Goal: Task Accomplishment & Management: Use online tool/utility

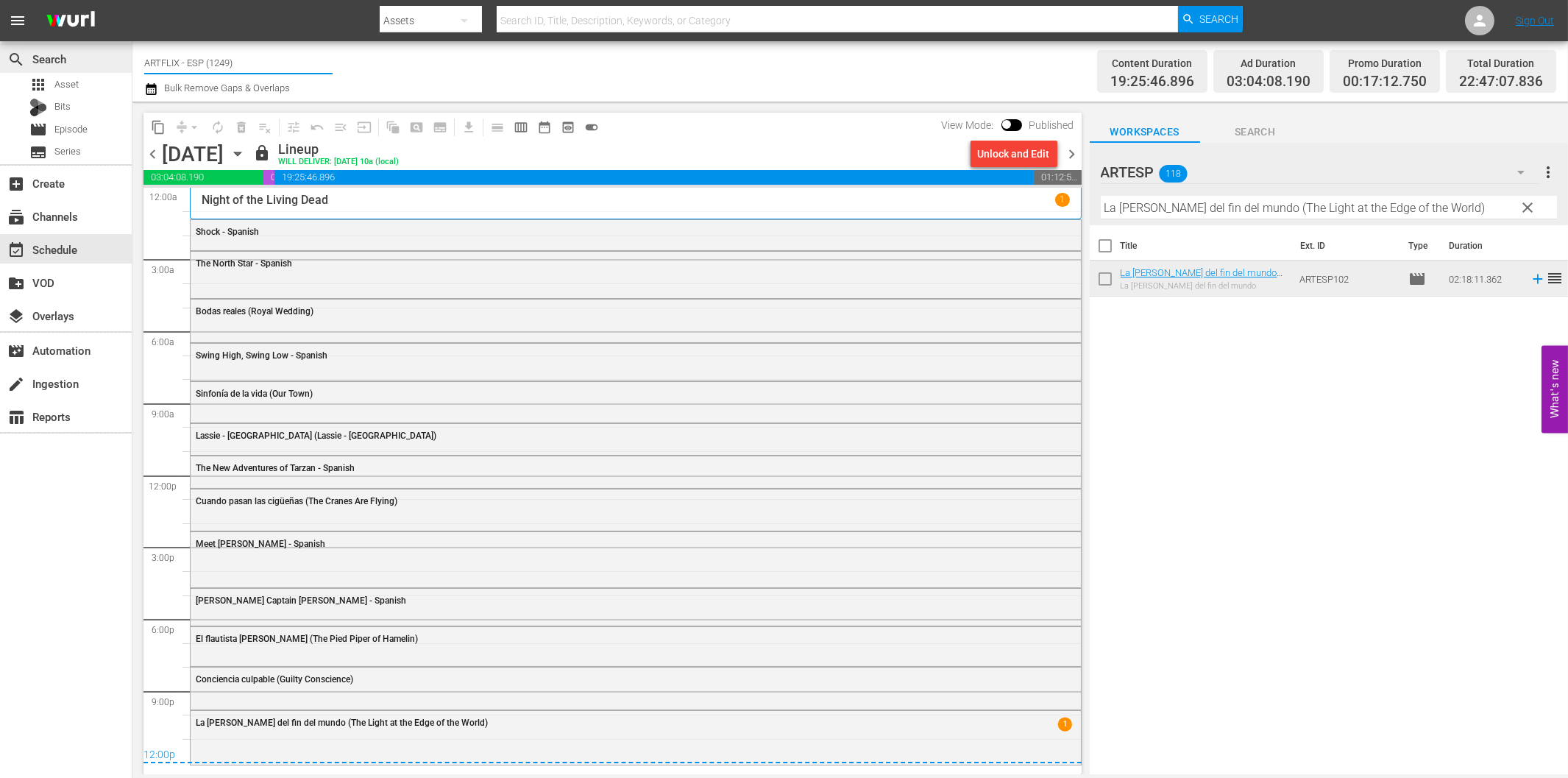
drag, startPoint x: 224, startPoint y: 59, endPoint x: 111, endPoint y: 55, distance: 113.1
click at [133, 0] on div "search Search apps Asset Bits movie Episode subtitles Series add_box Create sub…" at bounding box center [850, 0] width 1435 height 0
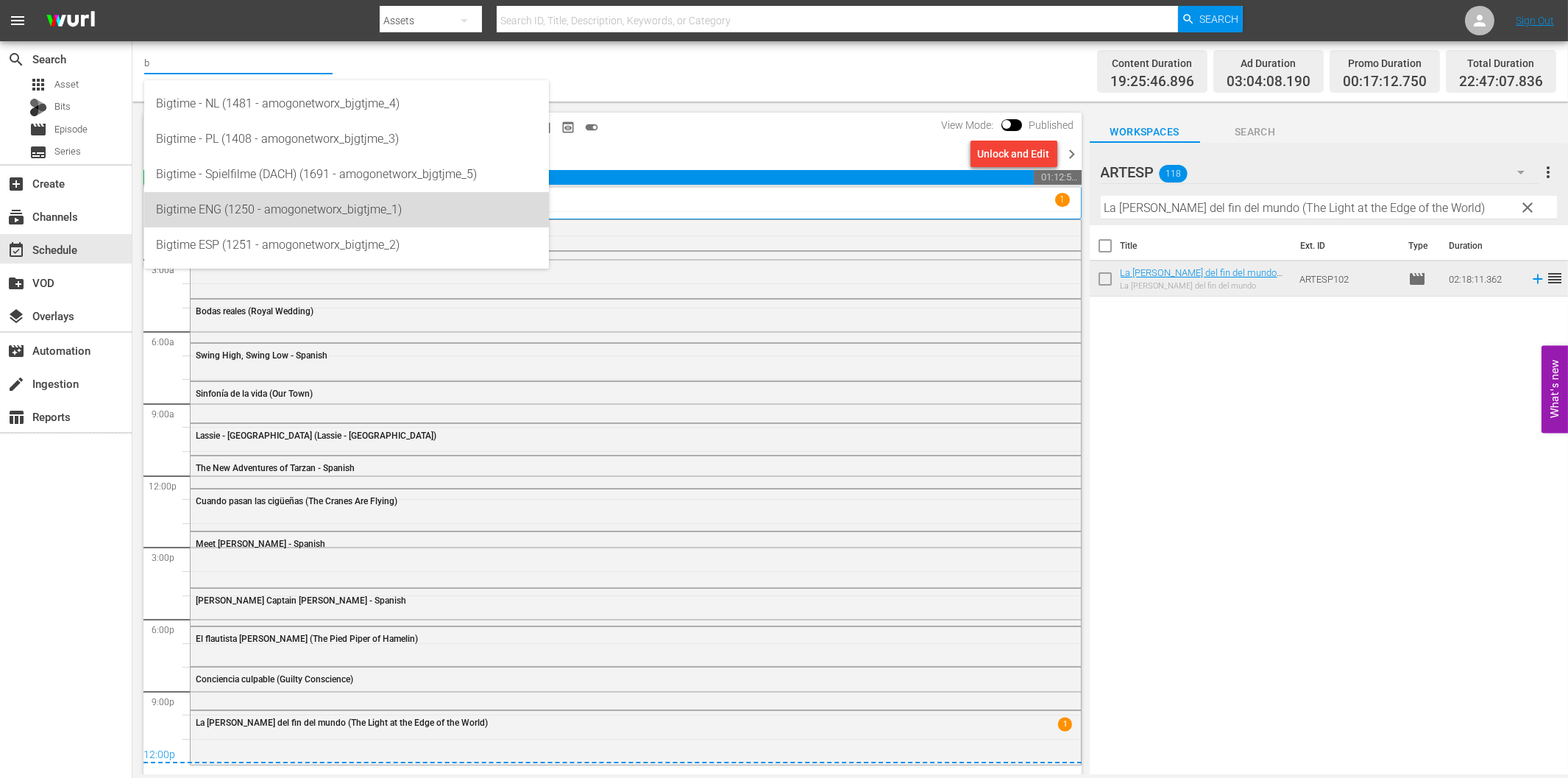
click at [287, 213] on div "Bigtime ENG (1250 - amogonetworx_bigtjme_1)" at bounding box center [347, 210] width 381 height 35
type input "Bigtime ENG (1250 - amogonetworx_bigtjme_1)"
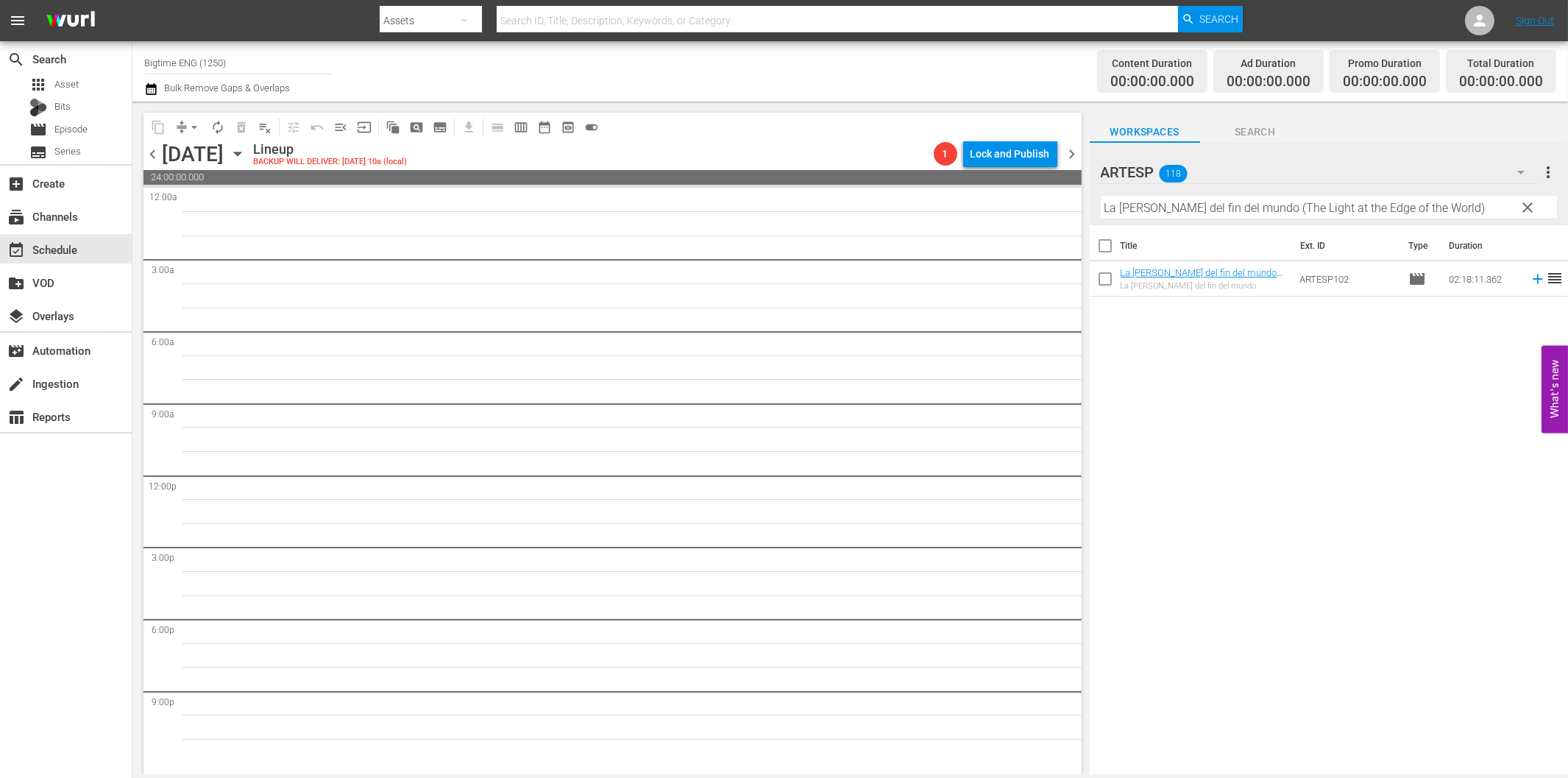
click at [1528, 207] on span "clear" at bounding box center [1527, 208] width 18 height 18
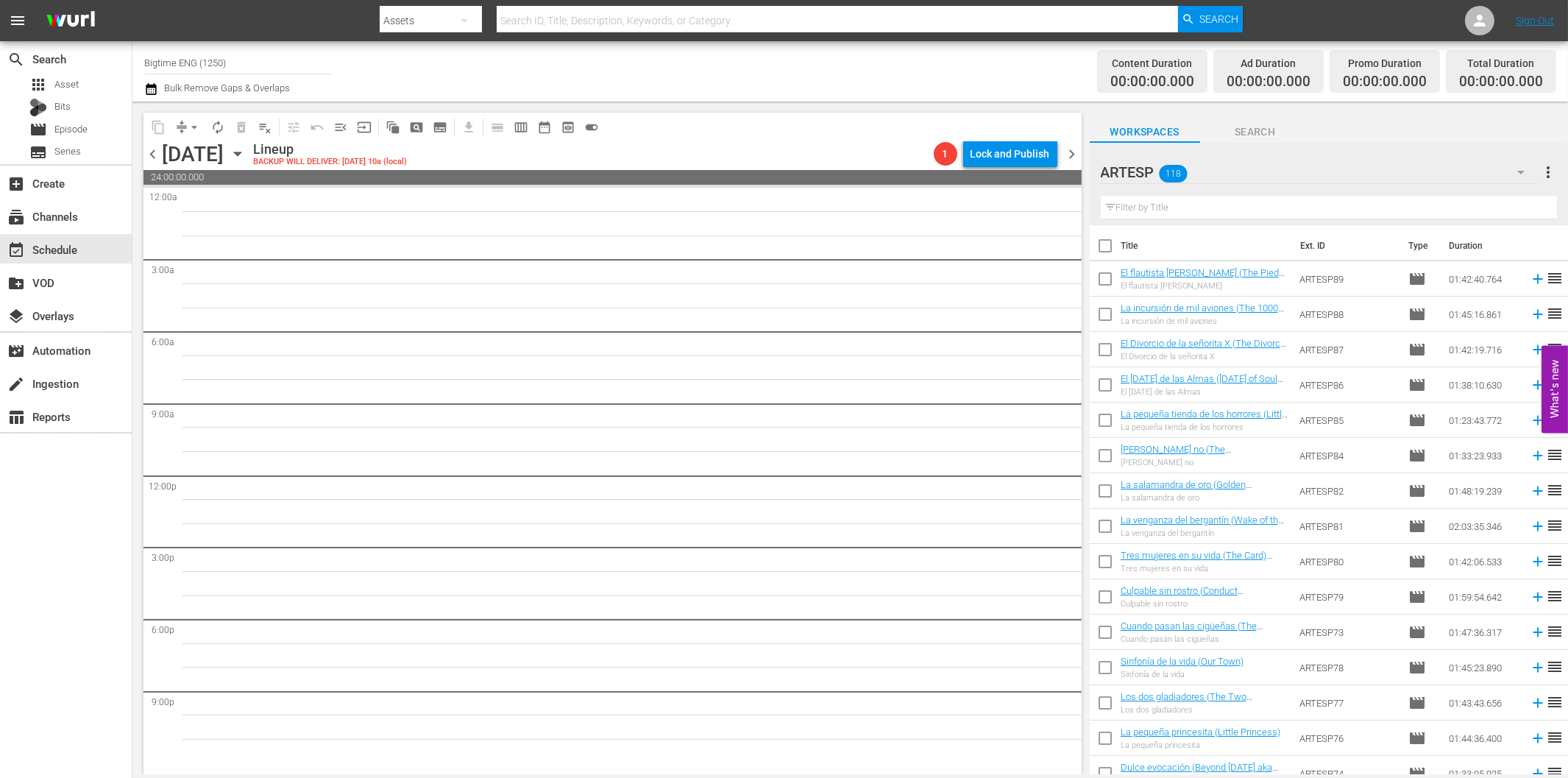
click at [1521, 175] on icon "button" at bounding box center [1520, 172] width 18 height 18
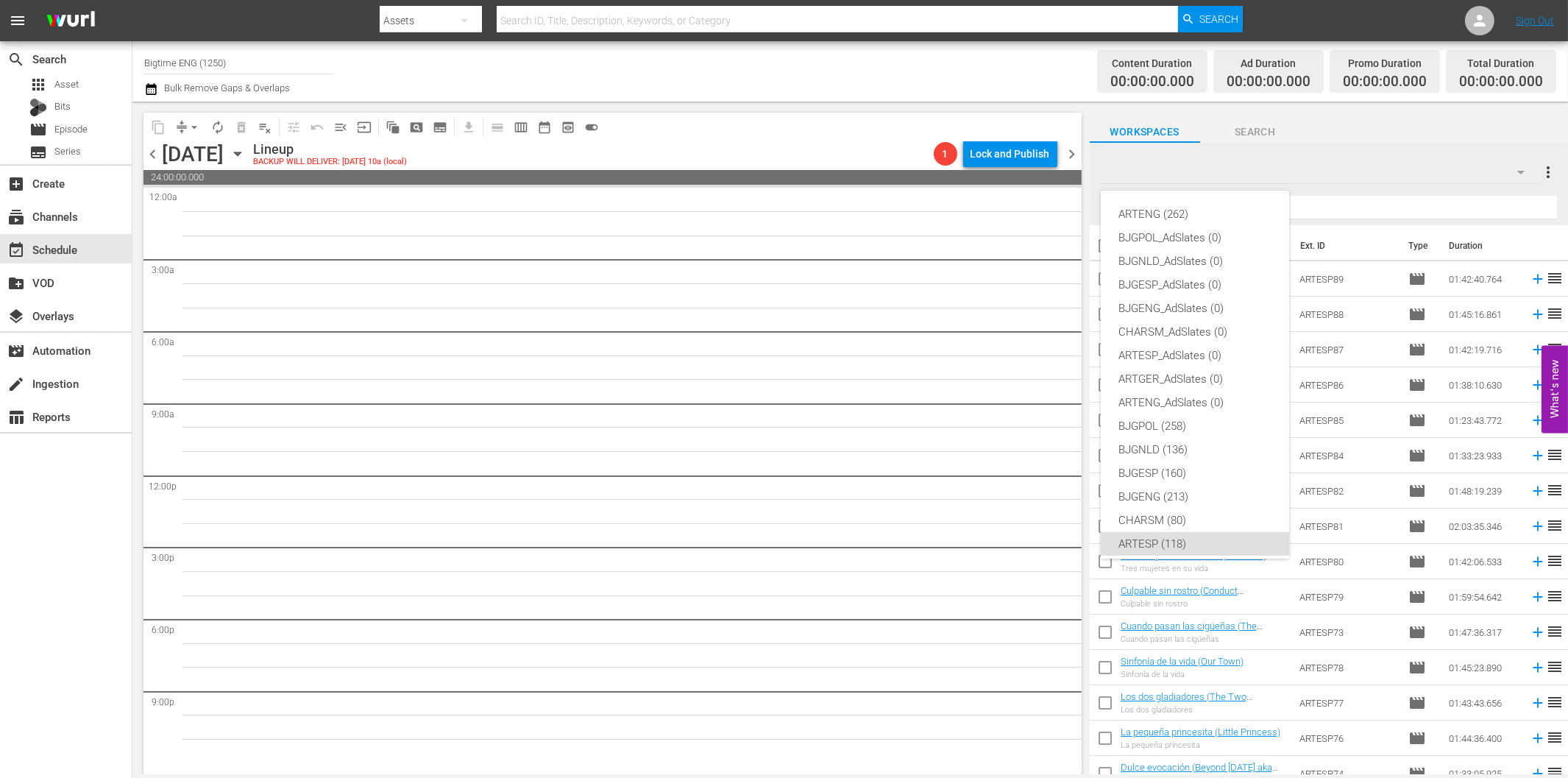
scroll to position [55, 0]
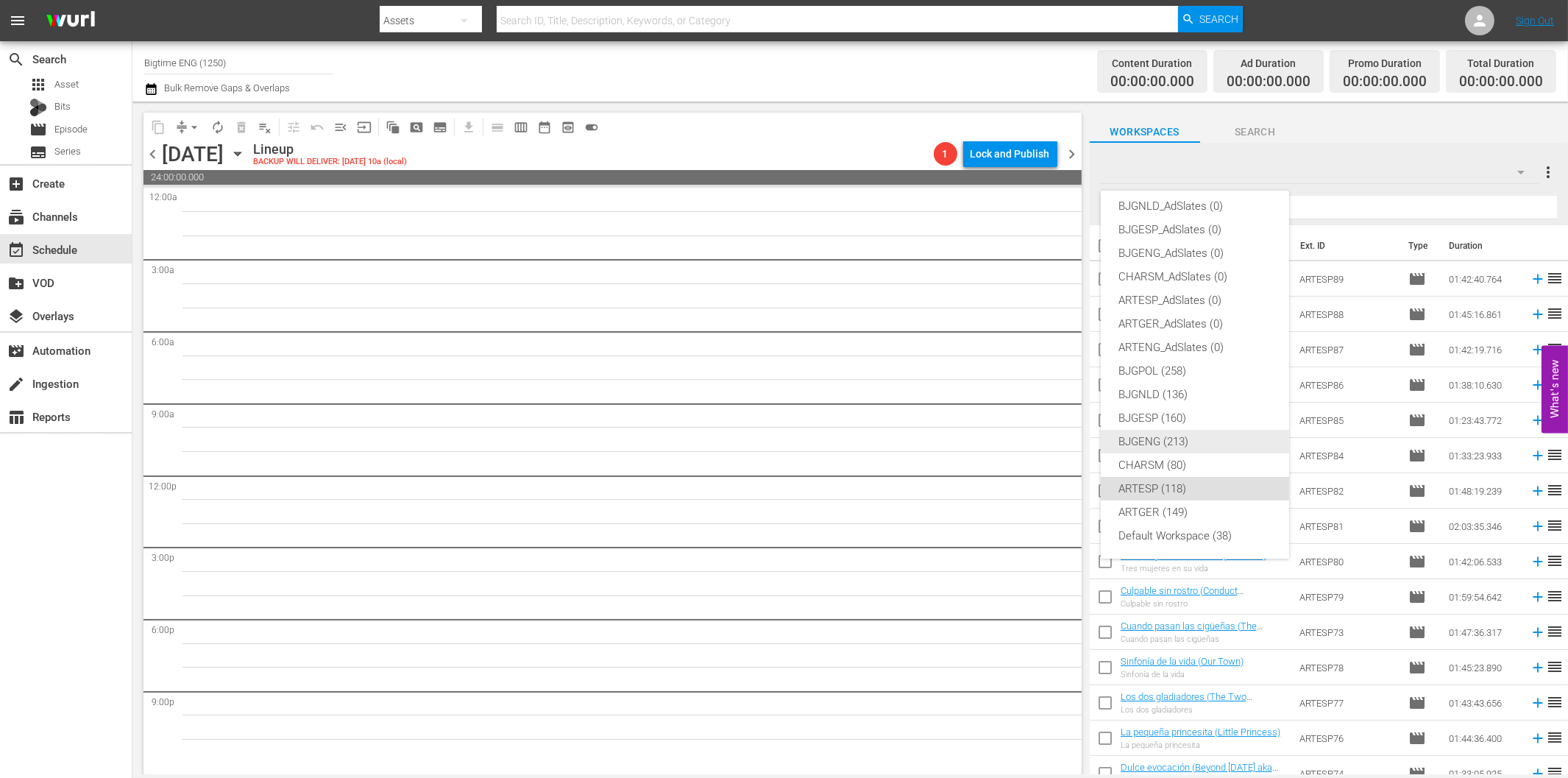
click at [1187, 436] on div "BJGENG (213)" at bounding box center [1195, 442] width 153 height 24
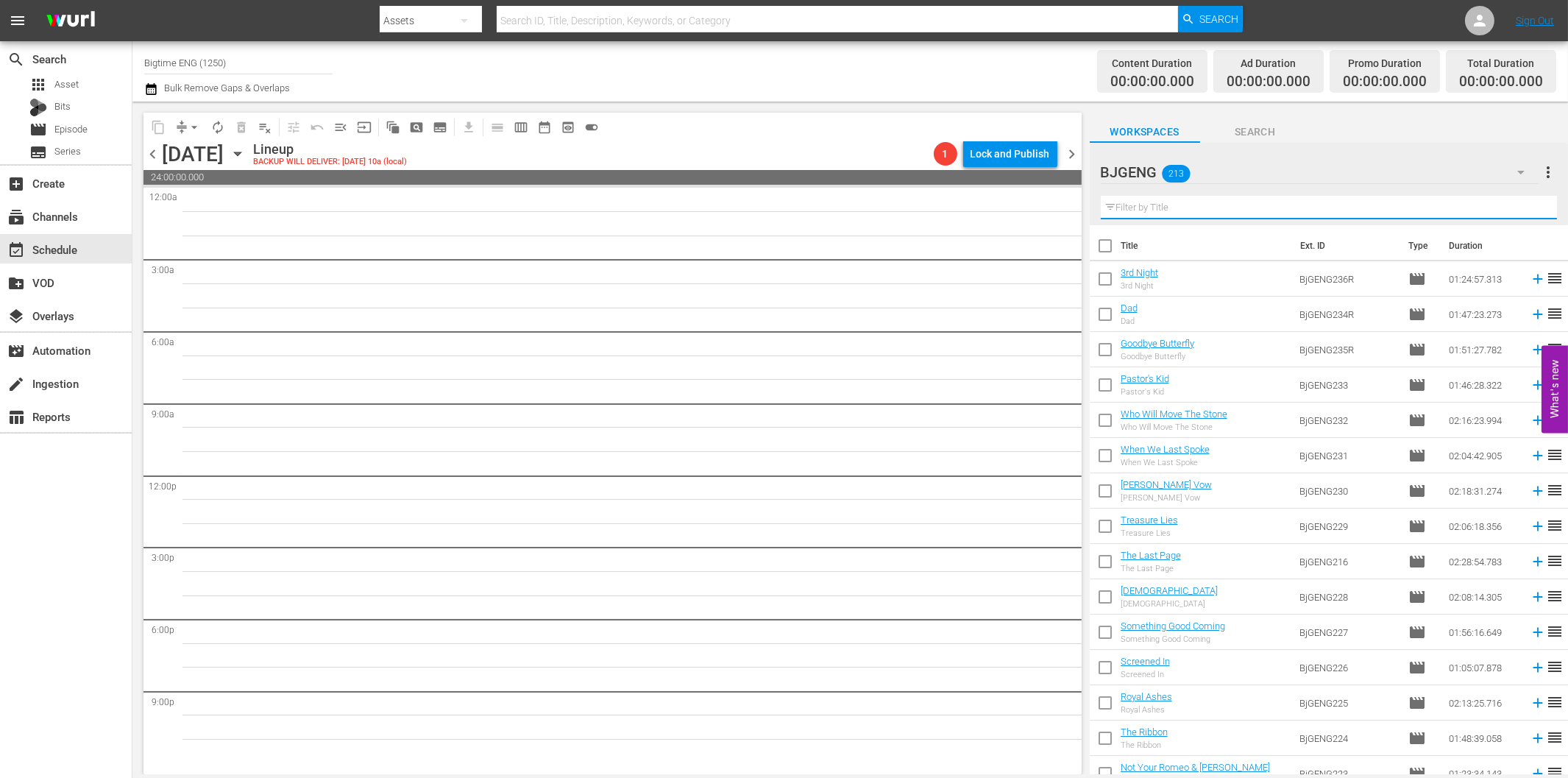
click at [1176, 208] on input "text" at bounding box center [1329, 208] width 456 height 24
paste input "Lucky [PERSON_NAME] The Colonizer [US_STATE] Cotton Stunt Games [PERSON_NAME] i…"
type input "Lucky [PERSON_NAME] The Colonizer [US_STATE] Cotton Stunt Games [PERSON_NAME] i…"
drag, startPoint x: 1141, startPoint y: 208, endPoint x: 1153, endPoint y: 211, distance: 12.4
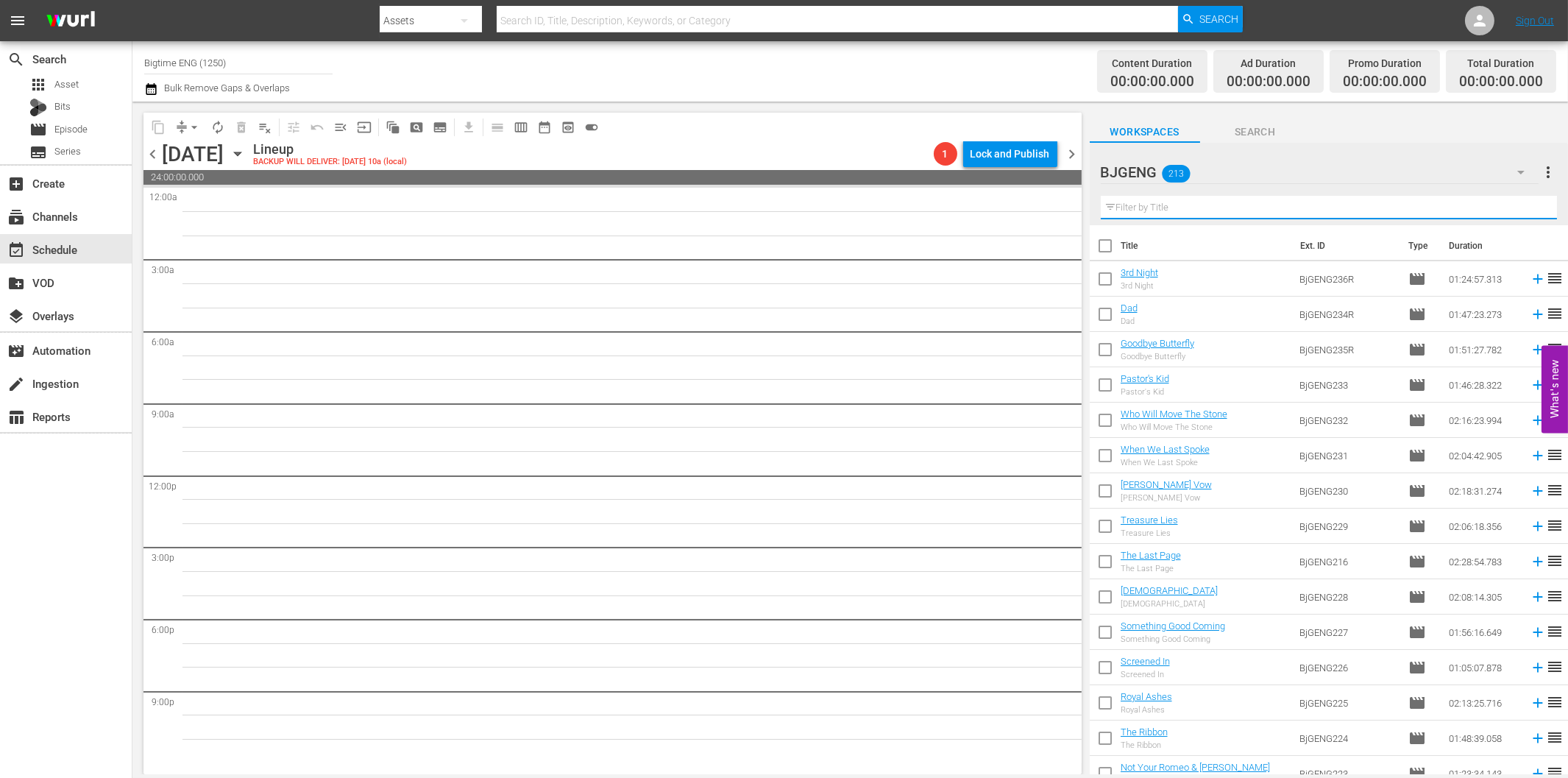
click at [1141, 207] on input "text" at bounding box center [1329, 208] width 456 height 24
paste input "A Murder Of Innocence"
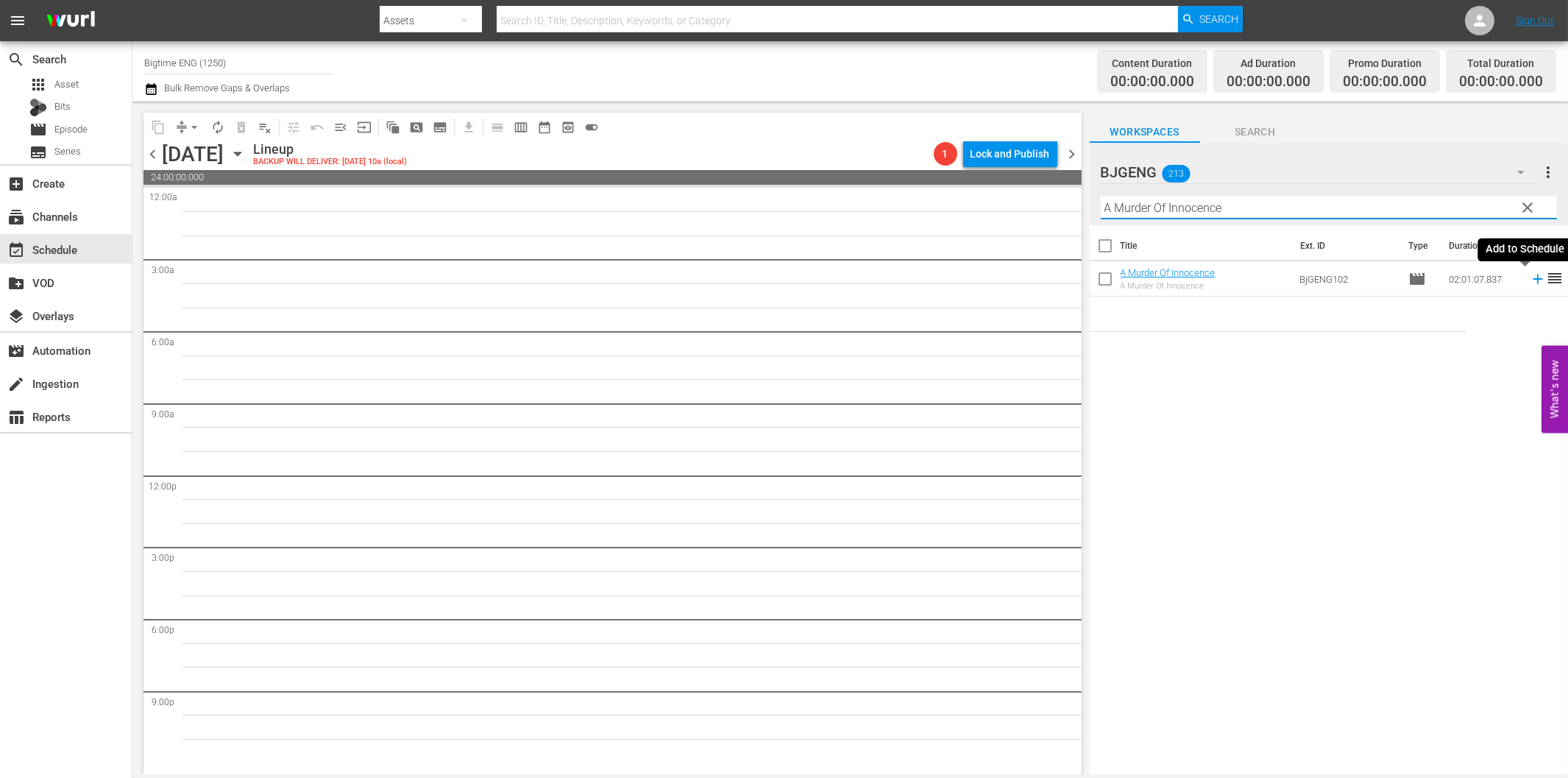
click at [1529, 282] on icon at bounding box center [1537, 278] width 16 height 16
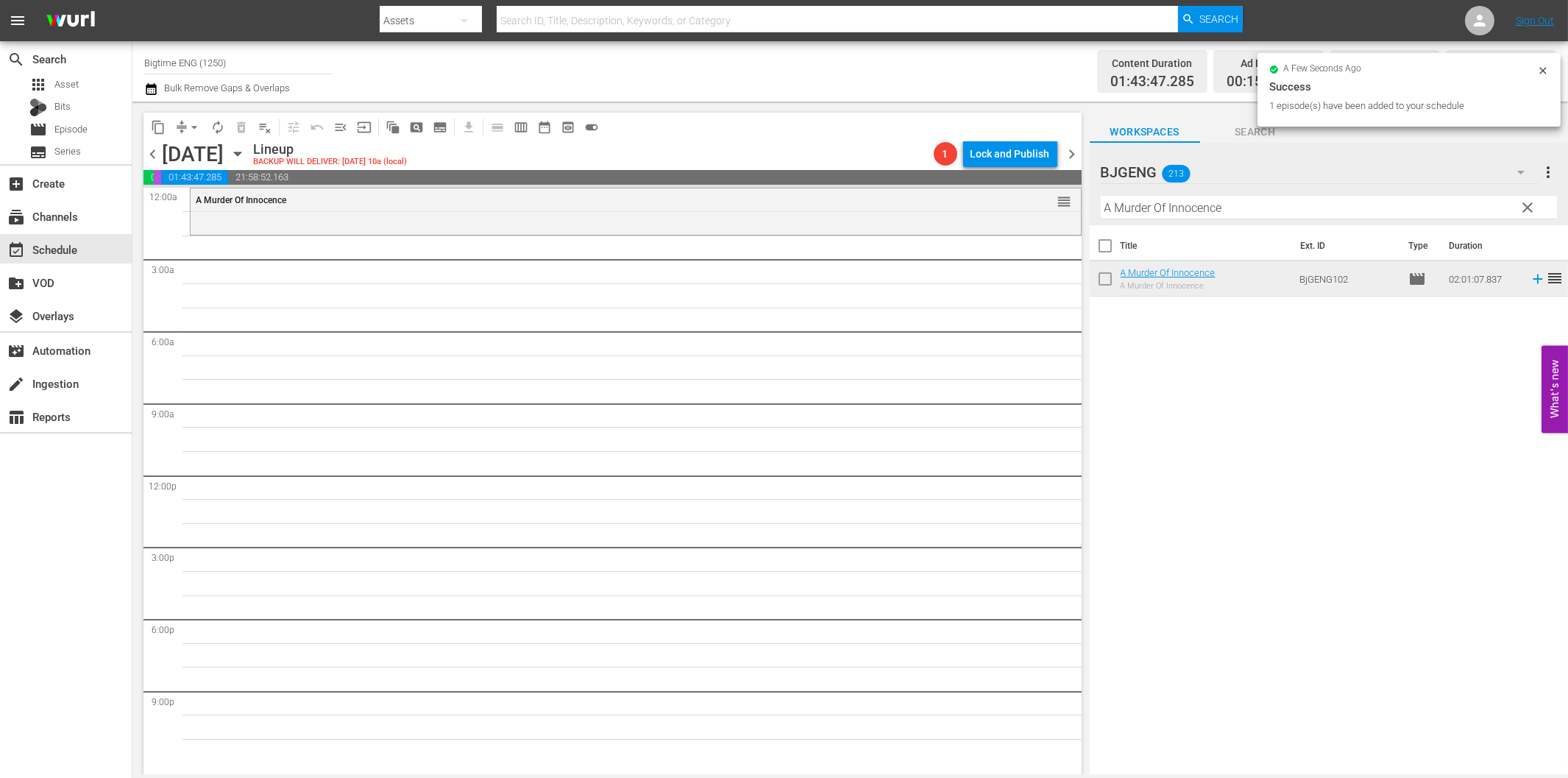
click at [1168, 209] on input "A Murder Of Innocence" at bounding box center [1329, 208] width 456 height 24
paste input "[PERSON_NAME]"
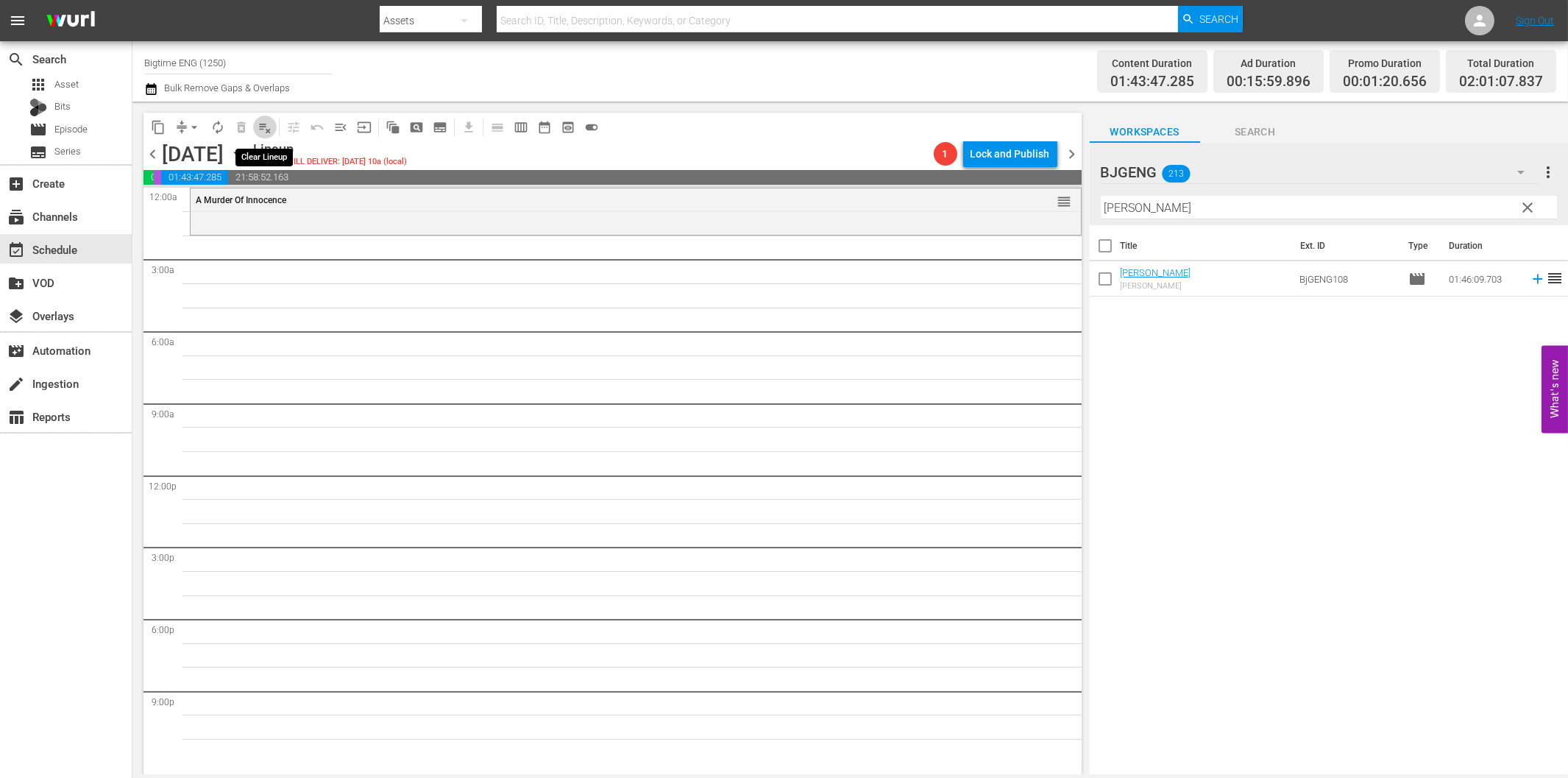
click at [263, 129] on span "playlist_remove_outlined" at bounding box center [265, 128] width 15 height 15
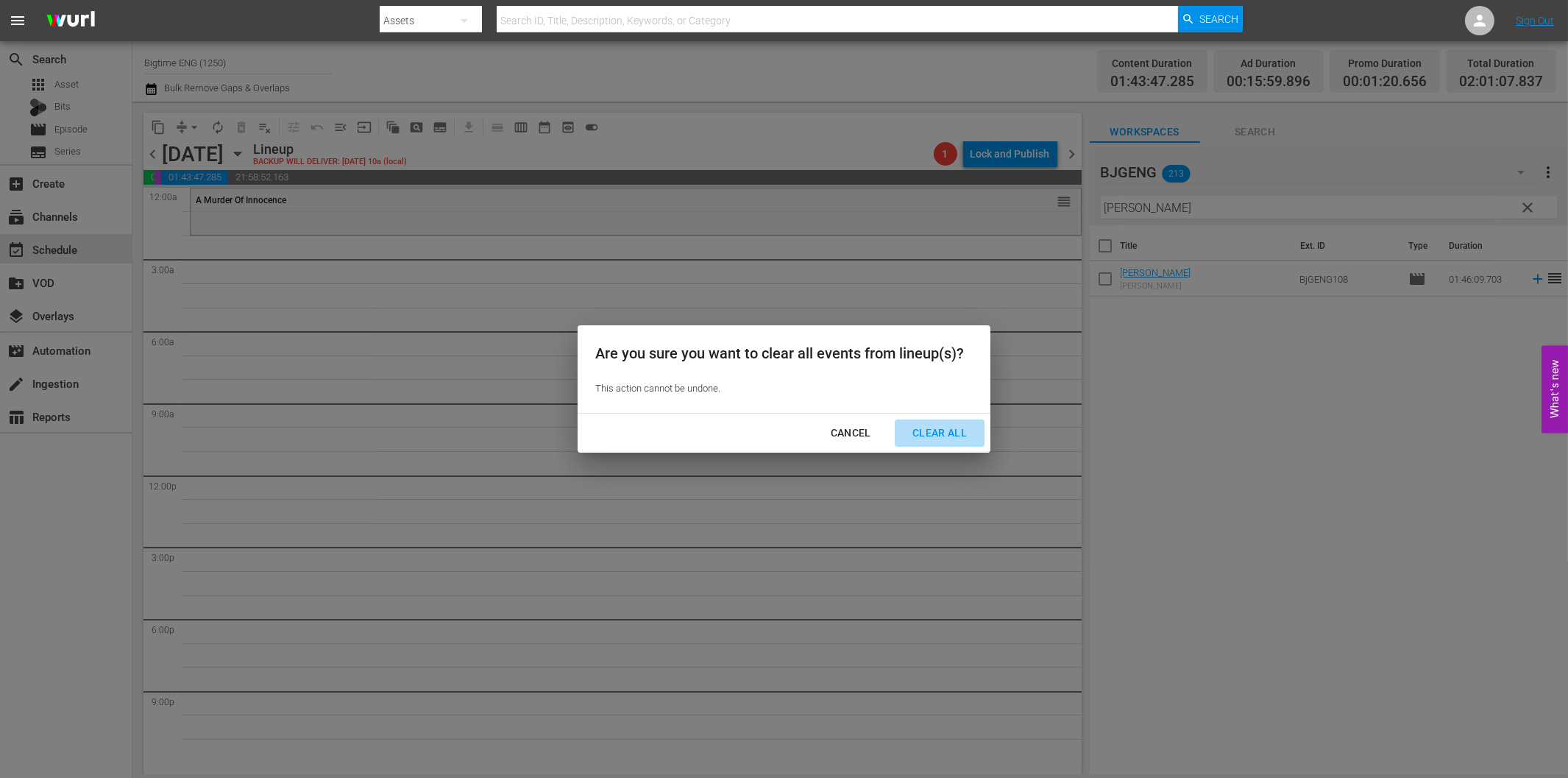
drag, startPoint x: 945, startPoint y: 425, endPoint x: 920, endPoint y: 428, distance: 25.2
click at [944, 425] on div "Clear All" at bounding box center [939, 434] width 78 height 18
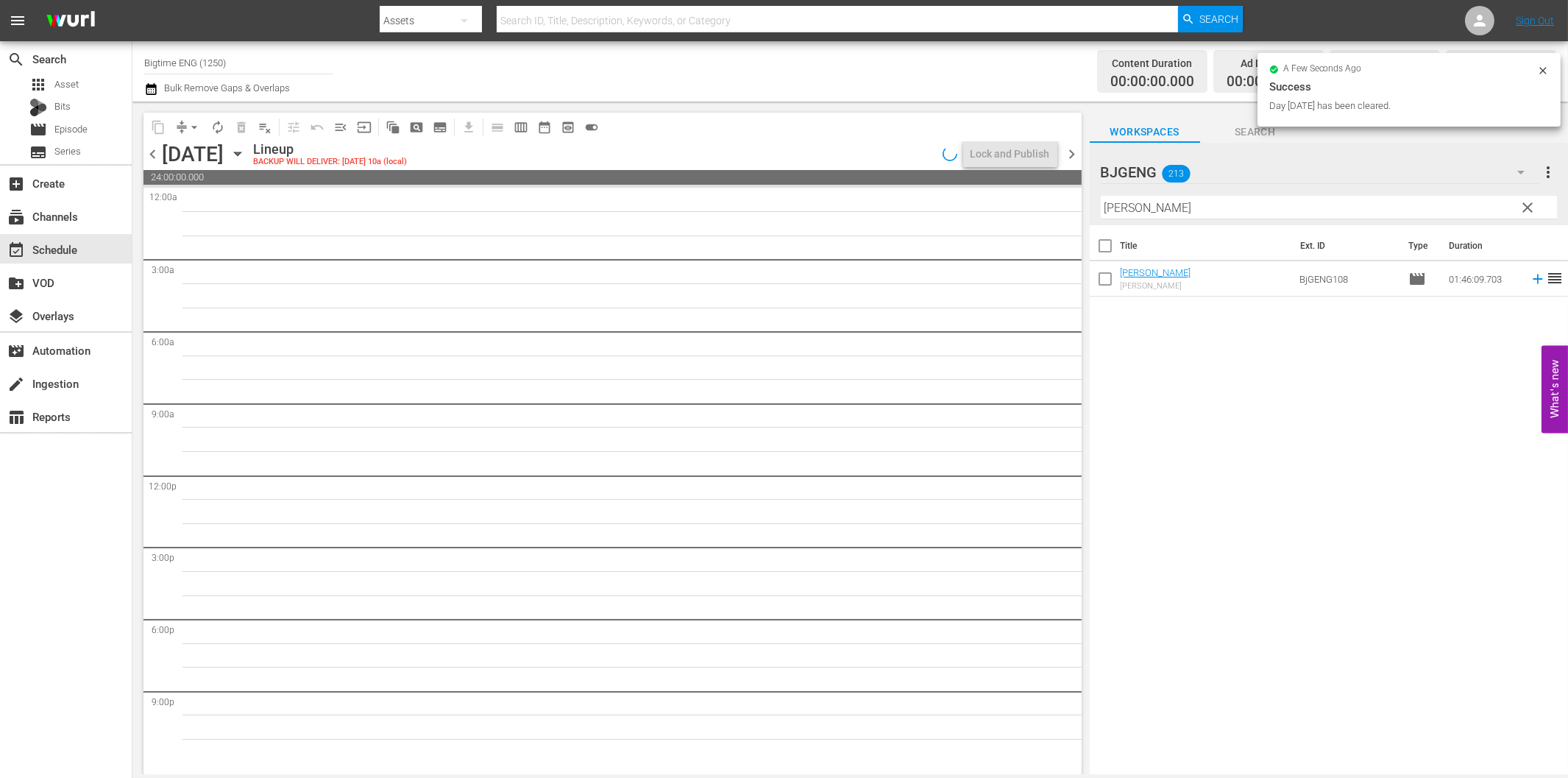
click at [246, 157] on icon "button" at bounding box center [237, 153] width 16 height 16
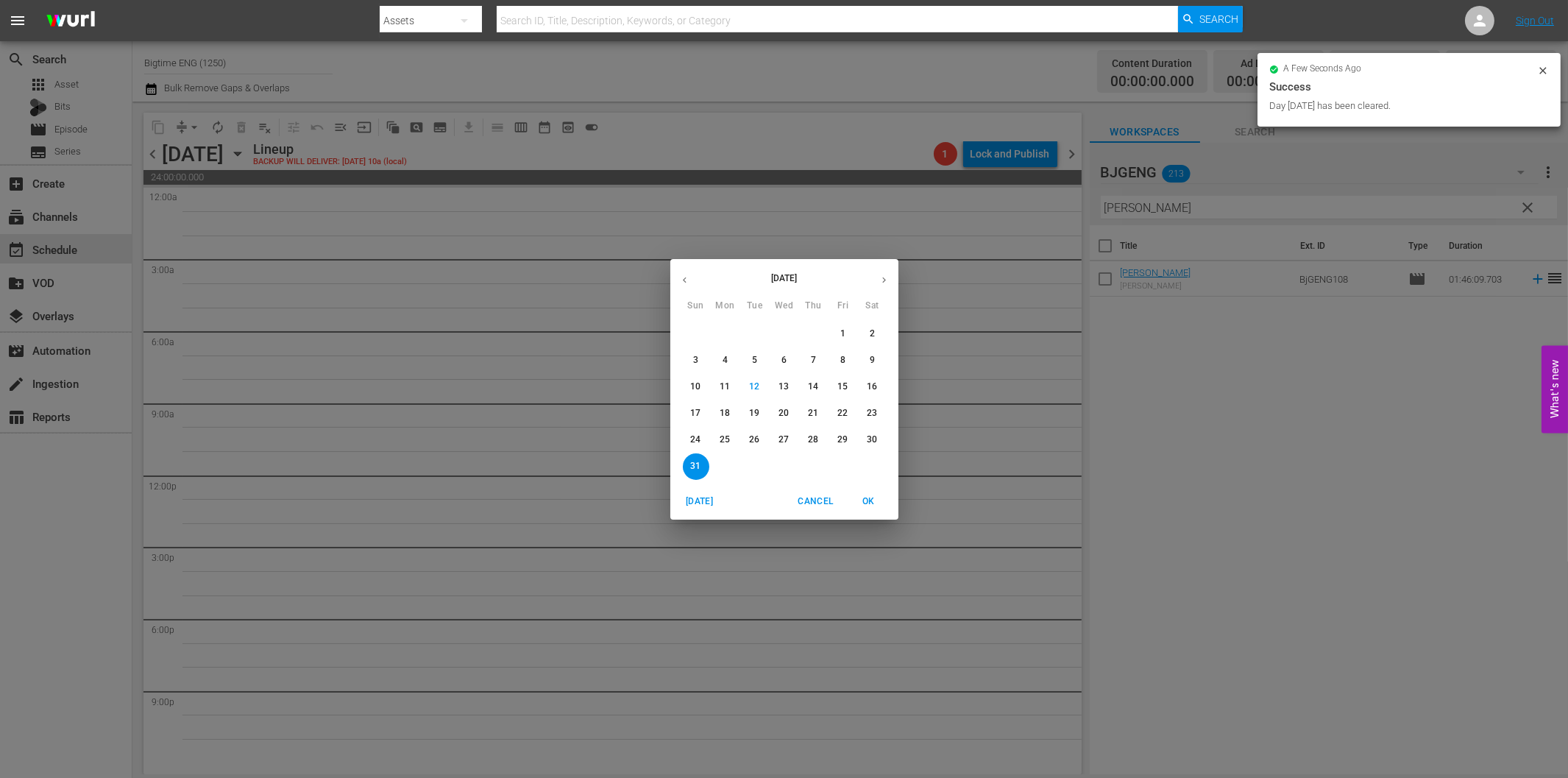
click at [726, 436] on p "25" at bounding box center [725, 439] width 10 height 13
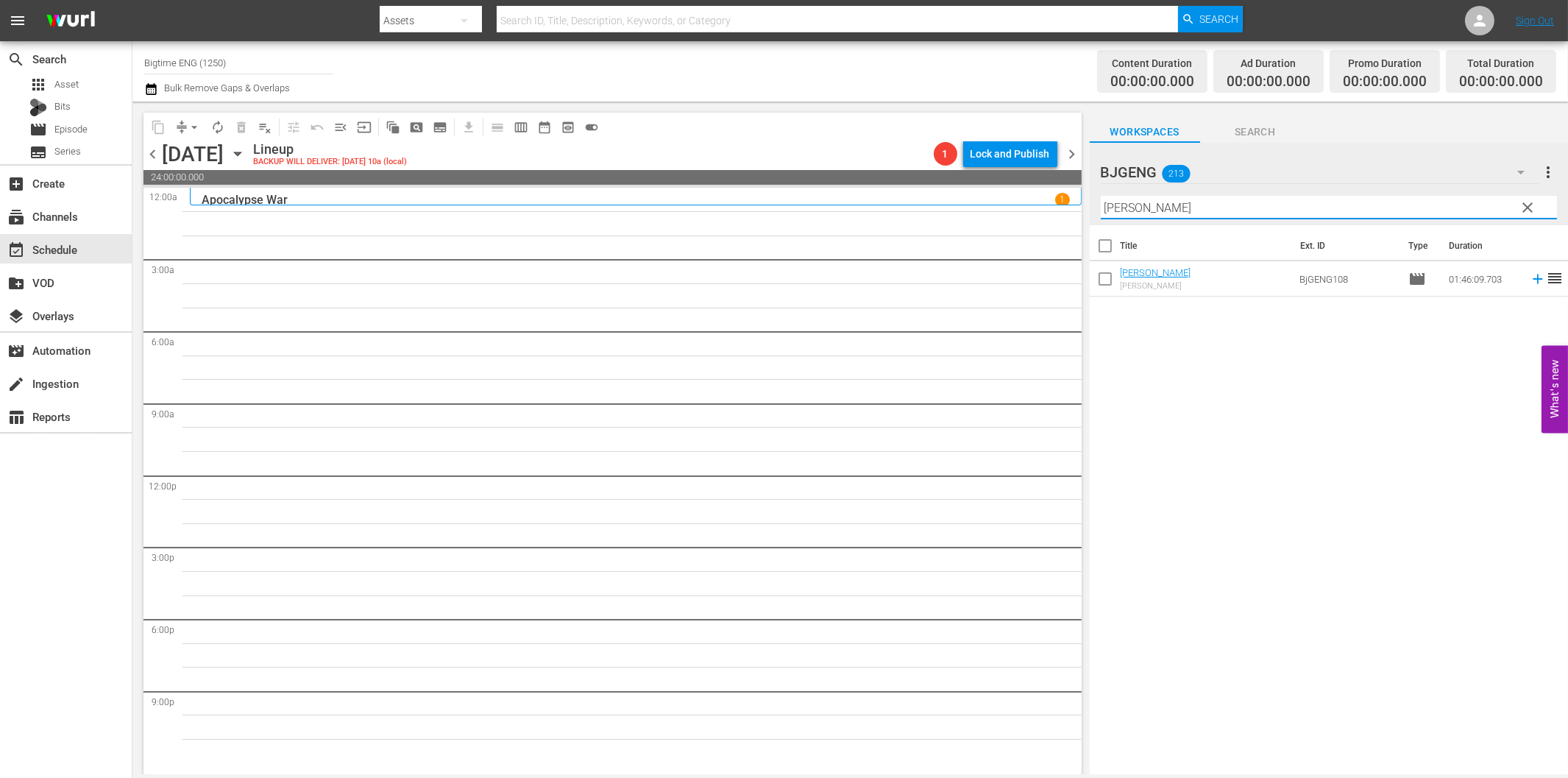
click at [1329, 203] on input "[PERSON_NAME]" at bounding box center [1329, 208] width 456 height 24
paste input "A Murder Of Innocence"
drag, startPoint x: 1523, startPoint y: 276, endPoint x: 1484, endPoint y: 283, distance: 39.6
click at [1529, 276] on icon at bounding box center [1537, 278] width 16 height 16
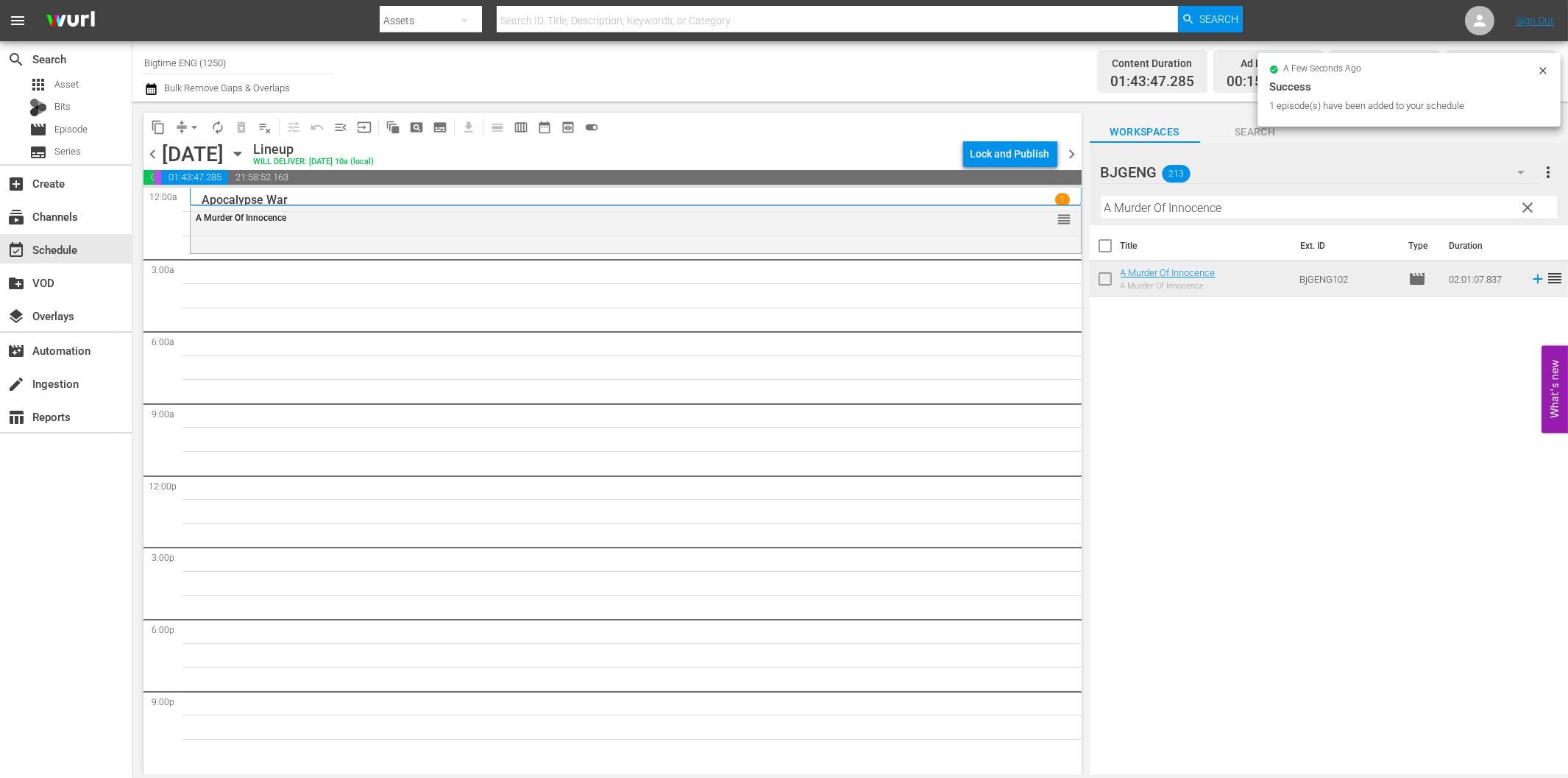
click at [1308, 207] on input "A Murder Of Innocence" at bounding box center [1329, 208] width 456 height 24
paste input "[PERSON_NAME]"
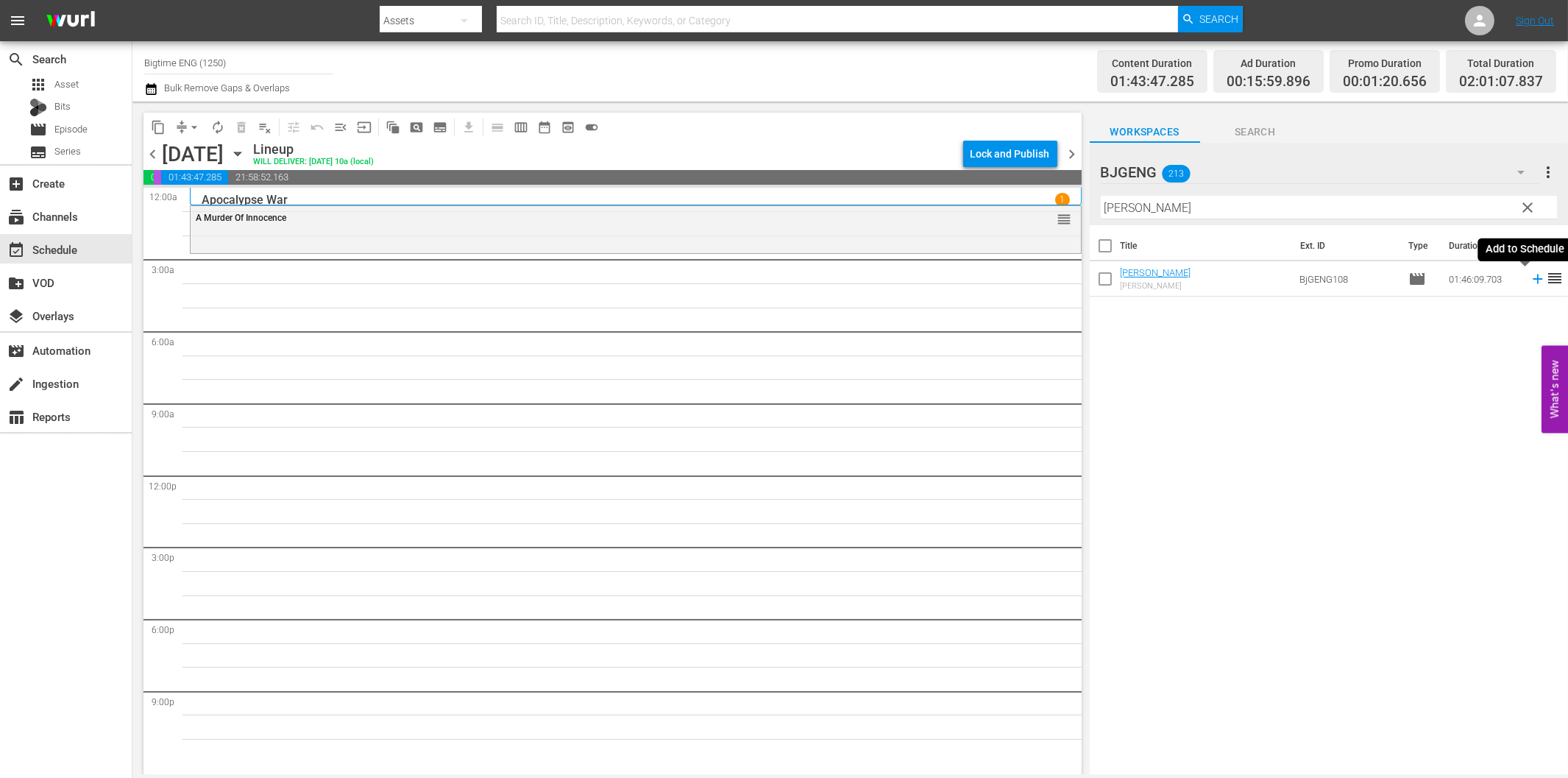
click at [1529, 282] on icon at bounding box center [1537, 278] width 16 height 16
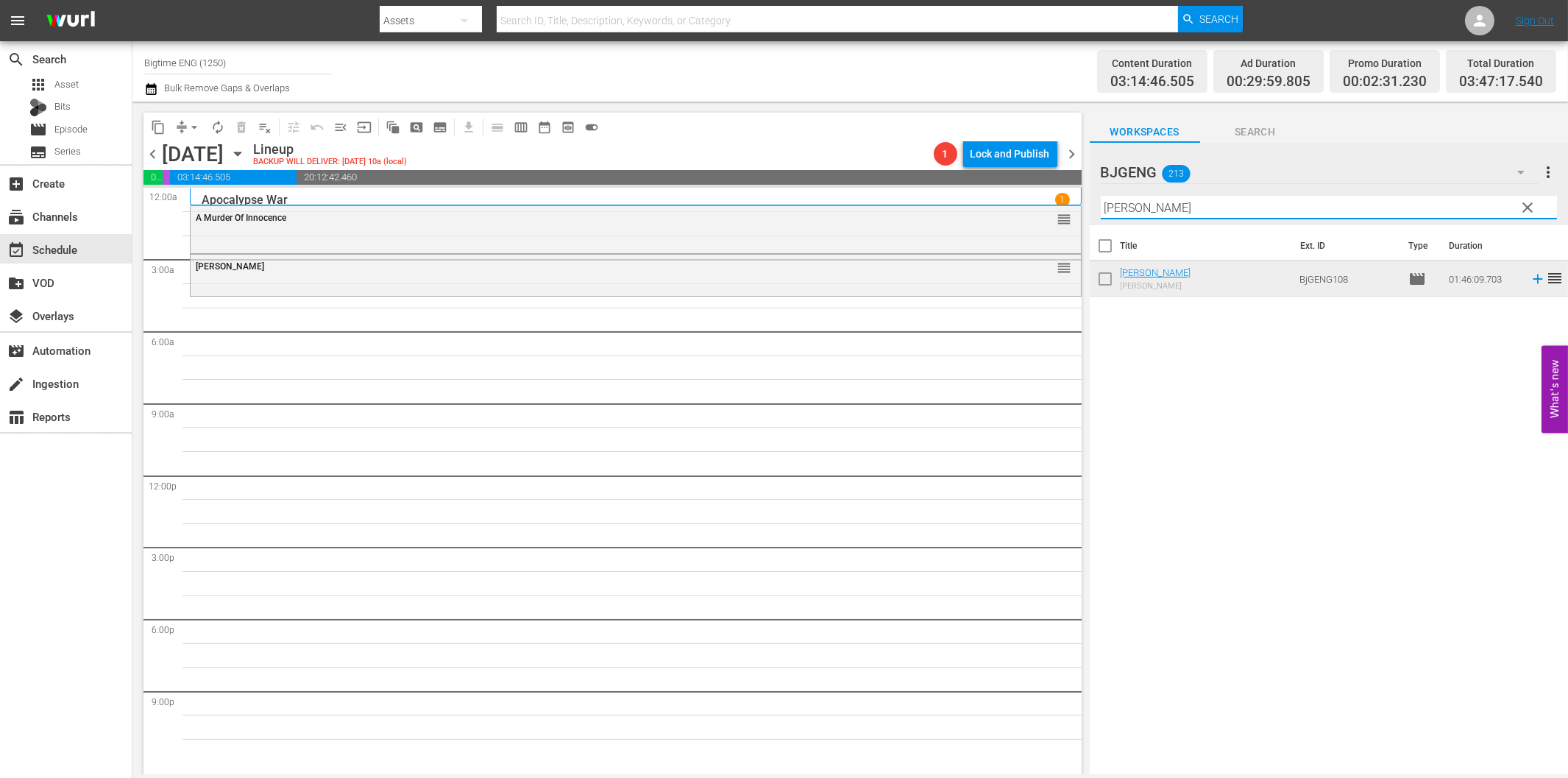
click at [1190, 208] on input "[PERSON_NAME]" at bounding box center [1329, 208] width 456 height 24
paste input "Bad People"
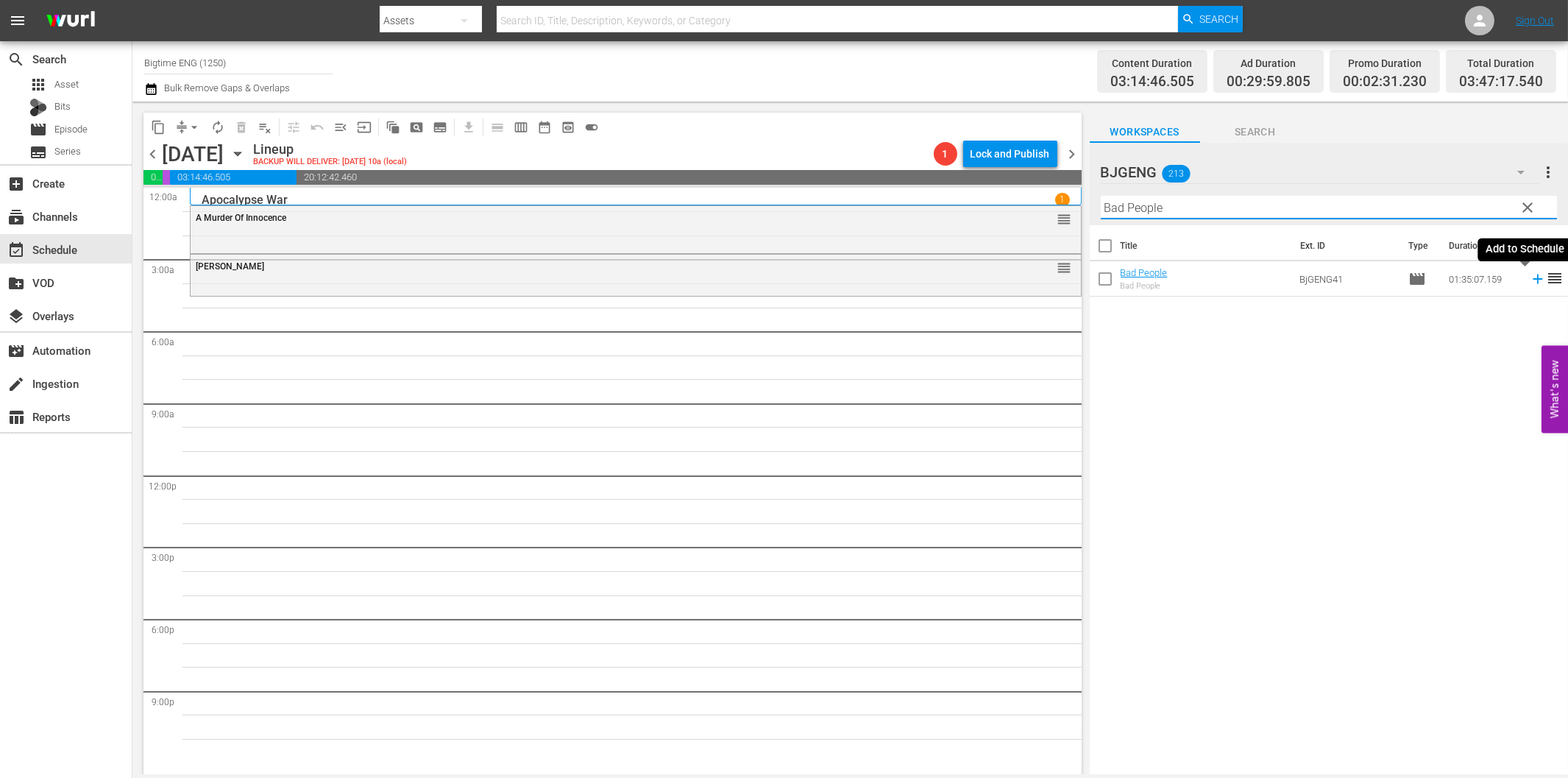
click at [1529, 276] on icon at bounding box center [1537, 278] width 16 height 16
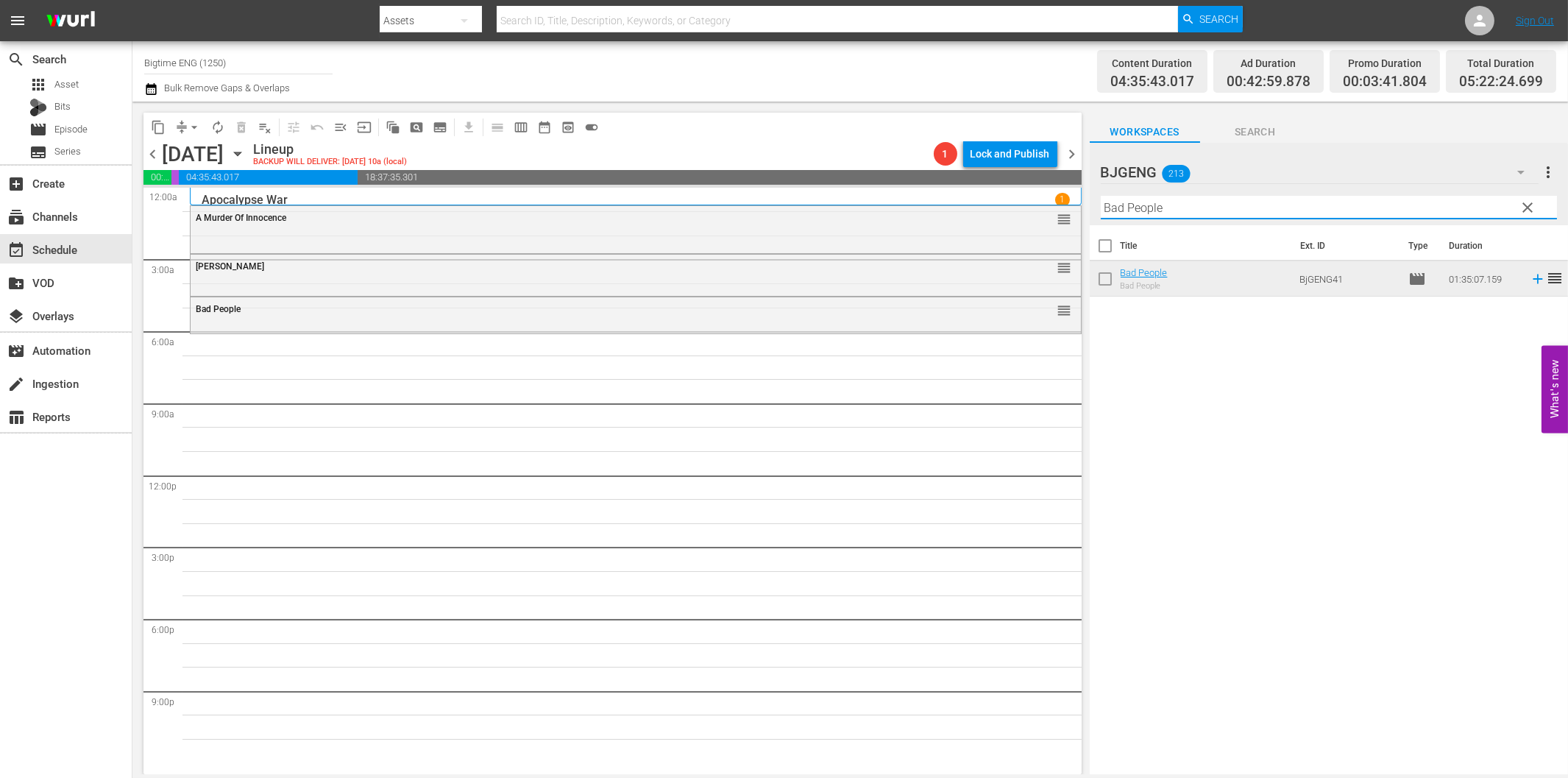
click at [1151, 211] on input "Bad People" at bounding box center [1329, 208] width 456 height 24
paste input "The Wait"
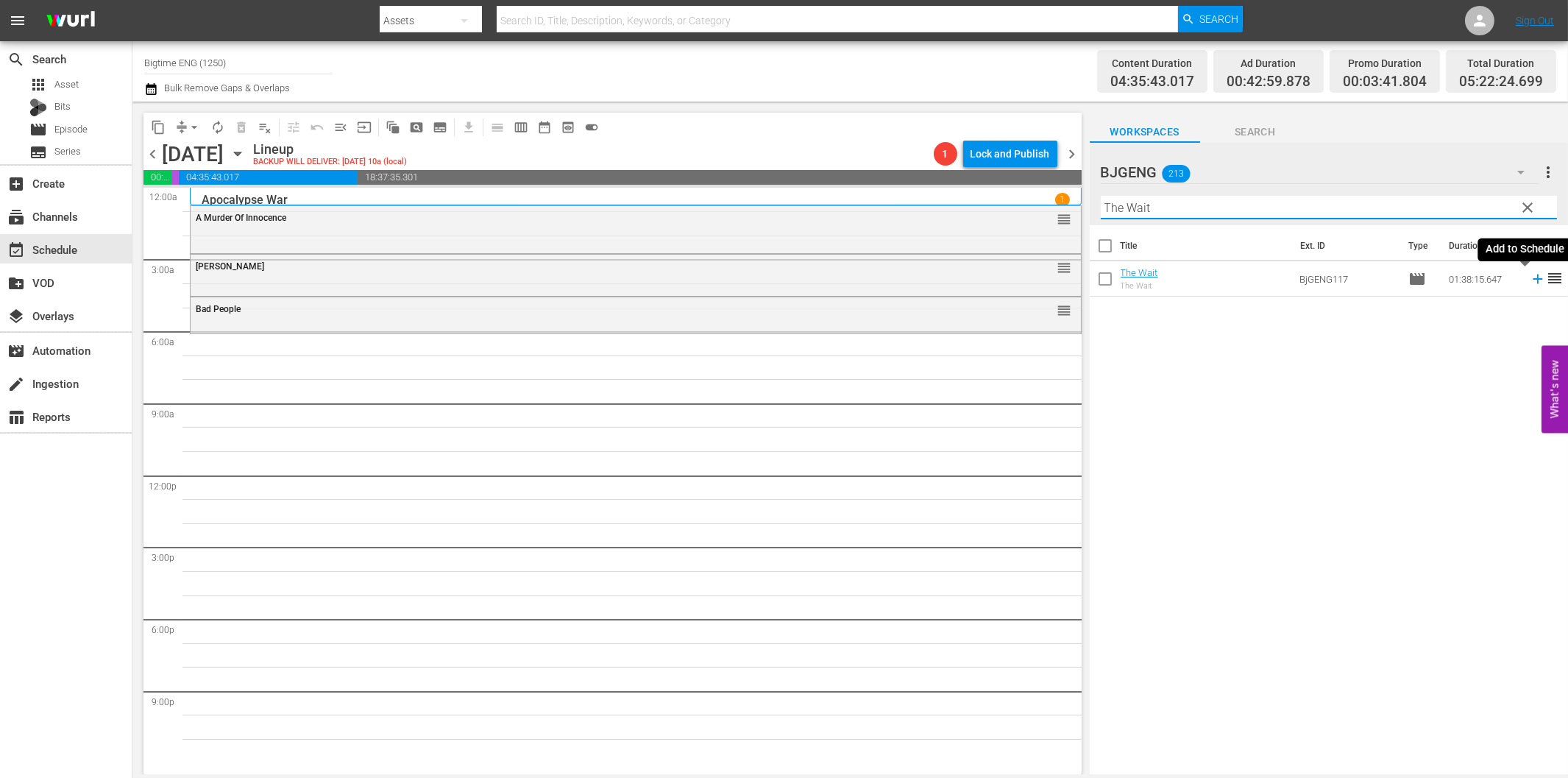
click at [1533, 280] on icon at bounding box center [1537, 279] width 9 height 9
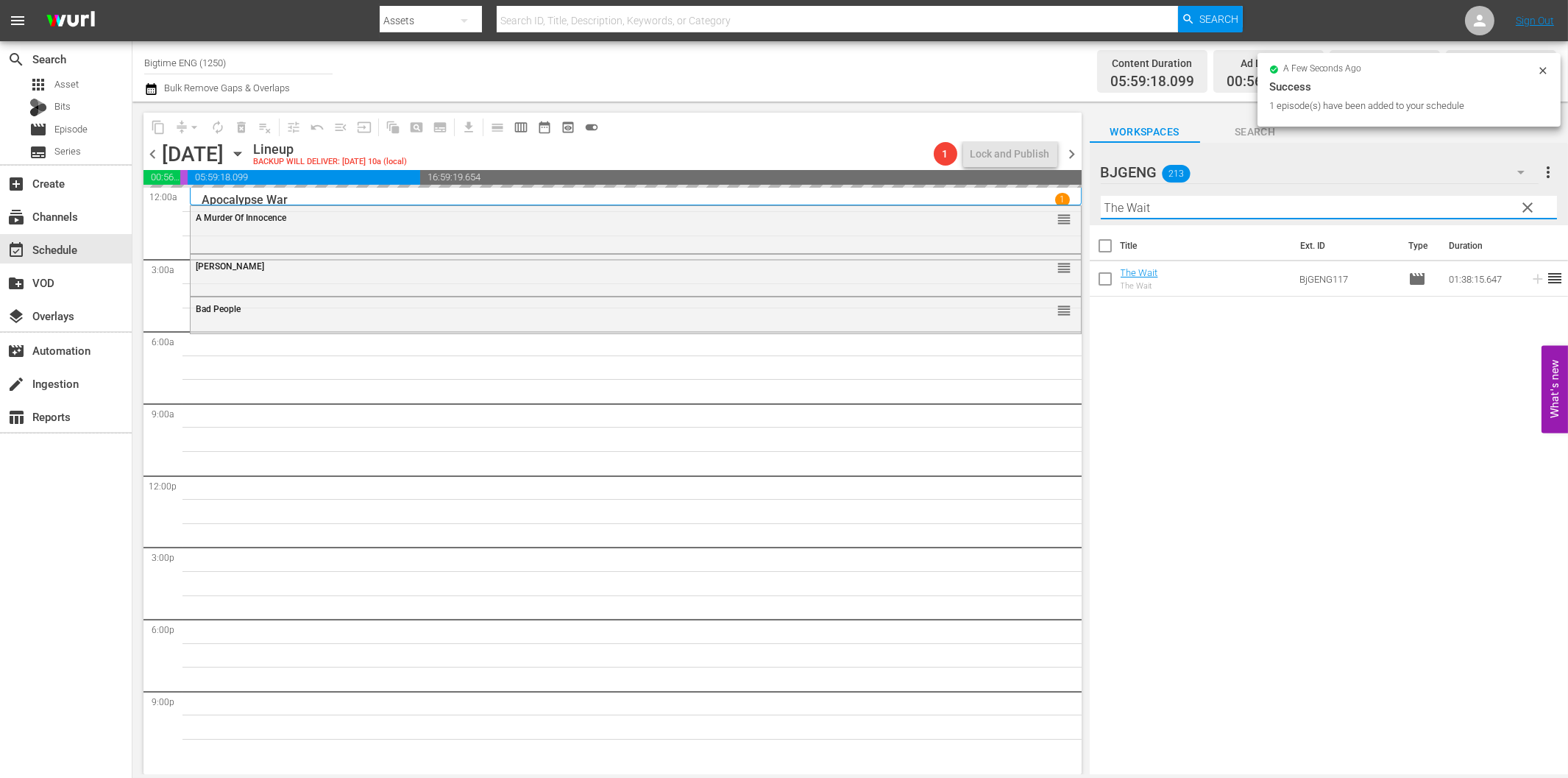
click at [1238, 208] on input "The Wait" at bounding box center [1329, 208] width 456 height 24
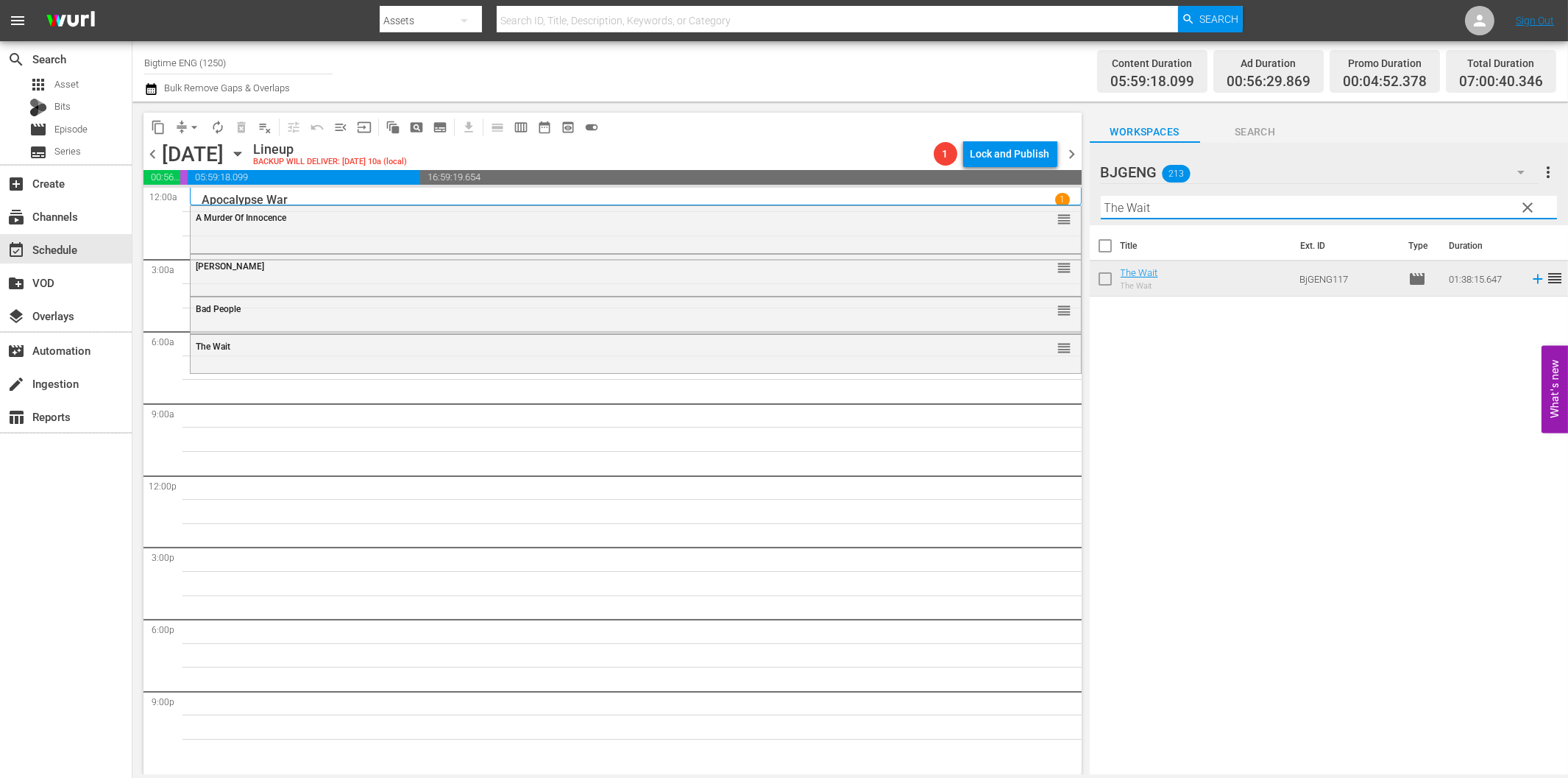
paste input "Love is Blind"
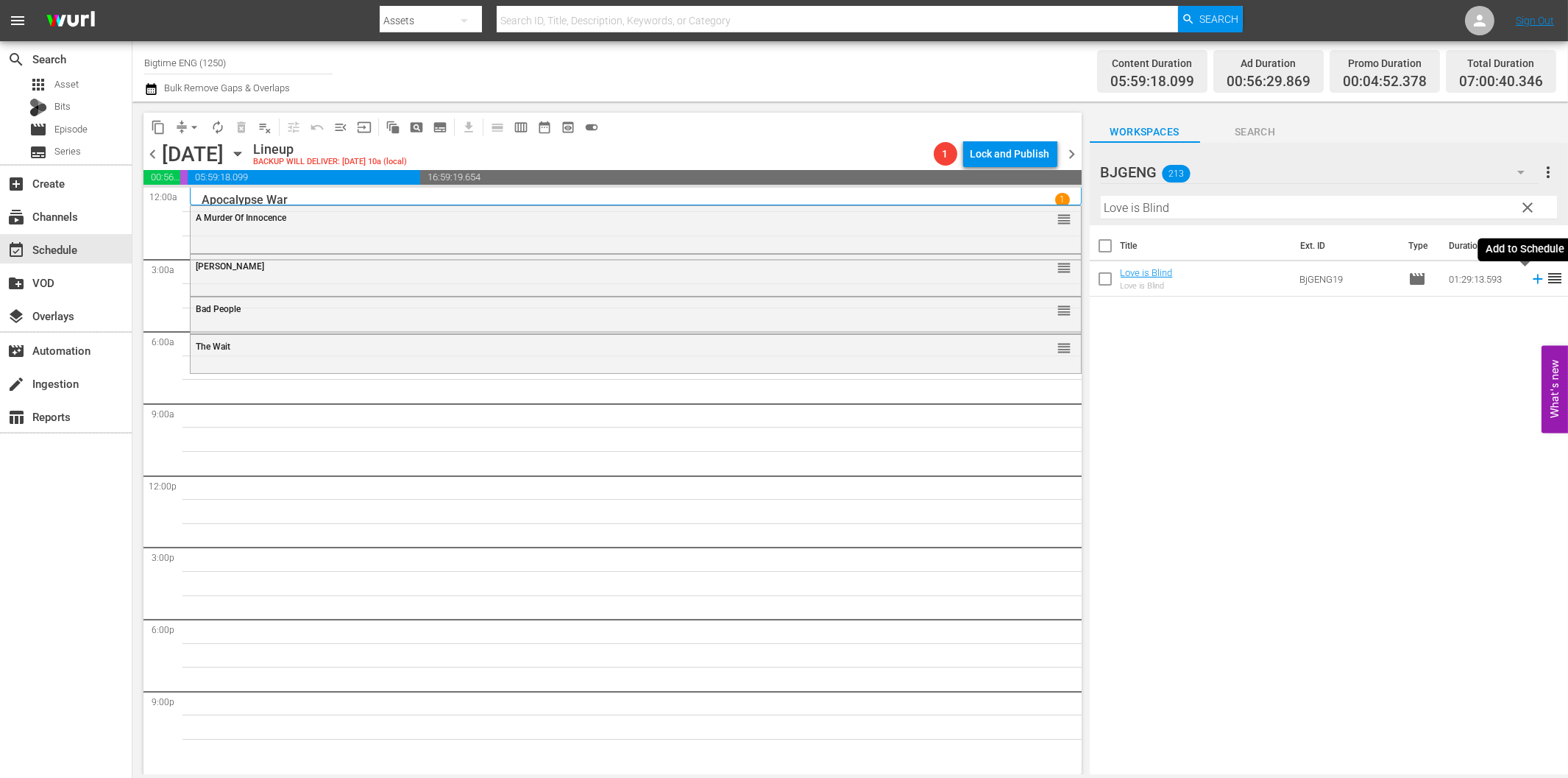
click at [1529, 276] on icon at bounding box center [1537, 278] width 16 height 16
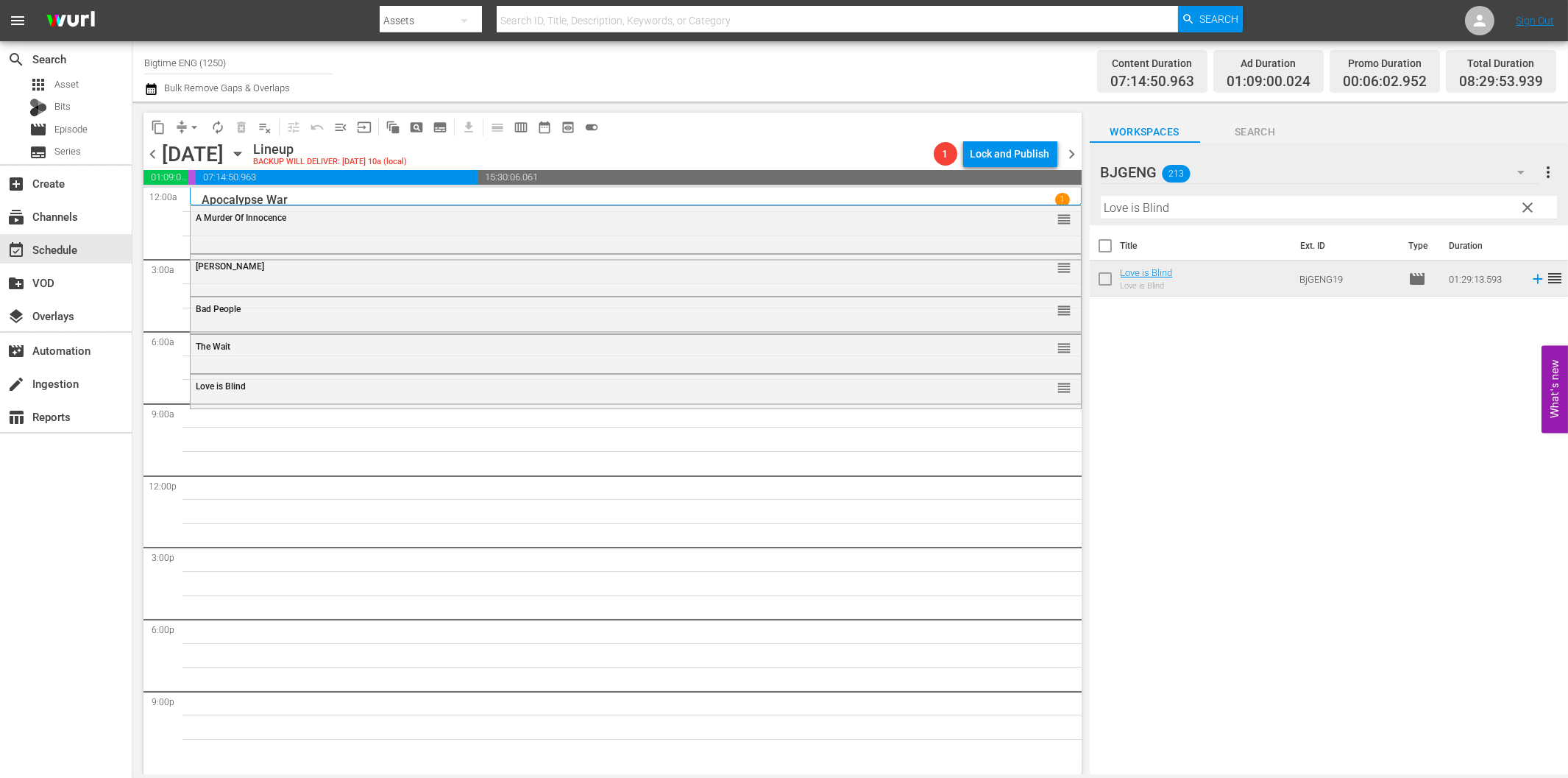
click at [1340, 208] on input "Love is Blind" at bounding box center [1329, 208] width 456 height 24
paste input "Who Will Move The Stone"
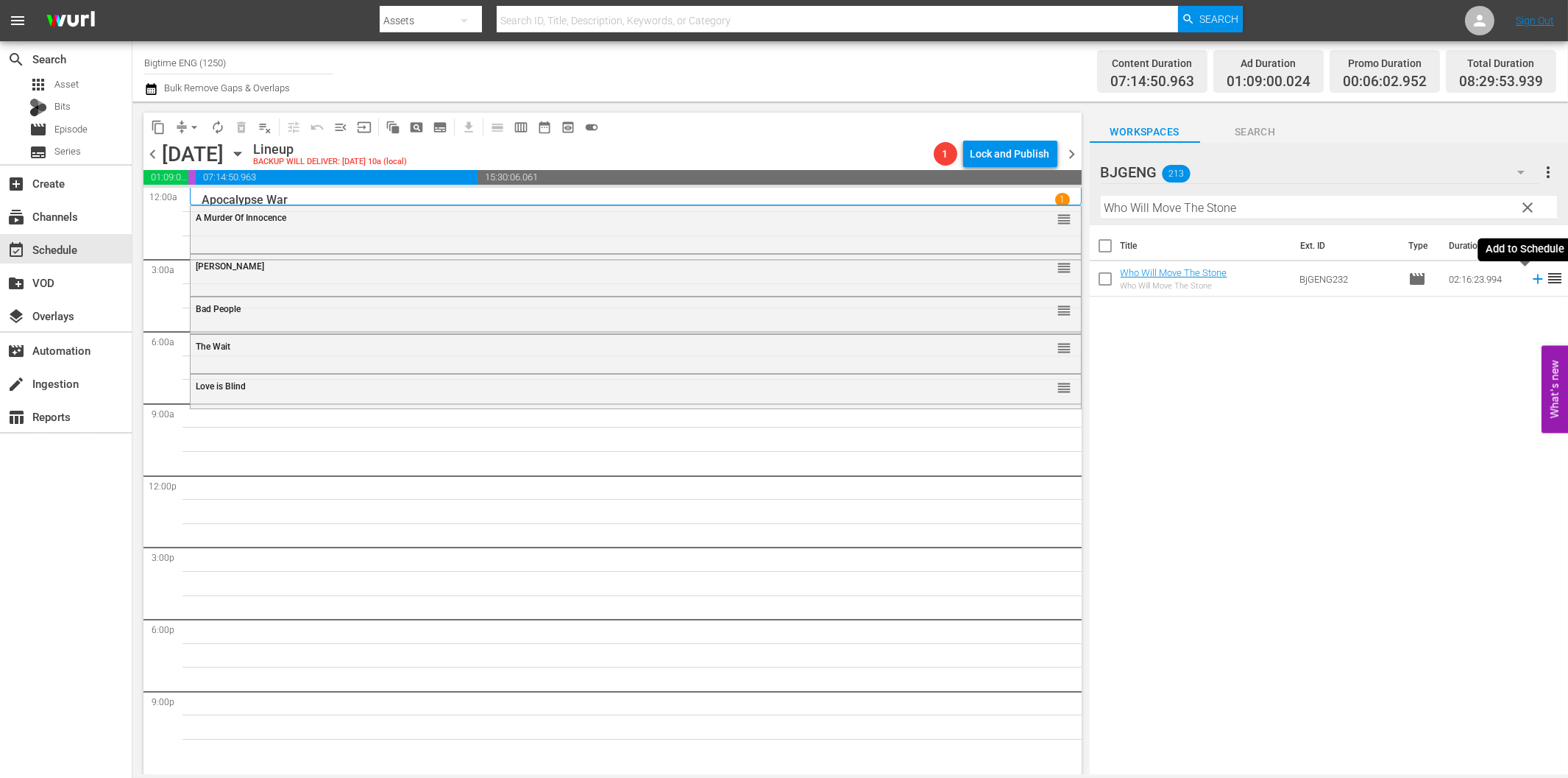
click at [1529, 277] on icon at bounding box center [1537, 278] width 16 height 16
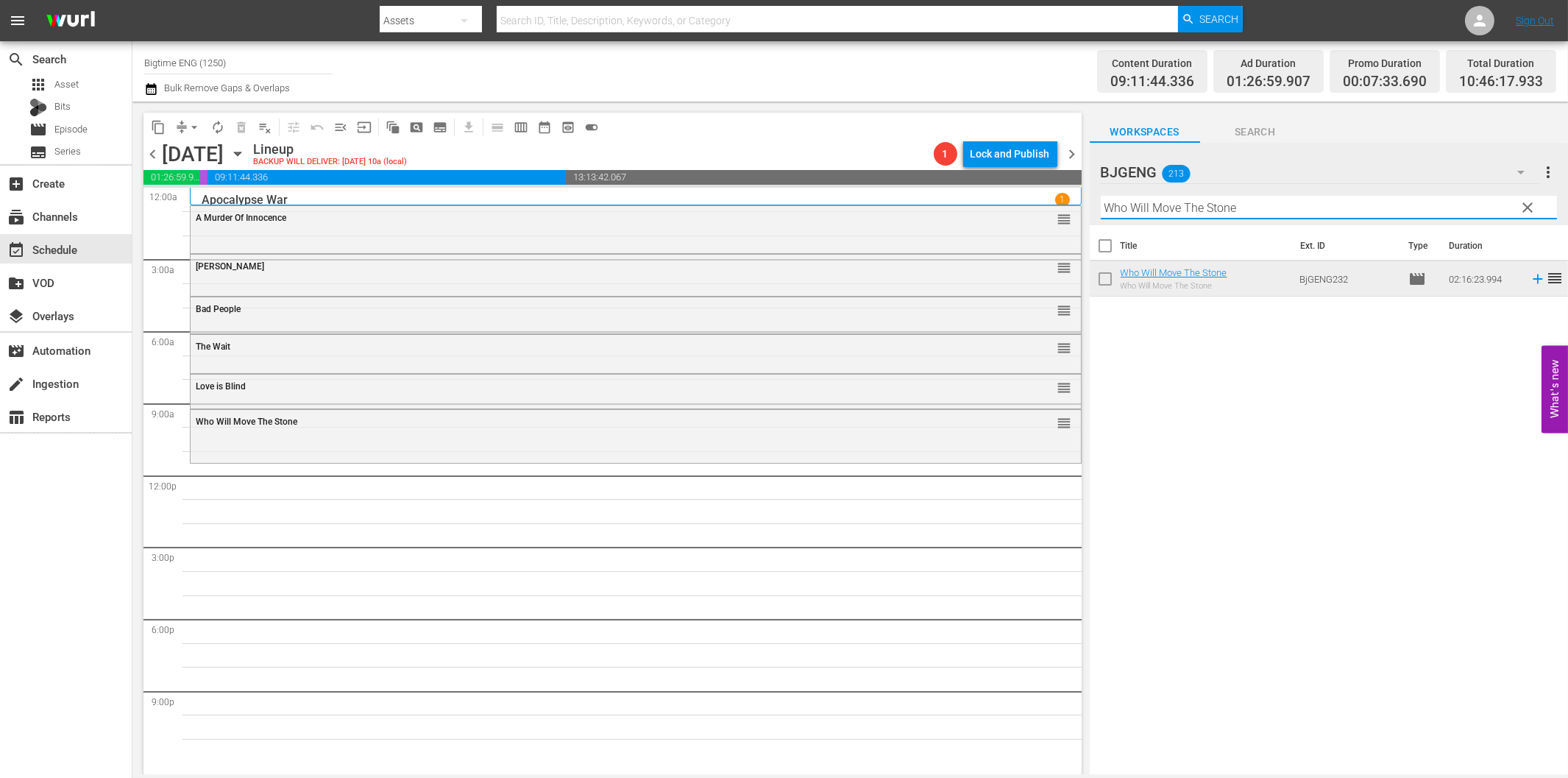
click at [1381, 211] on input "Who Will Move The Stone" at bounding box center [1329, 208] width 456 height 24
paste input "Everything I Am"
click at [1533, 280] on icon at bounding box center [1537, 279] width 9 height 9
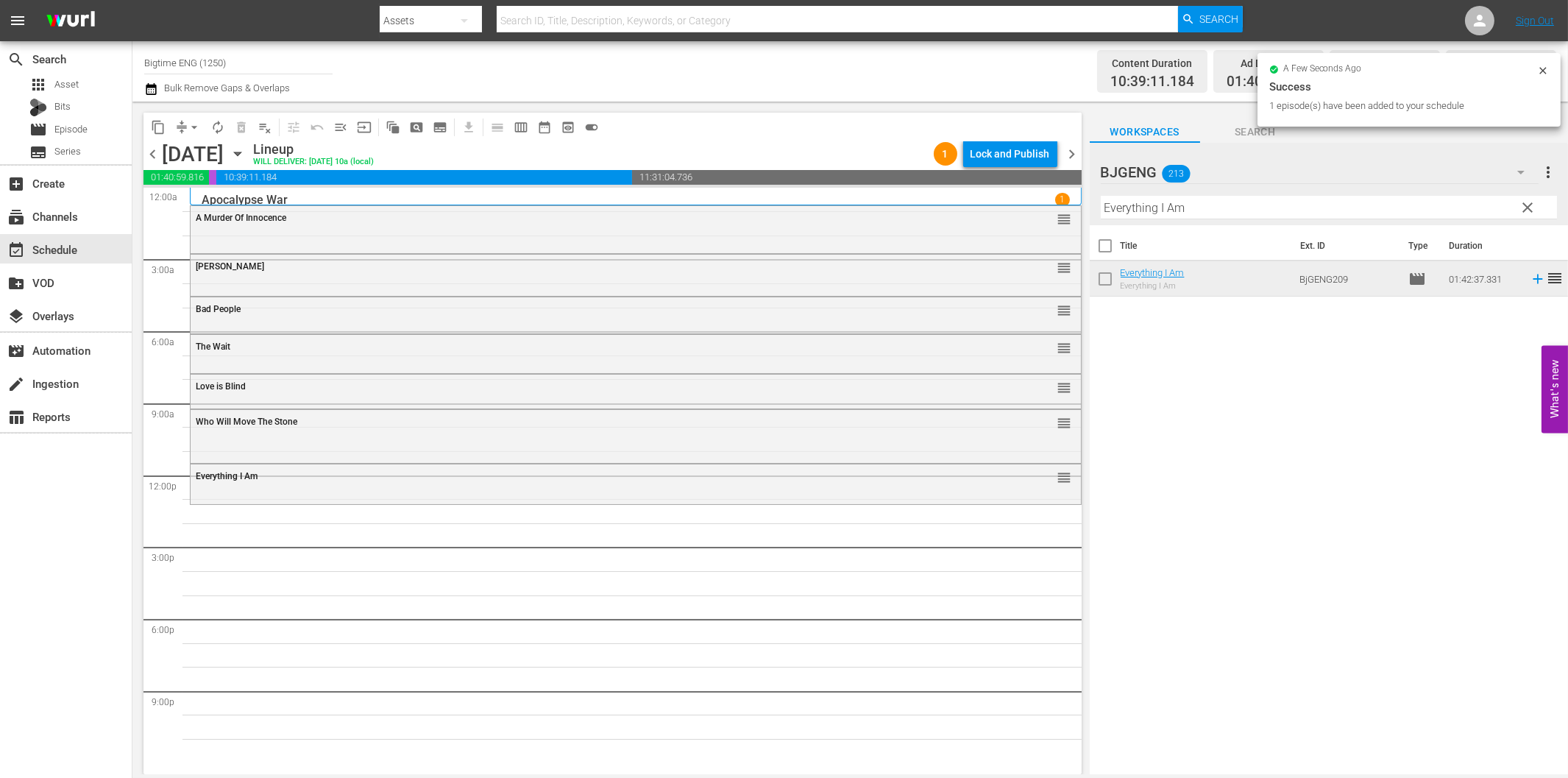
click at [1179, 203] on input "Everything I Am" at bounding box center [1329, 208] width 456 height 24
paste input "Lucky [PERSON_NAME]"
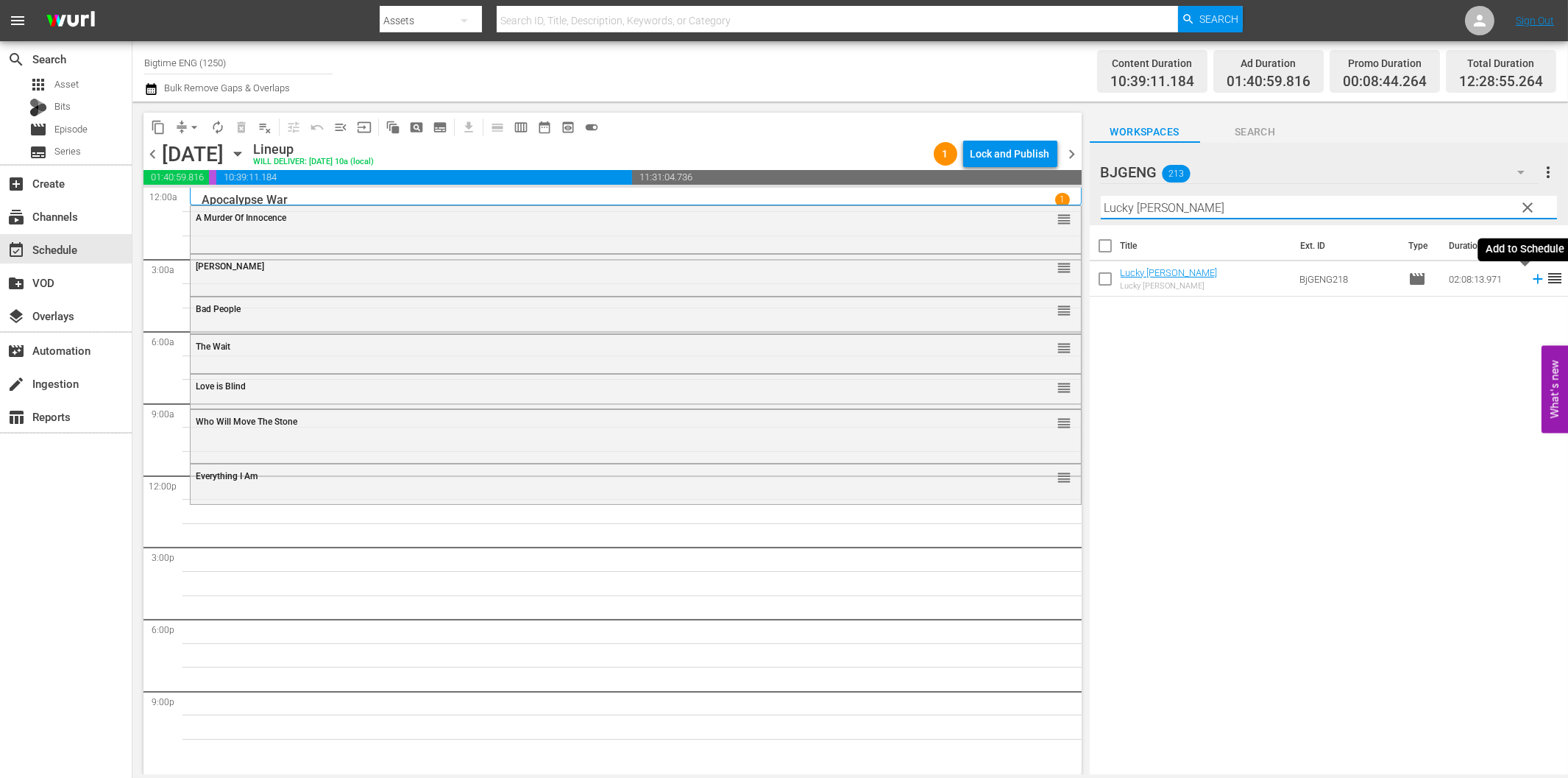
click at [1533, 278] on icon at bounding box center [1537, 279] width 9 height 9
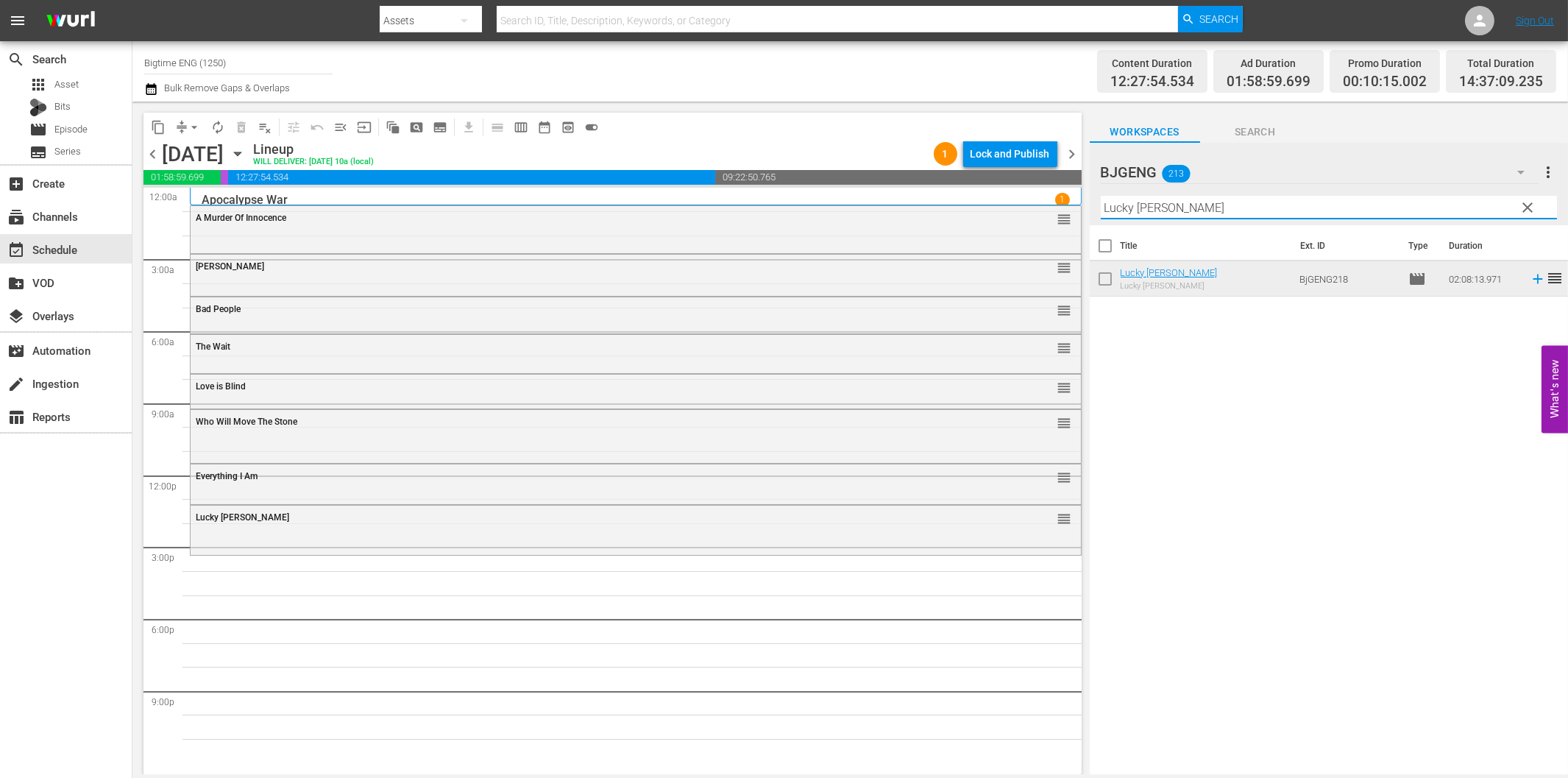
click at [1196, 206] on input "Lucky [PERSON_NAME]" at bounding box center [1329, 208] width 456 height 24
paste input "The Colonizer"
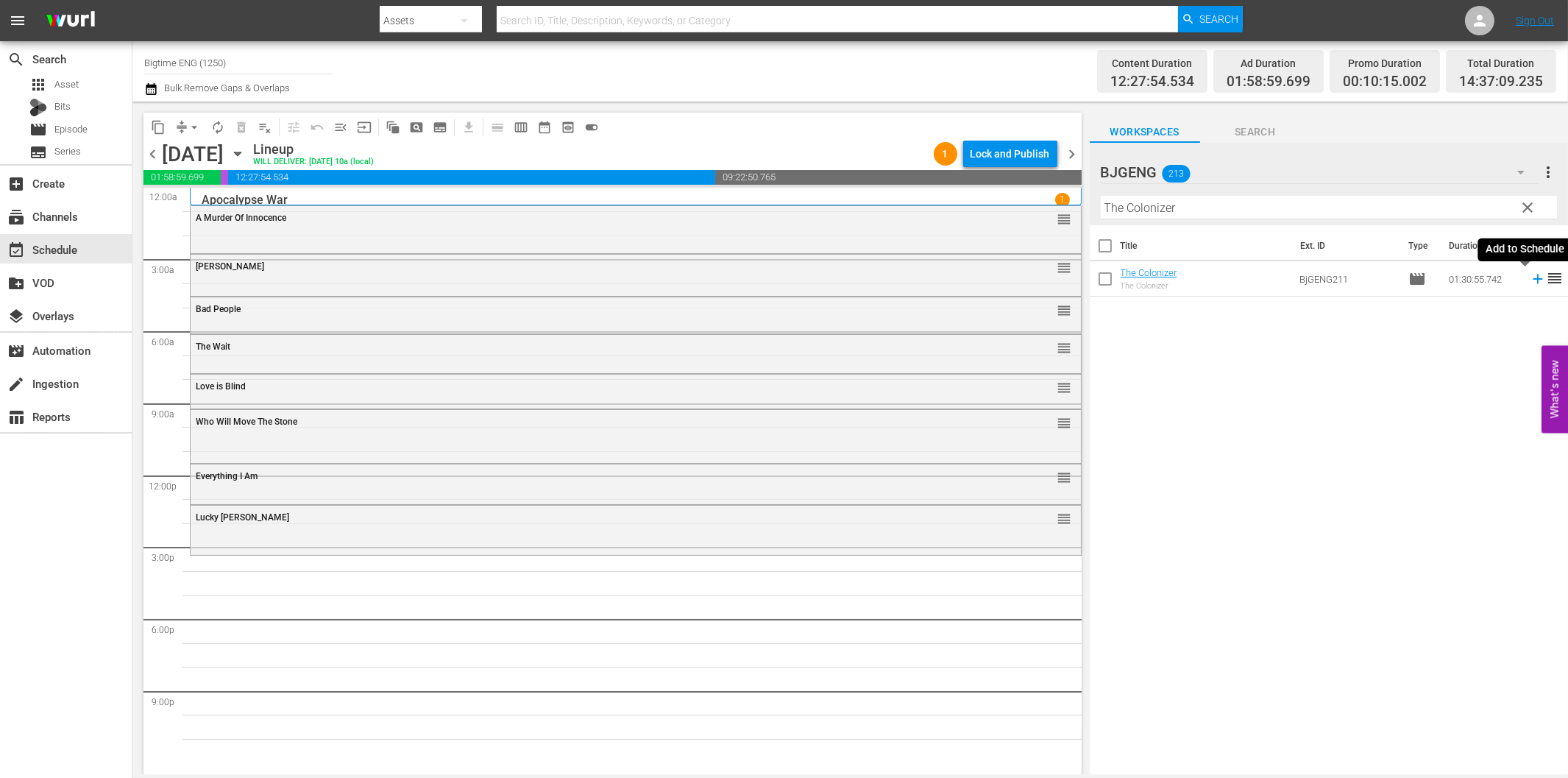
click at [1533, 275] on icon at bounding box center [1537, 279] width 9 height 9
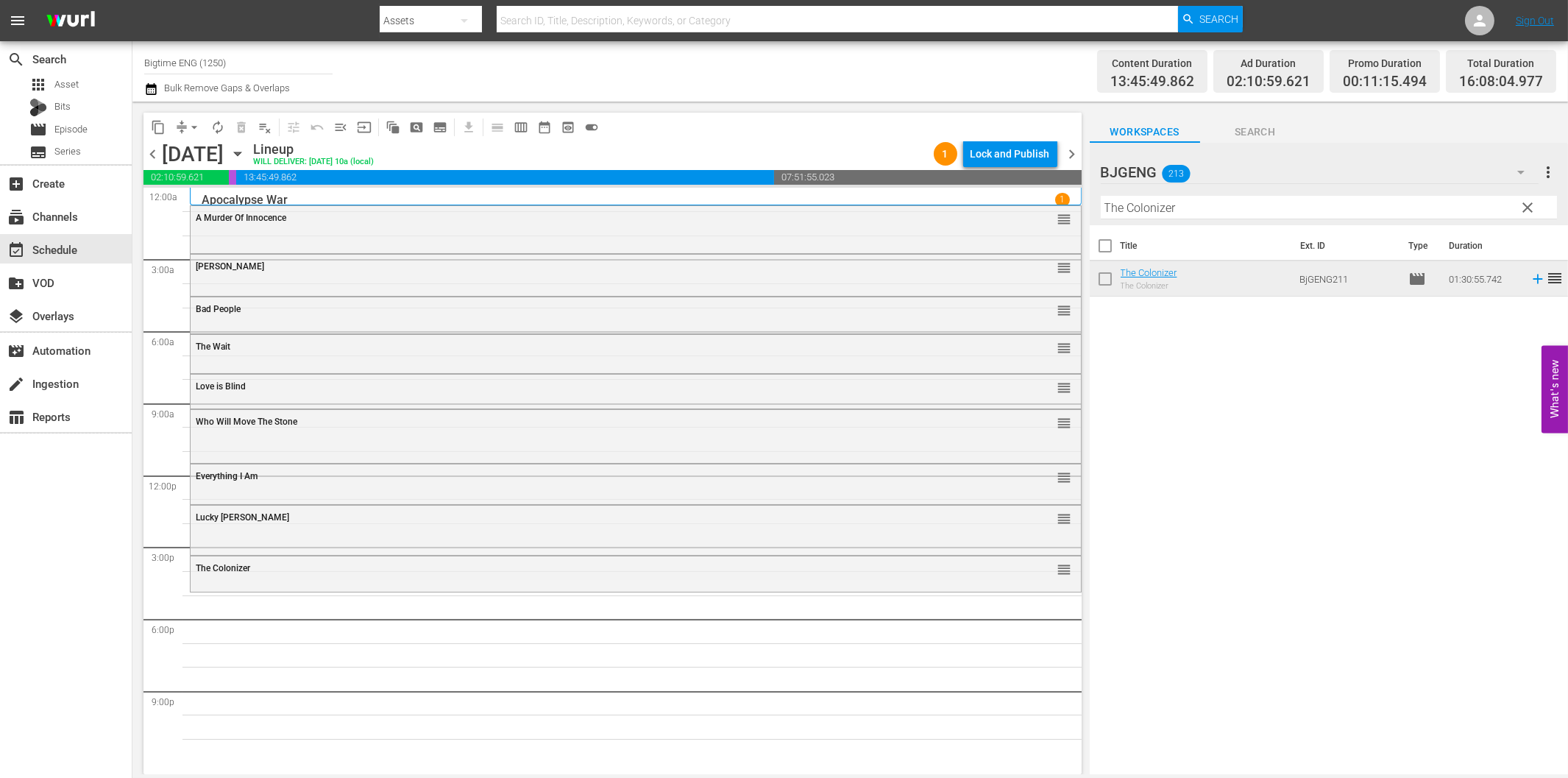
click at [1194, 213] on input "The Colonizer" at bounding box center [1329, 208] width 456 height 24
paste input "exas Cotton"
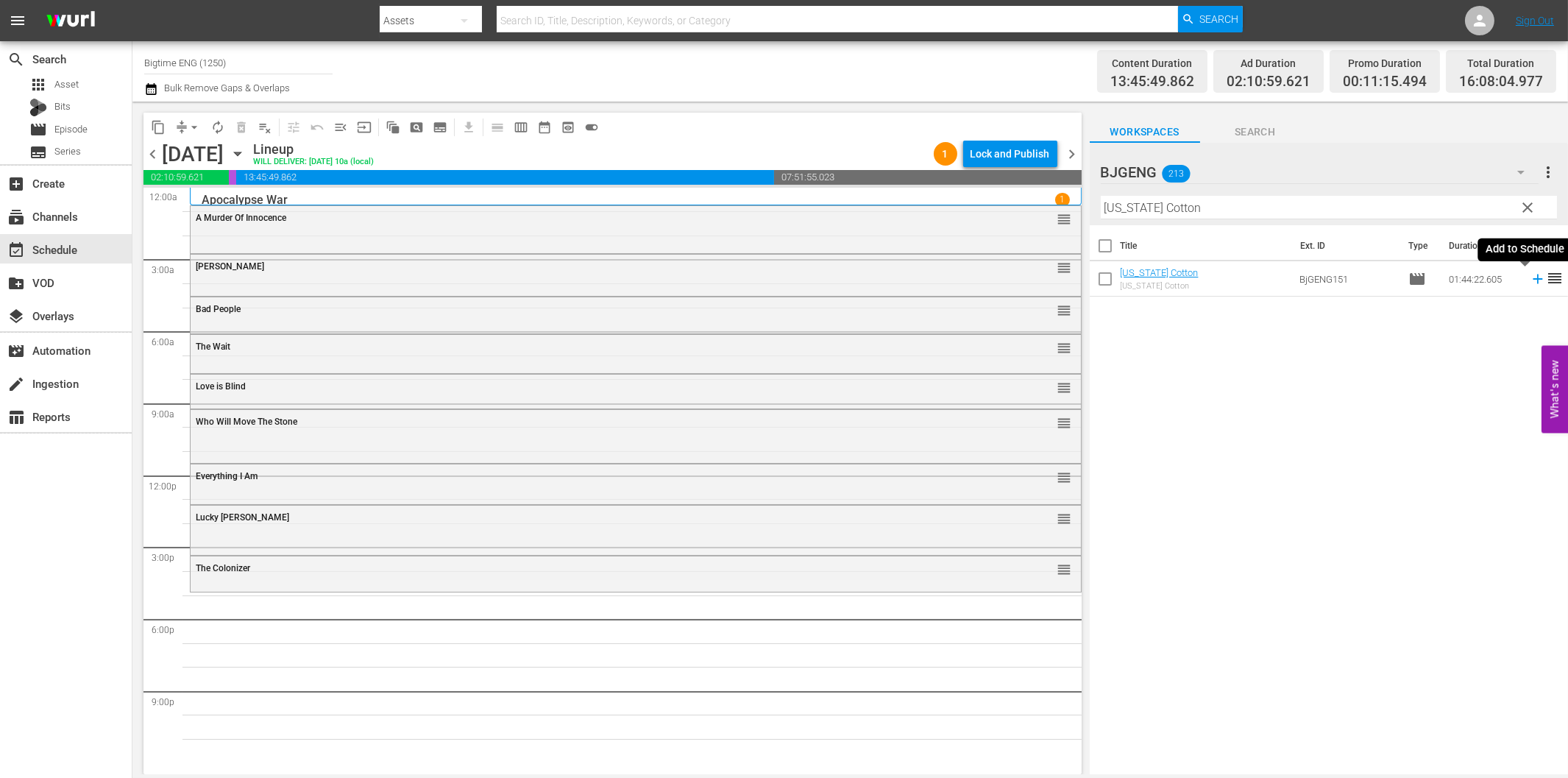
click at [1533, 280] on icon at bounding box center [1537, 279] width 9 height 9
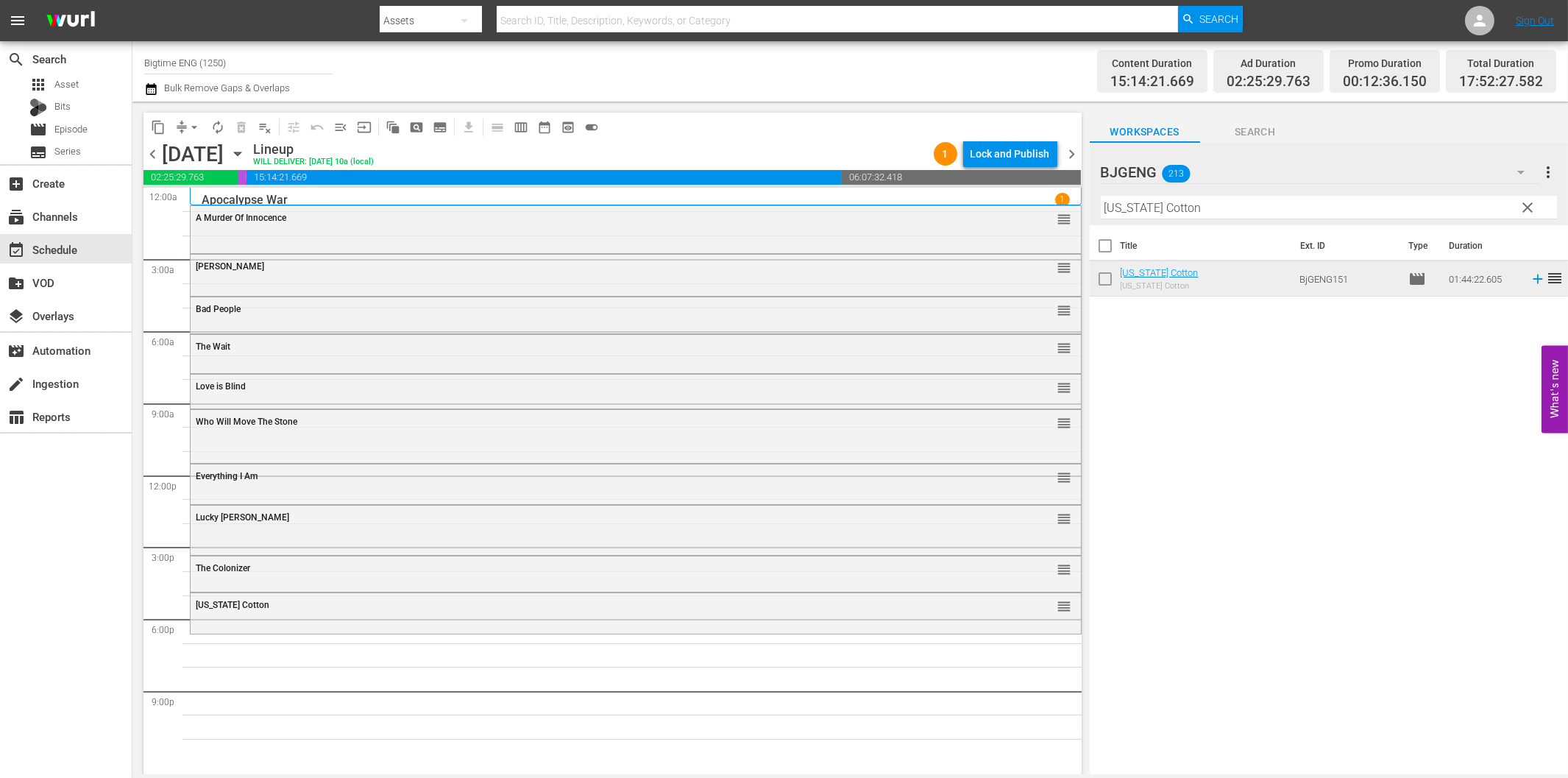
click at [1279, 215] on input "[US_STATE] Cotton" at bounding box center [1329, 208] width 456 height 24
paste input "Stunt Games"
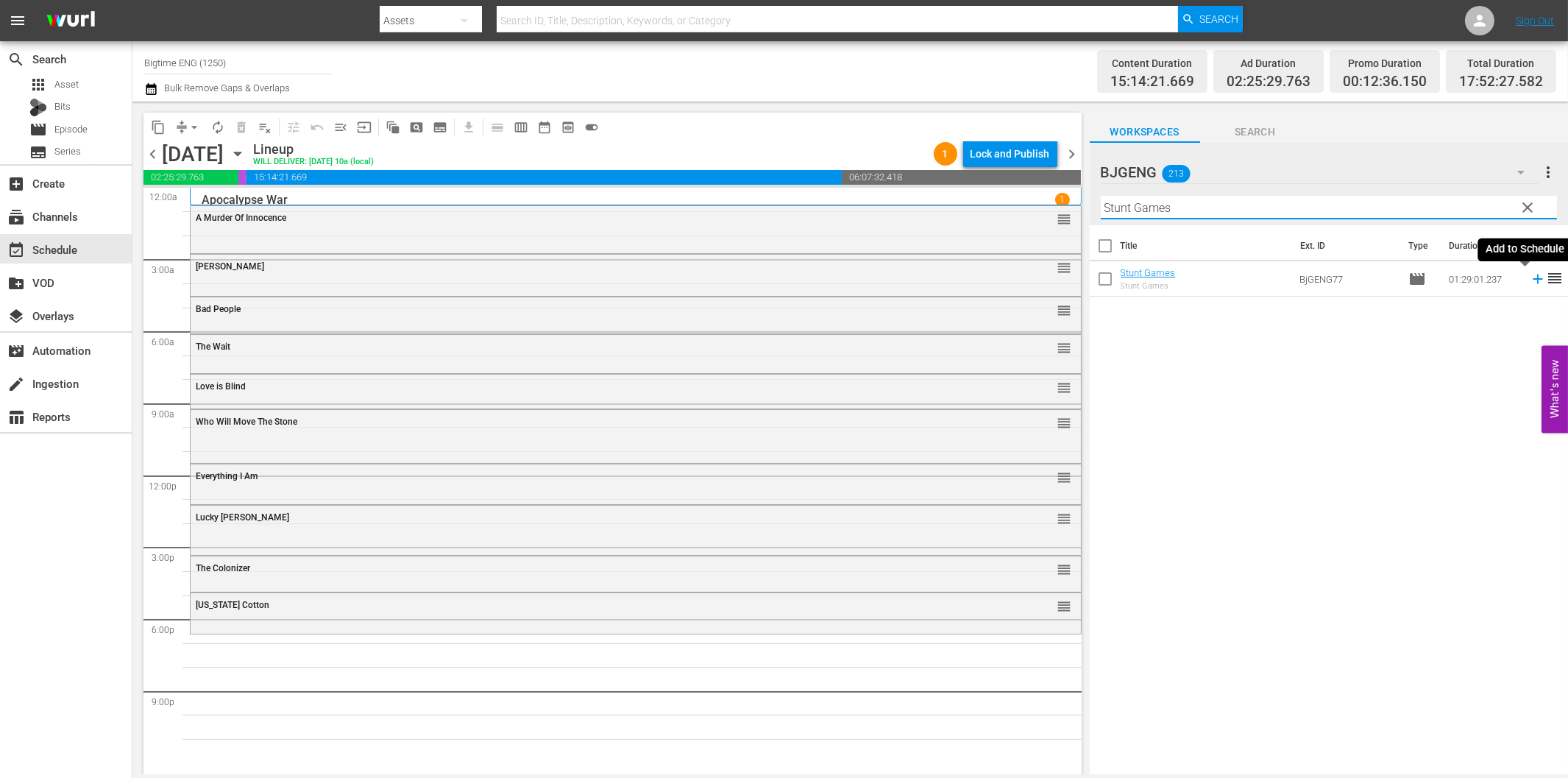
click at [1533, 280] on icon at bounding box center [1537, 279] width 9 height 9
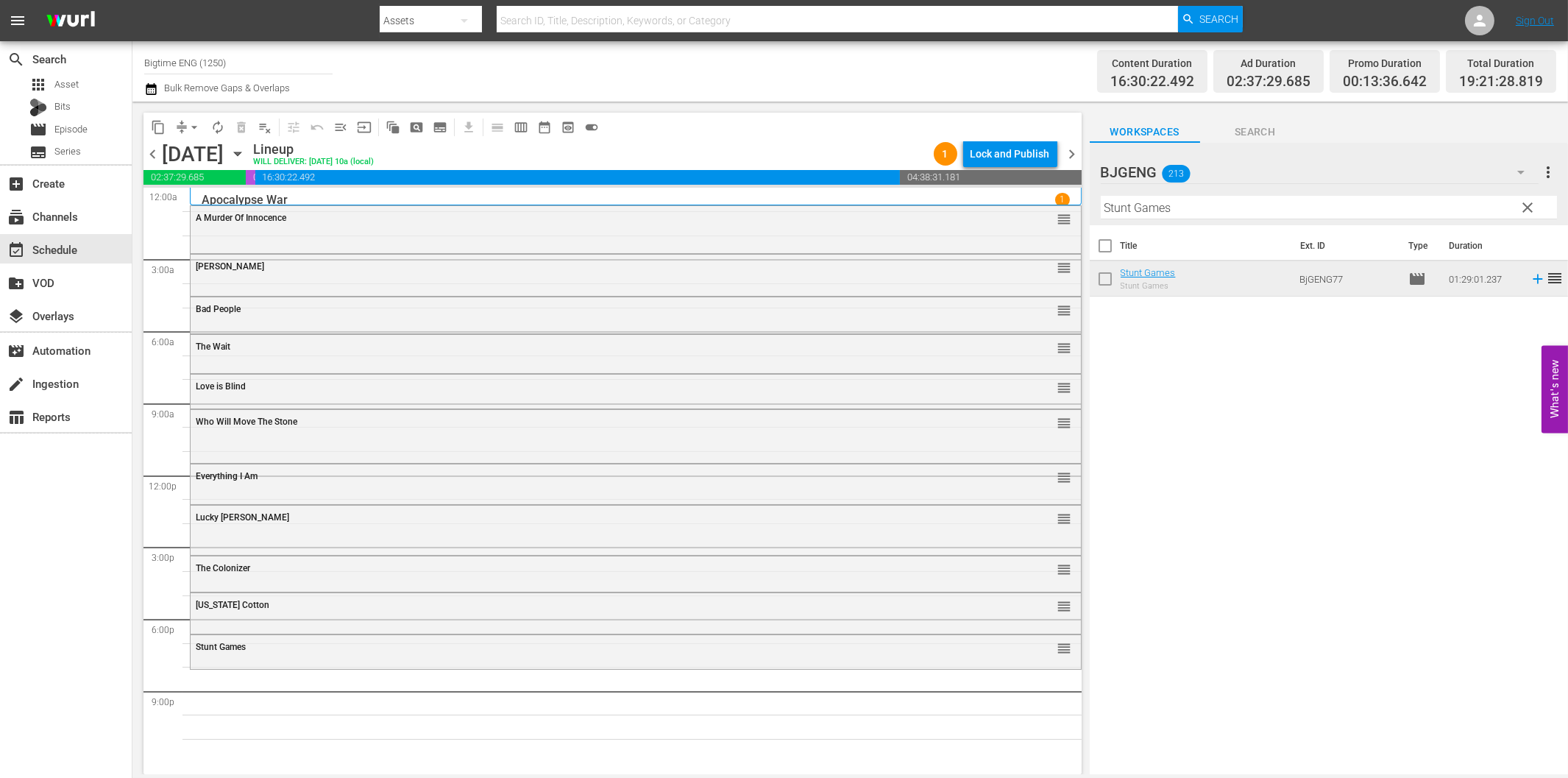
click at [1223, 208] on input "Stunt Games" at bounding box center [1329, 208] width 456 height 24
paste input "The Henchman's War"
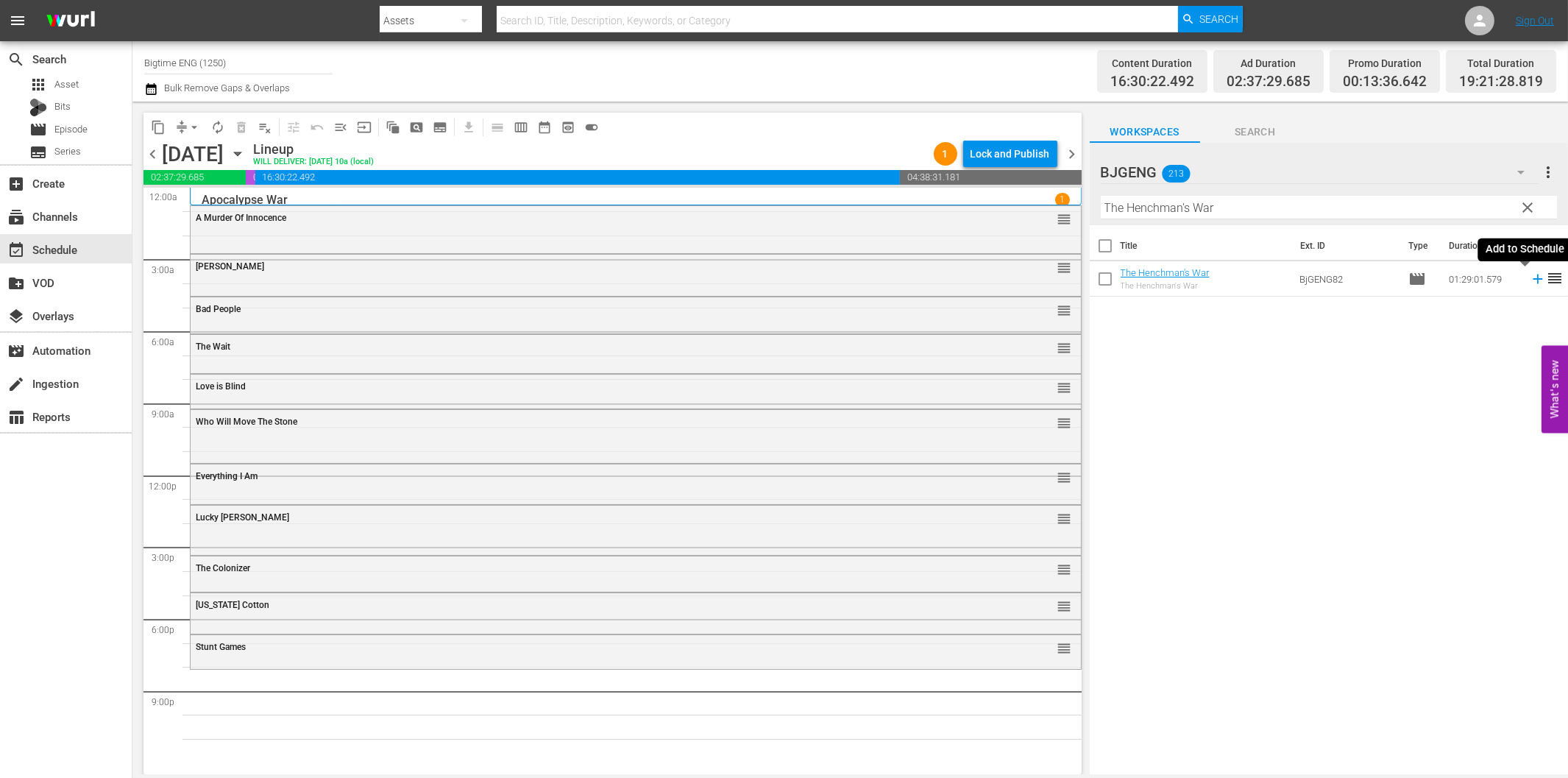
click at [1529, 281] on icon at bounding box center [1537, 278] width 16 height 16
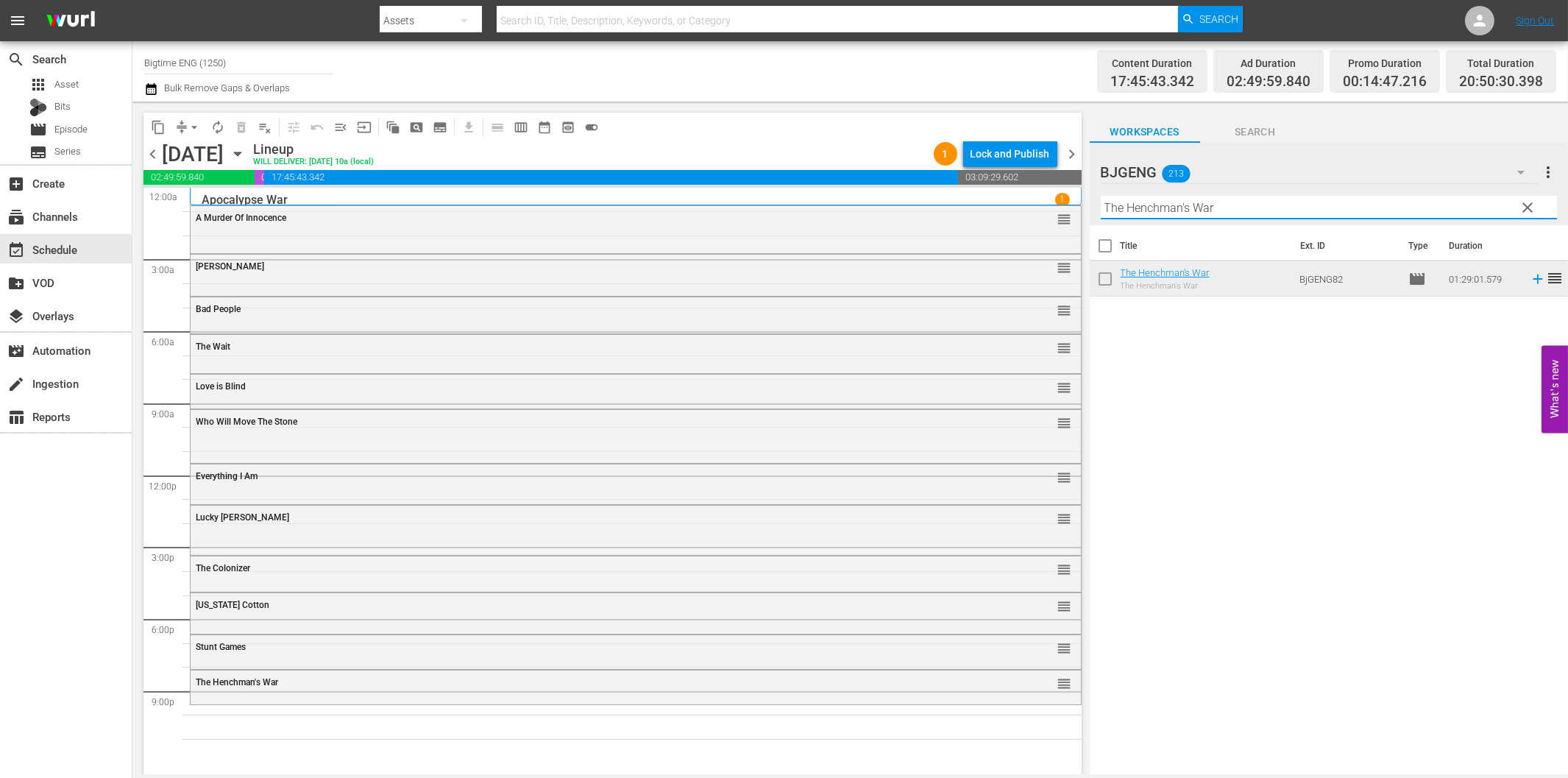
click at [1195, 206] on input "The Henchman's War" at bounding box center [1329, 208] width 456 height 24
paste input "[PERSON_NAME] is the Best Medicine"
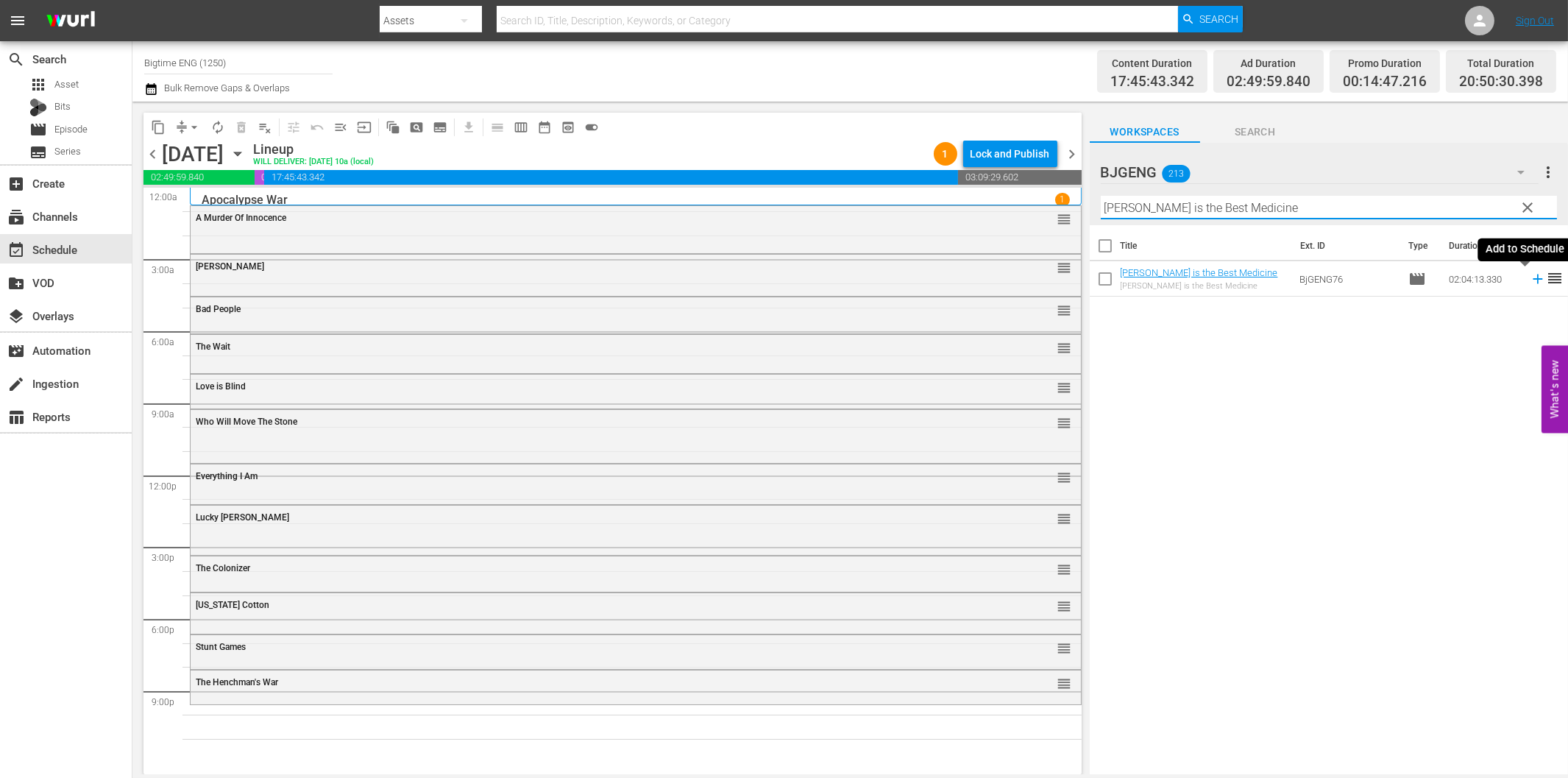
click at [1529, 280] on icon at bounding box center [1537, 278] width 16 height 16
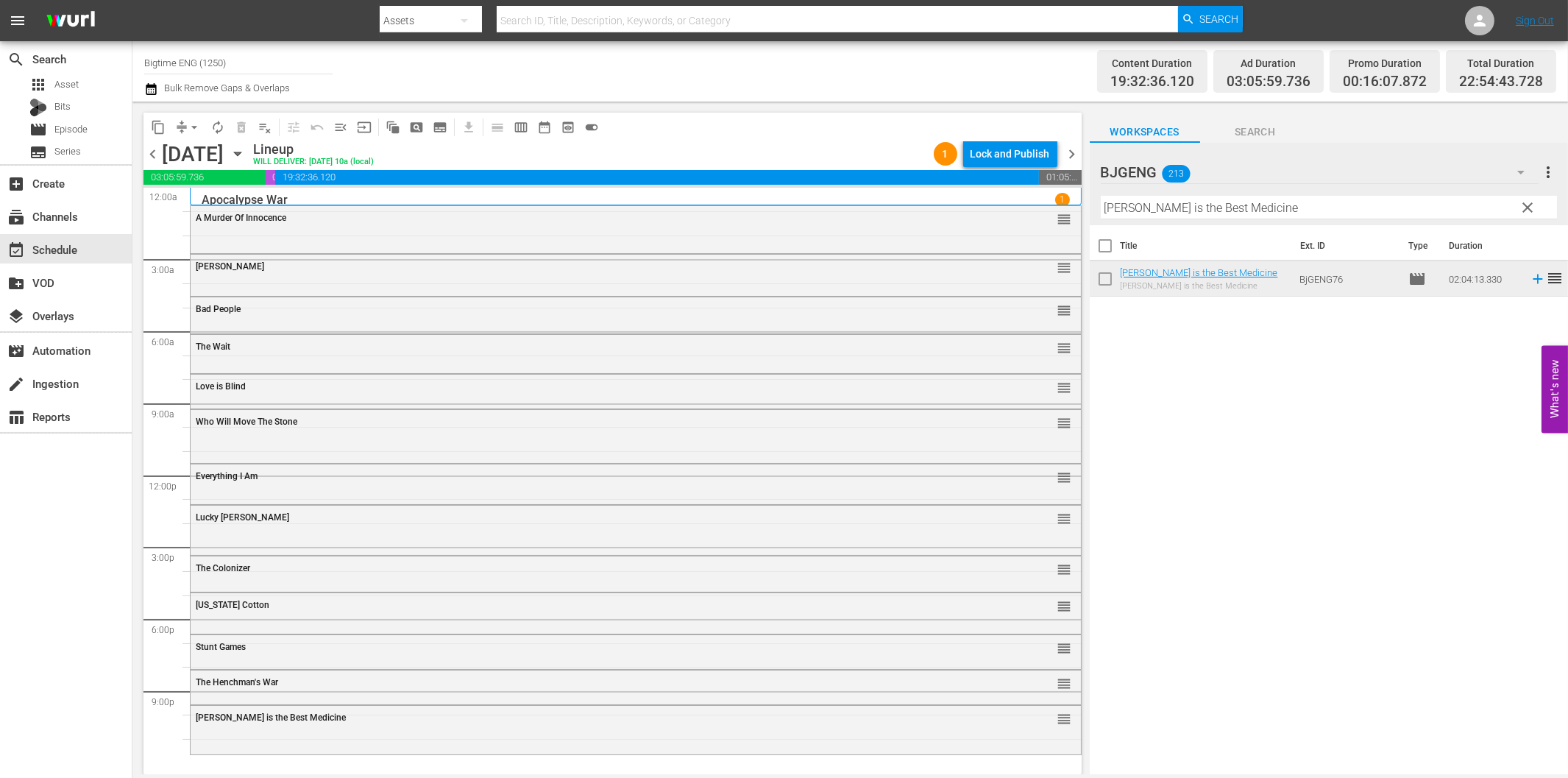
click at [1201, 205] on input "[PERSON_NAME] is the Best Medicine" at bounding box center [1329, 208] width 456 height 24
paste input "Hop"
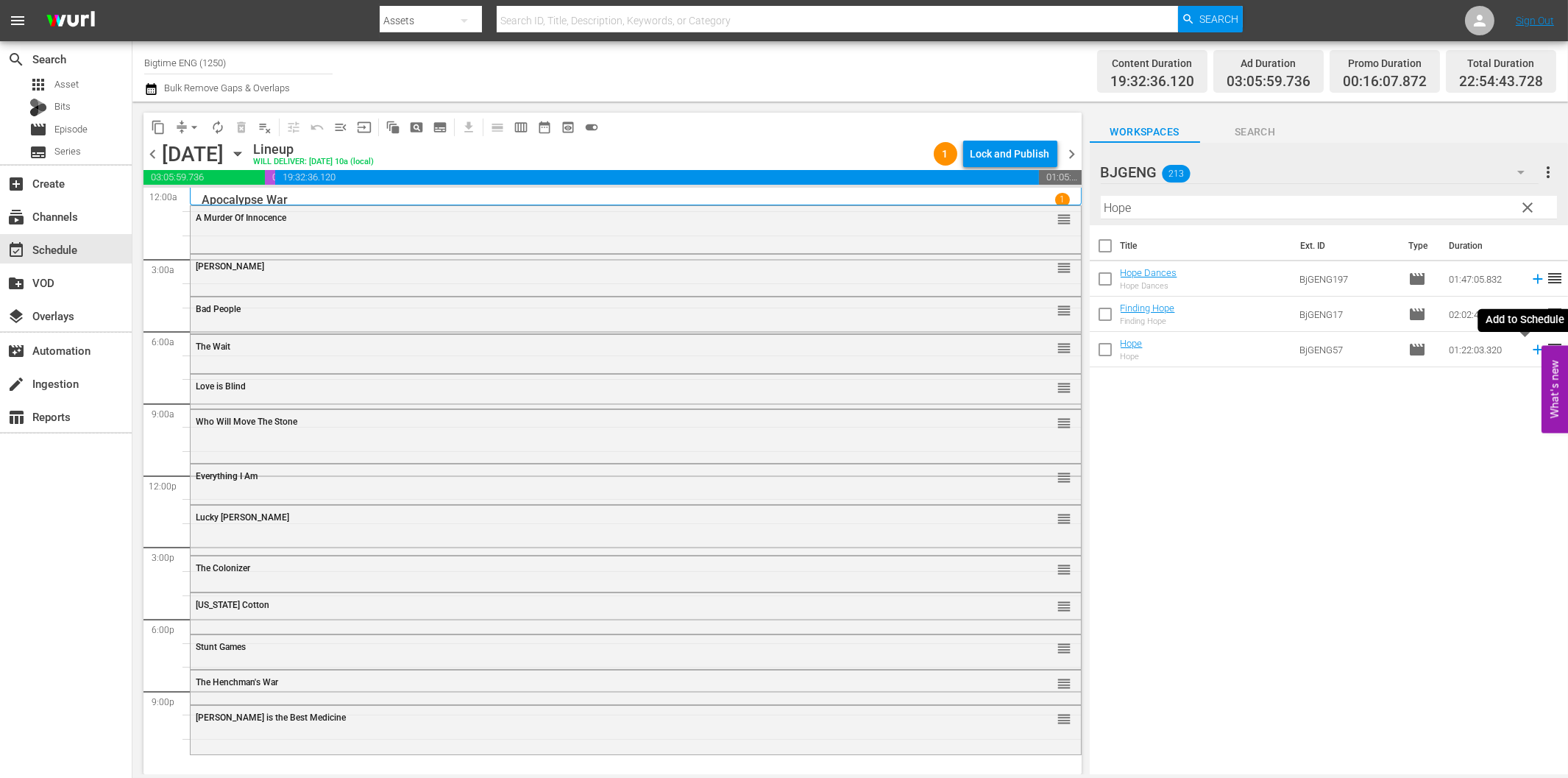
drag, startPoint x: 1526, startPoint y: 354, endPoint x: 1518, endPoint y: 350, distance: 8.9
click at [1529, 354] on icon at bounding box center [1537, 350] width 16 height 16
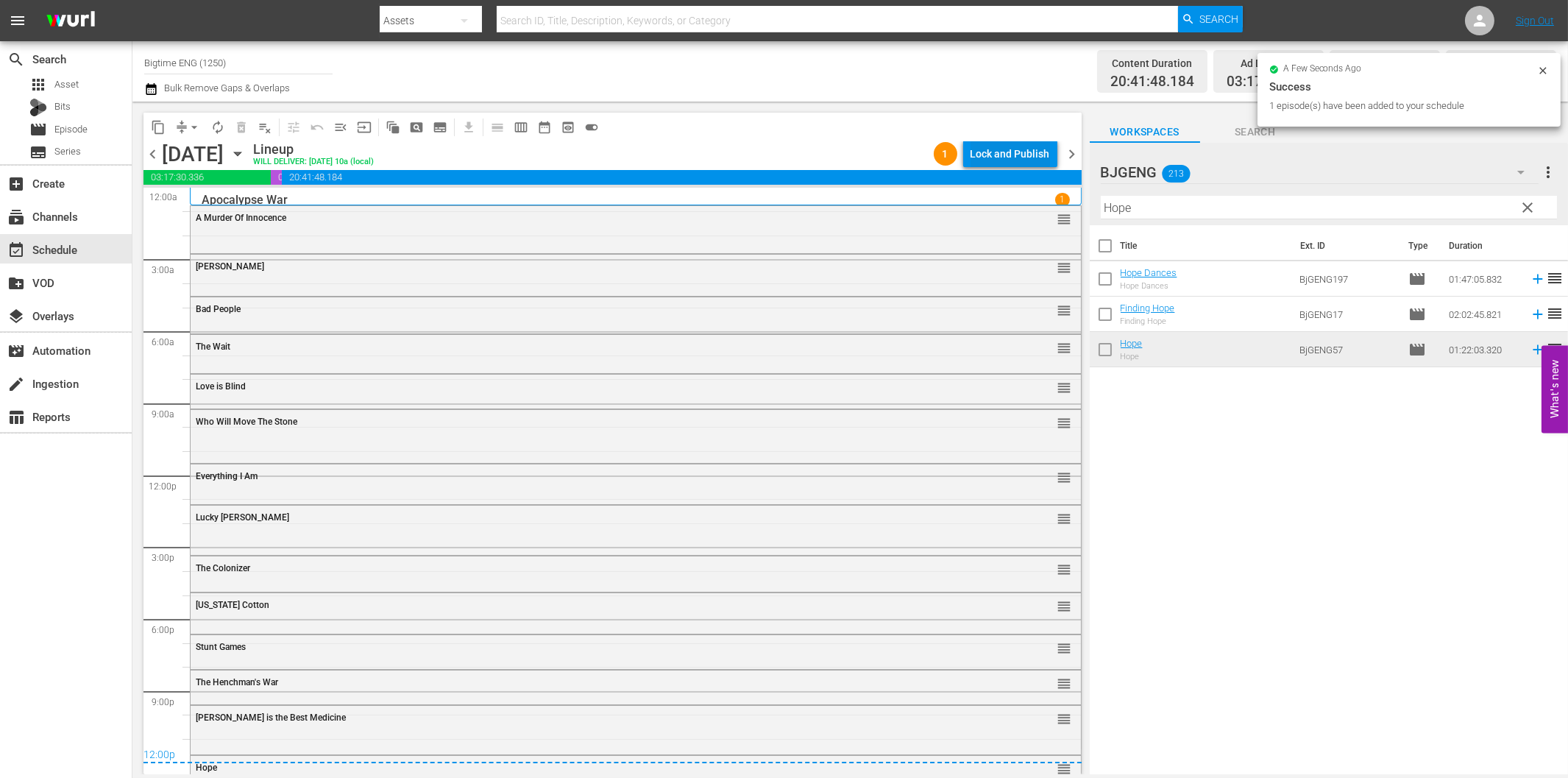
drag, startPoint x: 1016, startPoint y: 134, endPoint x: 1019, endPoint y: 151, distance: 17.3
click at [1019, 151] on div "Lock and Publish" at bounding box center [1010, 154] width 80 height 27
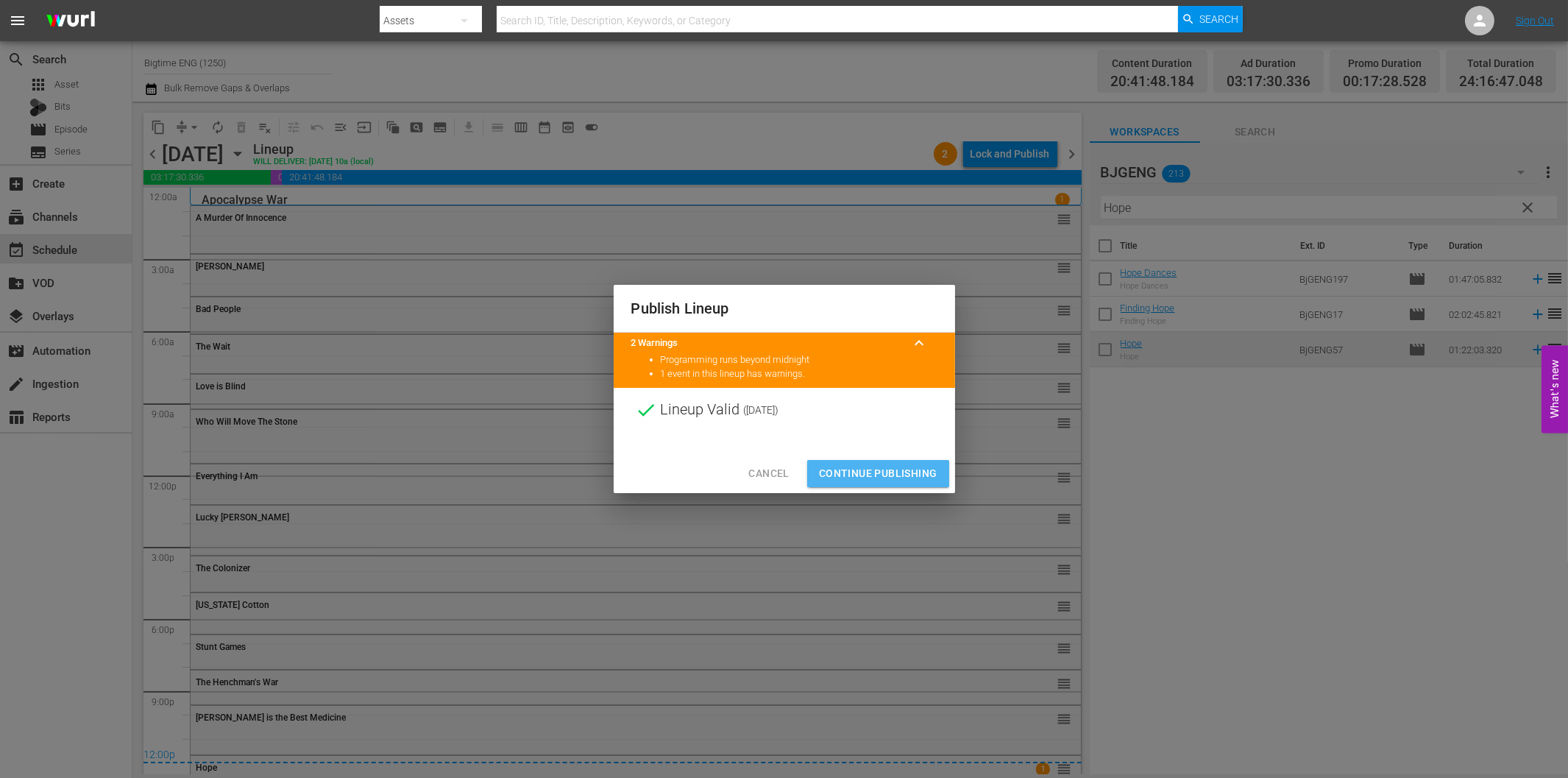
click at [894, 480] on span "Continue Publishing" at bounding box center [878, 474] width 118 height 18
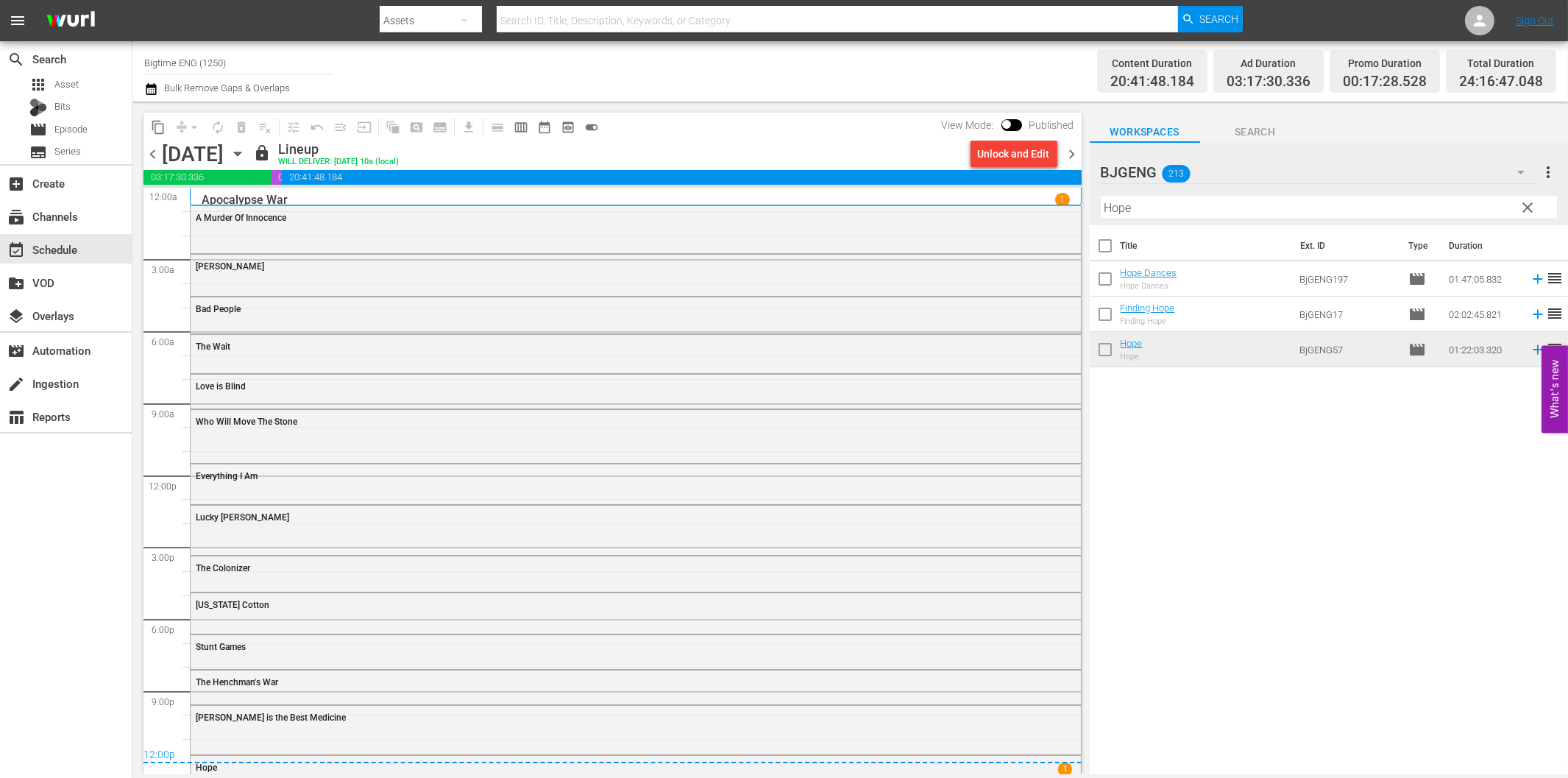
click at [1072, 150] on span "chevron_right" at bounding box center [1072, 155] width 18 height 18
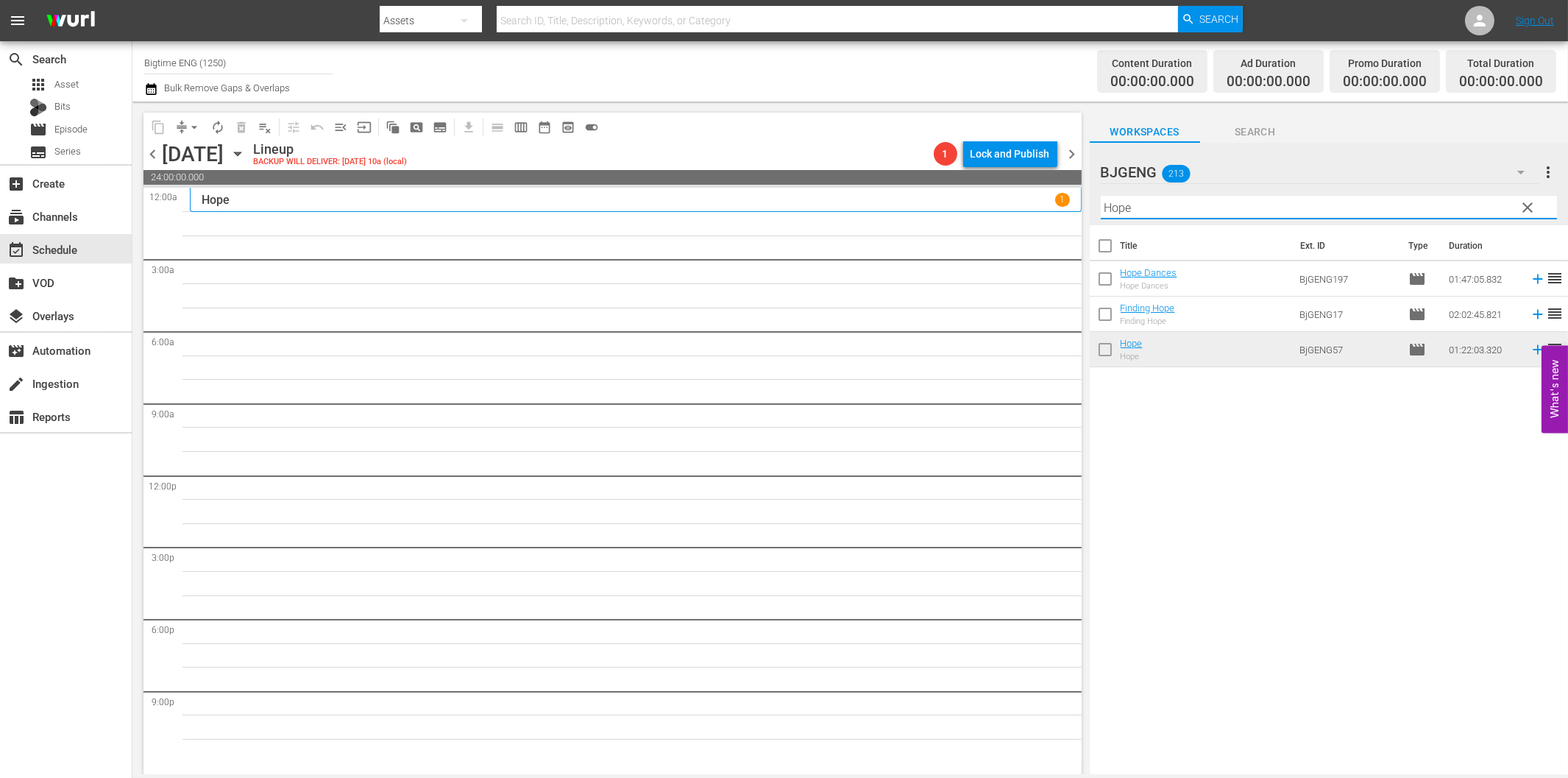
click at [1183, 211] on input "Hope" at bounding box center [1329, 208] width 456 height 24
paste input "use on Rockingham"
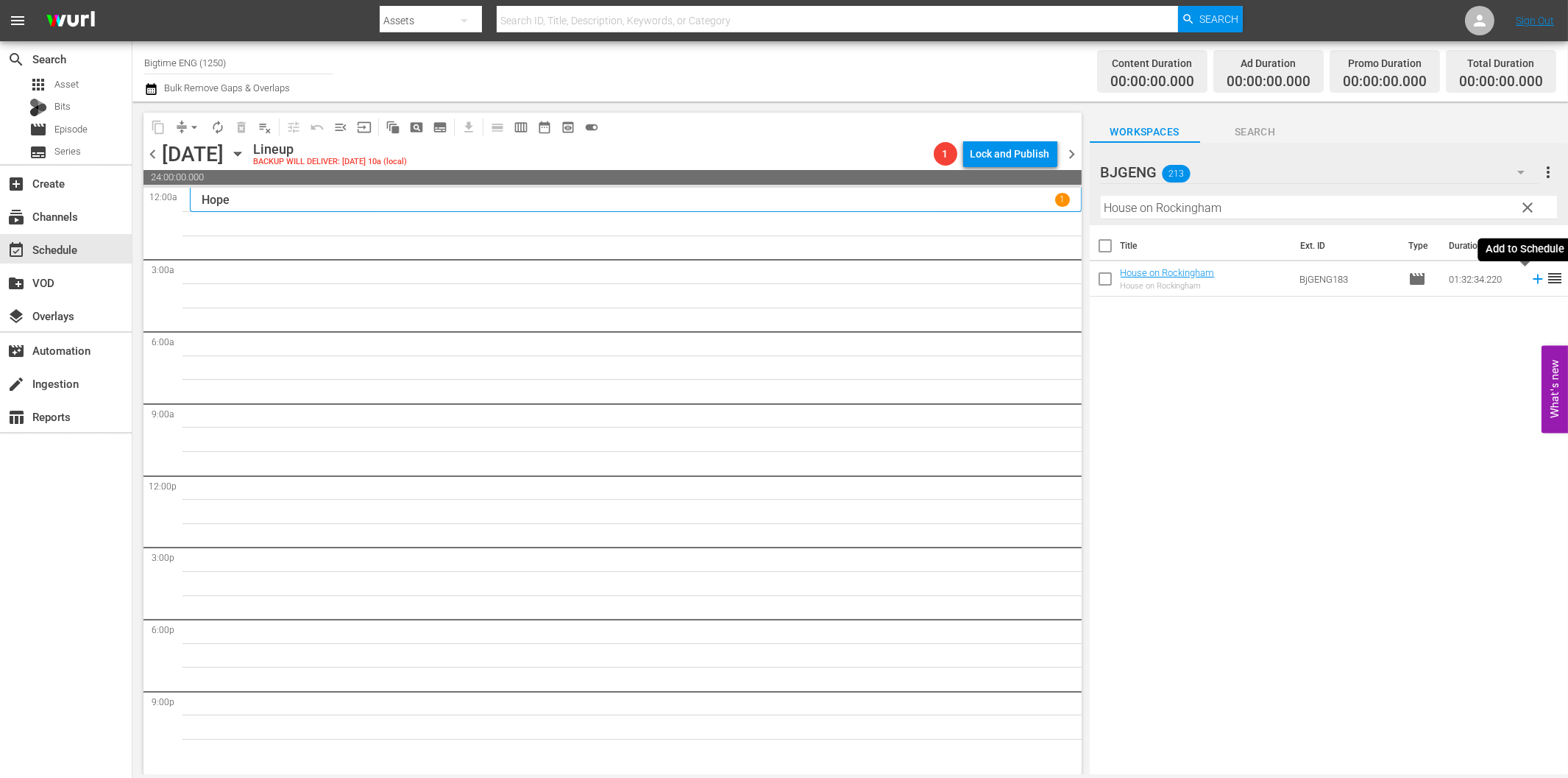
click at [1529, 276] on icon at bounding box center [1537, 278] width 16 height 16
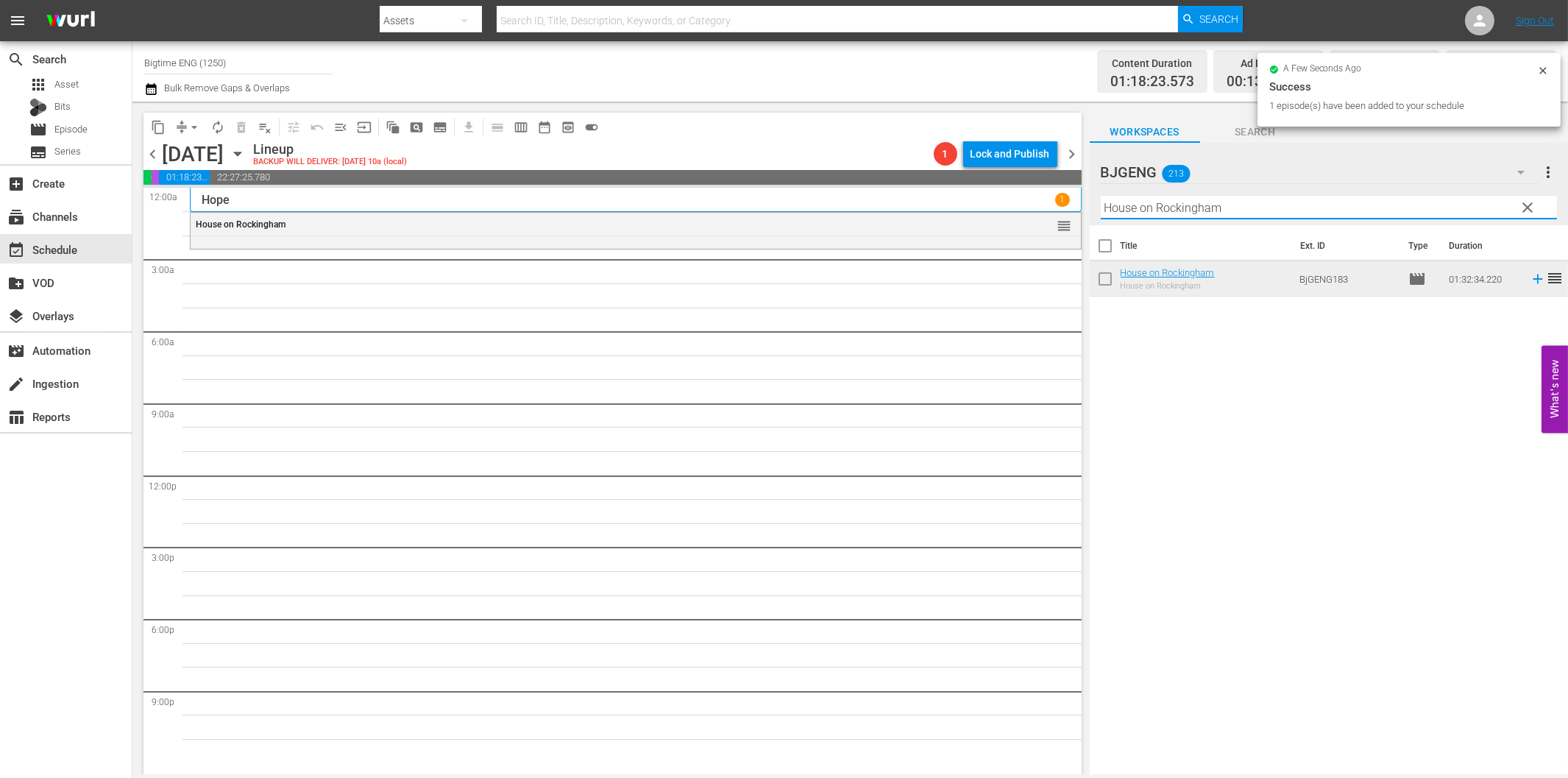
click at [1254, 197] on input "House on Rockingham" at bounding box center [1329, 208] width 456 height 24
paste input "The Last Page"
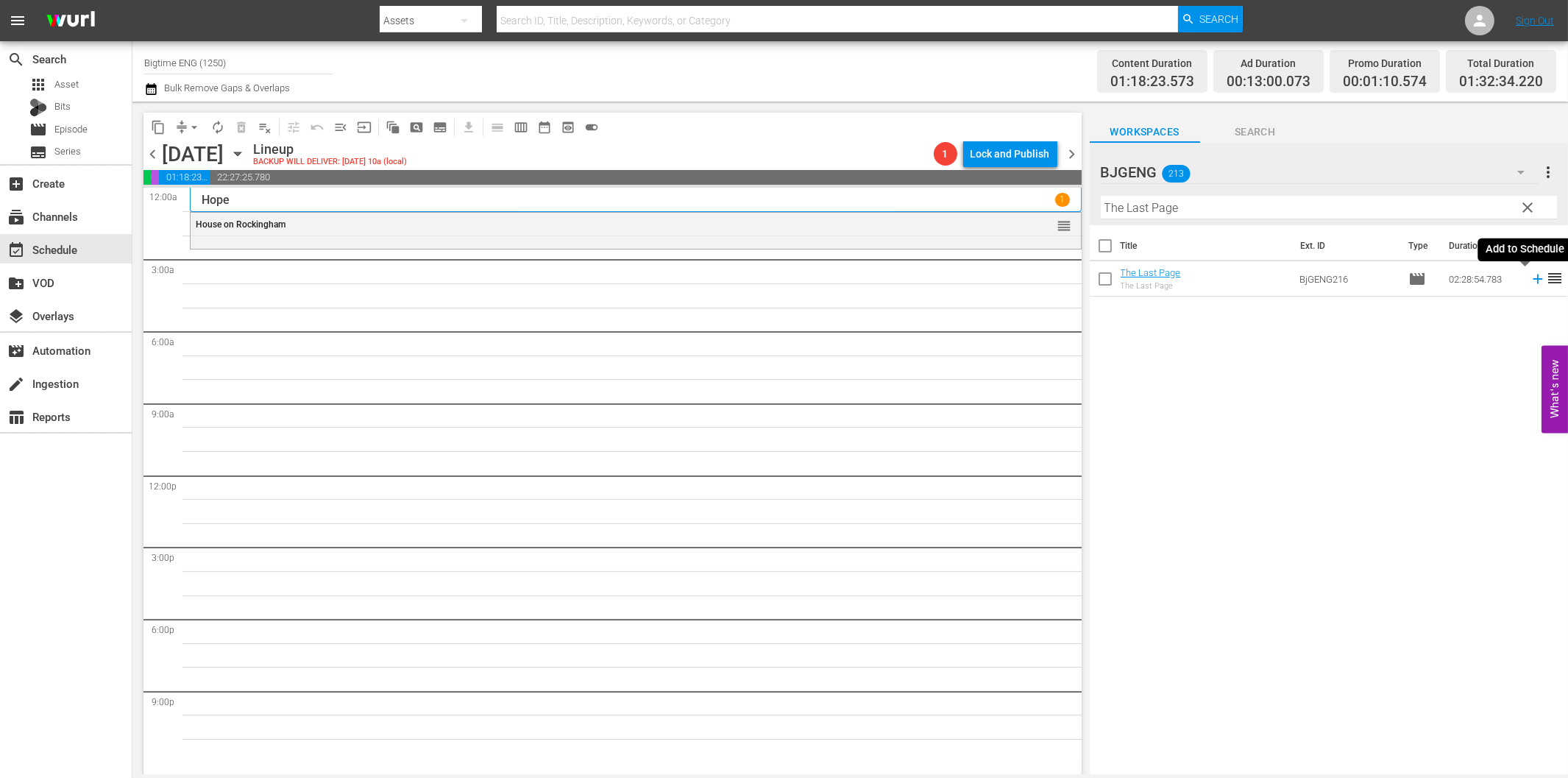
drag, startPoint x: 1526, startPoint y: 280, endPoint x: 1512, endPoint y: 283, distance: 14.3
click at [1533, 280] on icon at bounding box center [1537, 279] width 9 height 9
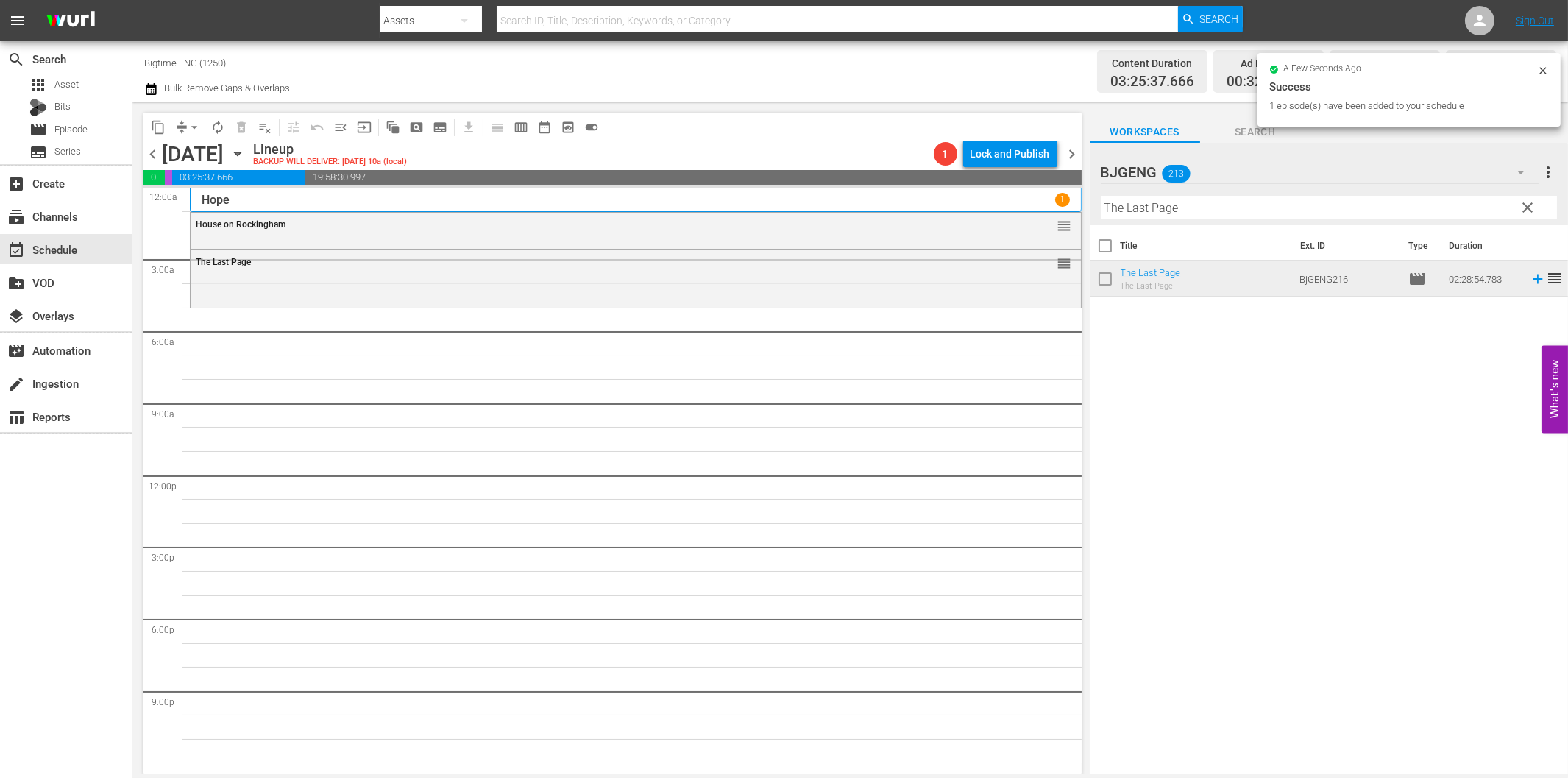
click at [1194, 212] on input "The Last Page" at bounding box center [1329, 208] width 456 height 24
paste input "Angels Unawar"
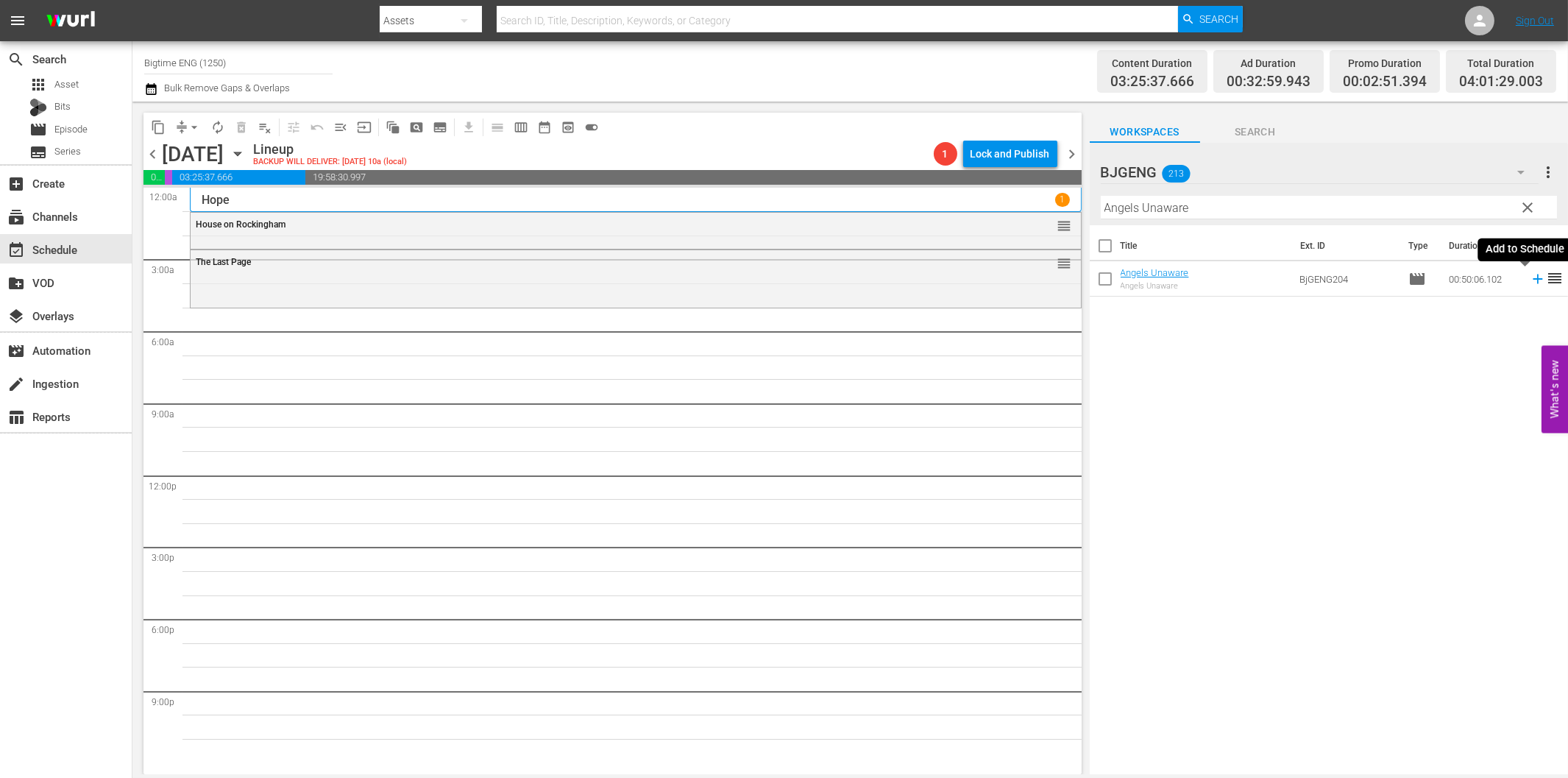
click at [1533, 278] on icon at bounding box center [1537, 279] width 9 height 9
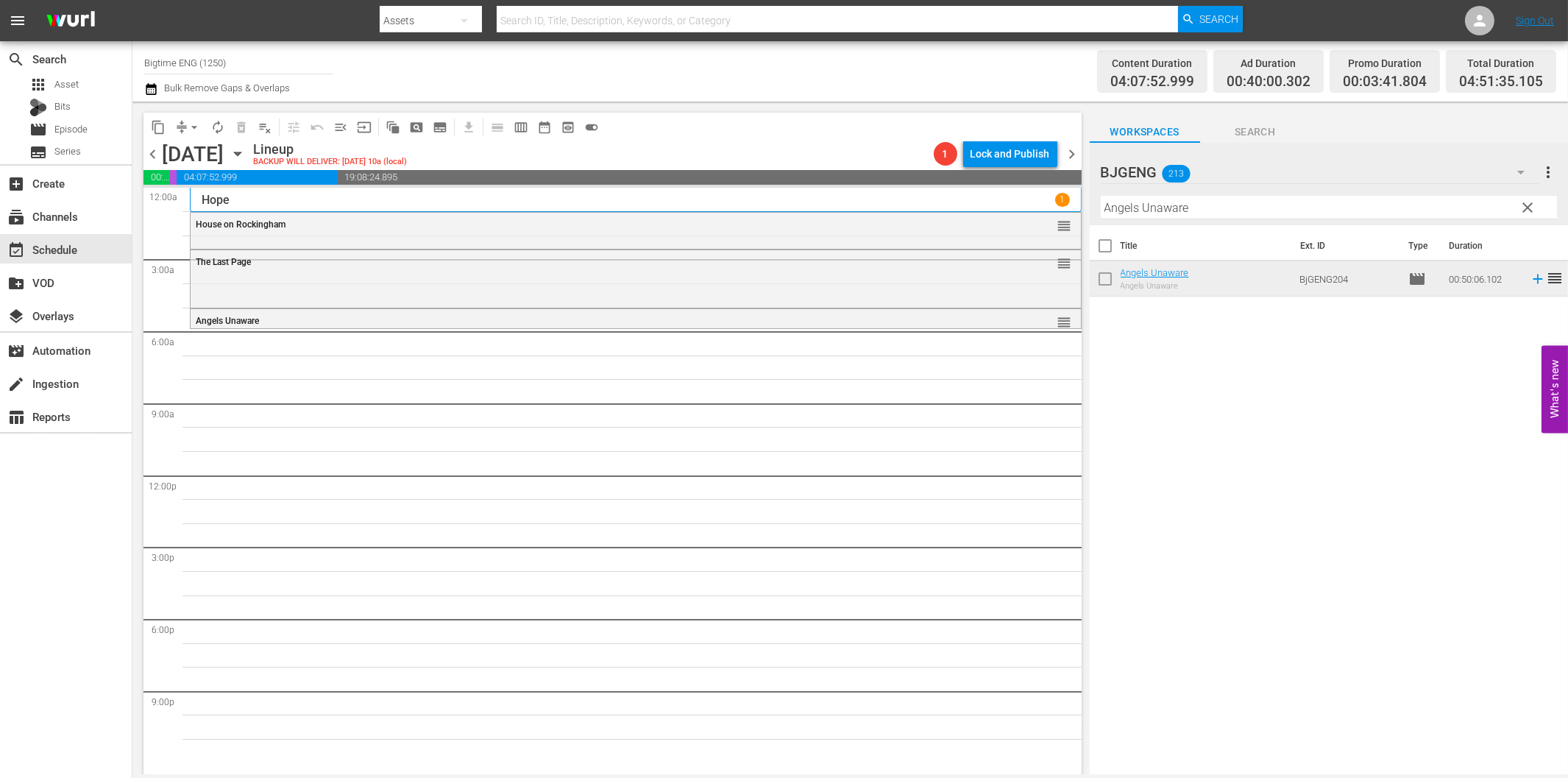
click at [1219, 210] on input "Angels Unaware" at bounding box center [1329, 208] width 456 height 24
paste input "Light of Min"
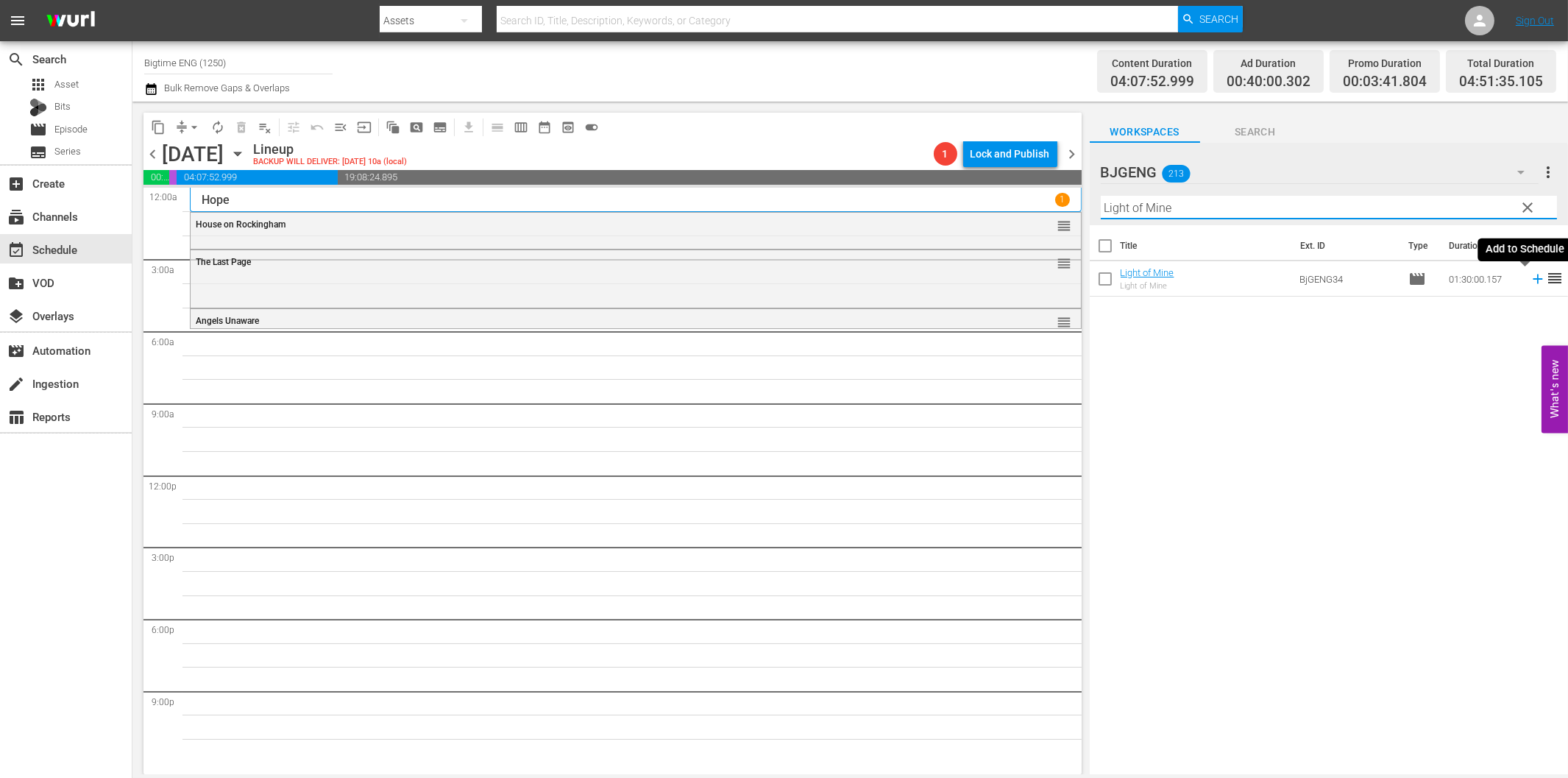
click at [1529, 281] on icon at bounding box center [1537, 278] width 16 height 16
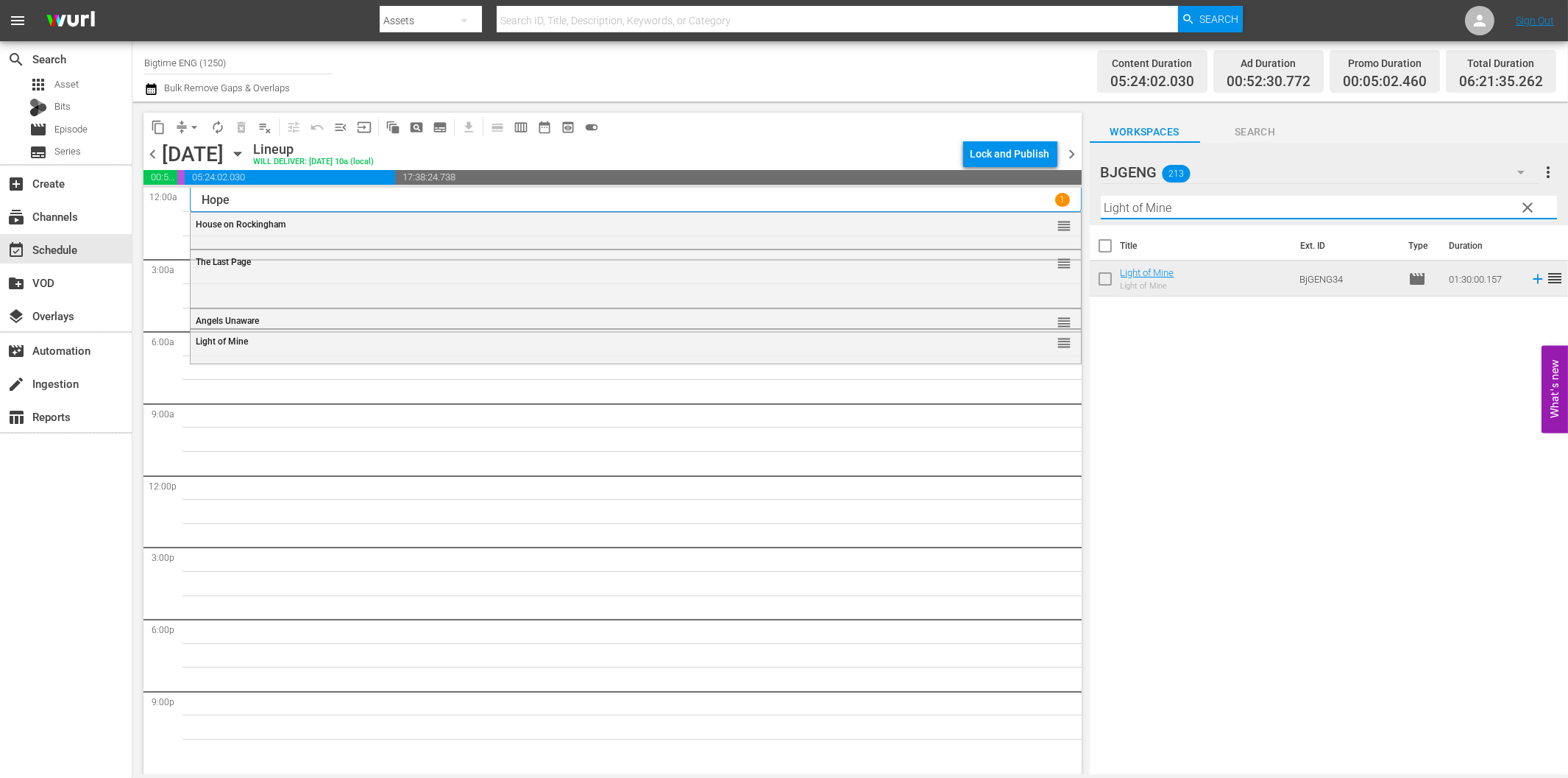
click at [1183, 208] on input "Light of Mine" at bounding box center [1329, 208] width 456 height 24
paste input "Elephants"
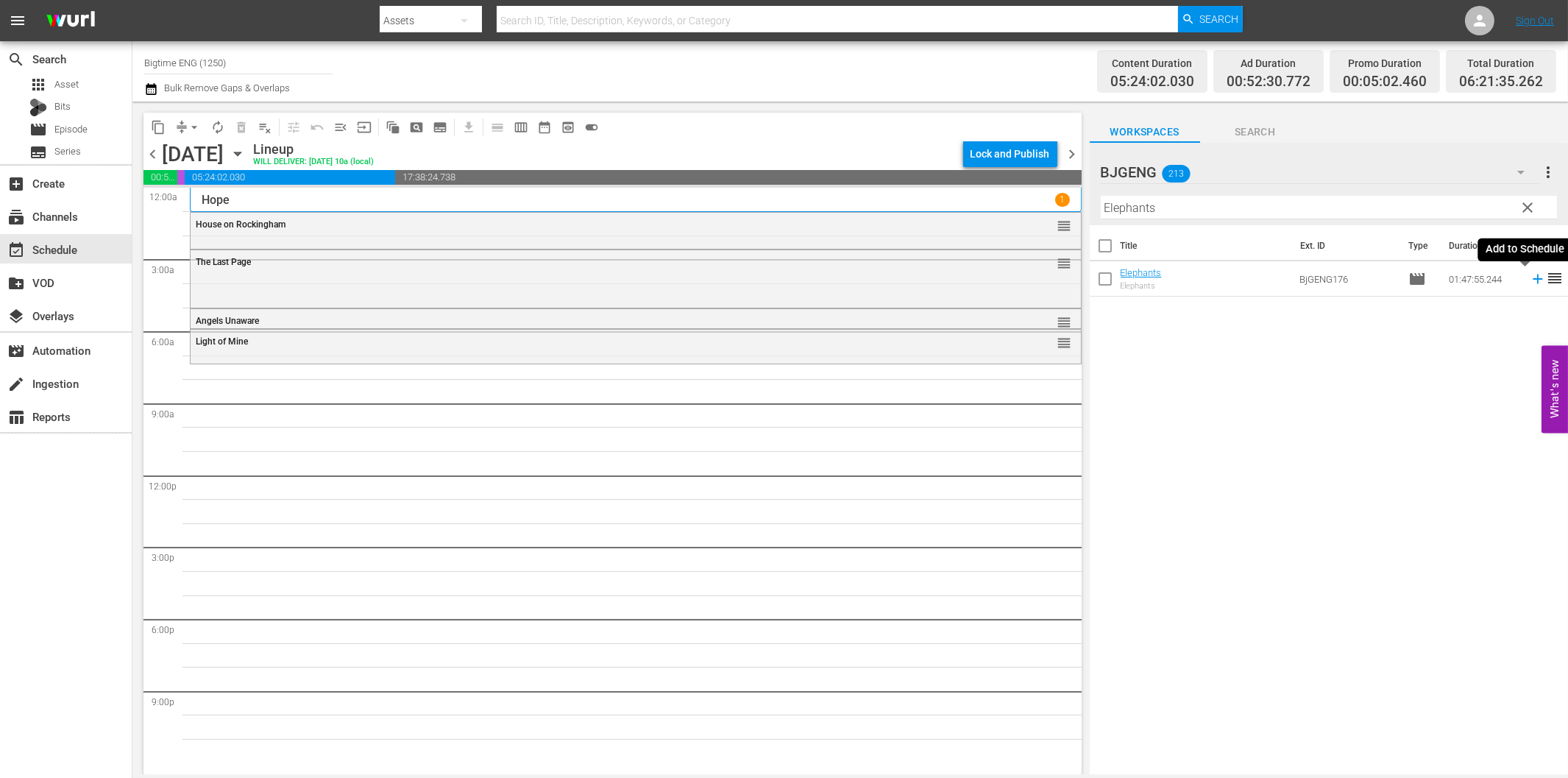
drag, startPoint x: 1525, startPoint y: 277, endPoint x: 1519, endPoint y: 283, distance: 8.5
click at [1533, 280] on icon at bounding box center [1537, 279] width 9 height 9
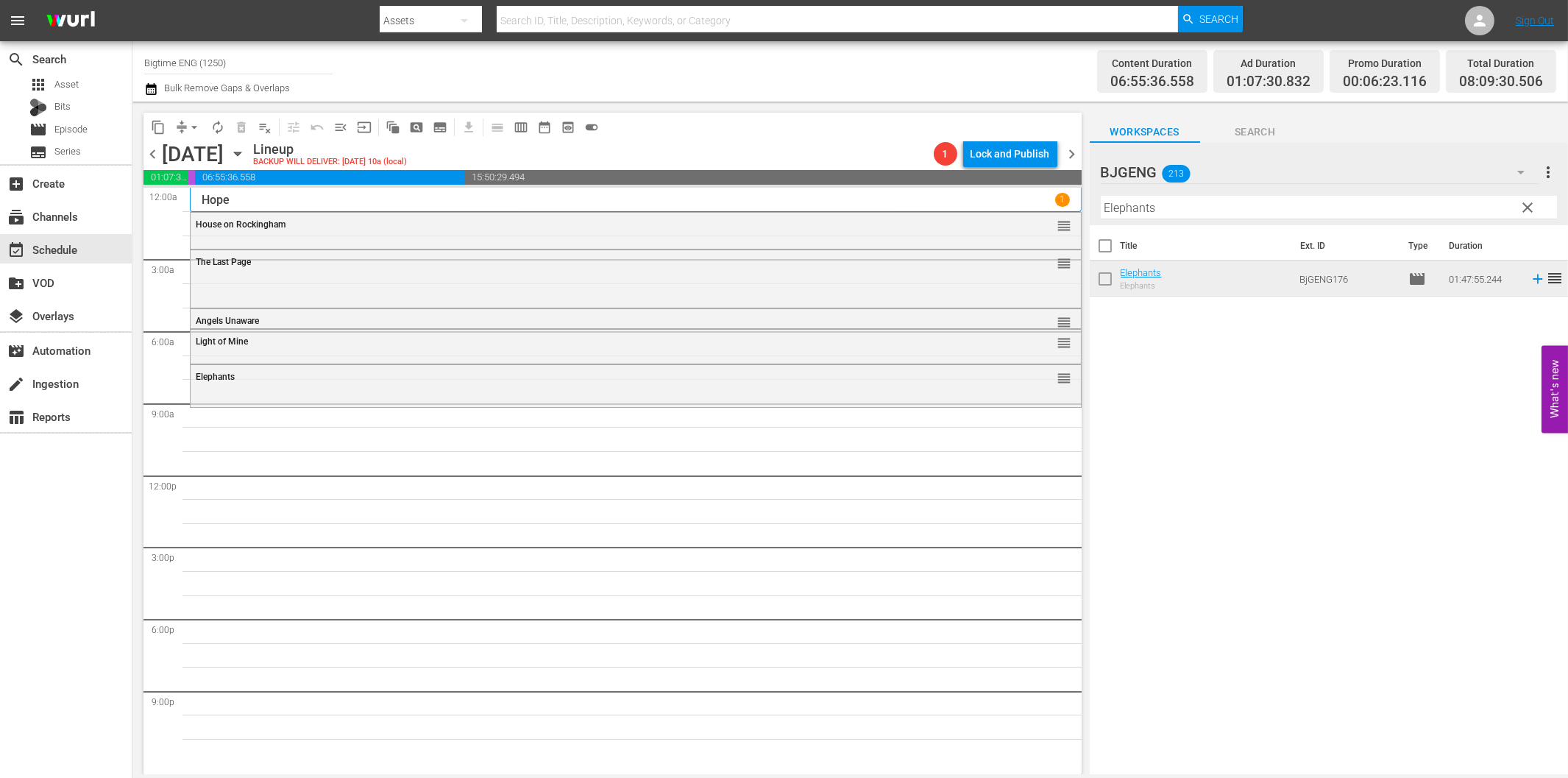
click at [1161, 215] on input "Elephants" at bounding box center [1329, 208] width 456 height 24
paste input "Best of Seven"
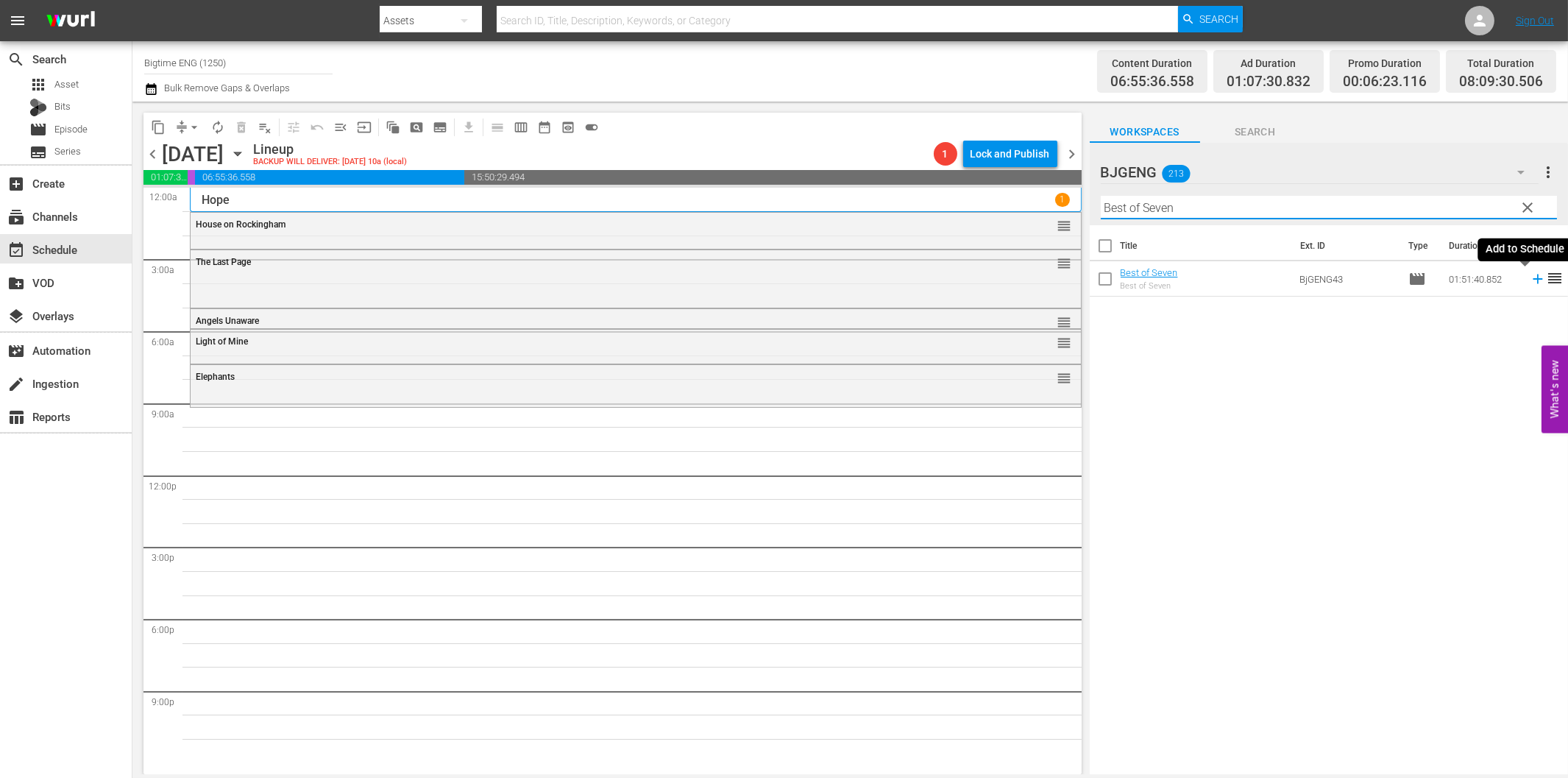
click at [1529, 277] on icon at bounding box center [1537, 278] width 16 height 16
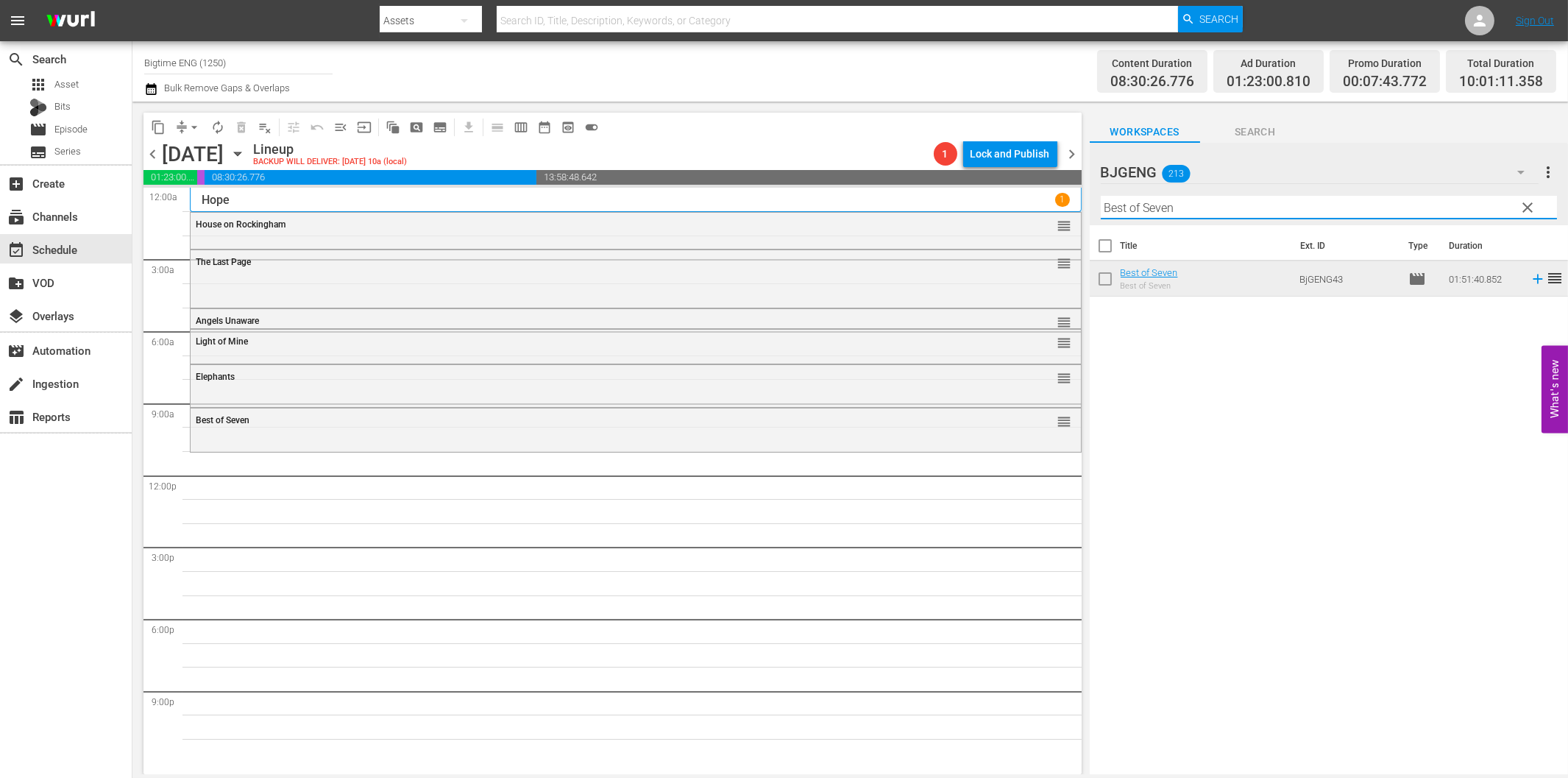
drag, startPoint x: 1219, startPoint y: 209, endPoint x: 1229, endPoint y: 223, distance: 17.2
click at [1220, 210] on input "Best of Seven" at bounding box center [1329, 208] width 456 height 24
paste input "verly Hills Bandits"
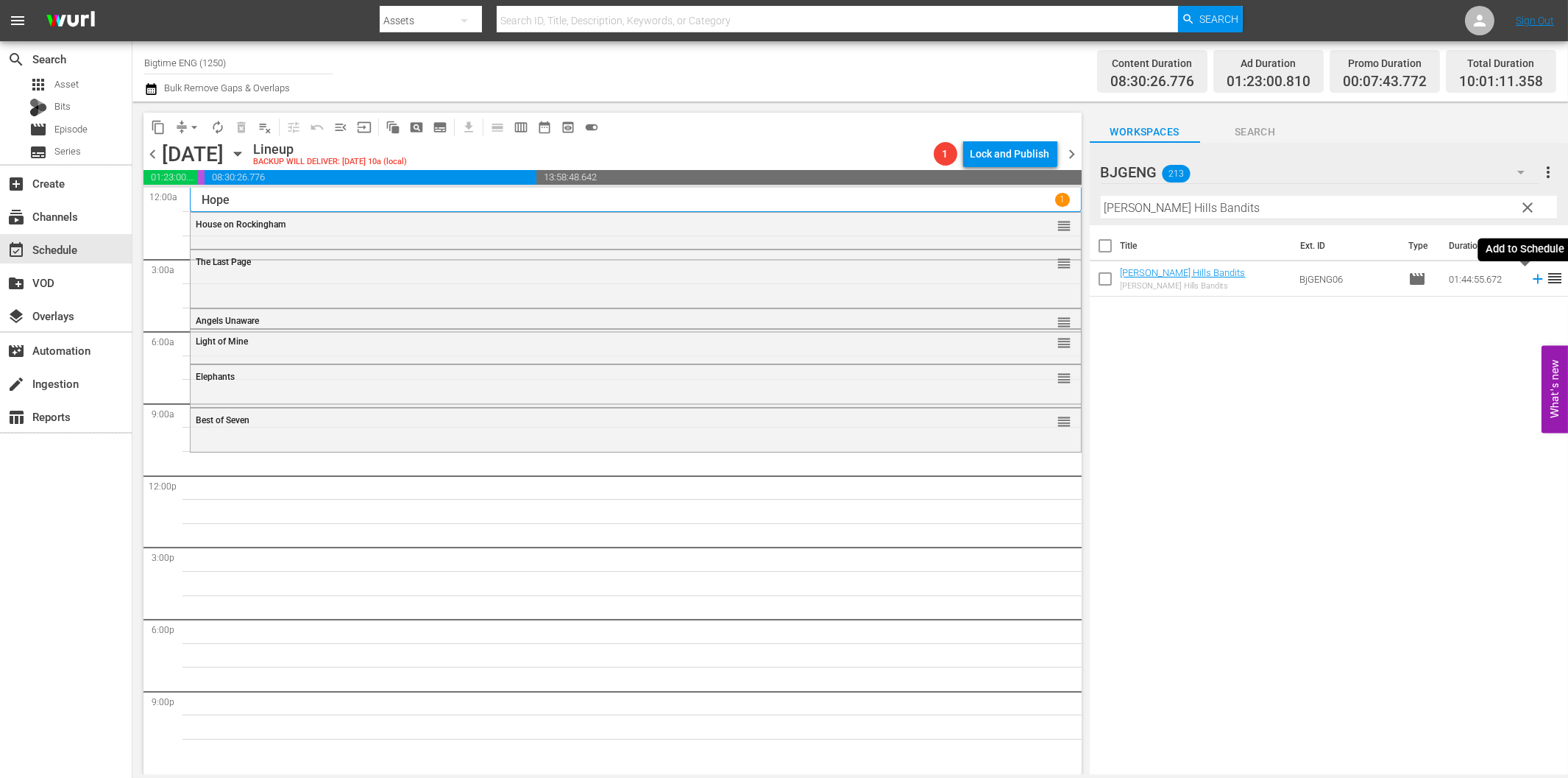
click at [1529, 278] on icon at bounding box center [1537, 278] width 16 height 16
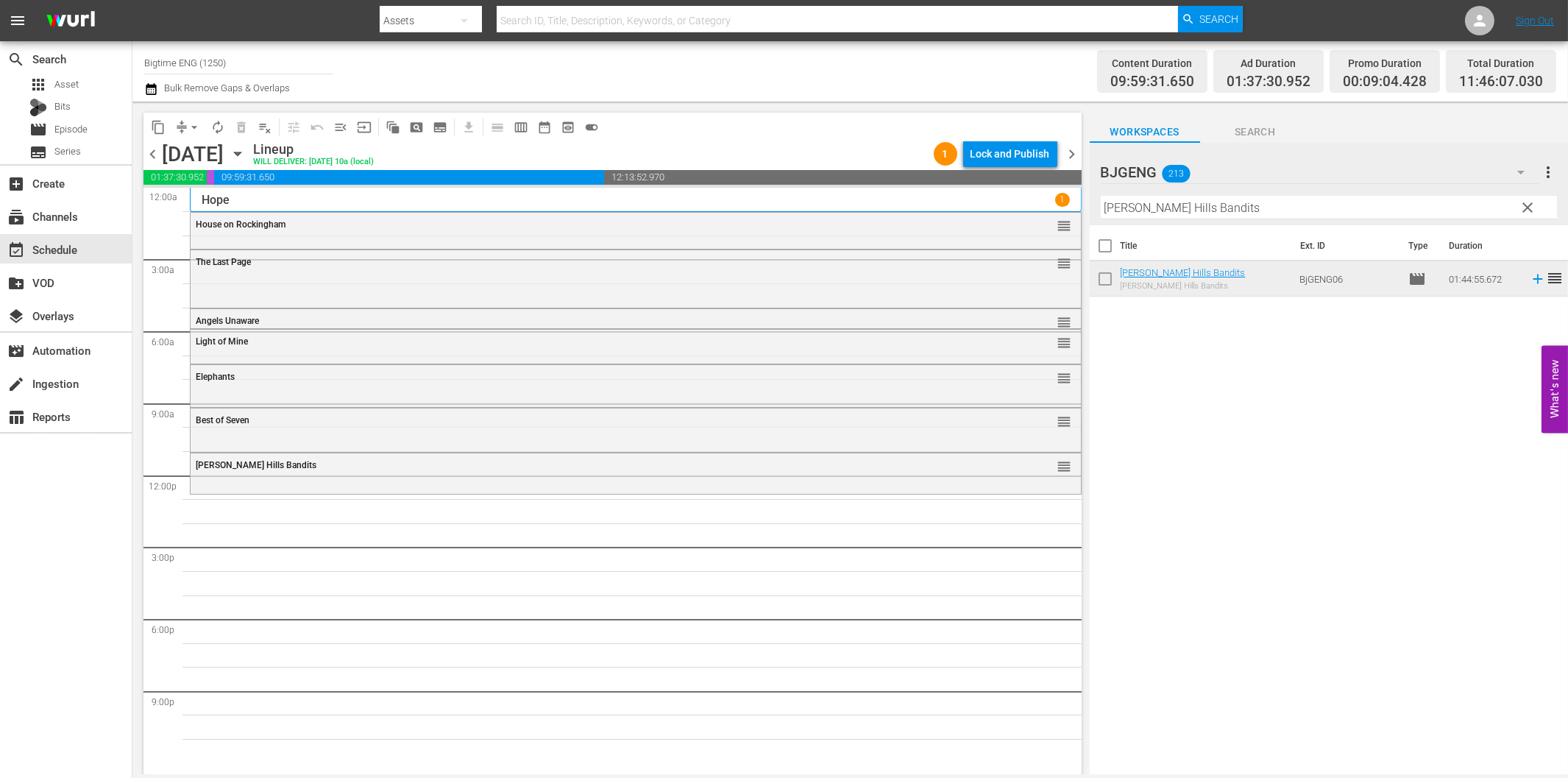
click at [1304, 214] on input "[PERSON_NAME] Hills Bandits" at bounding box center [1329, 208] width 456 height 24
paste input "The Map Reader"
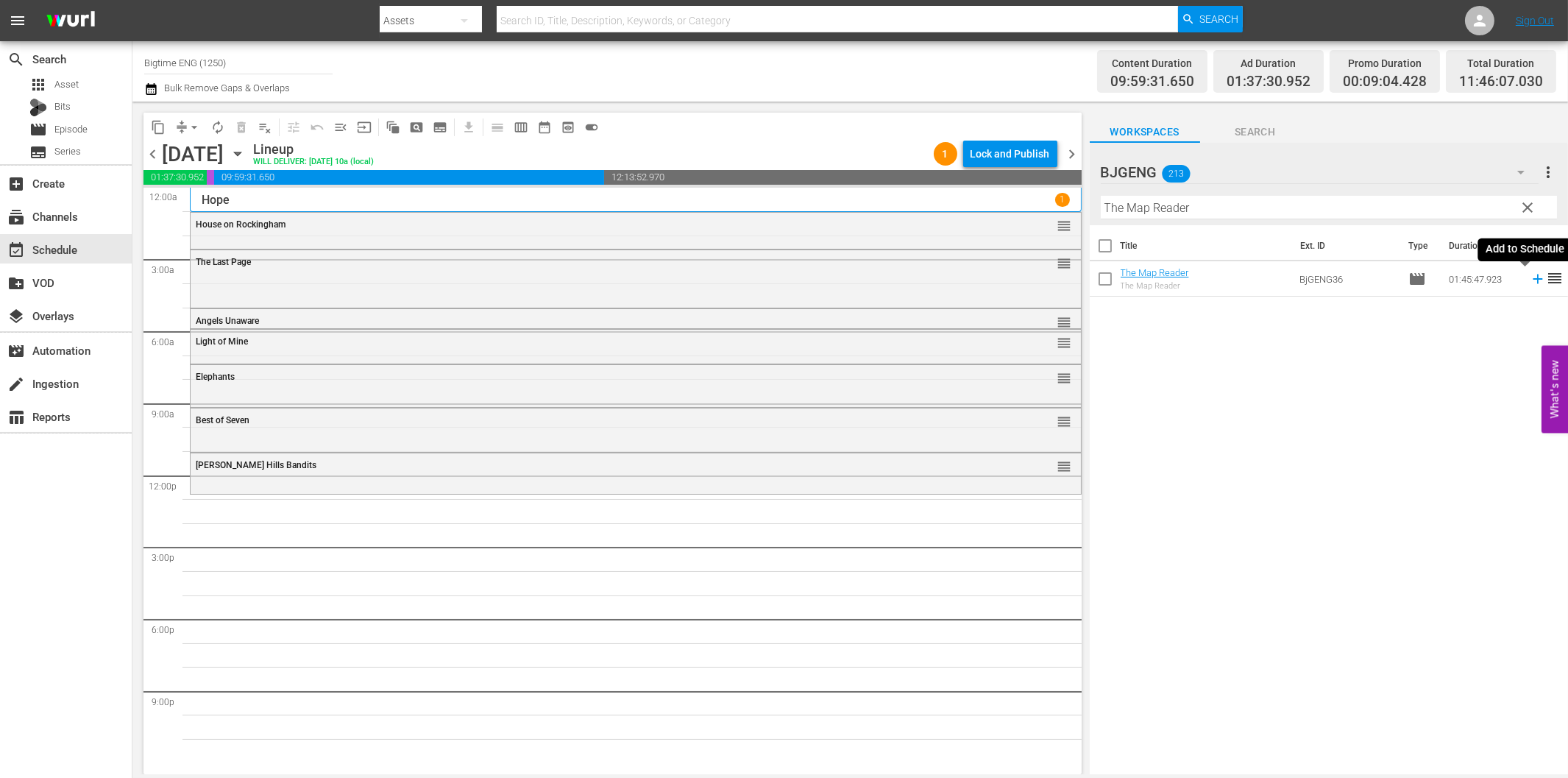
click at [1533, 278] on icon at bounding box center [1537, 279] width 9 height 9
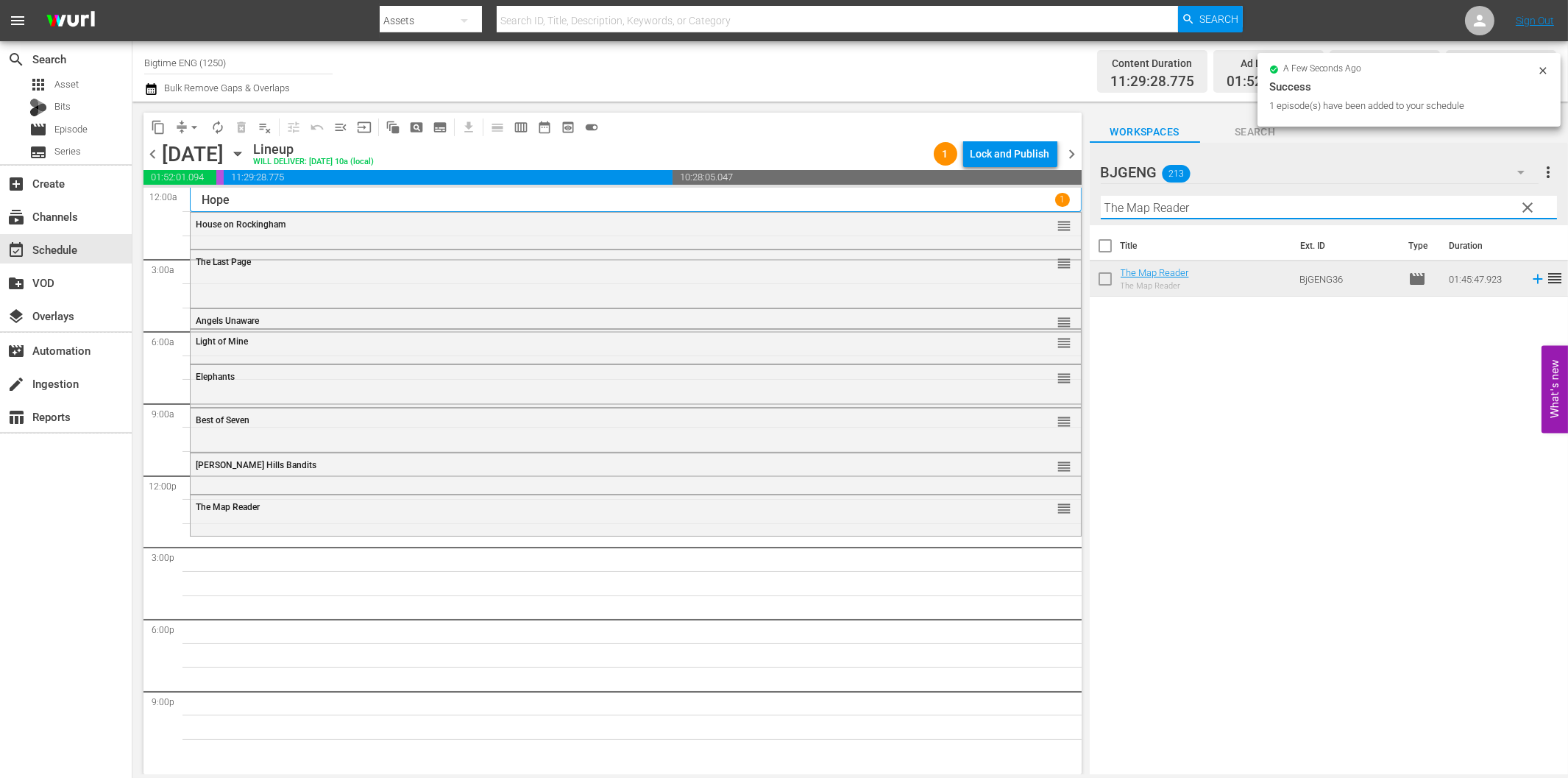
click at [1150, 199] on input "The Map Reader" at bounding box center [1329, 208] width 456 height 24
paste input "My First Miracle"
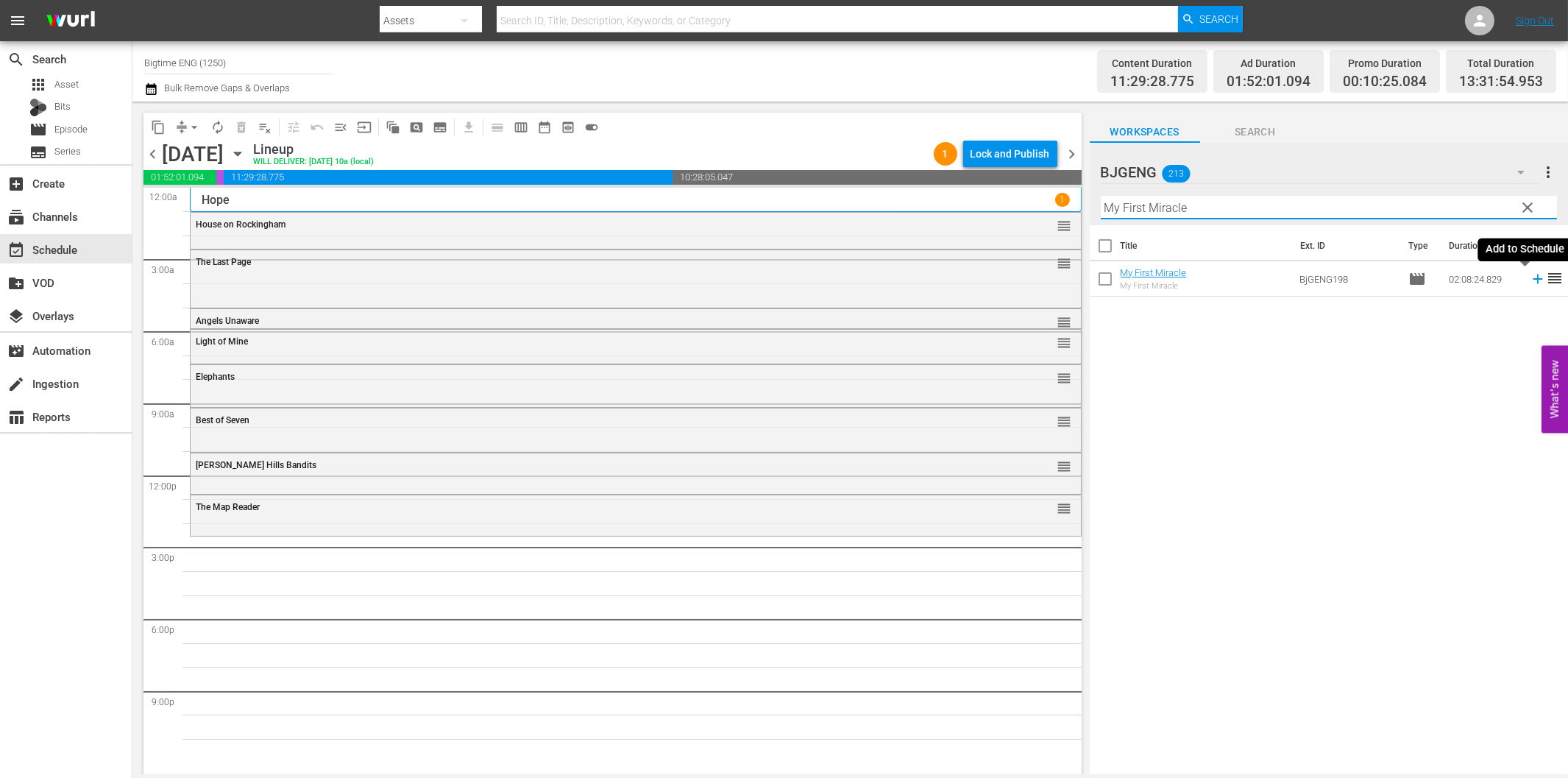
click at [1533, 280] on icon at bounding box center [1537, 279] width 9 height 9
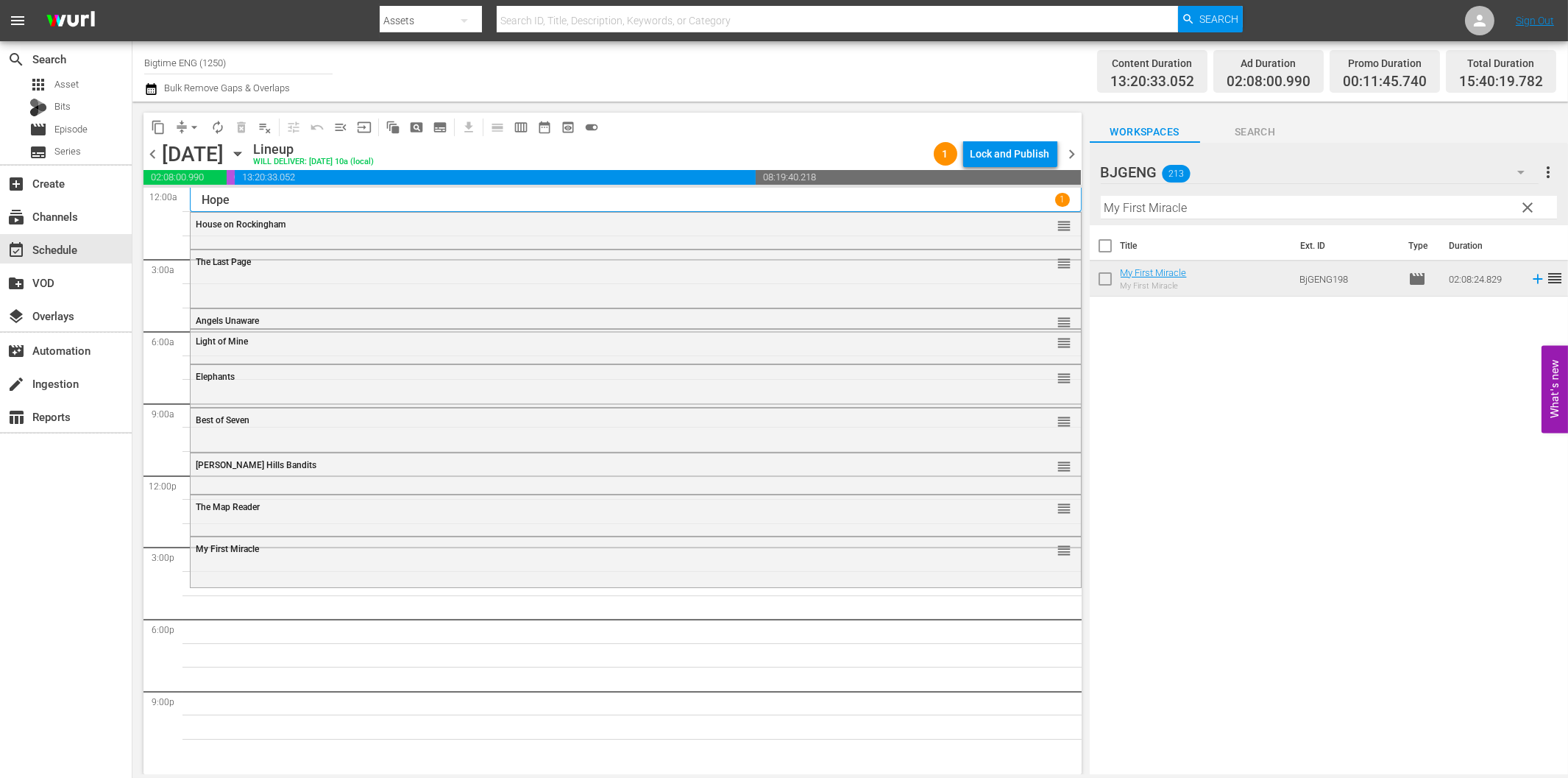
click at [1211, 204] on input "My First Miracle" at bounding box center [1329, 208] width 456 height 24
paste input "Subject 36"
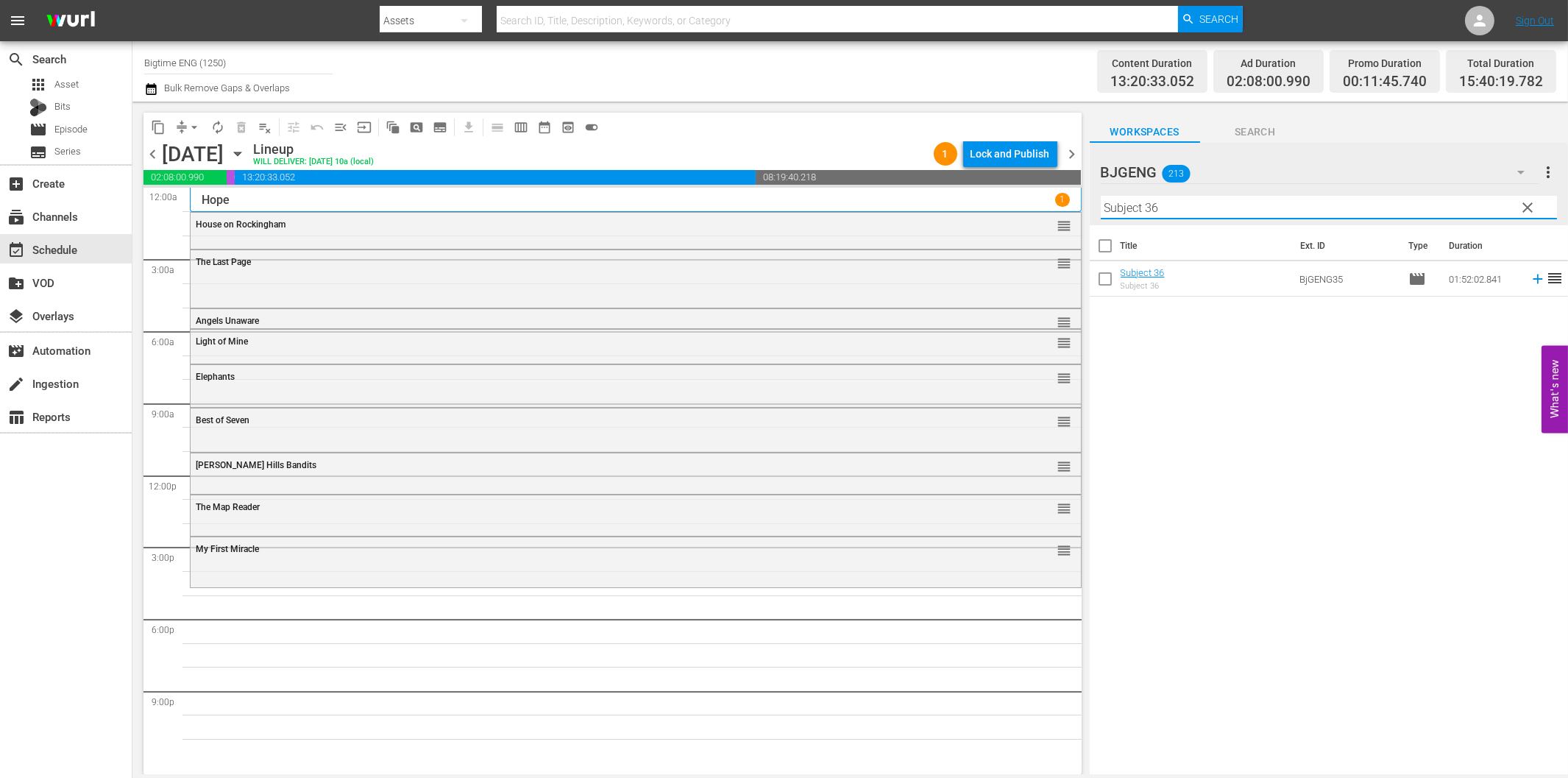
click at [1533, 278] on icon at bounding box center [1537, 279] width 9 height 9
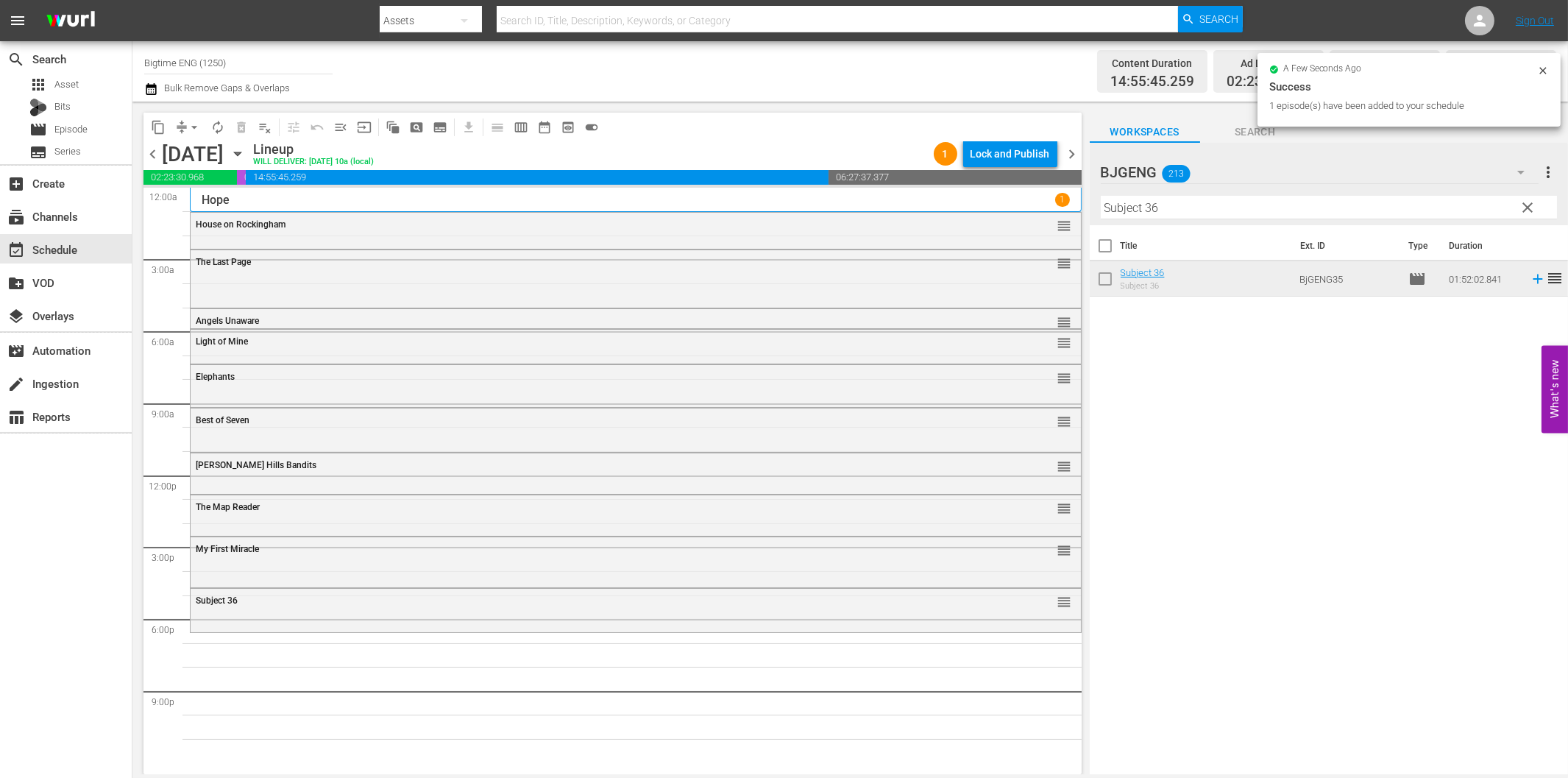
drag, startPoint x: 1167, startPoint y: 200, endPoint x: 1207, endPoint y: 217, distance: 43.5
click at [1167, 199] on input "Subject 36" at bounding box center [1329, 208] width 456 height 24
paste input "Maybe I'm Fine"
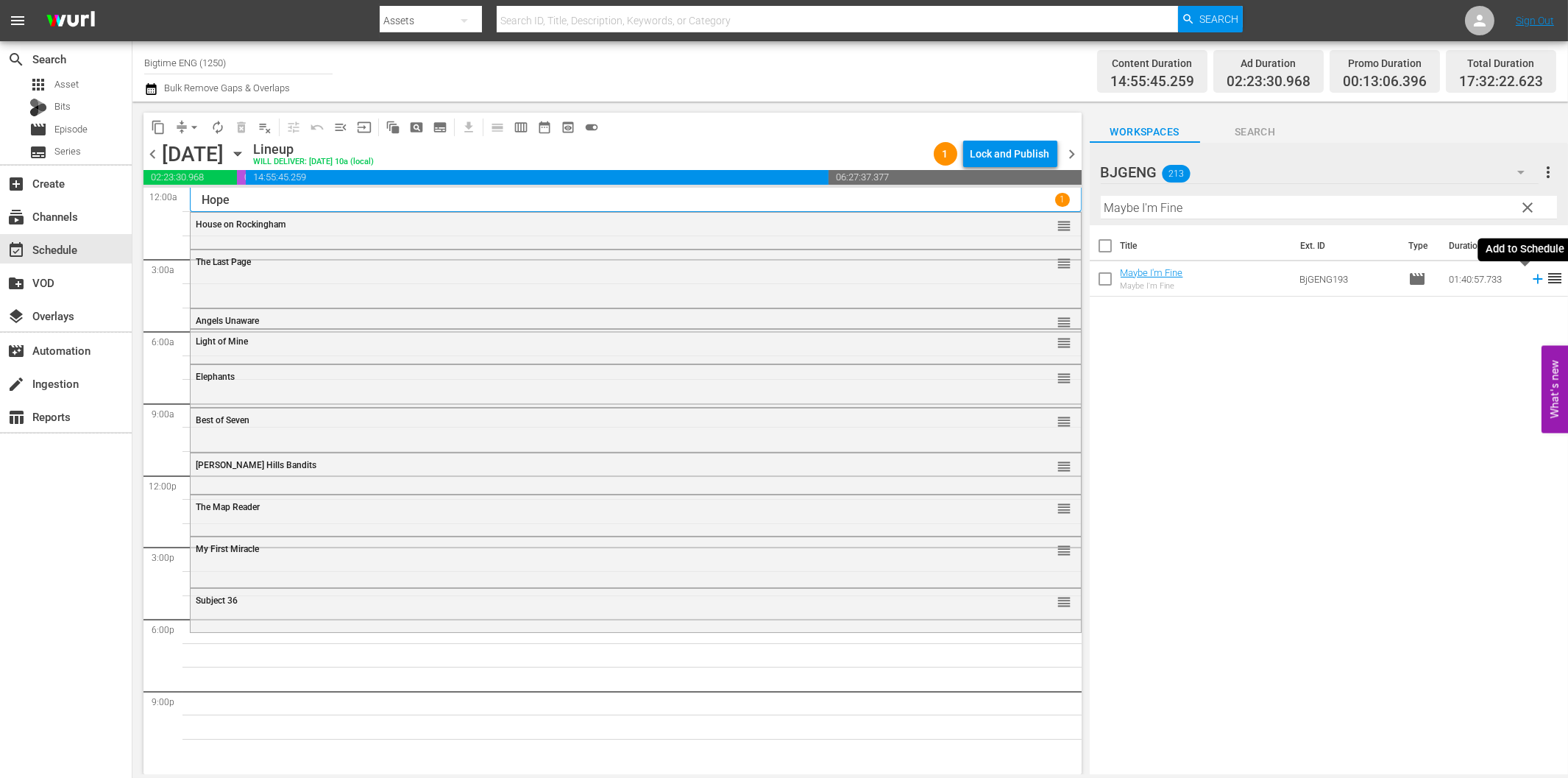
click at [1529, 281] on icon at bounding box center [1537, 278] width 16 height 16
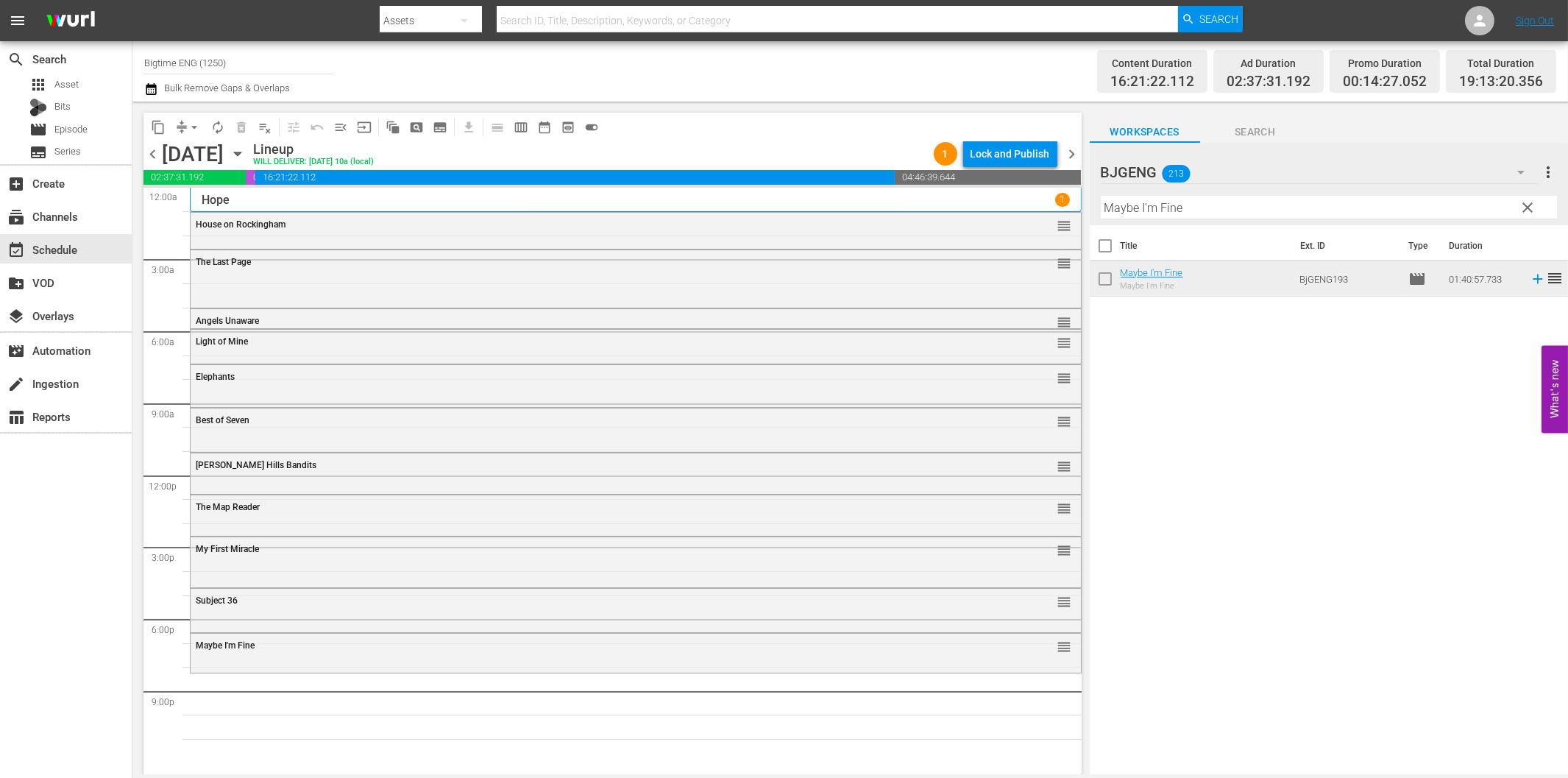
click at [1190, 205] on input "Maybe I'm Fine" at bounding box center [1329, 208] width 456 height 24
paste input "um Said"
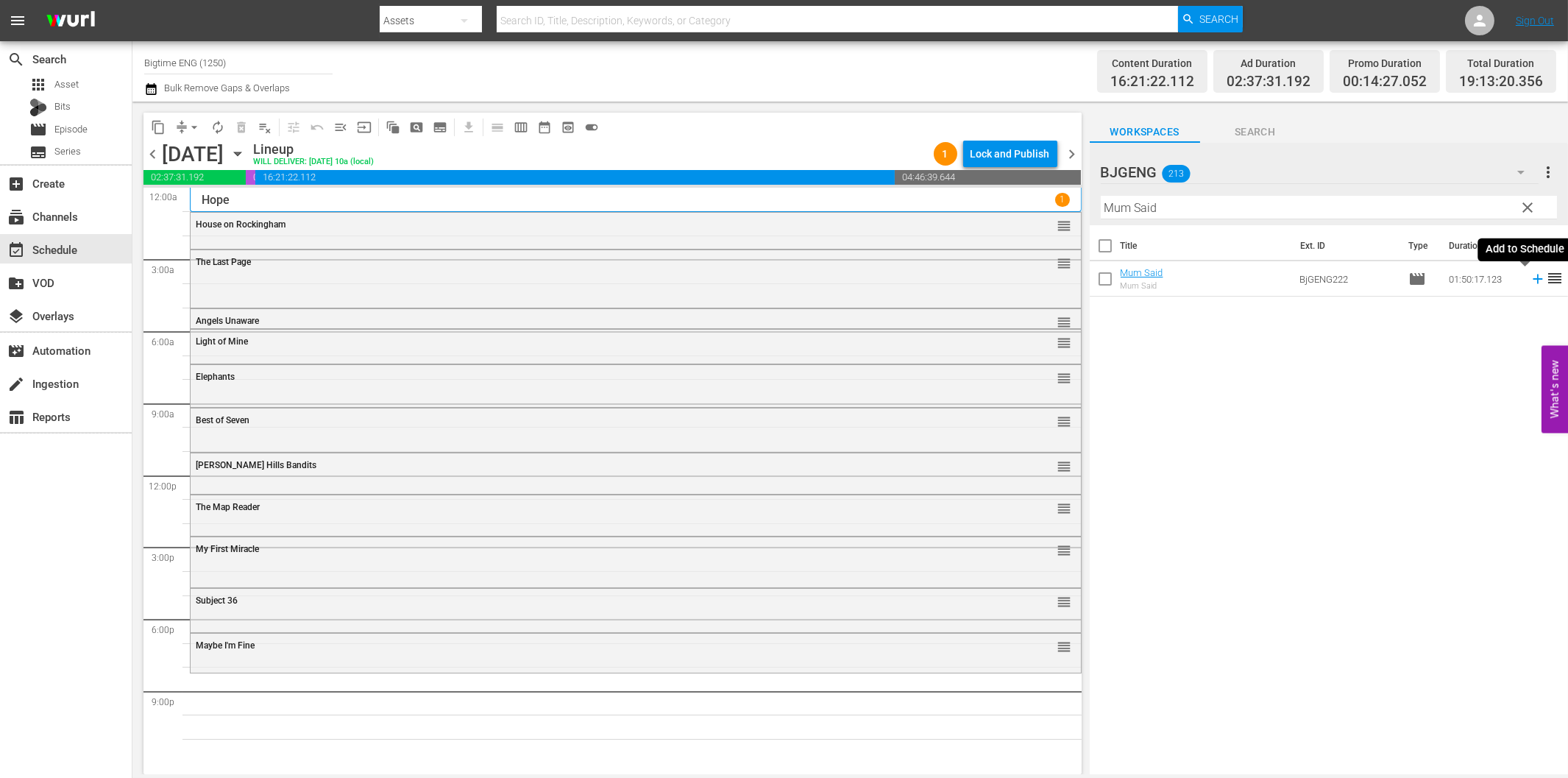
click at [1529, 276] on icon at bounding box center [1537, 278] width 16 height 16
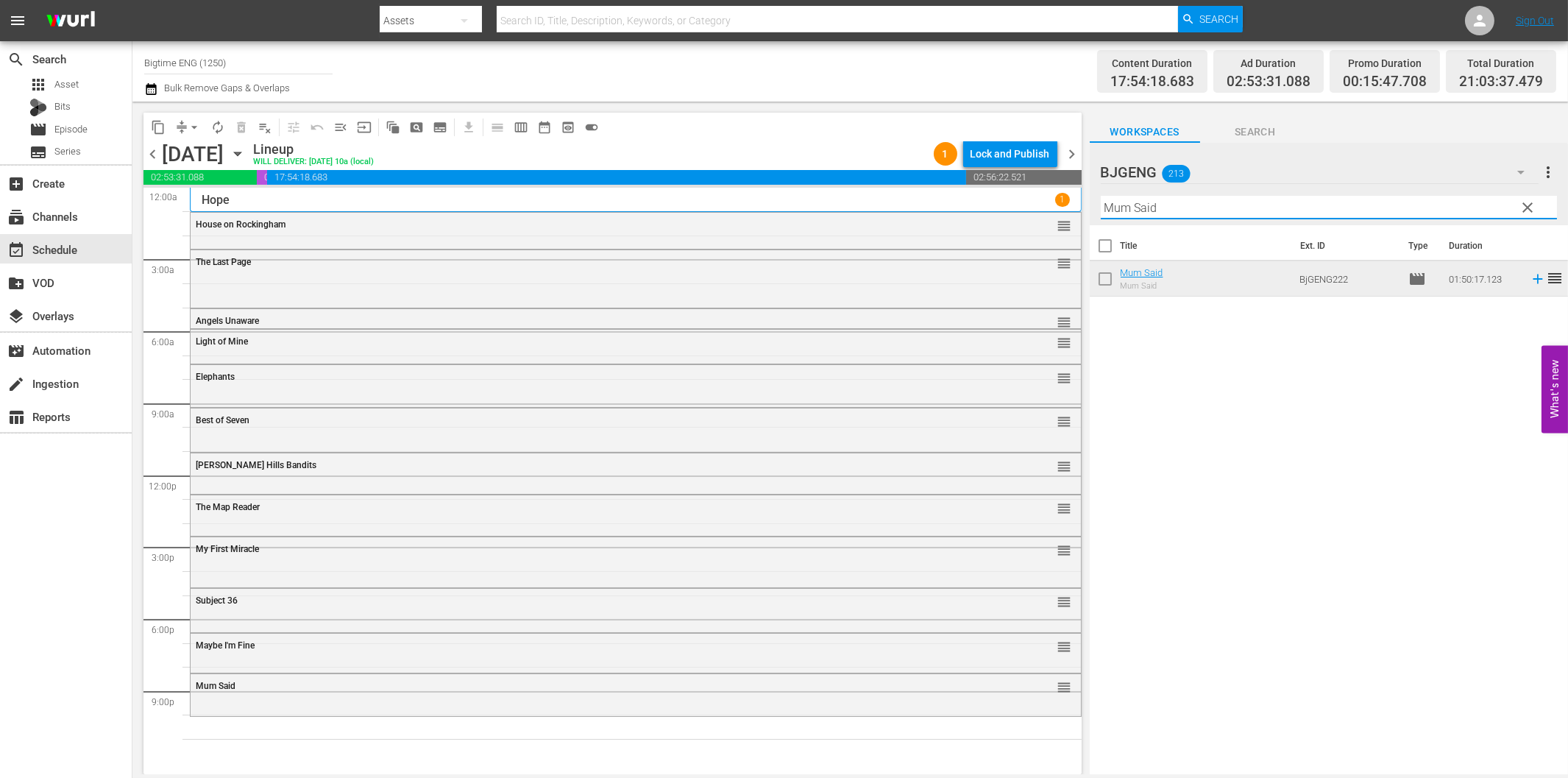
click at [1202, 204] on input "Mum Said" at bounding box center [1329, 208] width 456 height 24
paste input "The Storyteller"
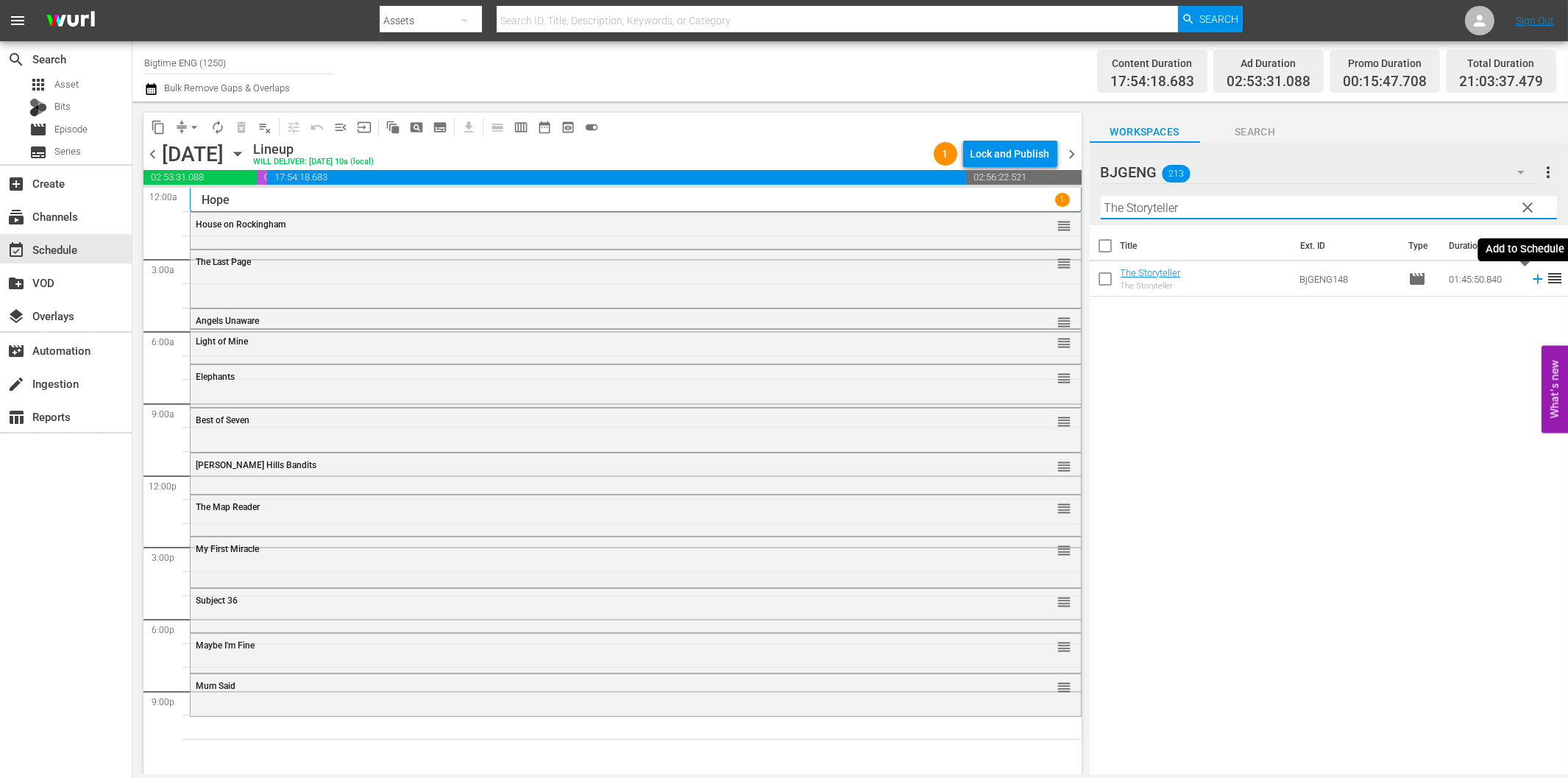
click at [1529, 285] on icon at bounding box center [1537, 278] width 16 height 16
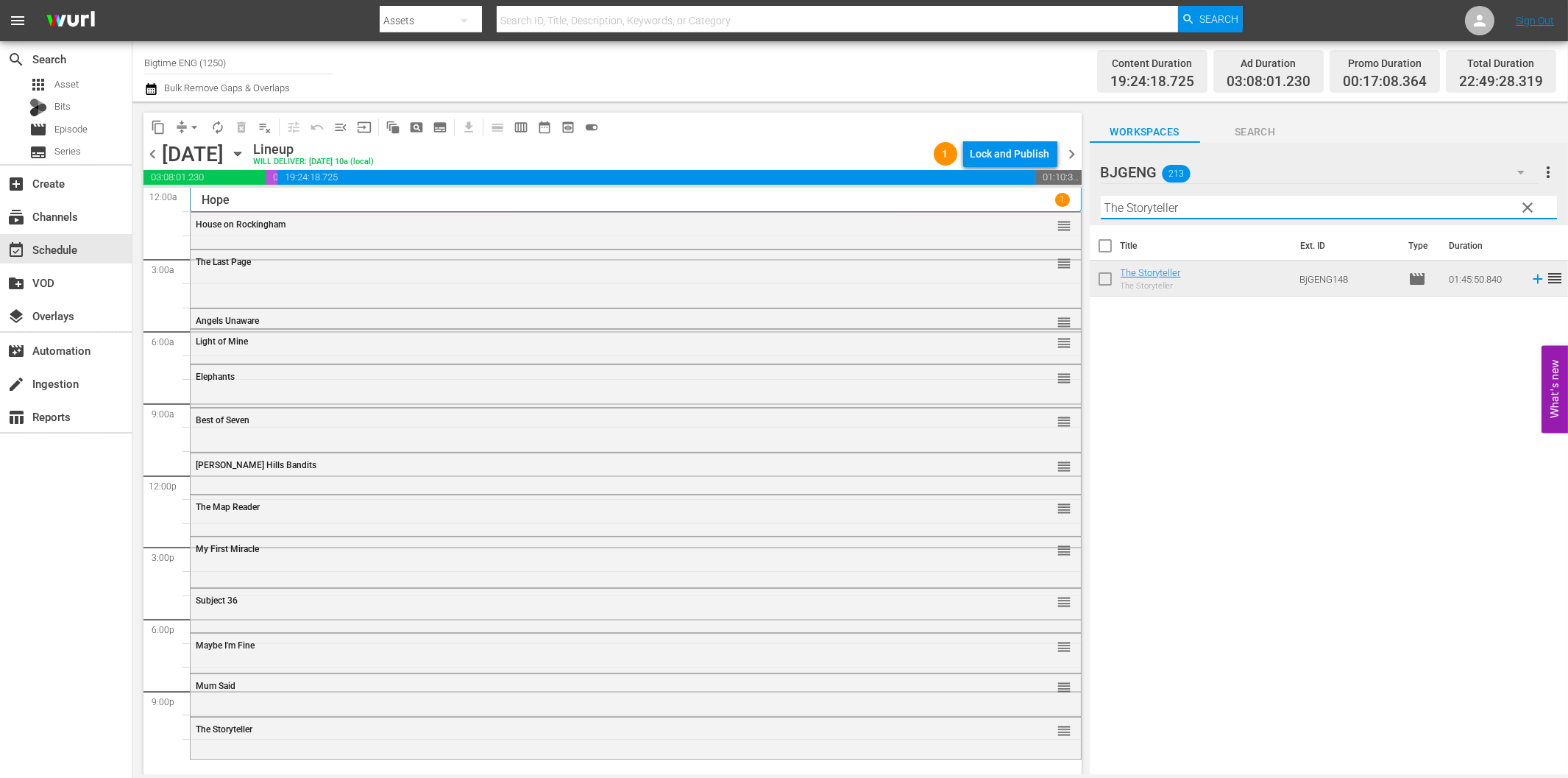
click at [1346, 207] on input "The Storyteller" at bounding box center [1329, 208] width 456 height 24
paste input "Comfort"
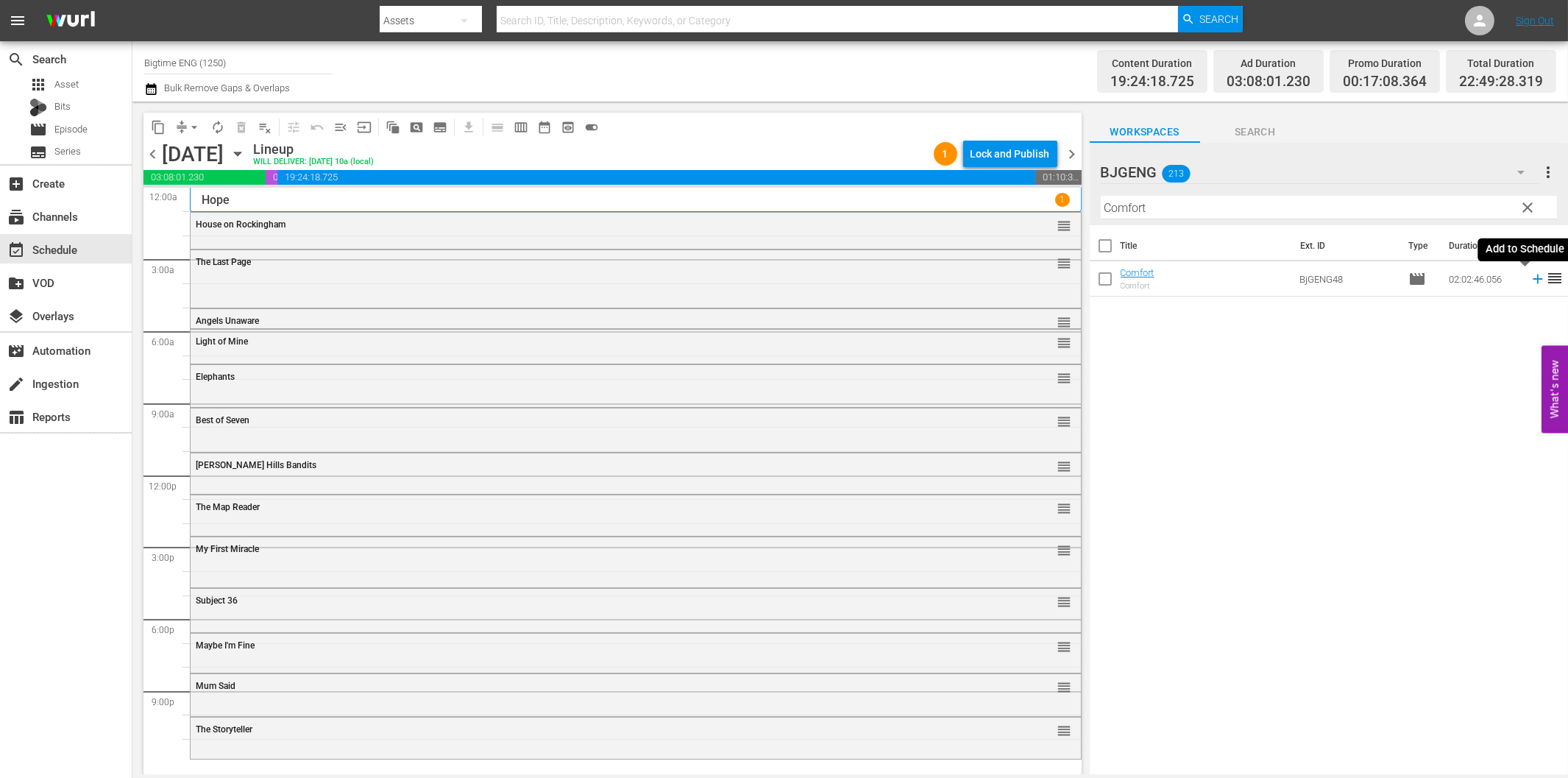
click at [1529, 281] on icon at bounding box center [1537, 278] width 16 height 16
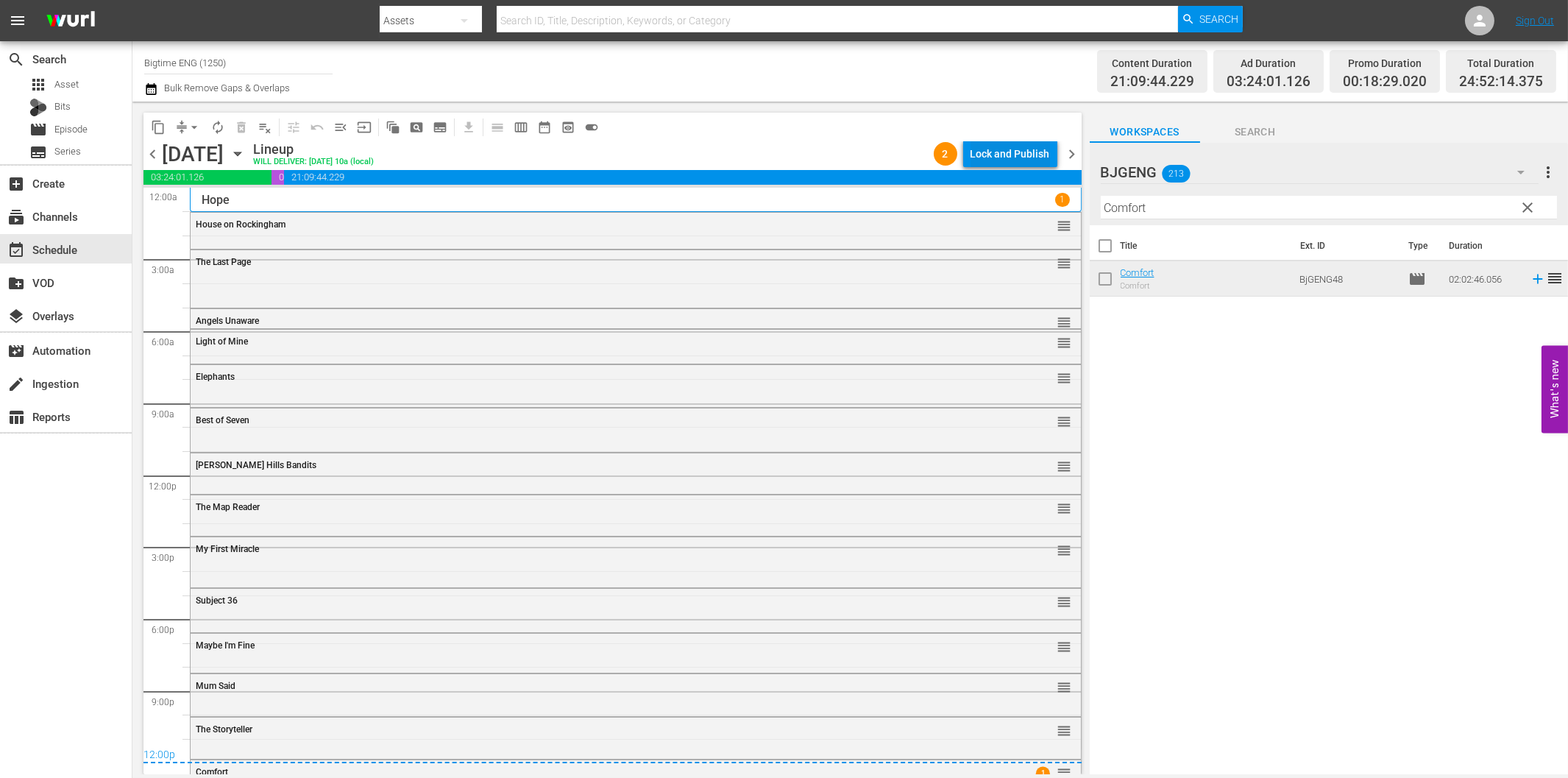
click at [1030, 151] on div "Lock and Publish" at bounding box center [1010, 154] width 80 height 27
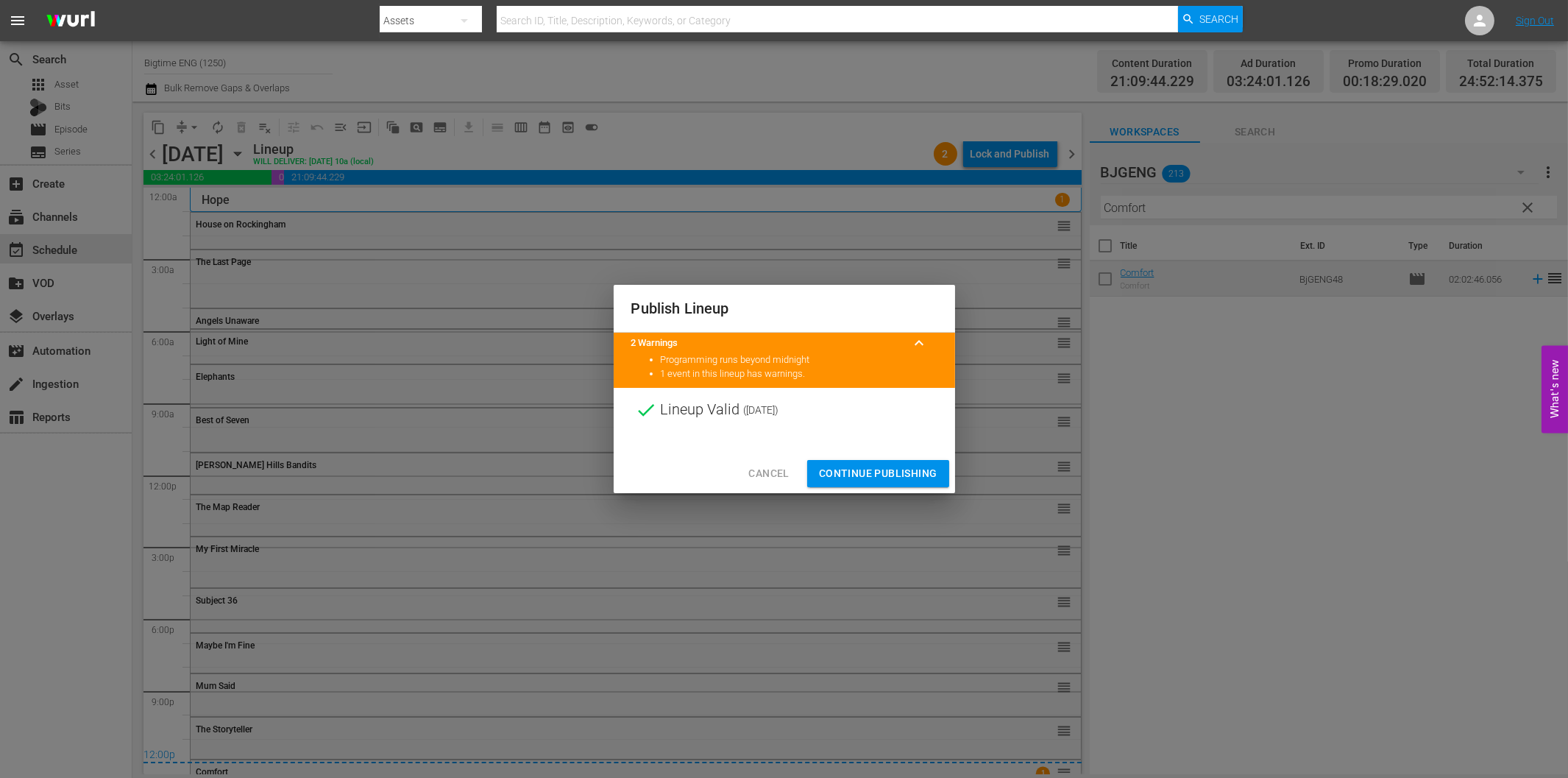
click at [910, 466] on span "Continue Publishing" at bounding box center [878, 474] width 118 height 18
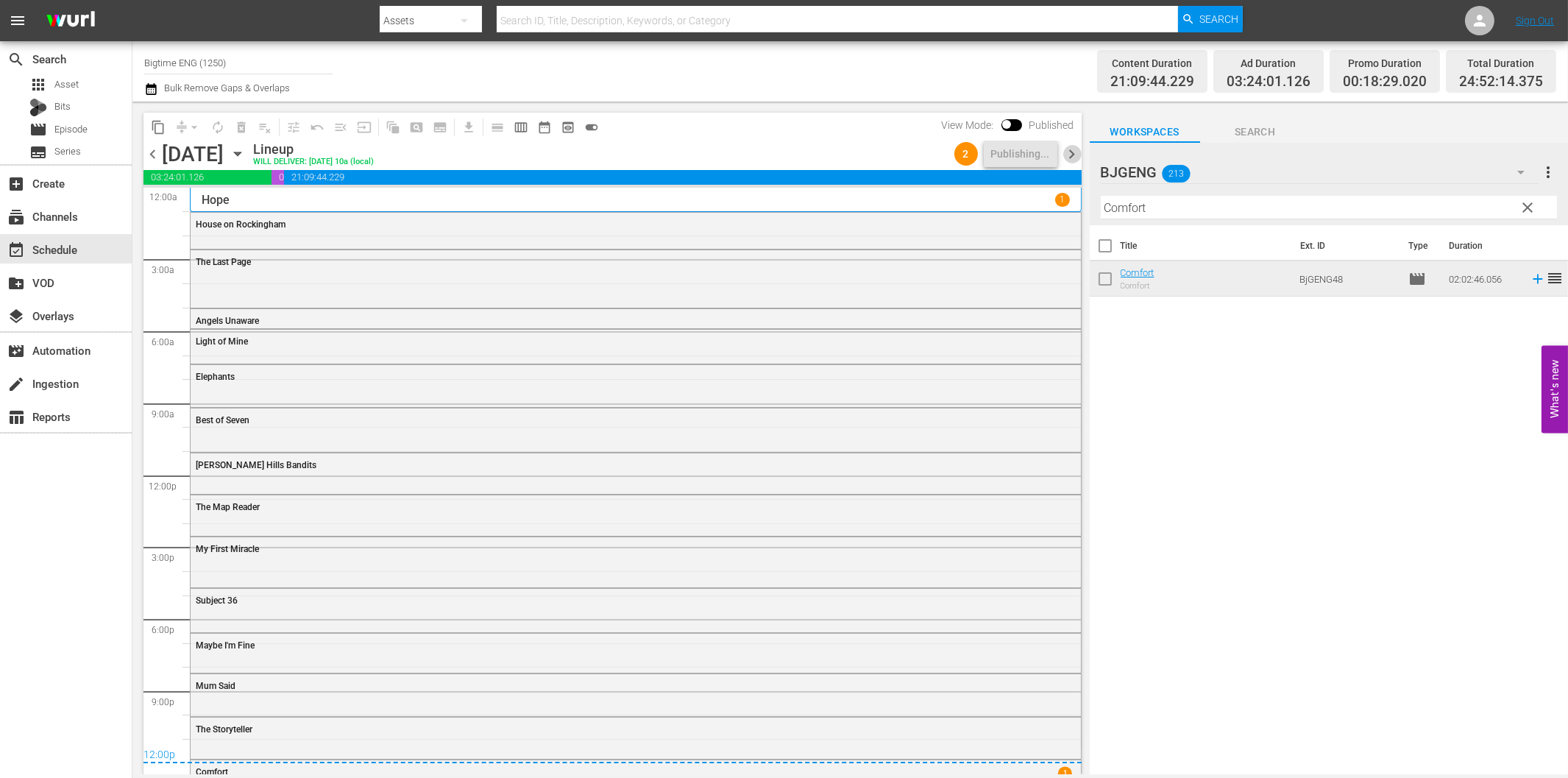
click at [1071, 155] on span "chevron_right" at bounding box center [1072, 155] width 18 height 18
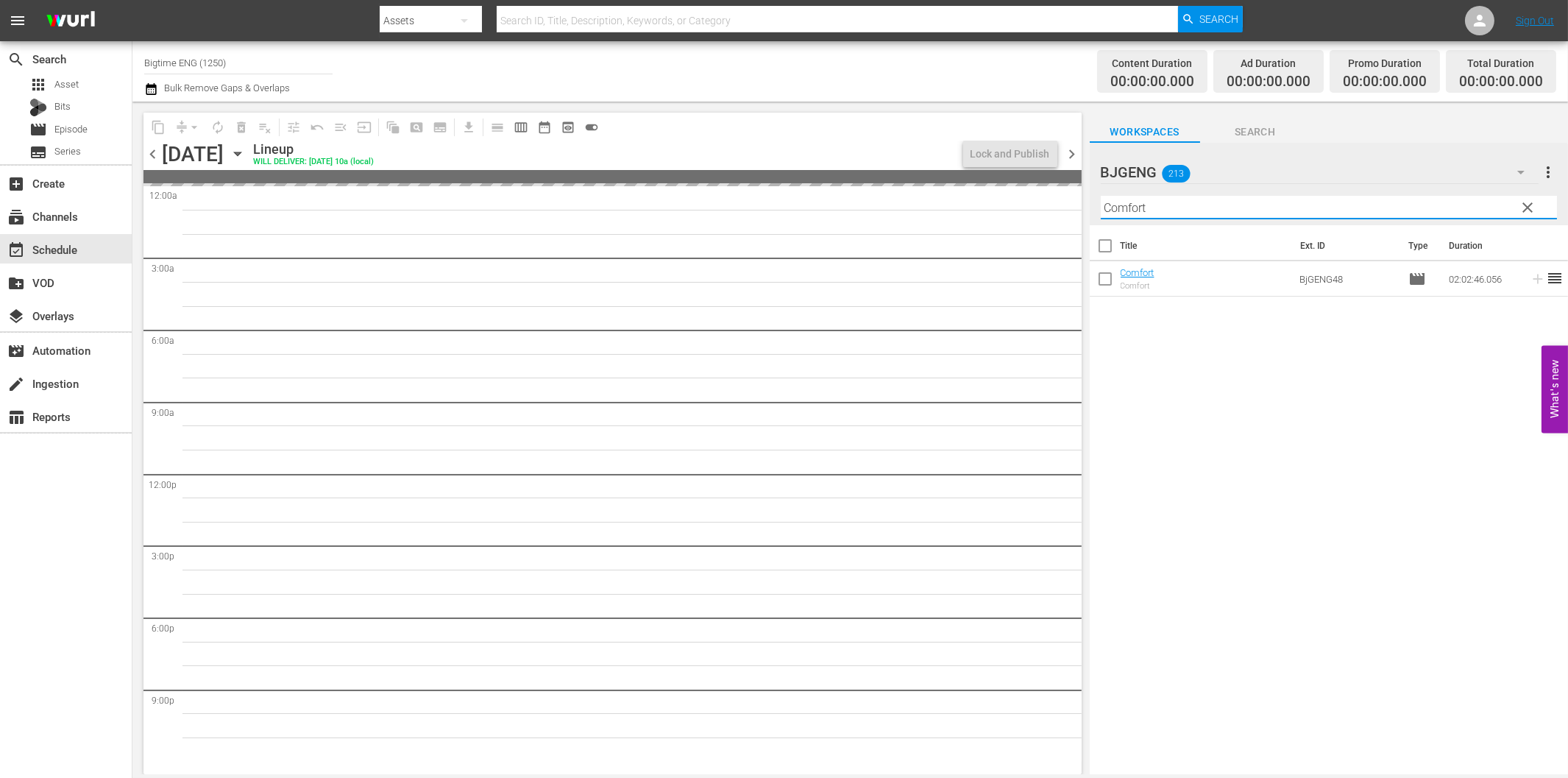
click at [1160, 211] on input "Comfort" at bounding box center [1329, 208] width 456 height 24
paste input "If I Tell You I Have To Kill You"
click at [152, 153] on span "chevron_left" at bounding box center [153, 155] width 18 height 18
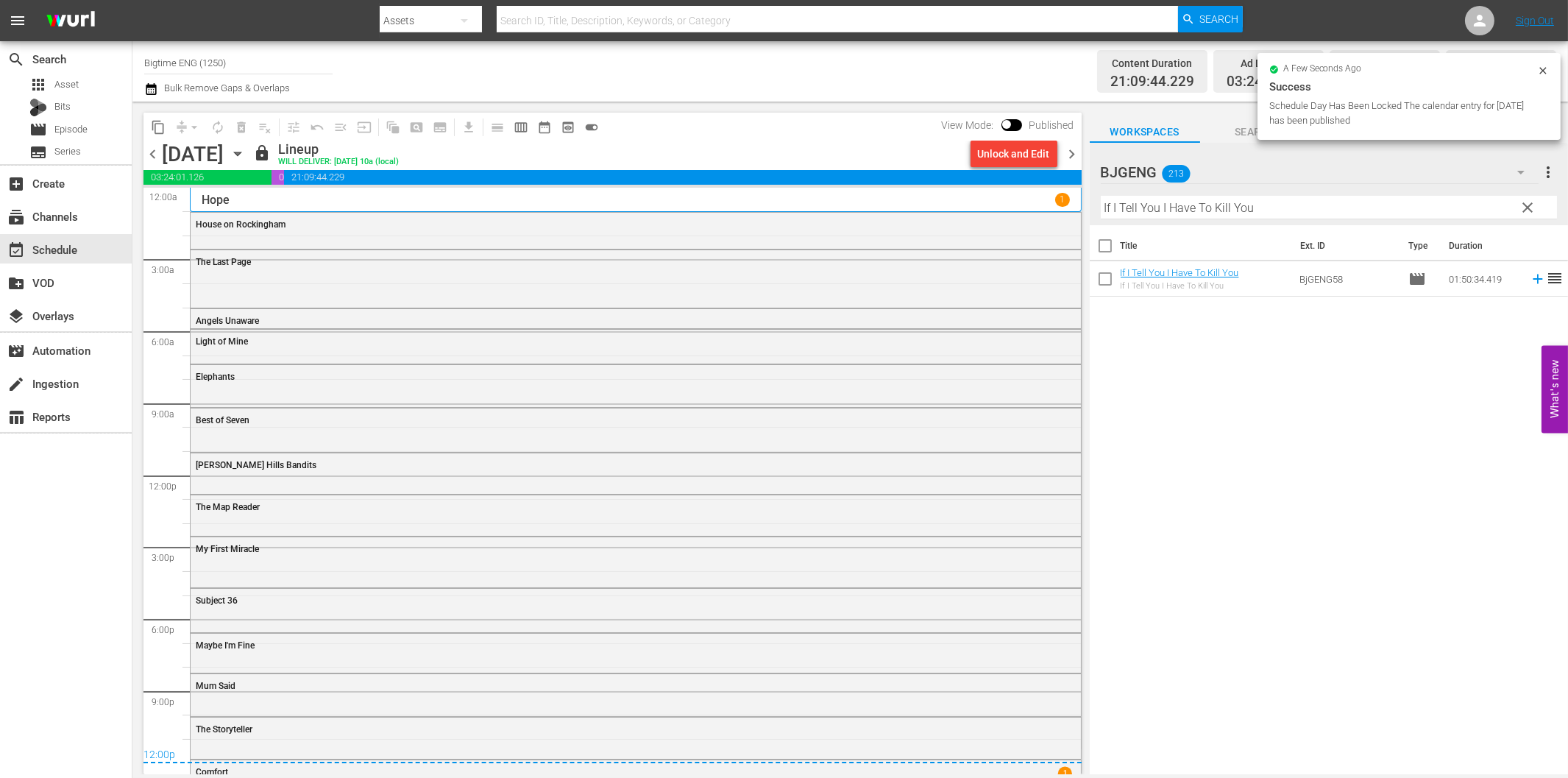
click at [1072, 157] on span "chevron_right" at bounding box center [1072, 155] width 18 height 18
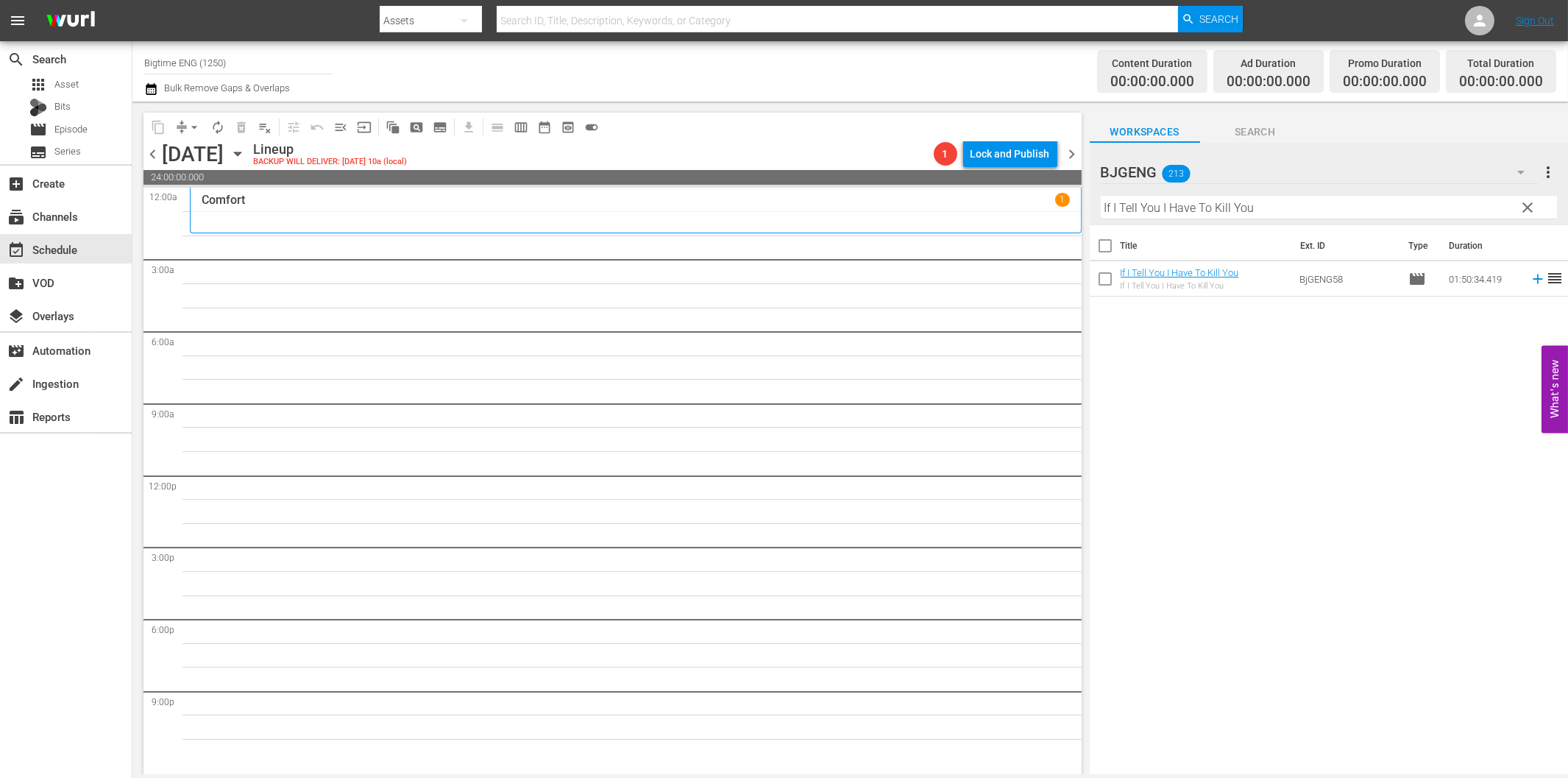
click at [1124, 215] on input "If I Tell You I Have To Kill You" at bounding box center [1329, 208] width 456 height 24
click at [1529, 281] on icon at bounding box center [1537, 278] width 16 height 16
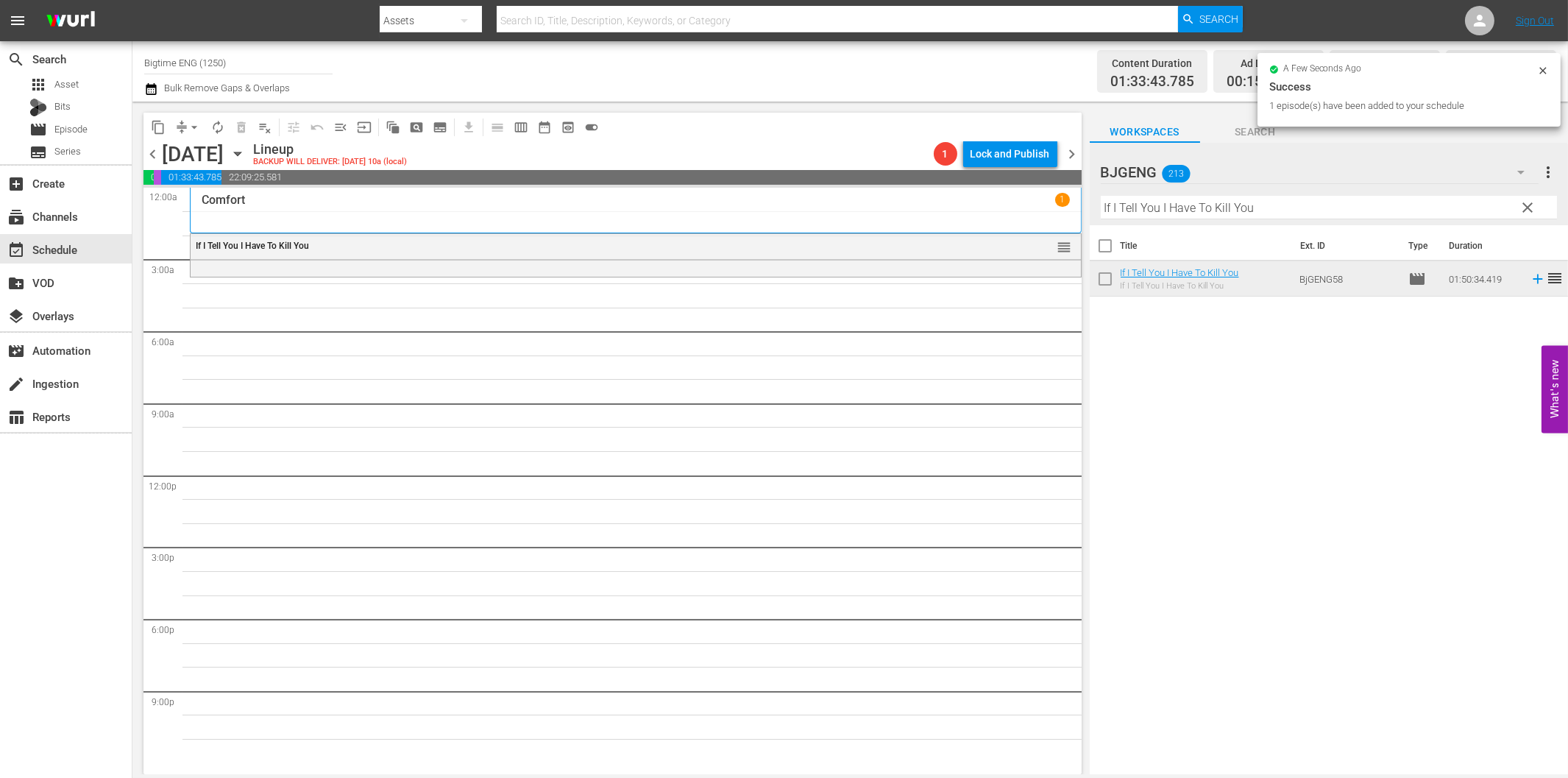
click at [1185, 218] on hr at bounding box center [1329, 218] width 456 height 1
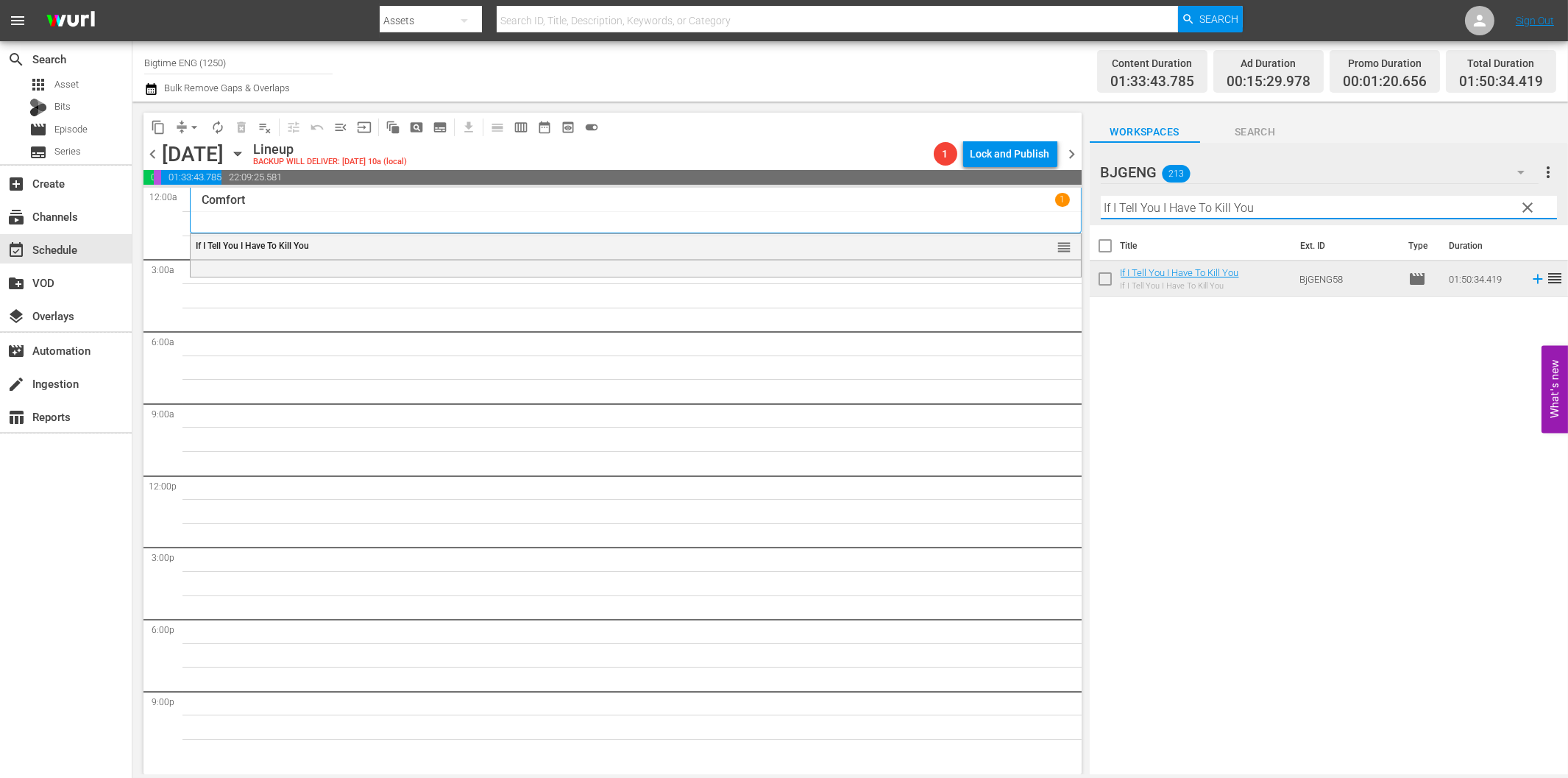
click at [1196, 210] on input "If I Tell You I Have To Kill You" at bounding box center [1329, 208] width 456 height 24
paste input "Dead Men"
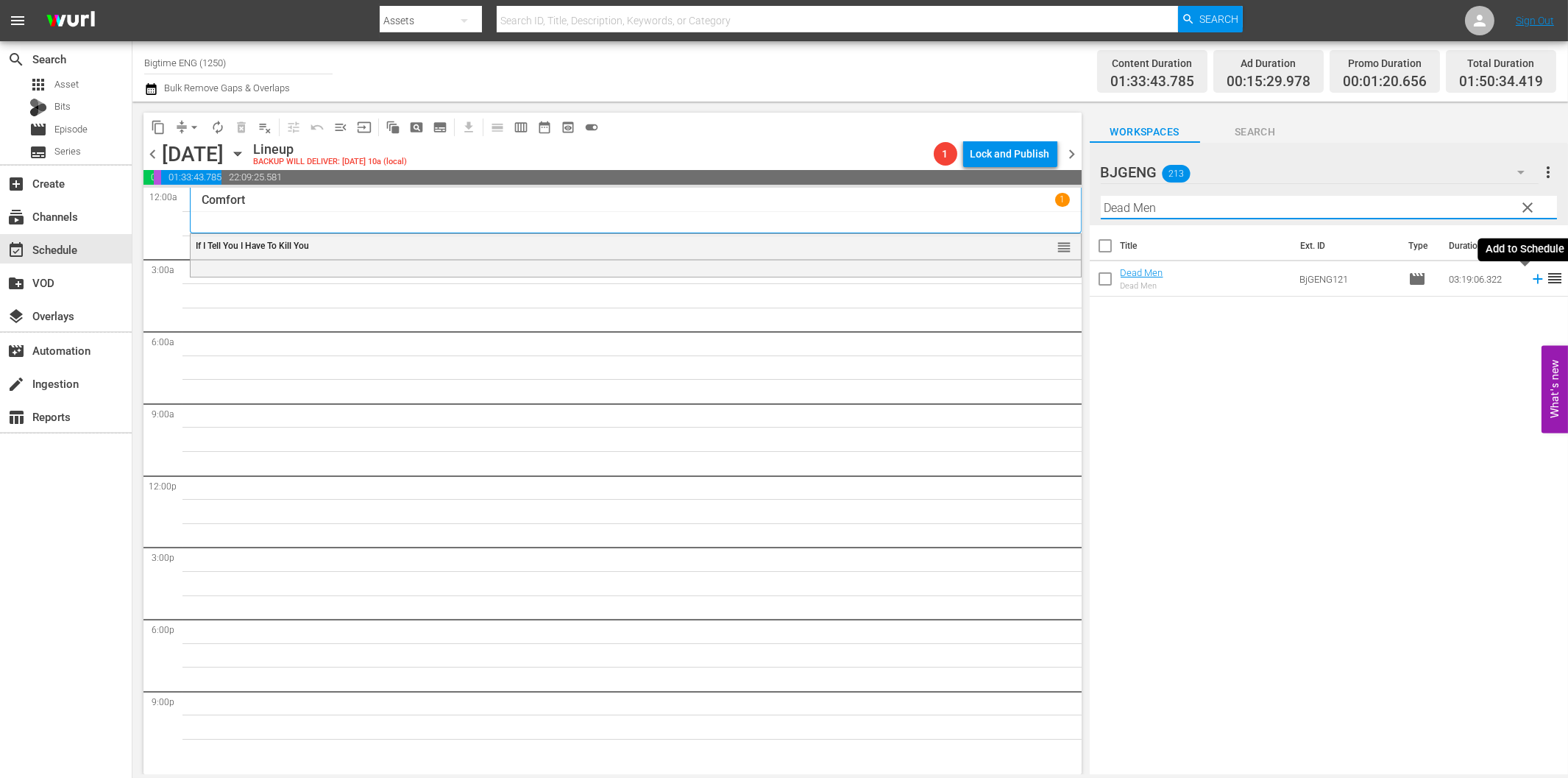
click at [1529, 276] on icon at bounding box center [1537, 278] width 16 height 16
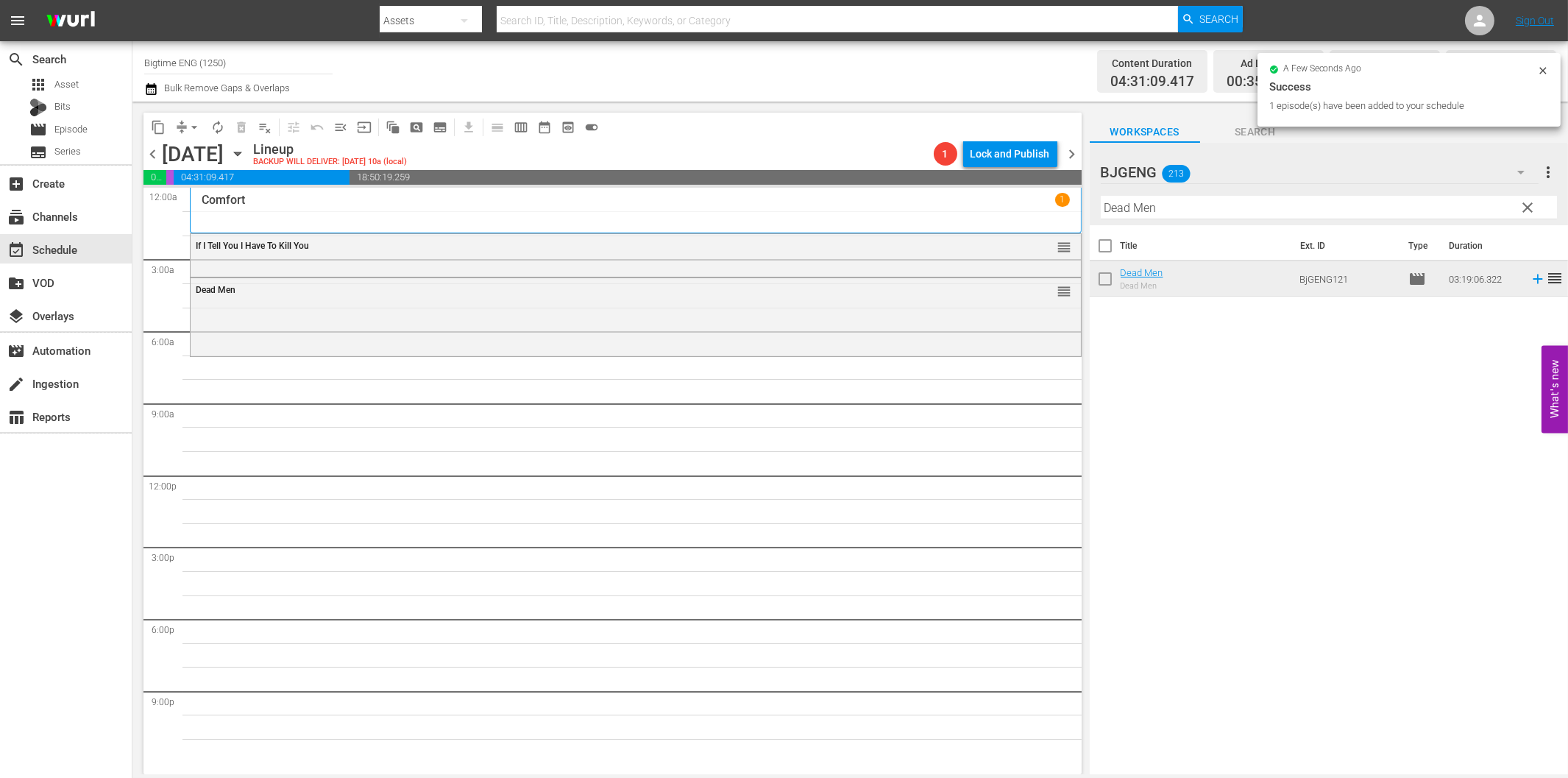
click at [1202, 203] on input "Dead Men" at bounding box center [1329, 208] width 456 height 24
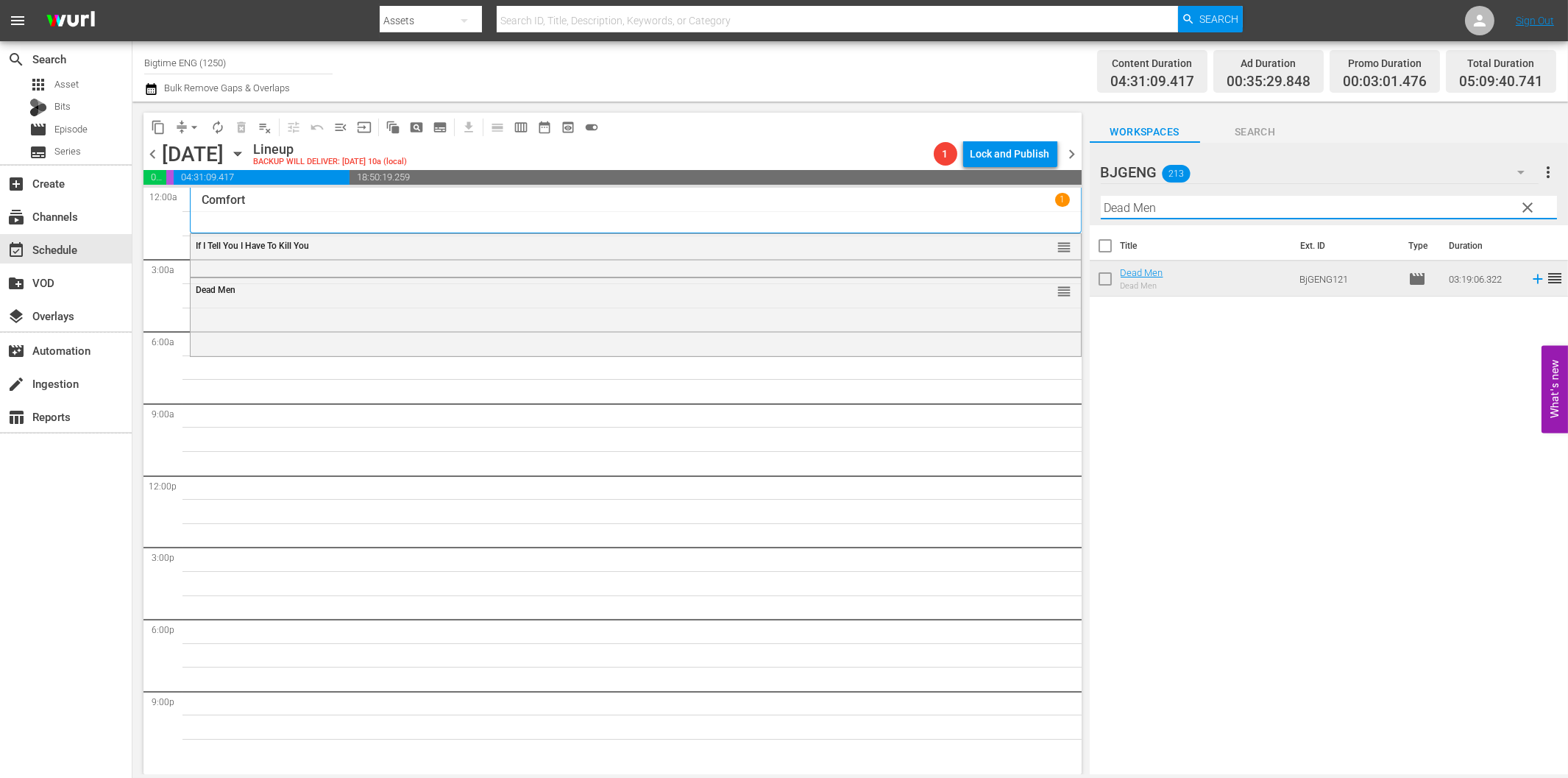
paste input "Waking [PERSON_NAME]"
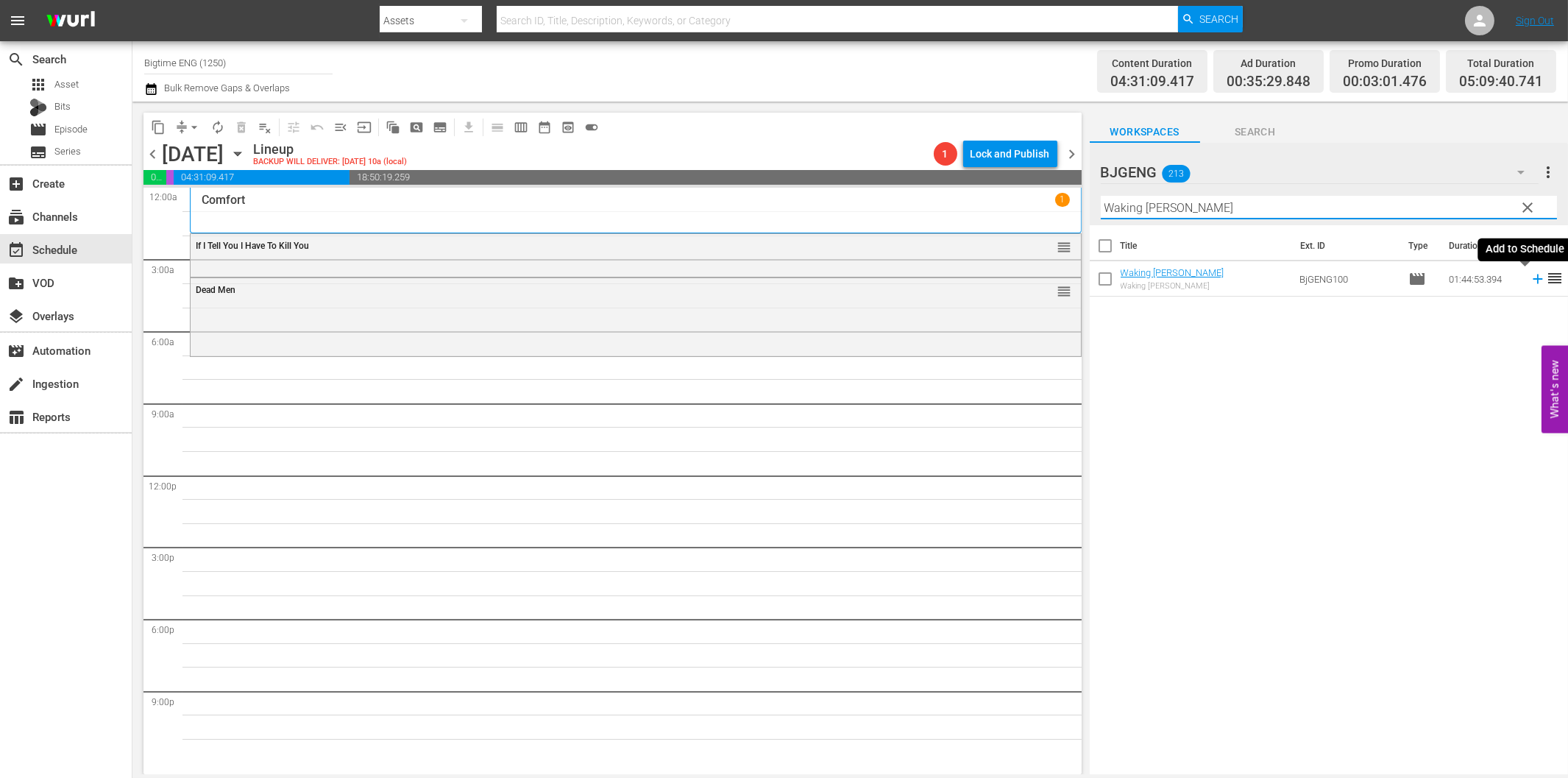
click at [1529, 277] on icon at bounding box center [1537, 278] width 16 height 16
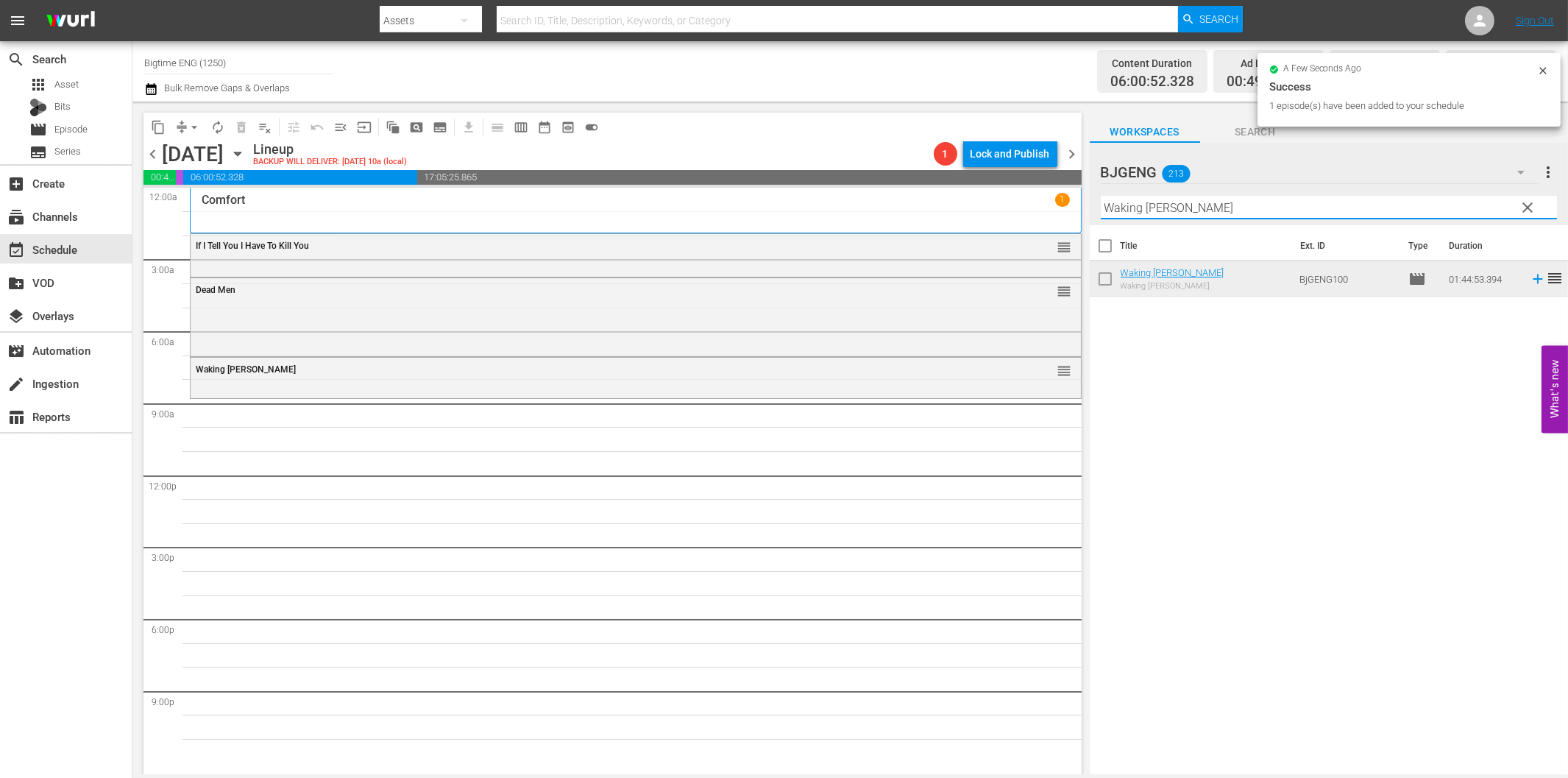
click at [1171, 206] on input "Waking [PERSON_NAME]" at bounding box center [1329, 208] width 456 height 24
paste input "Closer to [DEMOGRAPHIC_DATA]: [PERSON_NAME]'s Journey"
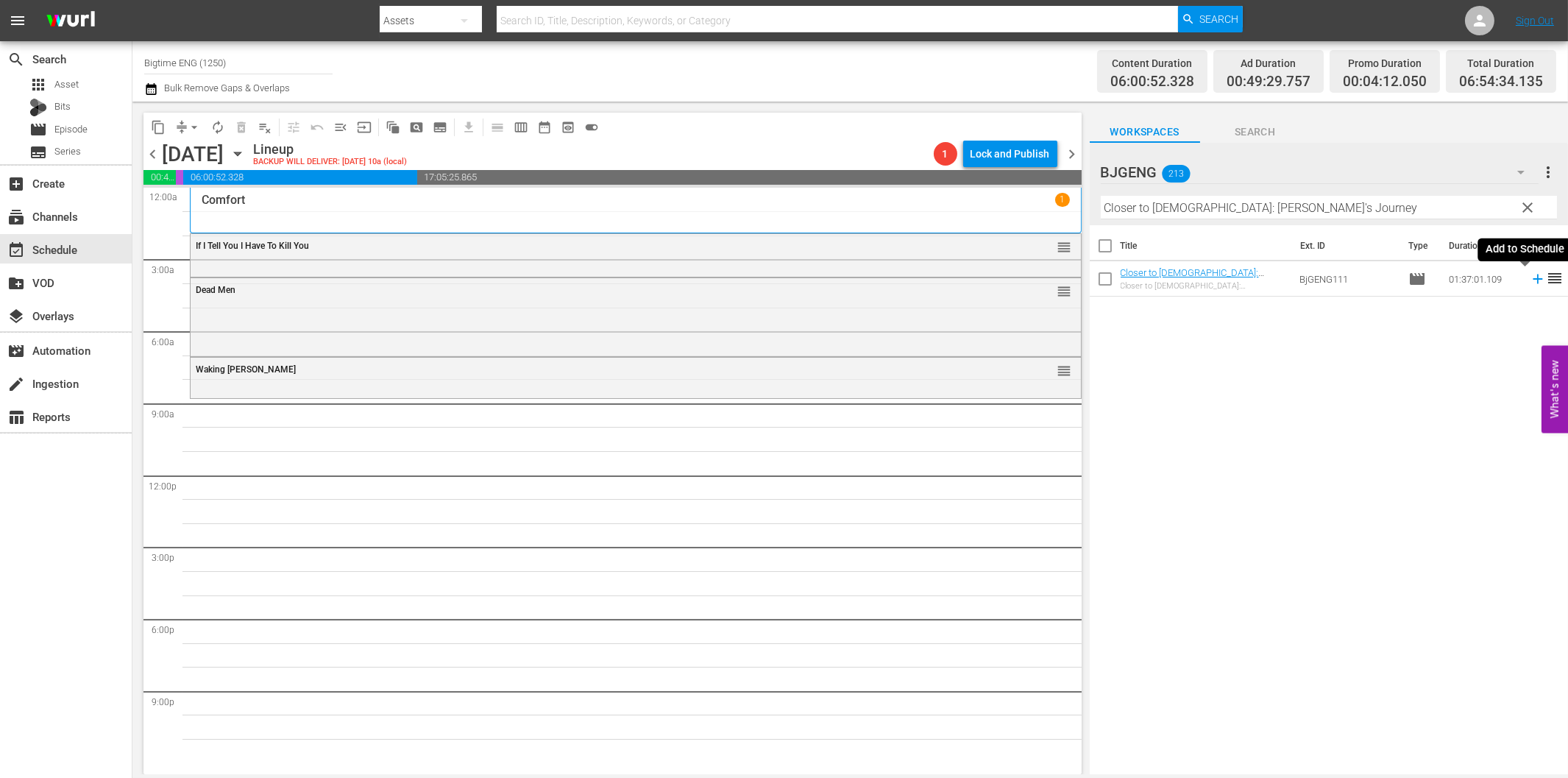
click at [1529, 274] on icon at bounding box center [1537, 278] width 16 height 16
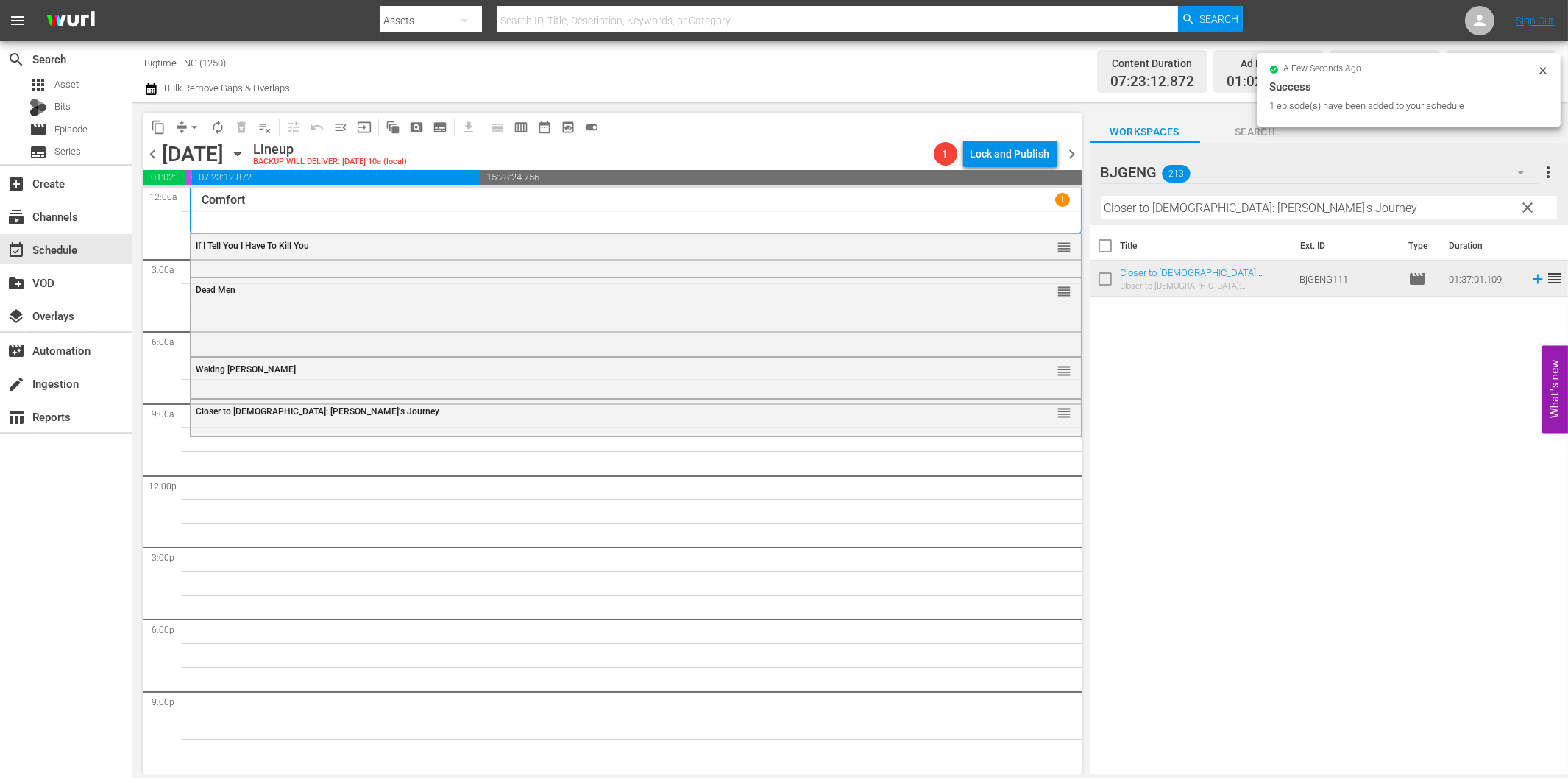
click at [1214, 214] on input "Closer to [DEMOGRAPHIC_DATA]: [PERSON_NAME]'s Journey" at bounding box center [1329, 208] width 456 height 24
paste input "Screened In"
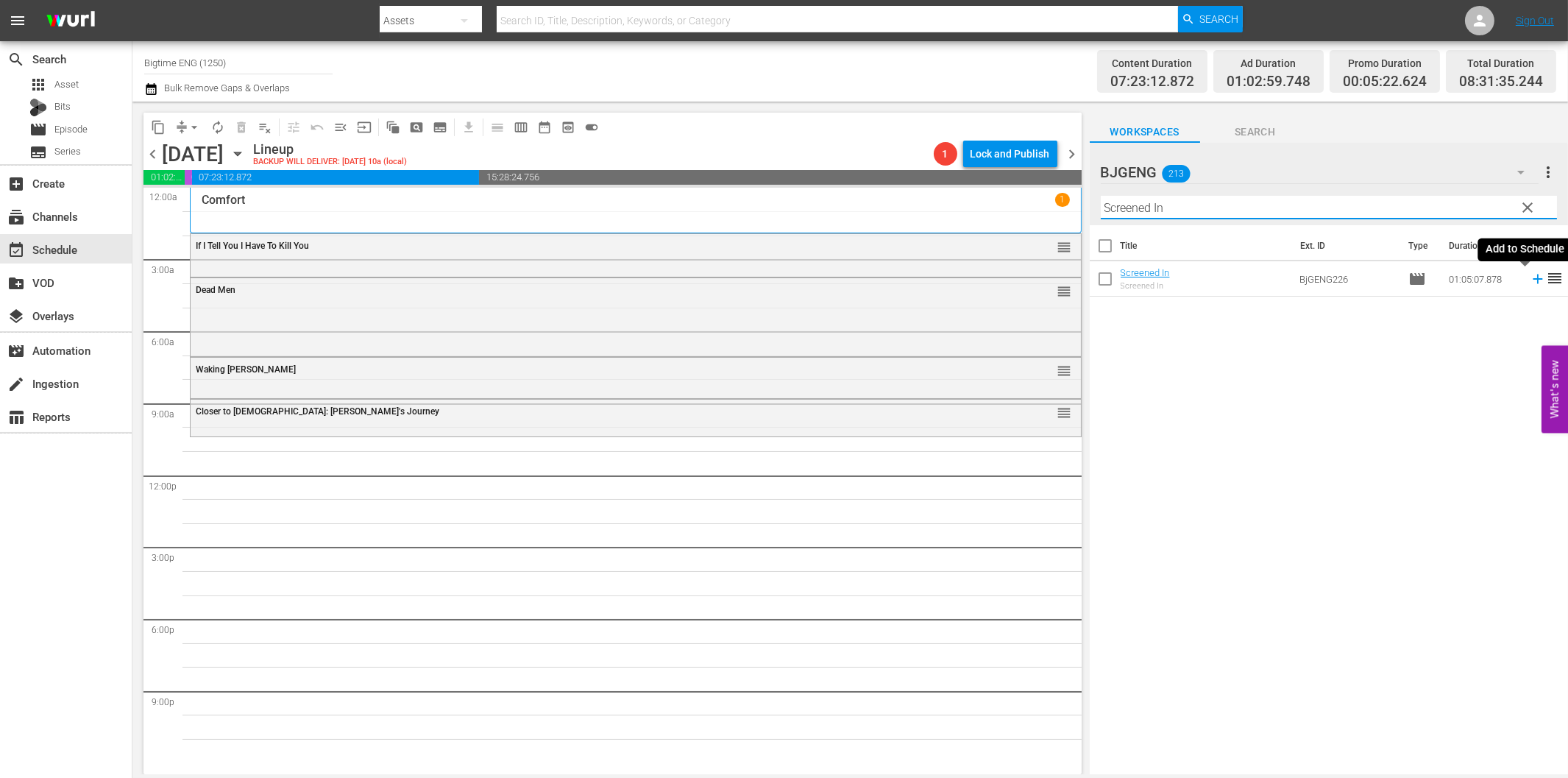
click at [1529, 281] on icon at bounding box center [1537, 278] width 16 height 16
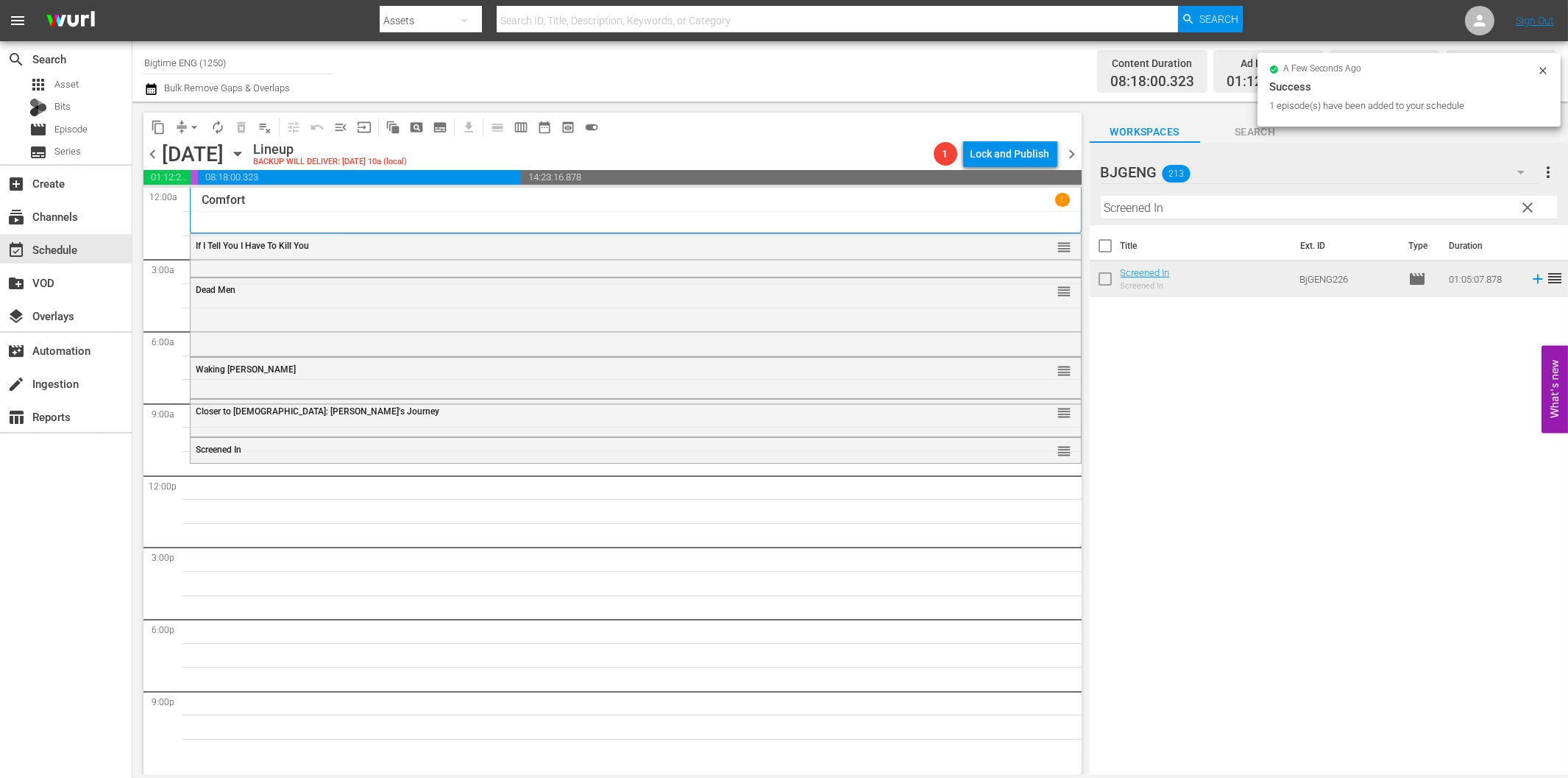
click at [1139, 208] on input "Screened In" at bounding box center [1329, 208] width 456 height 24
paste input "Created Equal"
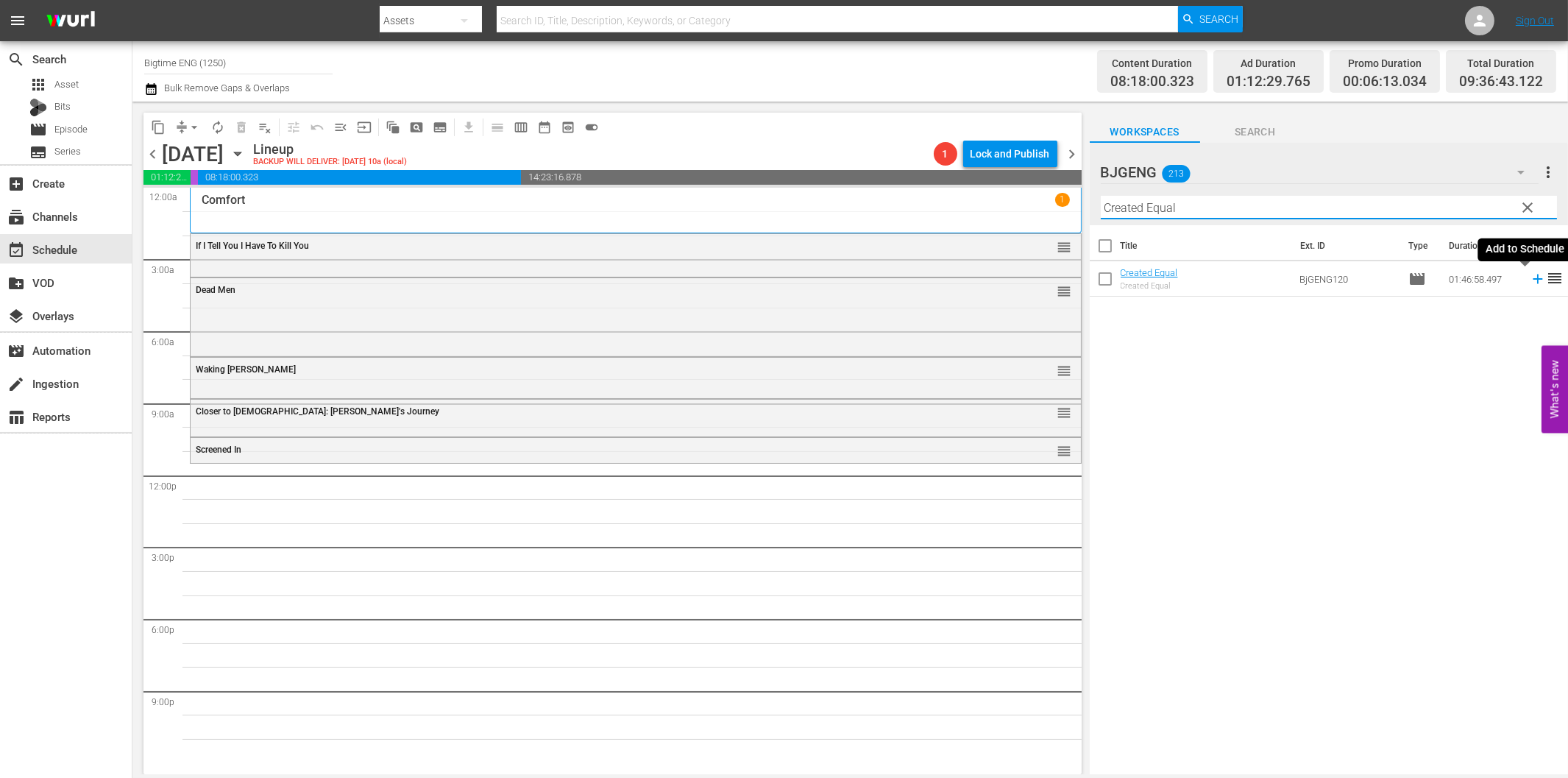
click at [1533, 282] on icon at bounding box center [1537, 279] width 9 height 9
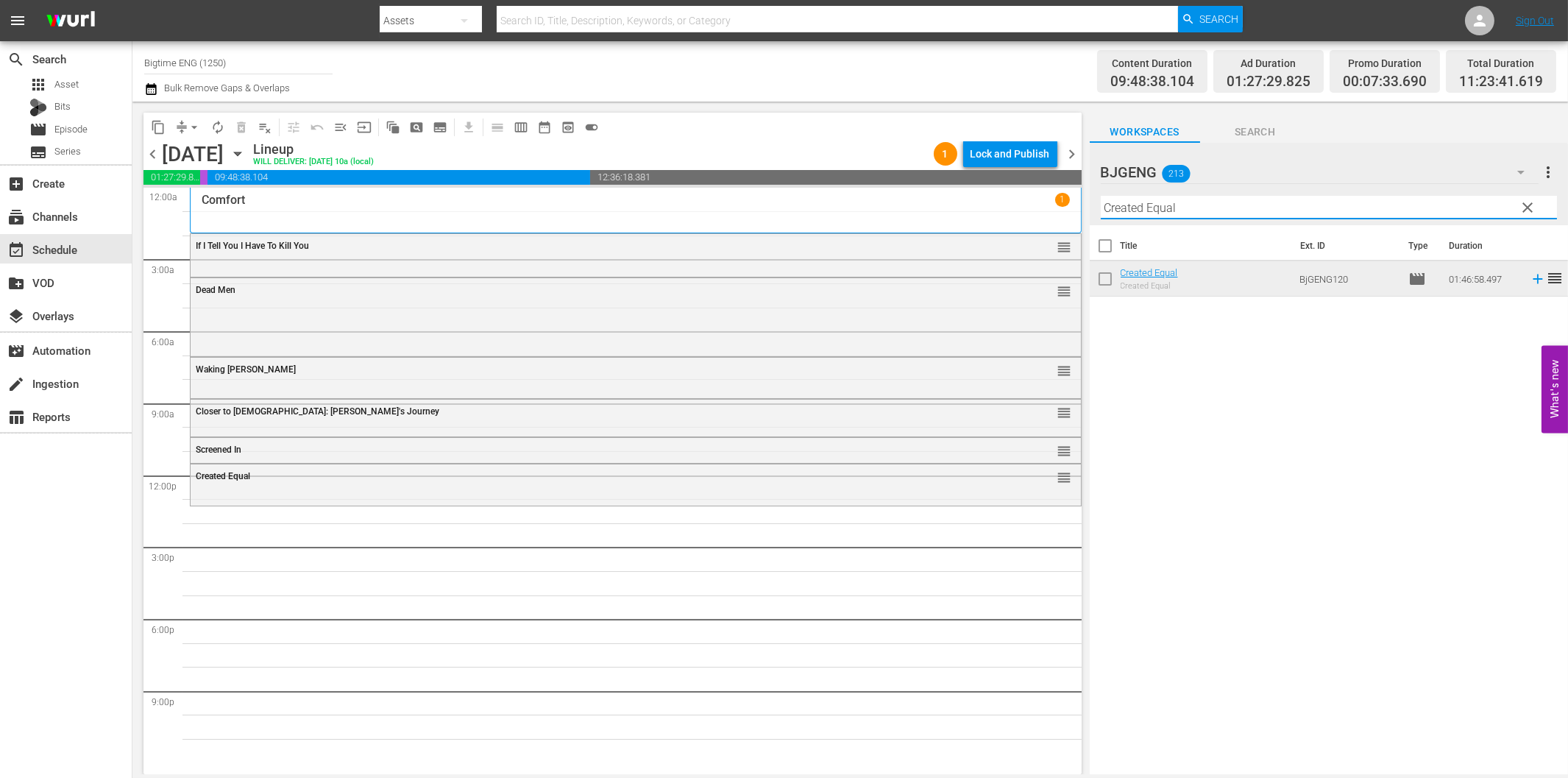
click at [1241, 211] on input "Created Equal" at bounding box center [1329, 208] width 456 height 24
paste input "Hope Dances"
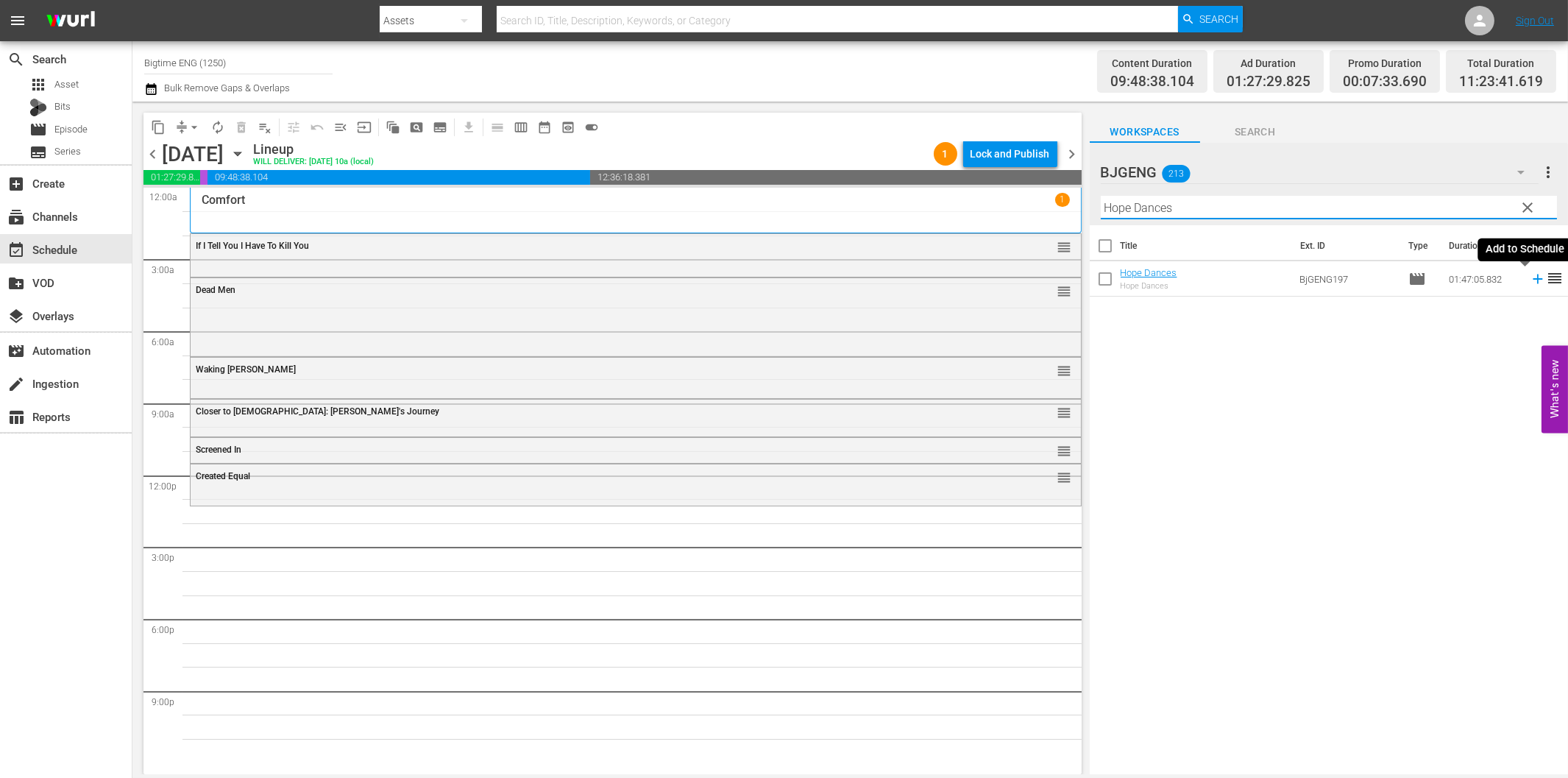
click at [1529, 277] on icon at bounding box center [1537, 278] width 16 height 16
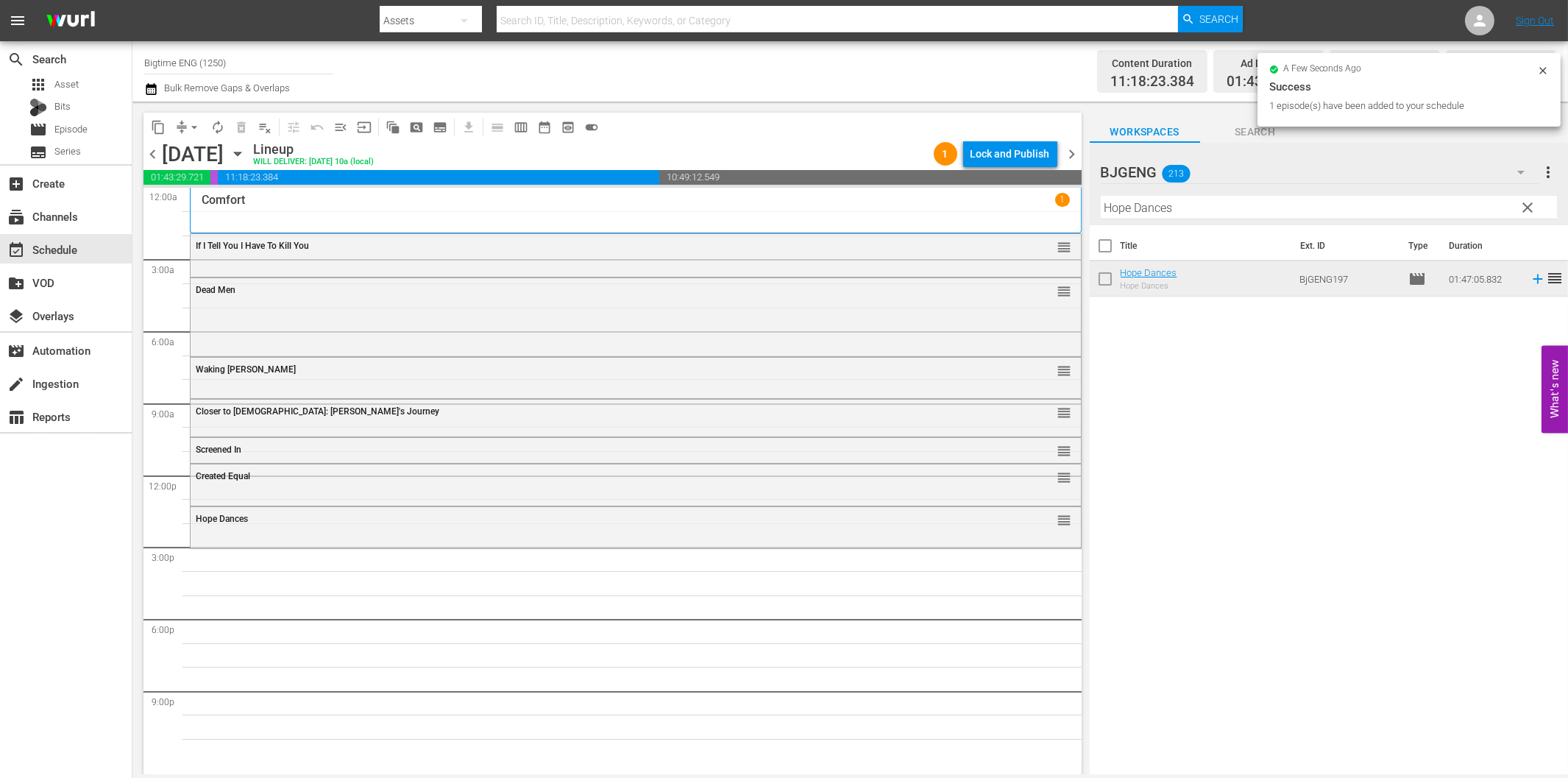
click at [1159, 209] on input "Hope Dances" at bounding box center [1329, 208] width 456 height 24
paste input "Sand Angel"
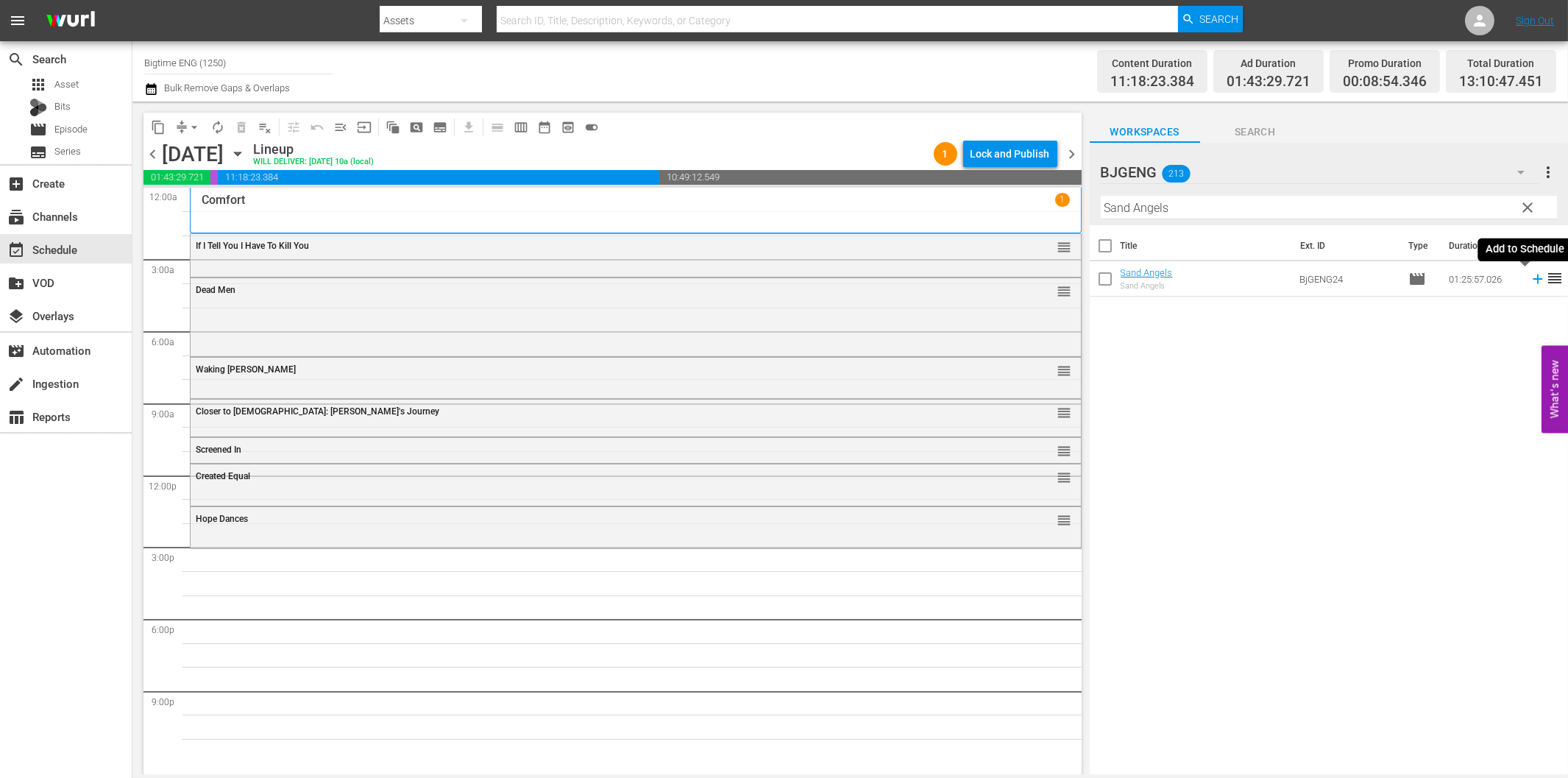
drag, startPoint x: 1526, startPoint y: 276, endPoint x: 1392, endPoint y: 309, distance: 138.0
click at [1529, 276] on icon at bounding box center [1537, 278] width 16 height 16
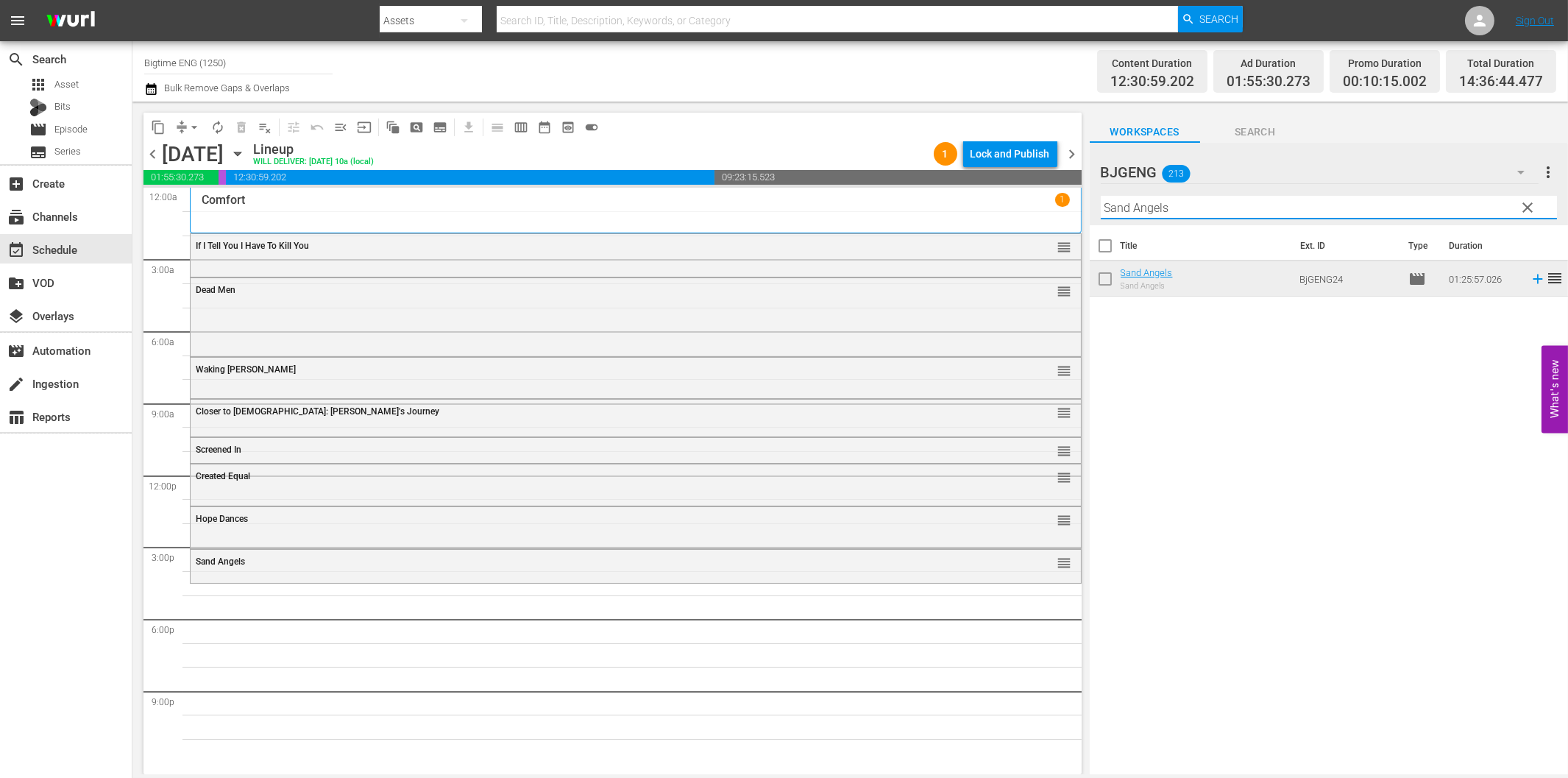
click at [1167, 210] on input "Sand Angels" at bounding box center [1329, 208] width 456 height 24
paste input "Little Mermaid"
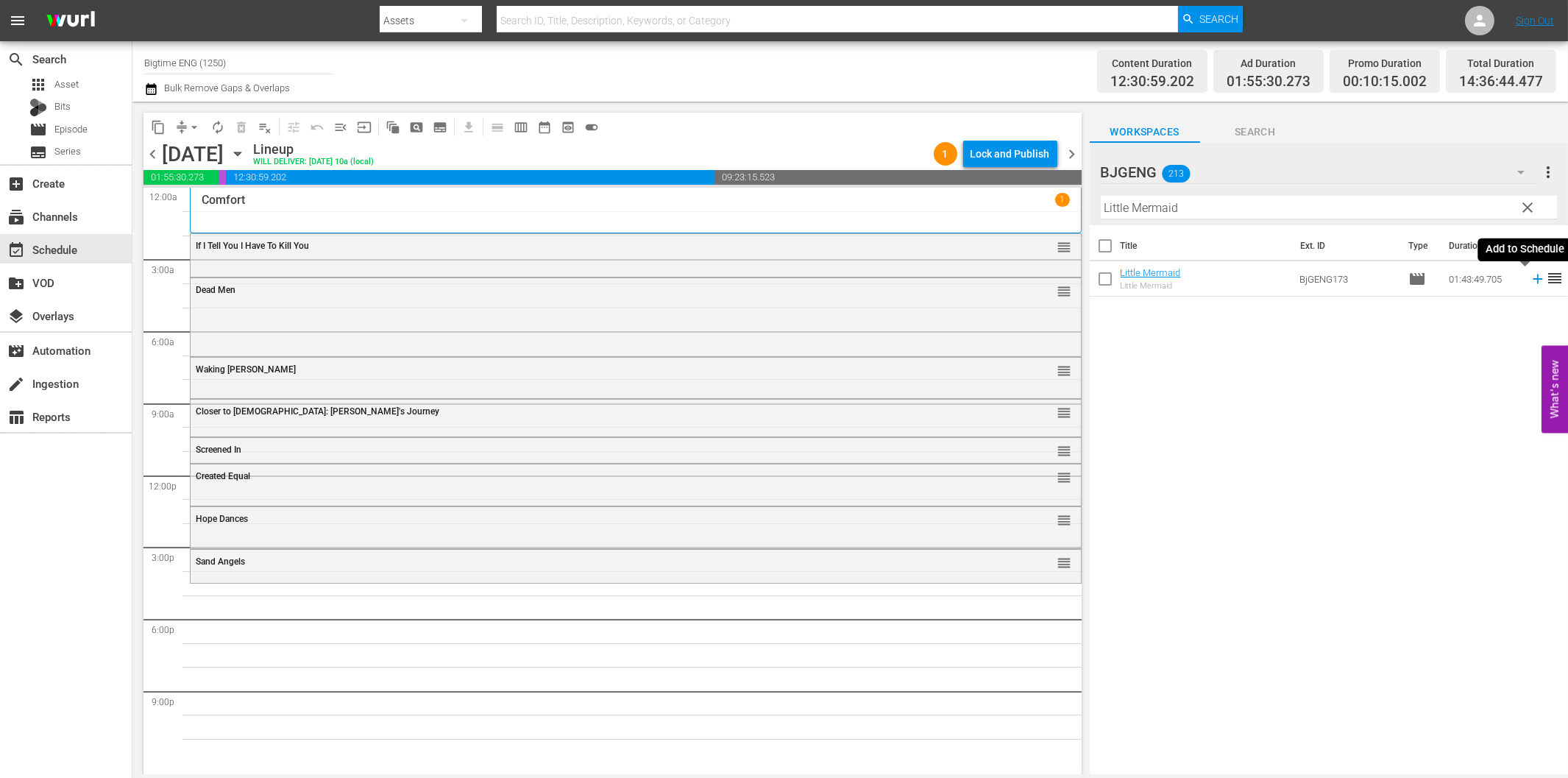
click at [1529, 276] on icon at bounding box center [1537, 278] width 16 height 16
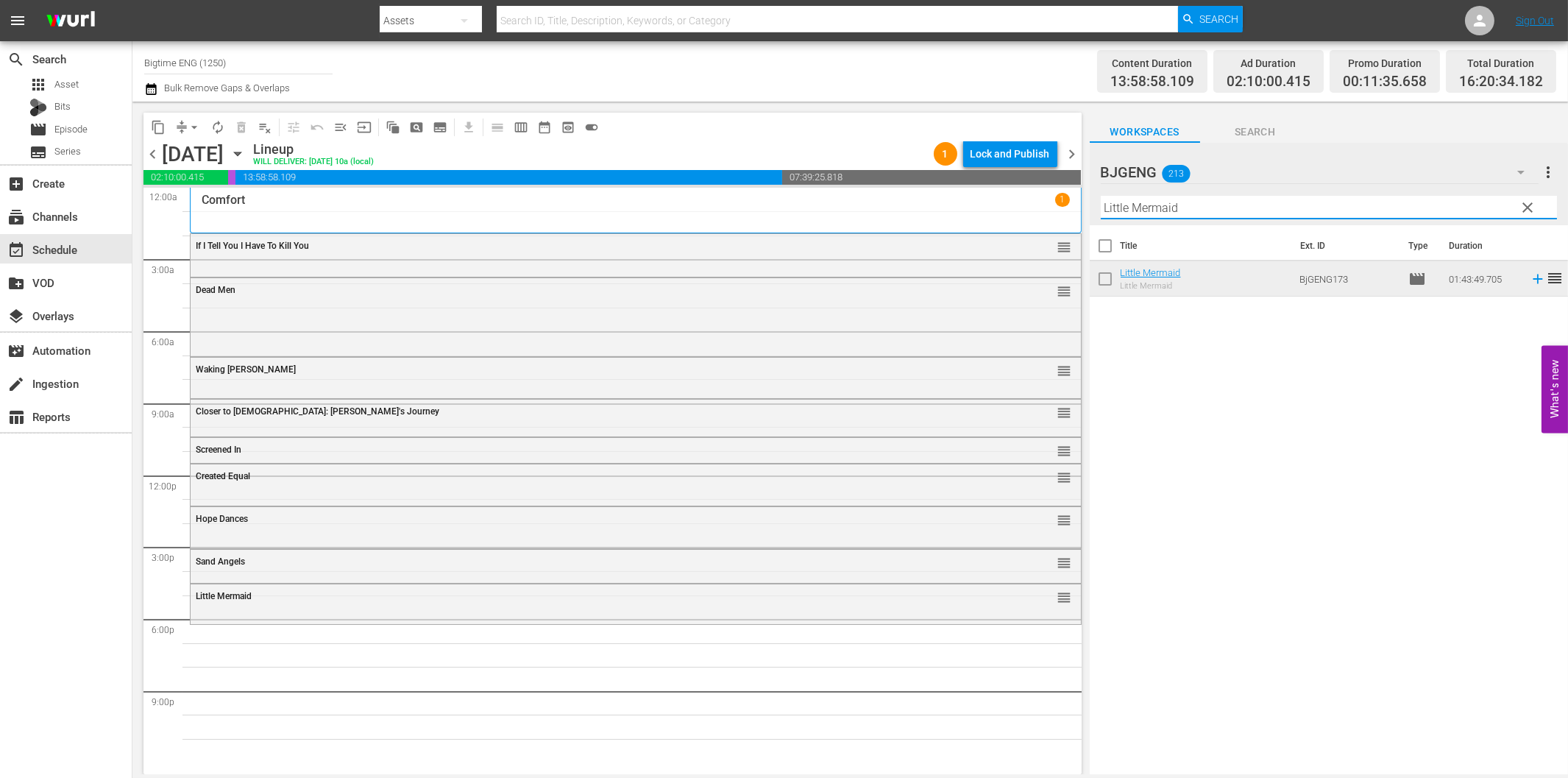
click at [1292, 210] on input "Little Mermaid" at bounding box center [1329, 208] width 456 height 24
paste input "ARC - A Love Story"
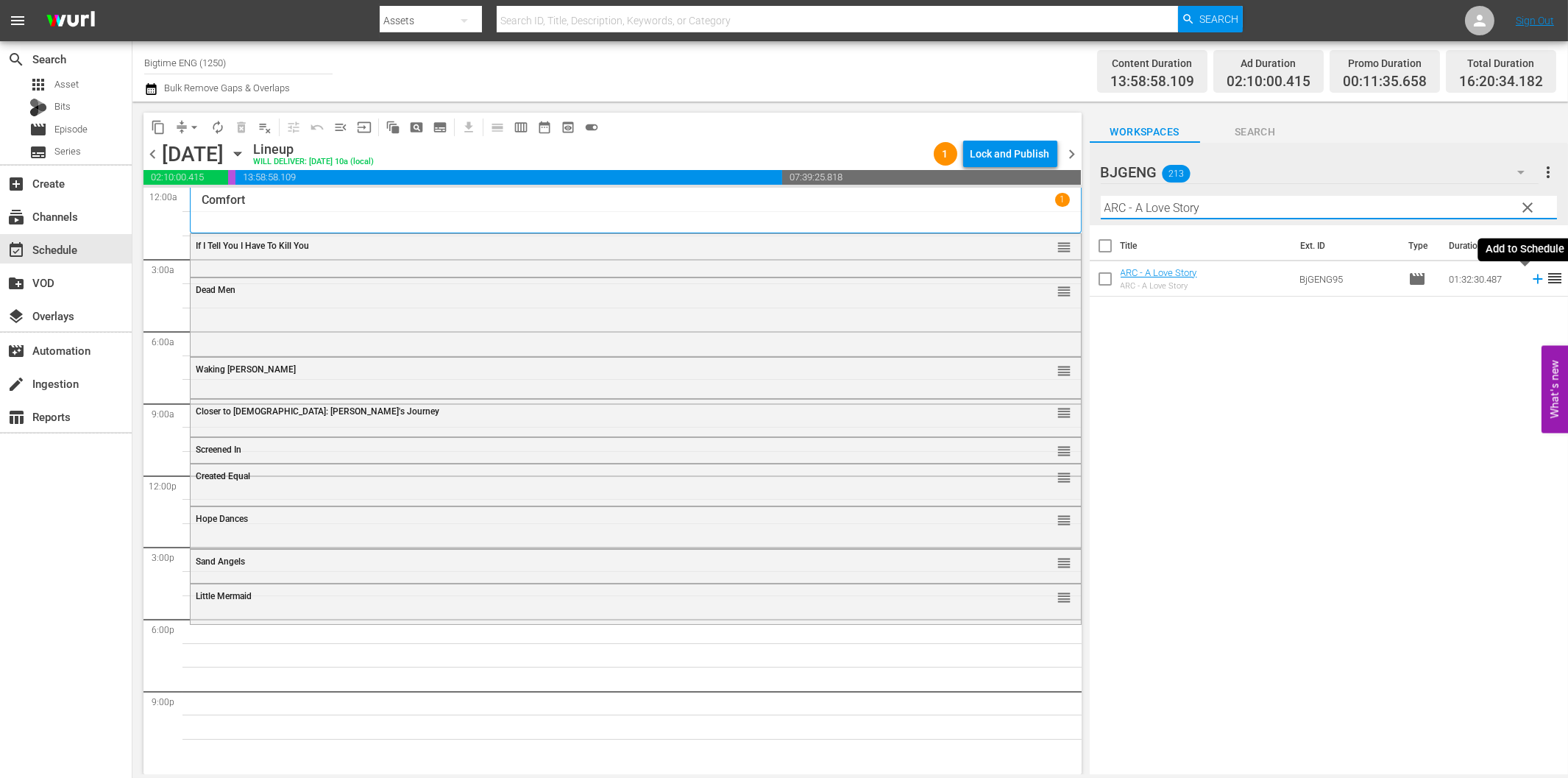
click at [1533, 280] on icon at bounding box center [1537, 279] width 9 height 9
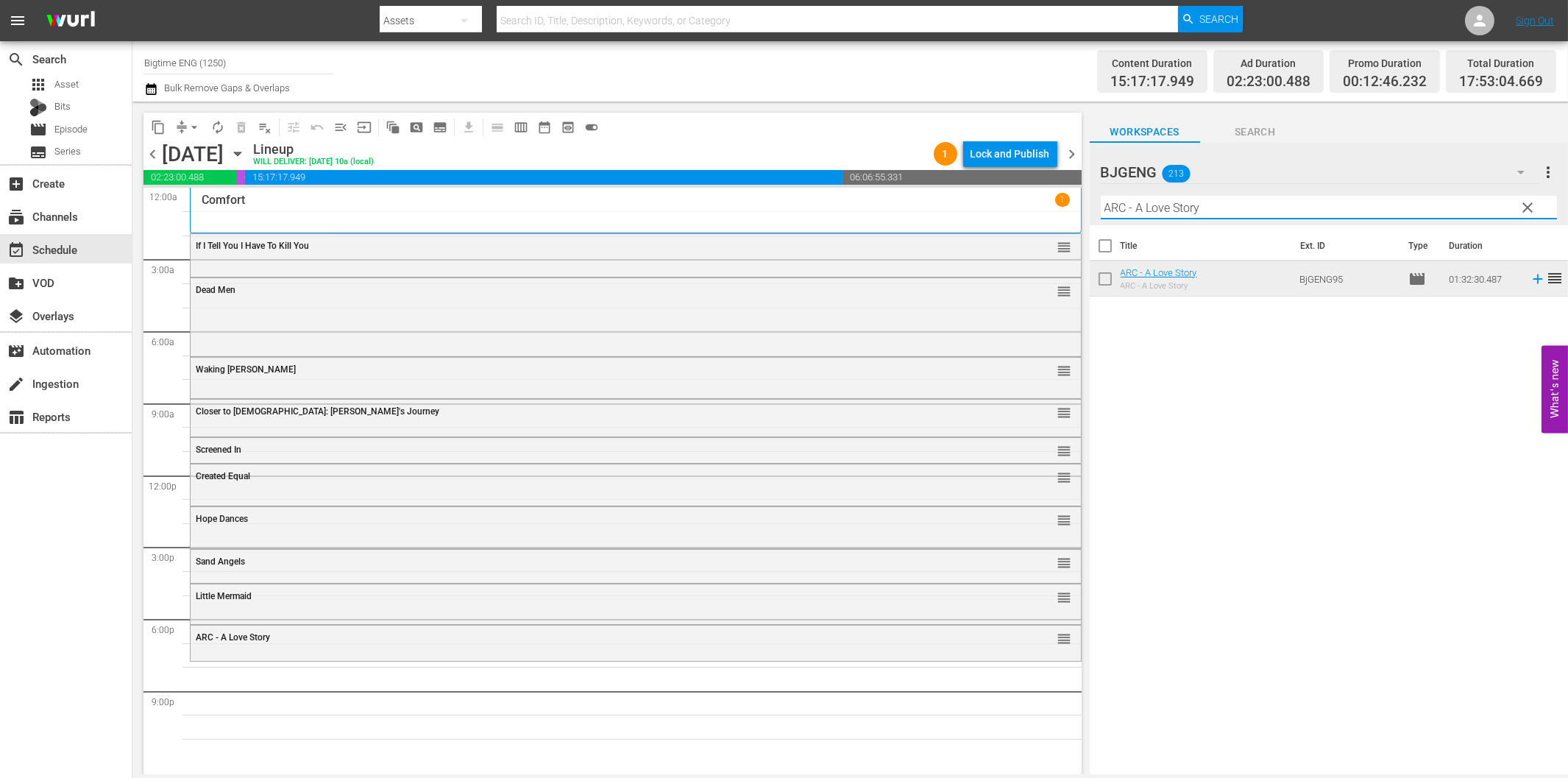
click at [1172, 209] on input "ARC - A Love Story" at bounding box center [1329, 208] width 456 height 24
paste input "The Kiss of [DEMOGRAPHIC_DATA] X"
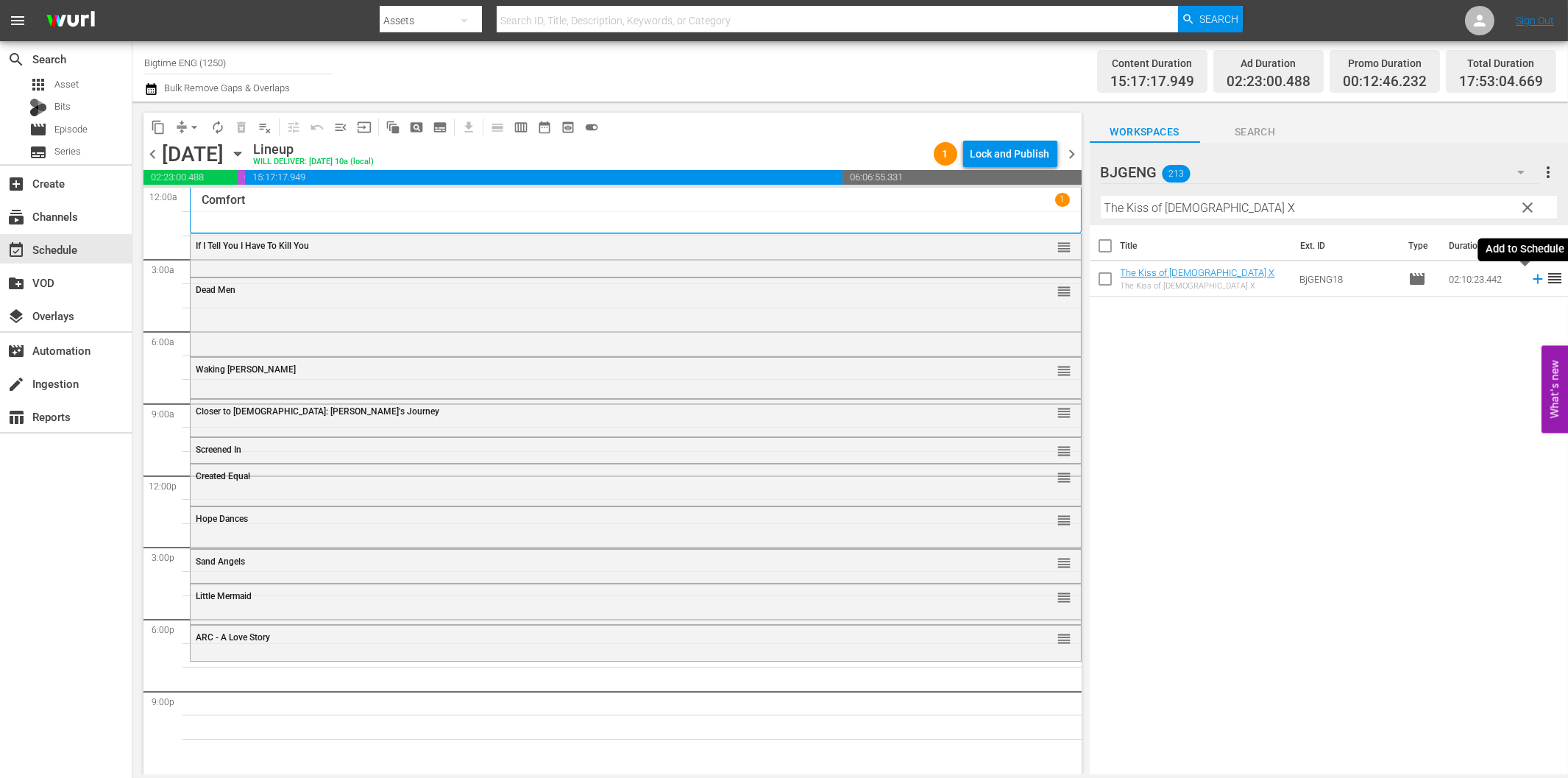
click at [1533, 280] on icon at bounding box center [1537, 279] width 9 height 9
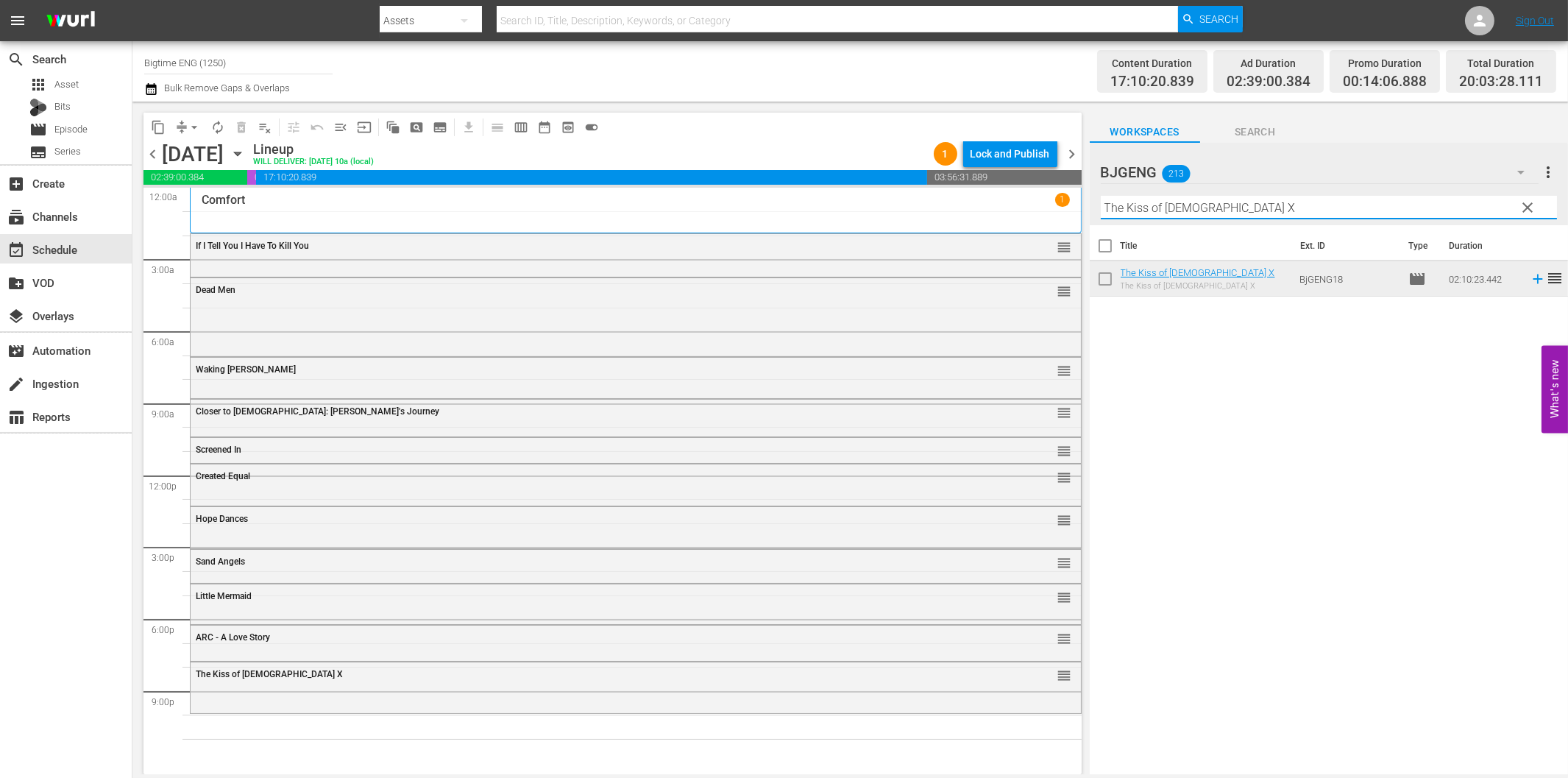
click at [1242, 205] on input "The Kiss of [DEMOGRAPHIC_DATA] X" at bounding box center [1329, 208] width 456 height 24
paste input "Day You Found Me"
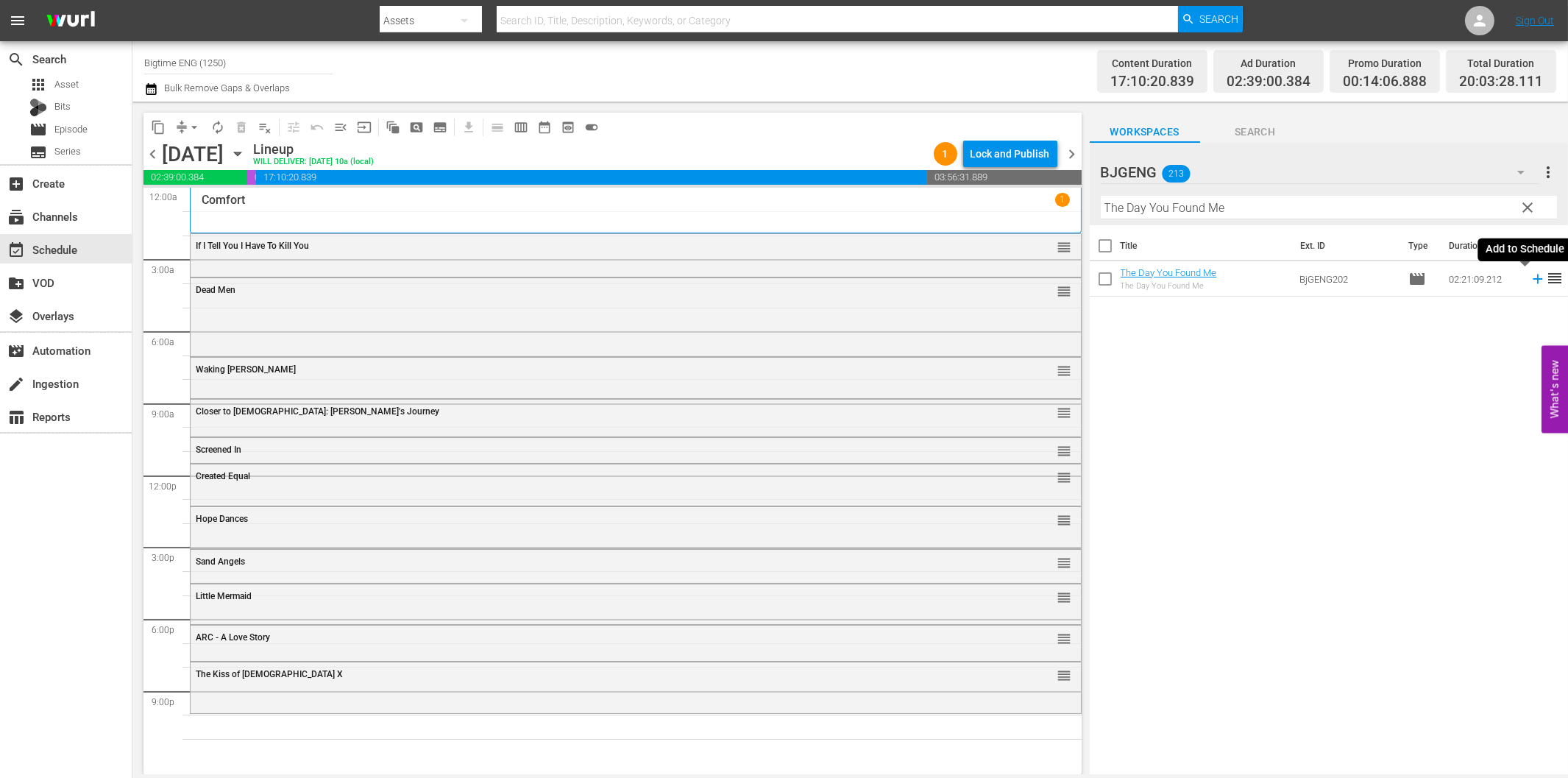
click at [1529, 281] on icon at bounding box center [1537, 278] width 16 height 16
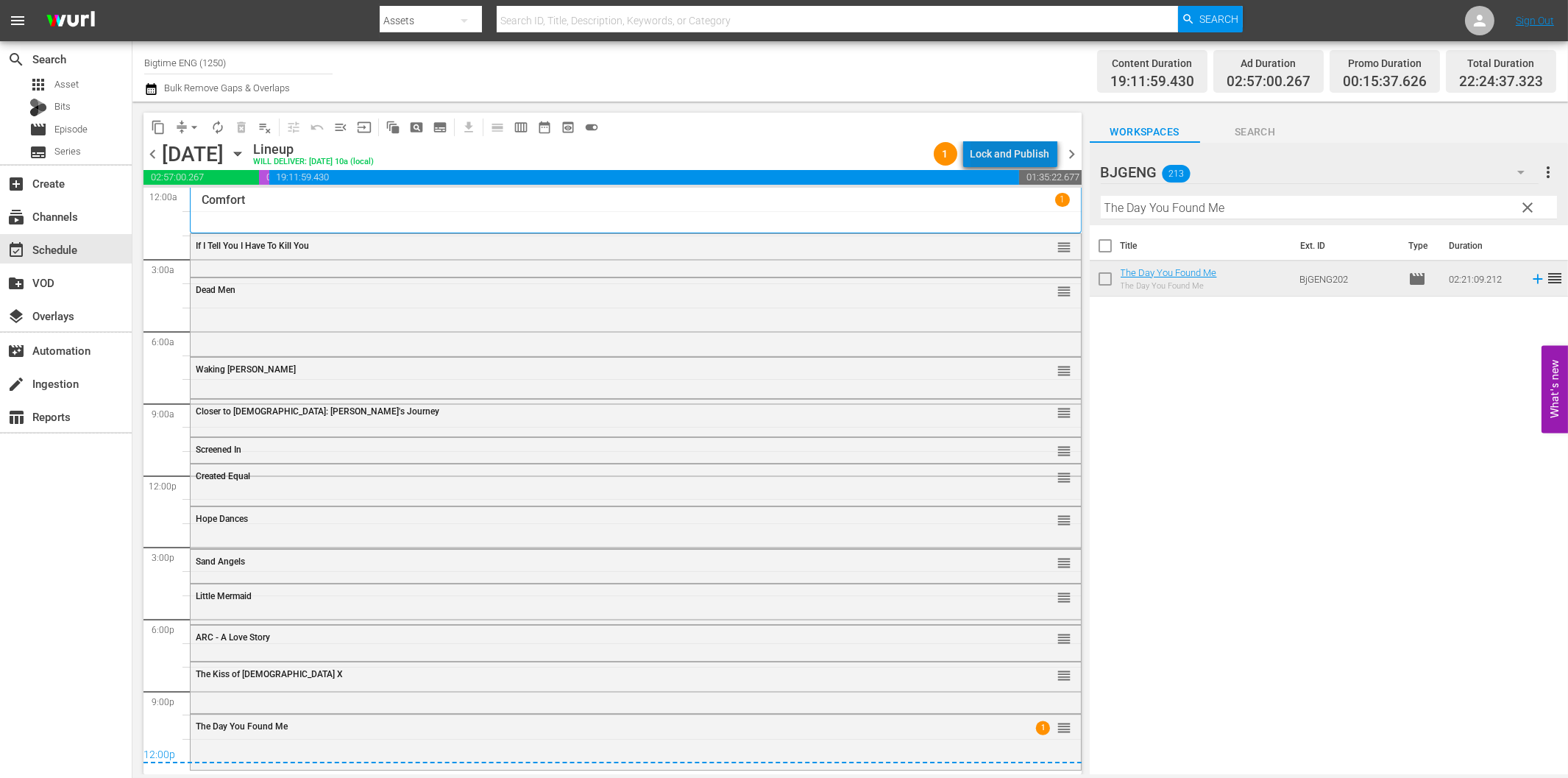
click at [1020, 155] on div "Lock and Publish" at bounding box center [1010, 154] width 80 height 27
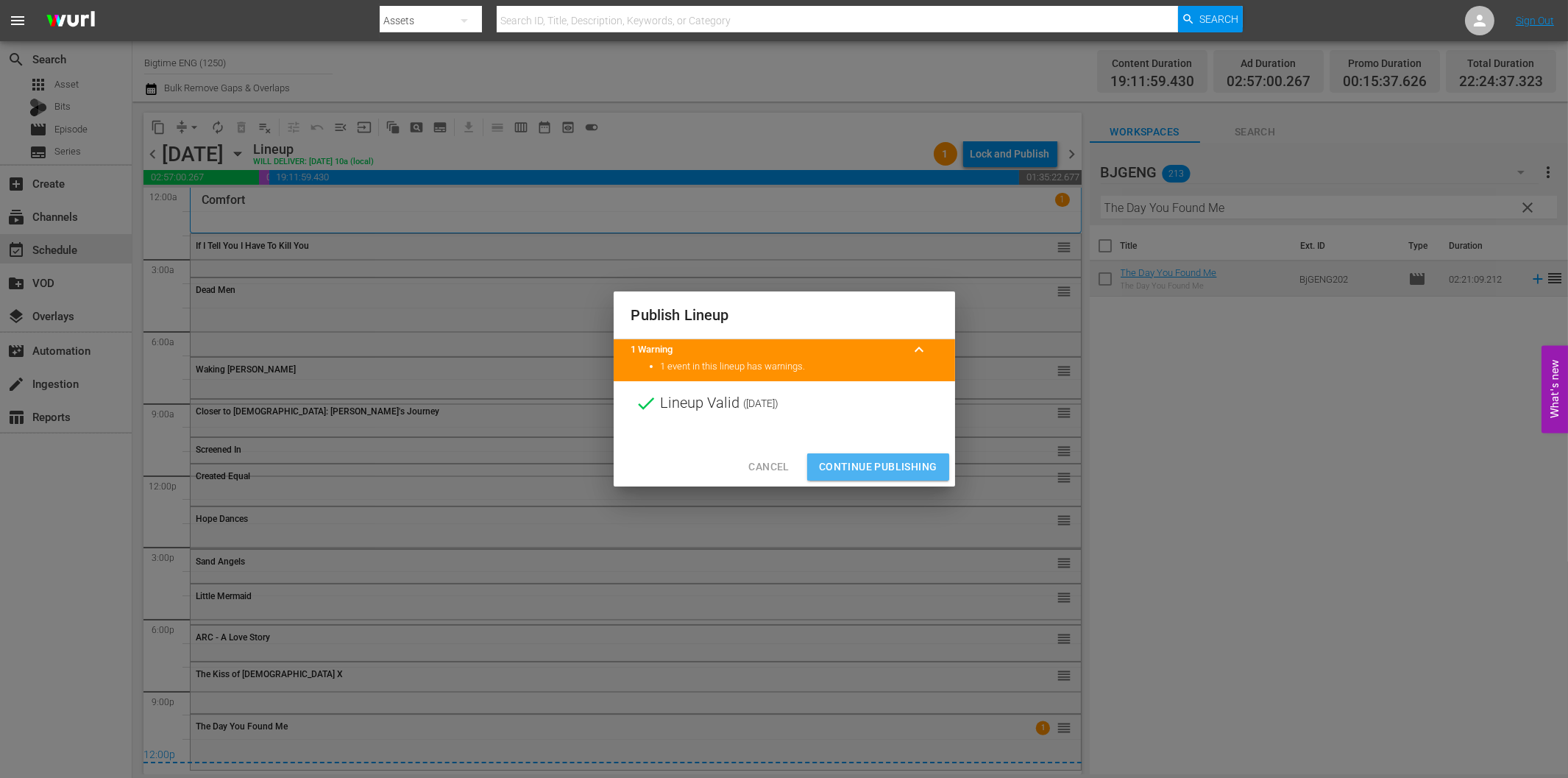
click at [906, 475] on span "Continue Publishing" at bounding box center [878, 467] width 118 height 18
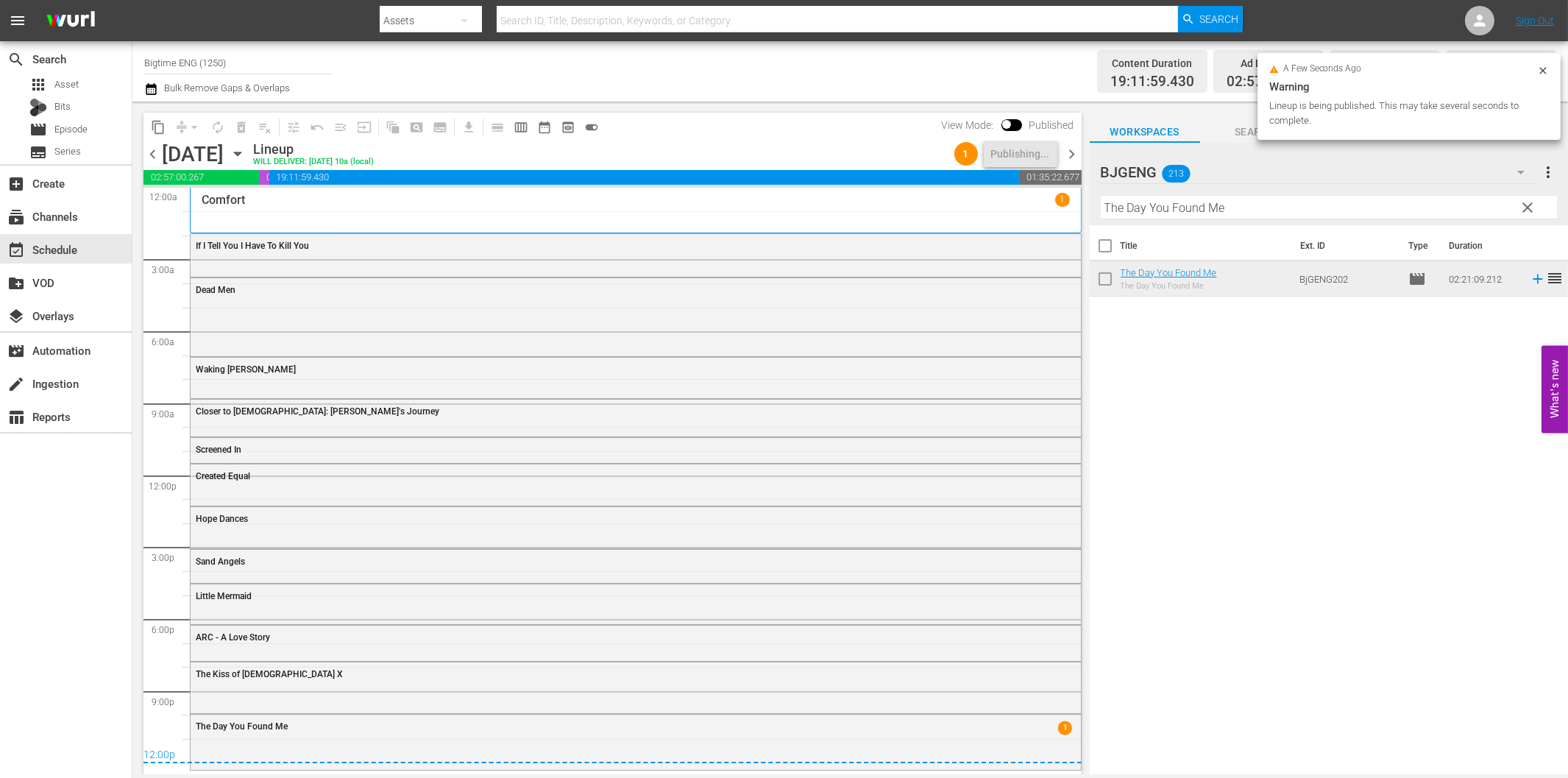
click at [1072, 157] on span "chevron_right" at bounding box center [1072, 155] width 18 height 18
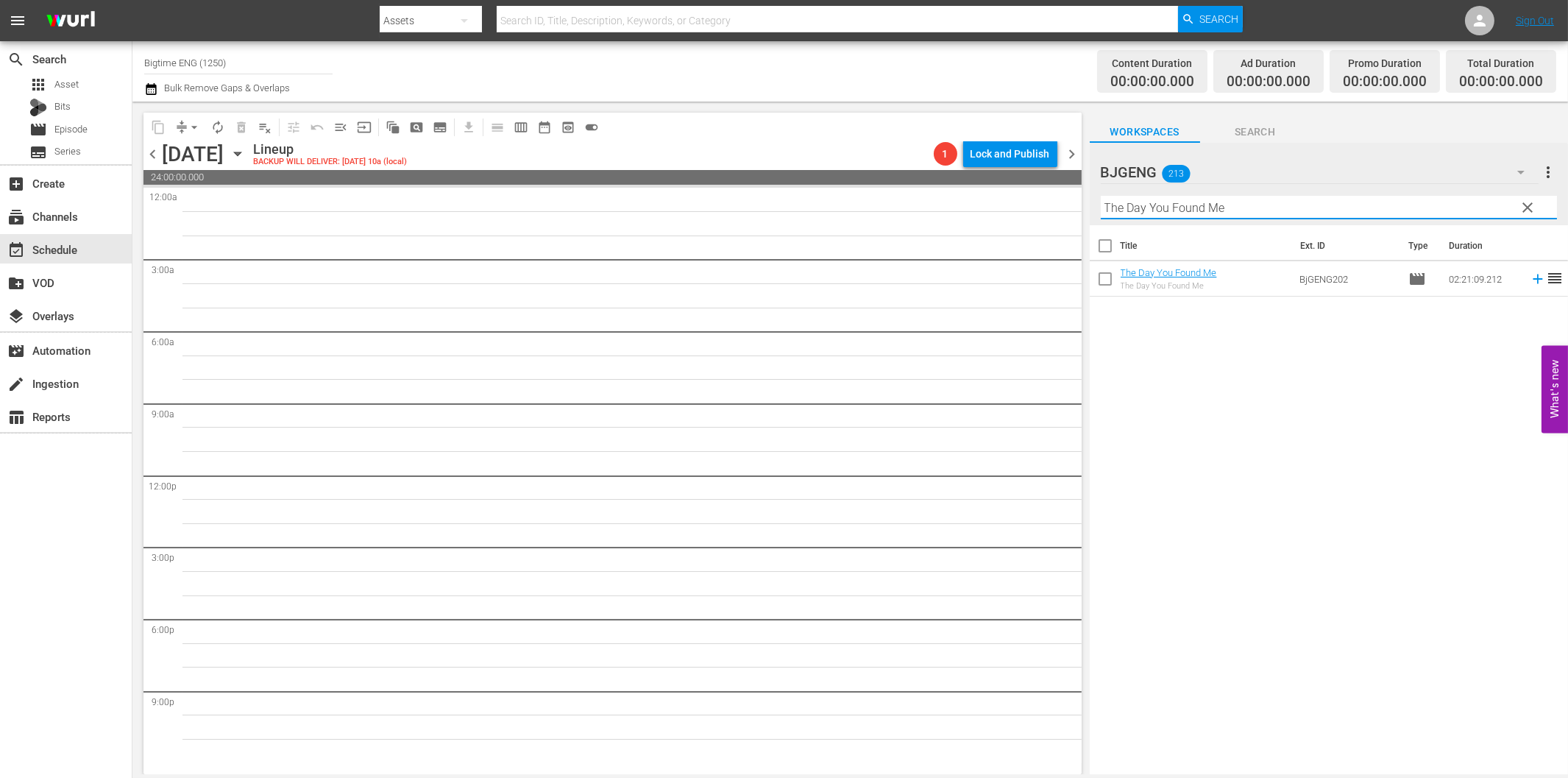
click at [1335, 212] on input "The Day You Found Me" at bounding box center [1329, 208] width 456 height 24
paste input "Heroes Don't Come Hom"
click at [1529, 277] on icon at bounding box center [1537, 278] width 16 height 16
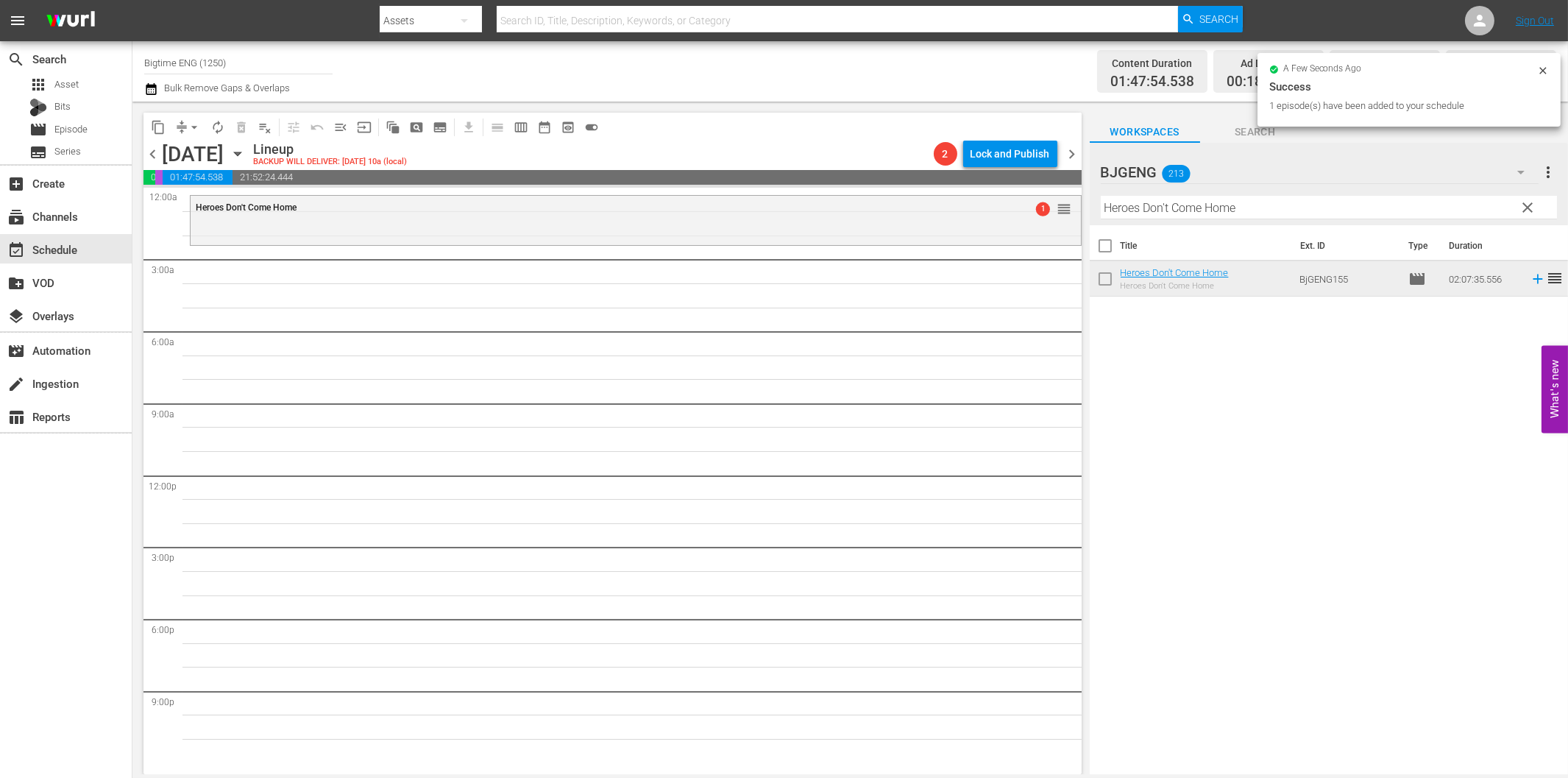
click at [1270, 208] on input "Heroes Don't Come Home" at bounding box center [1329, 208] width 456 height 24
paste input "Blue: The American Dream"
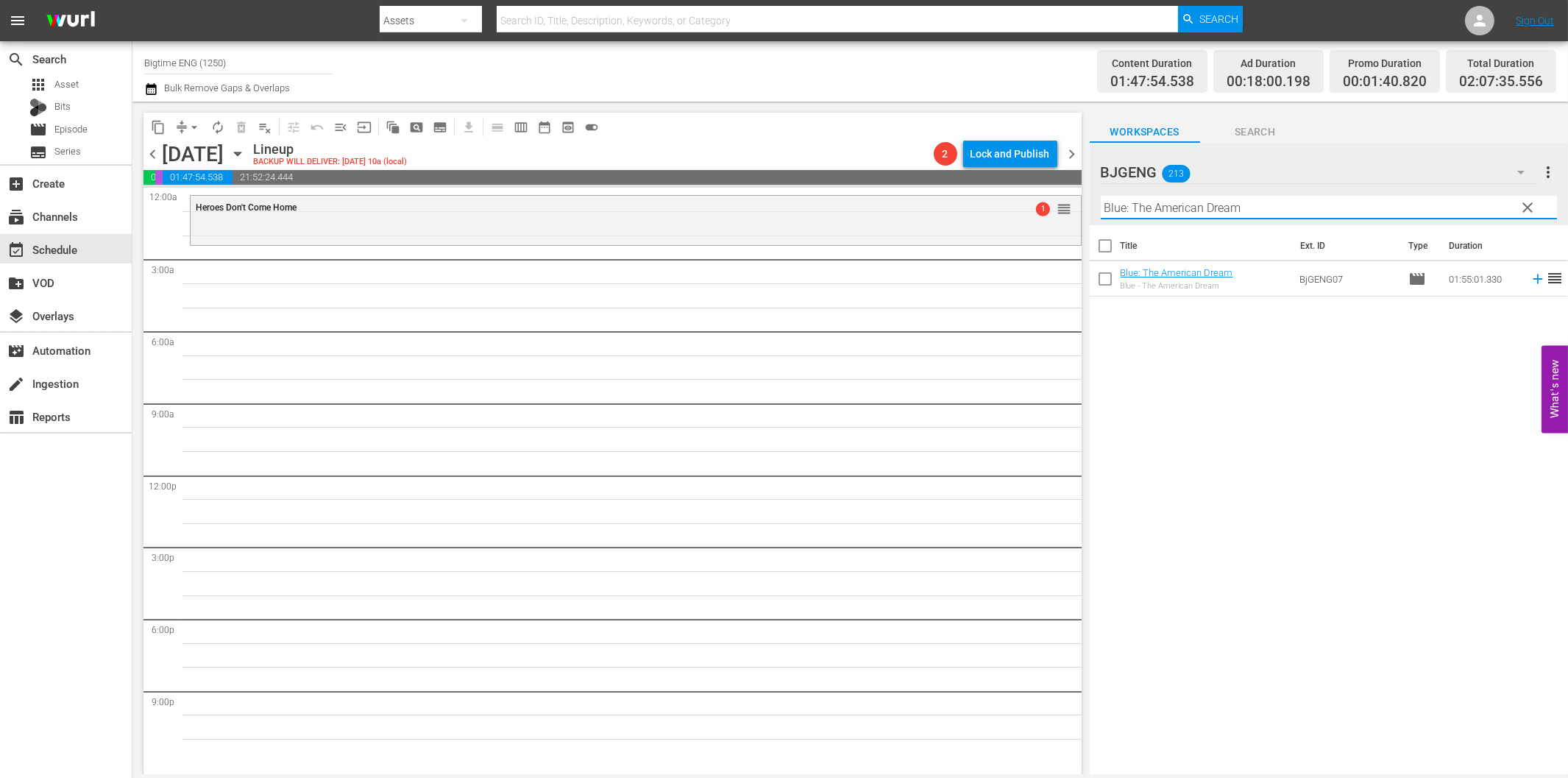
click at [1533, 280] on icon at bounding box center [1537, 279] width 9 height 9
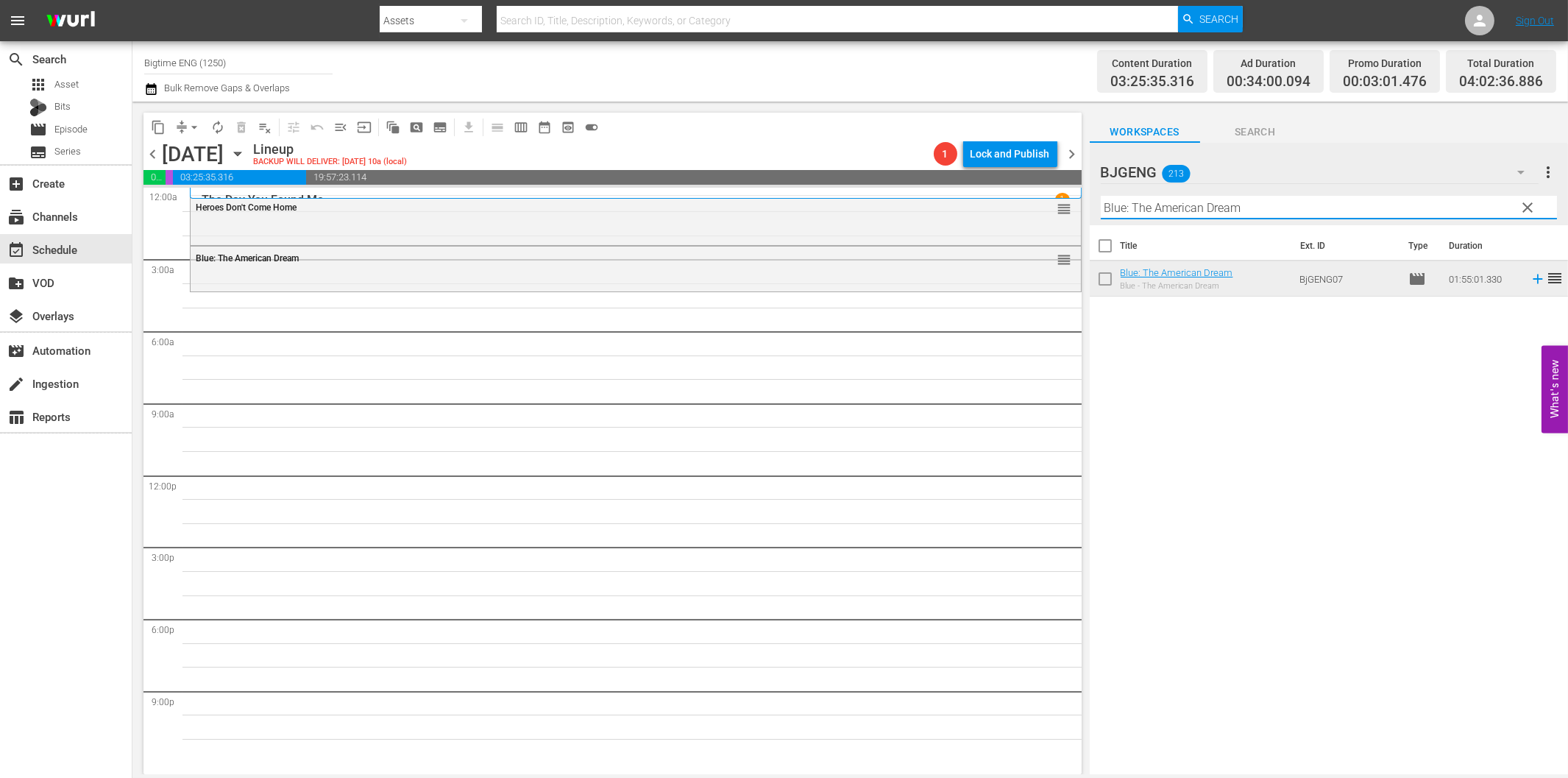
click at [1193, 211] on input "Blue: The American Dream" at bounding box center [1329, 208] width 456 height 24
paste input "A Year And Change"
click at [1529, 281] on icon at bounding box center [1537, 278] width 16 height 16
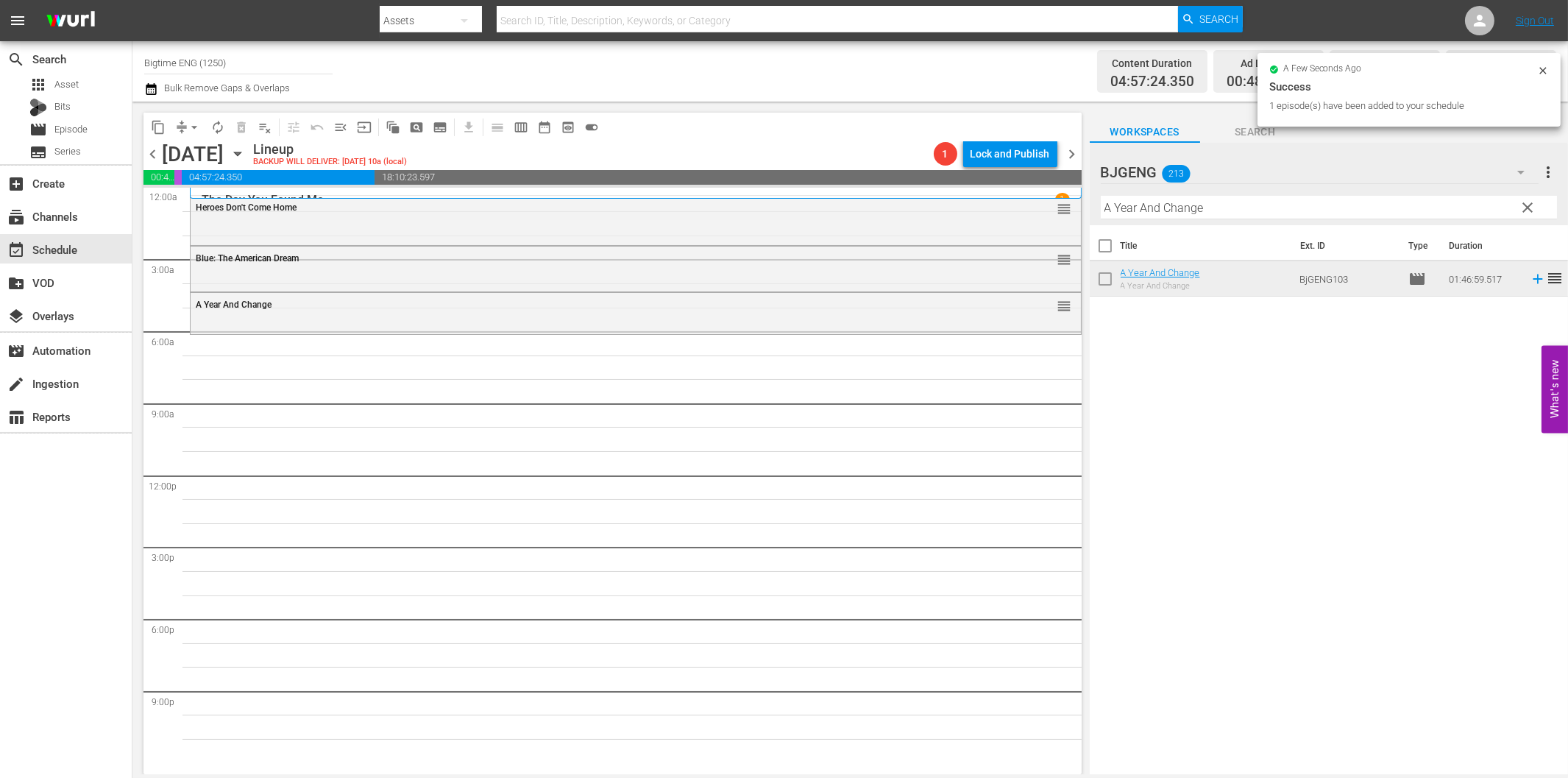
click at [1281, 213] on input "A Year And Change" at bounding box center [1329, 208] width 456 height 24
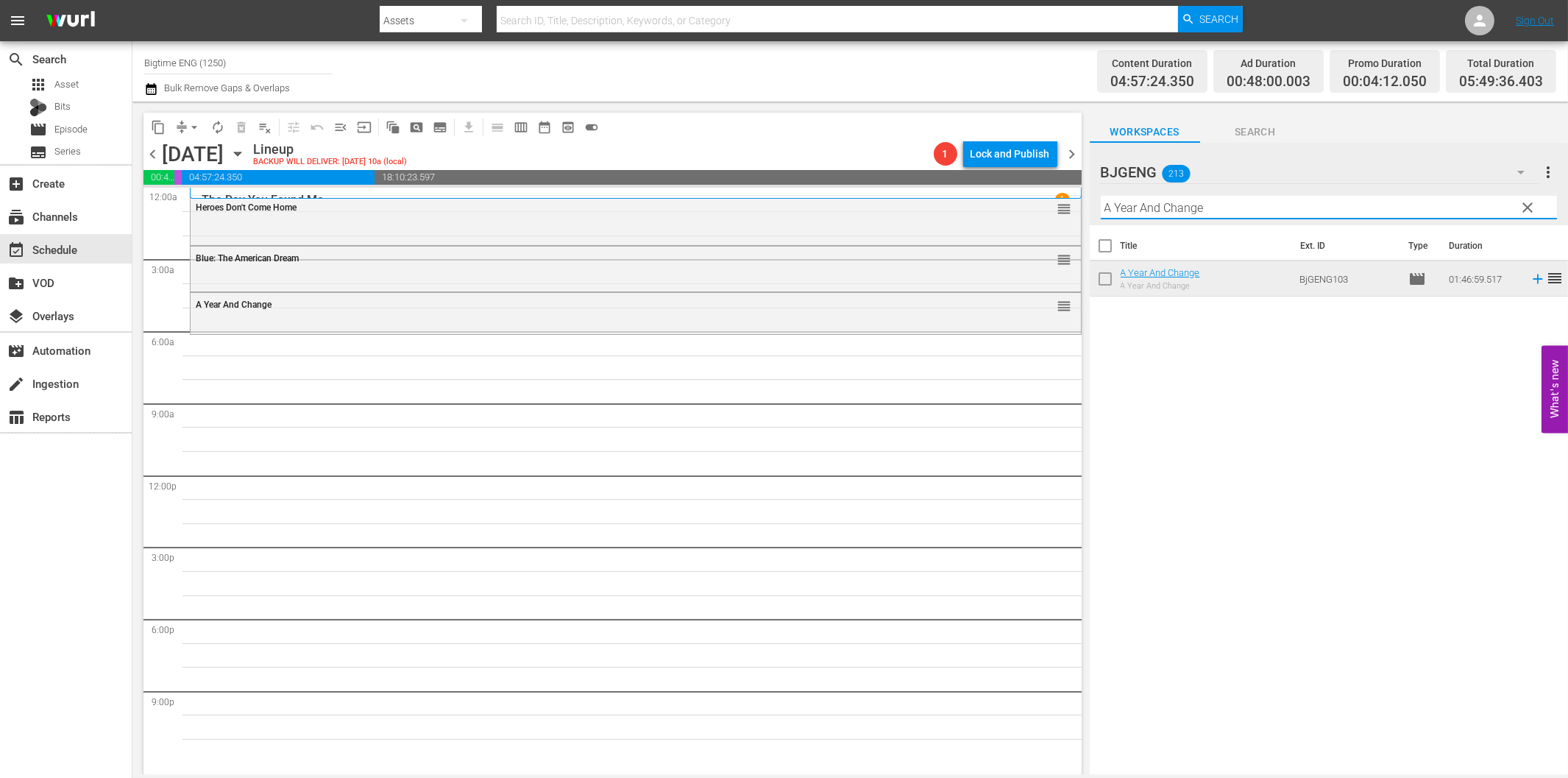
paste input "Bathing Franky"
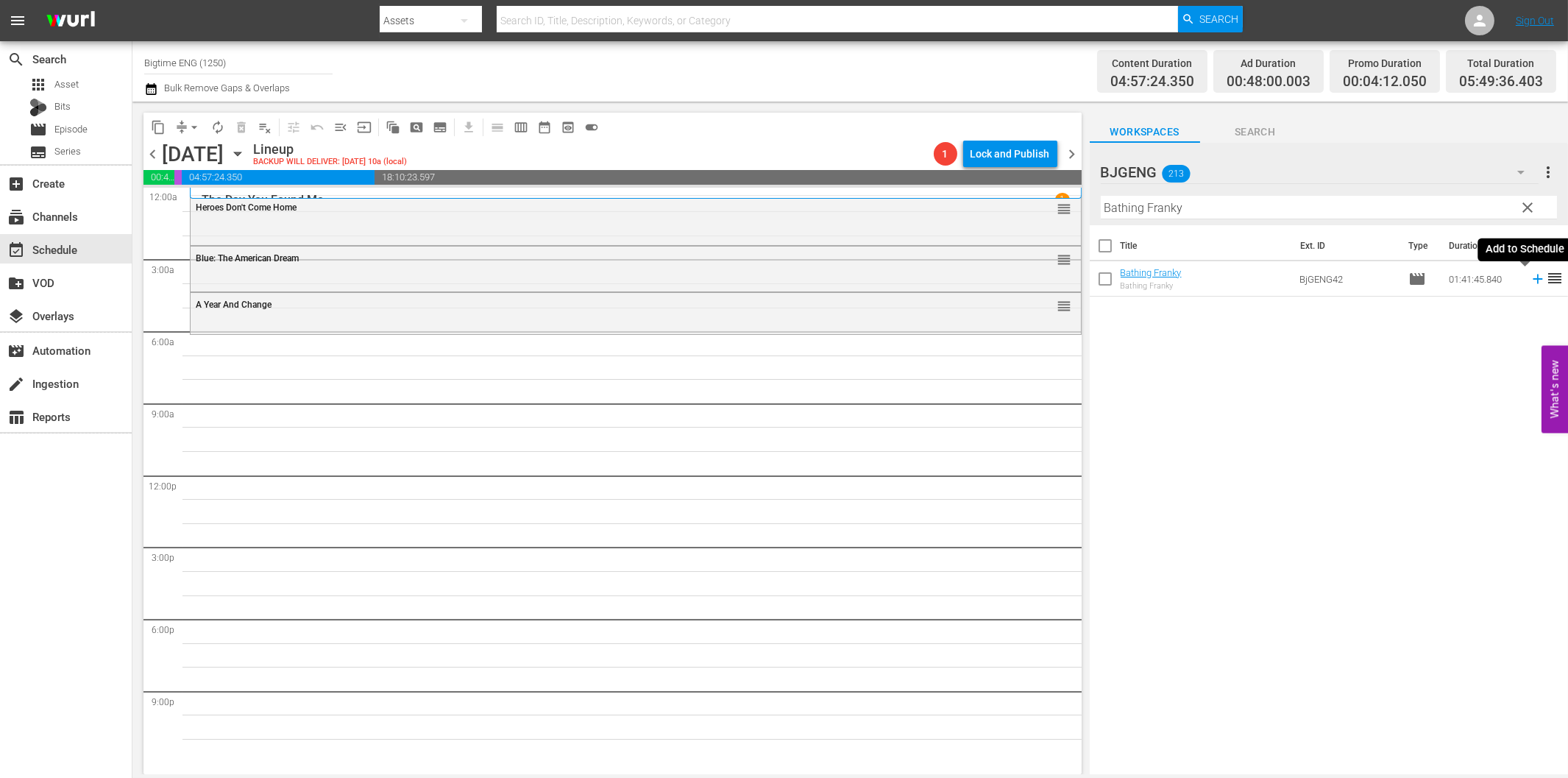
click at [1529, 281] on icon at bounding box center [1537, 278] width 16 height 16
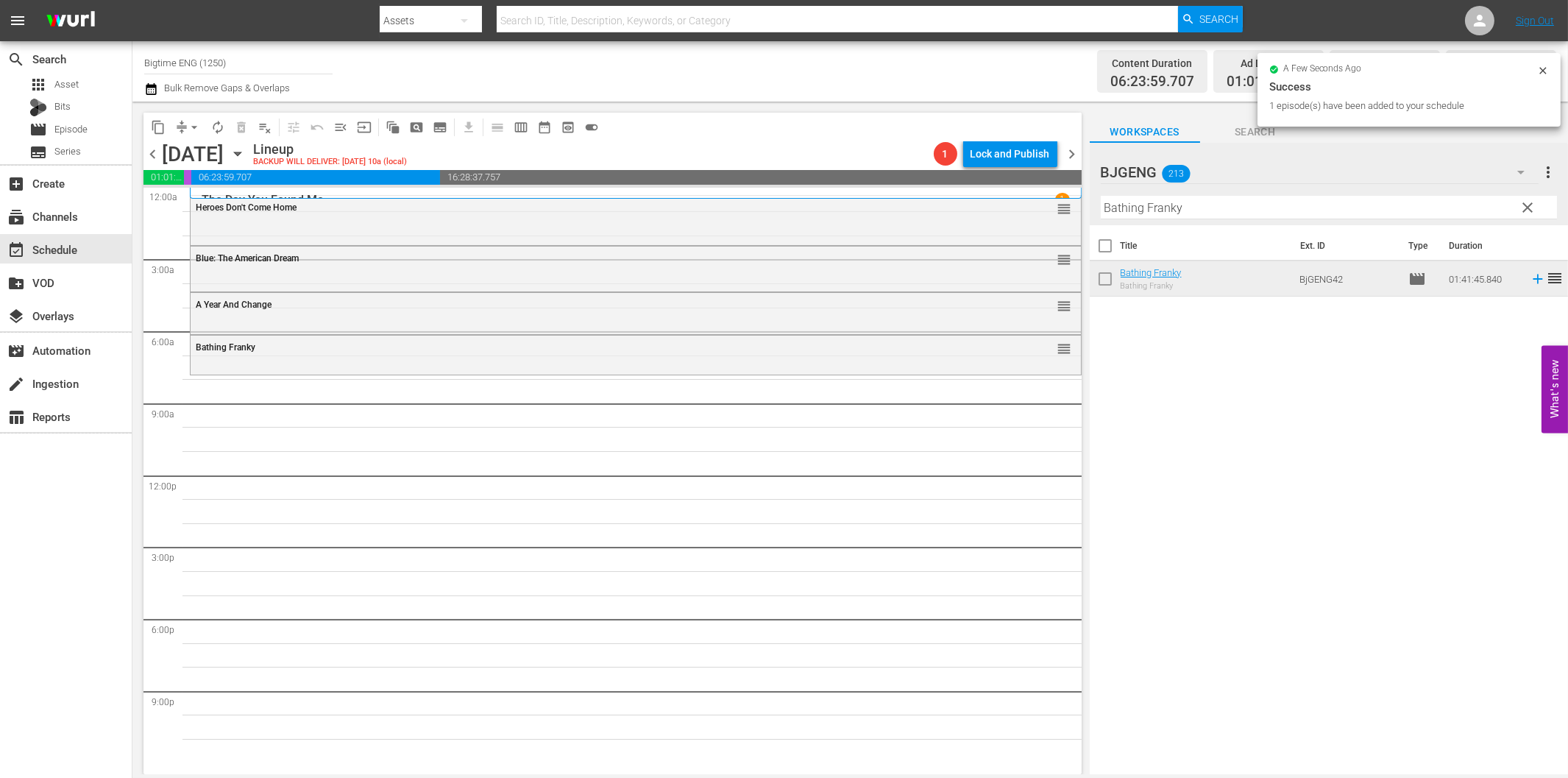
click at [1163, 210] on input "Bathing Franky" at bounding box center [1329, 208] width 456 height 24
paste input "Past Present Future"
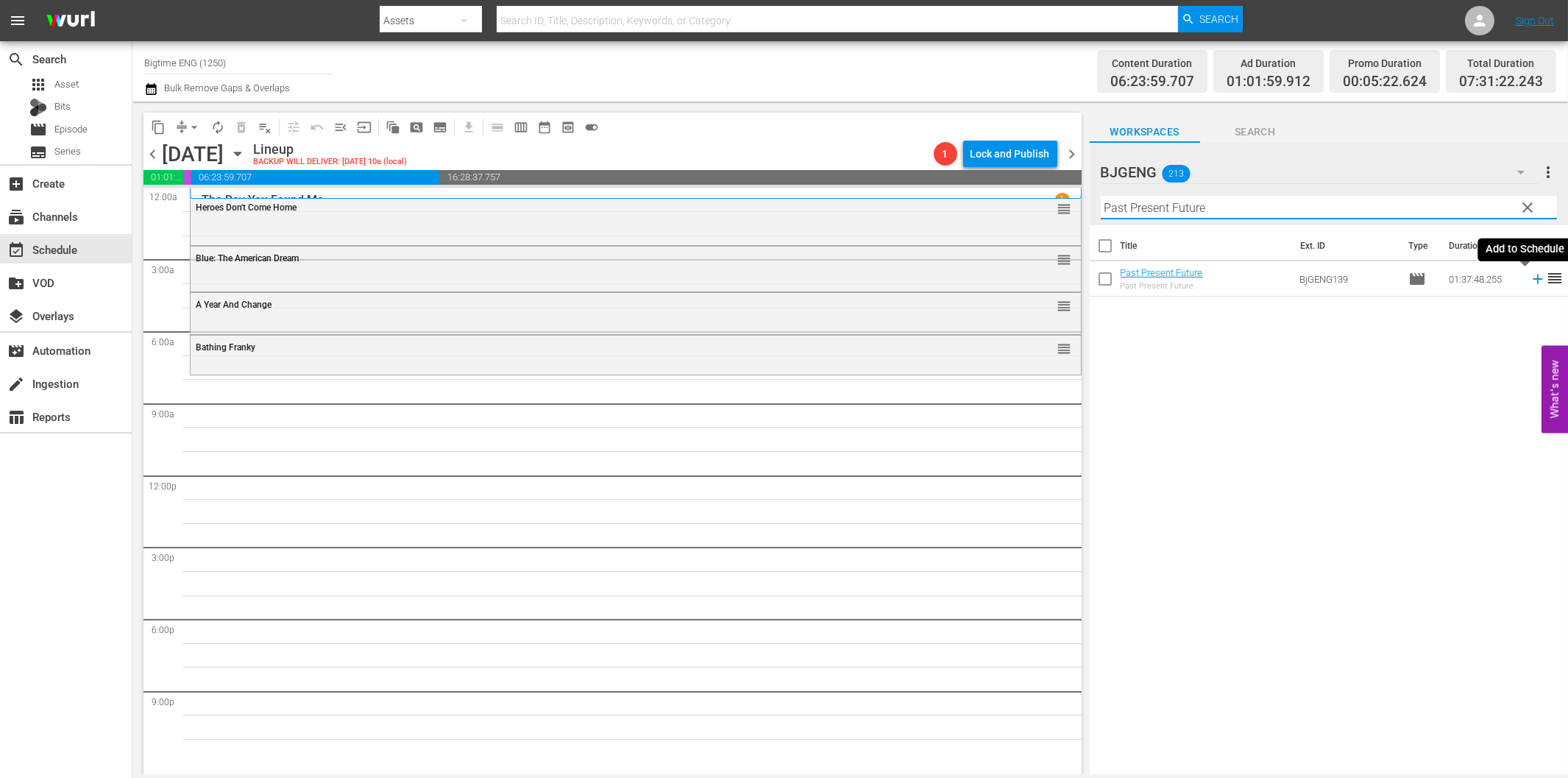
click at [1529, 281] on icon at bounding box center [1537, 278] width 16 height 16
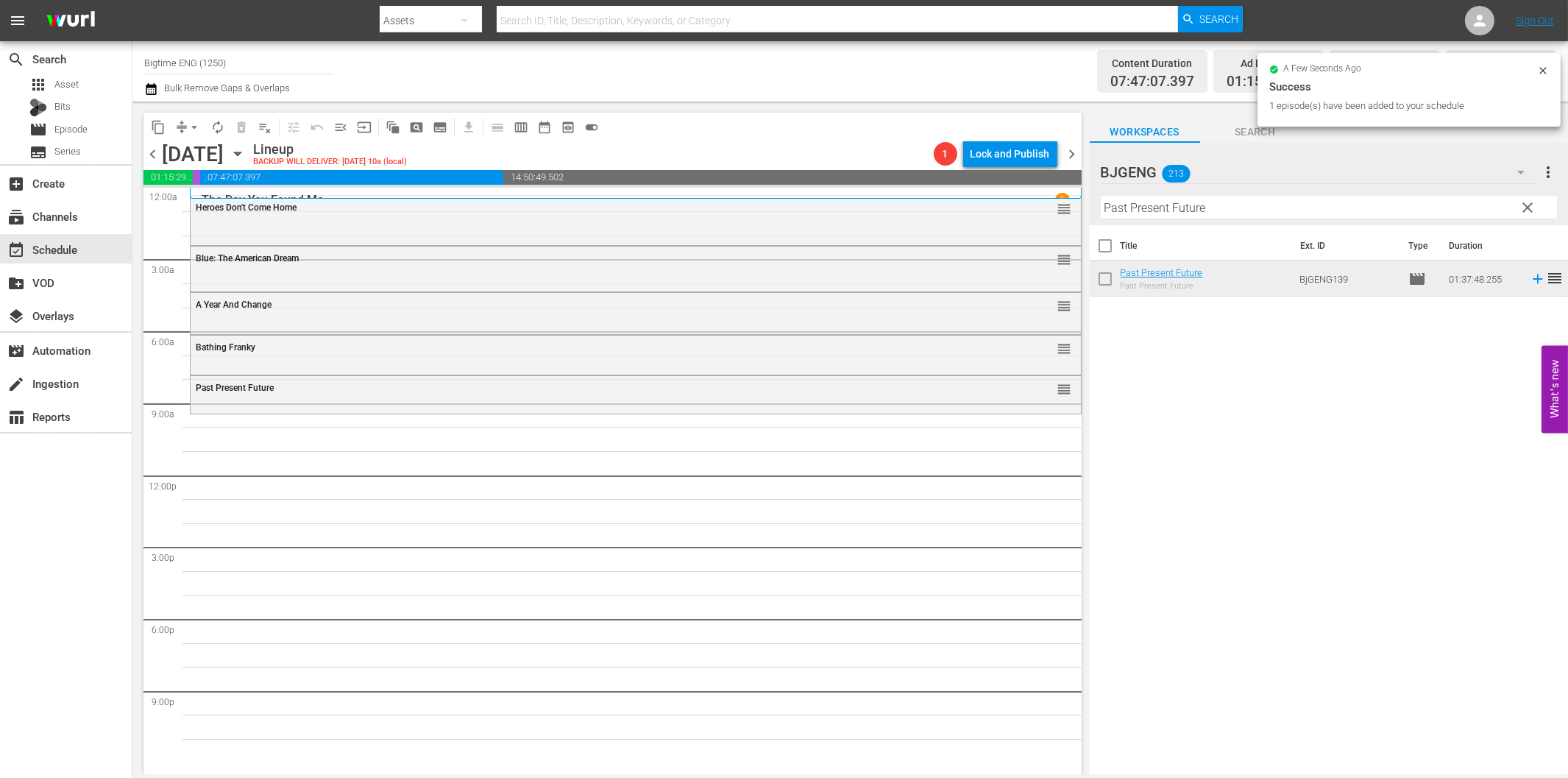
click at [1203, 213] on input "Past Present Future" at bounding box center [1329, 208] width 456 height 24
paste input "[DEMOGRAPHIC_DATA] & Salsa"
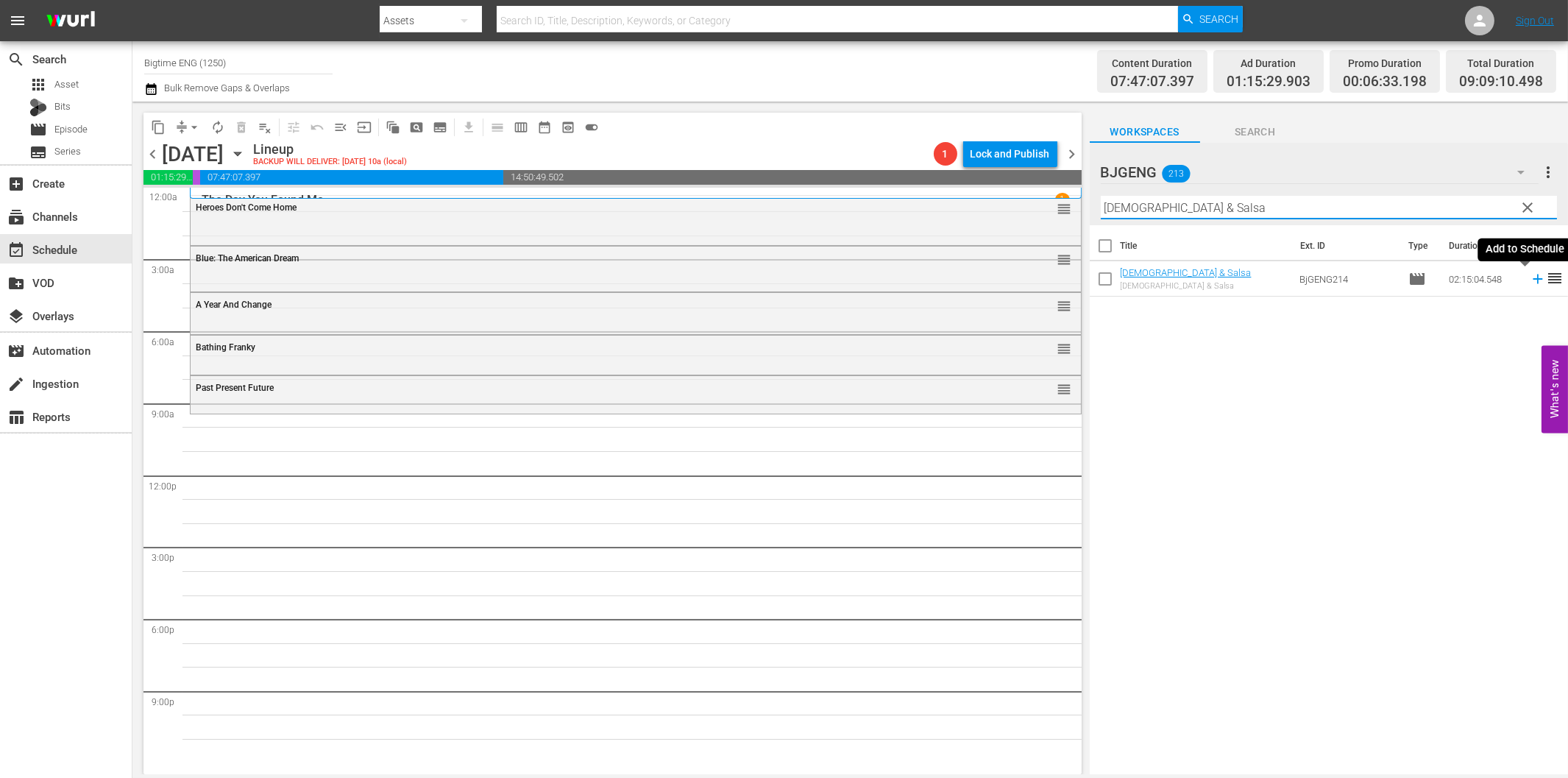
click at [1533, 278] on icon at bounding box center [1537, 279] width 9 height 9
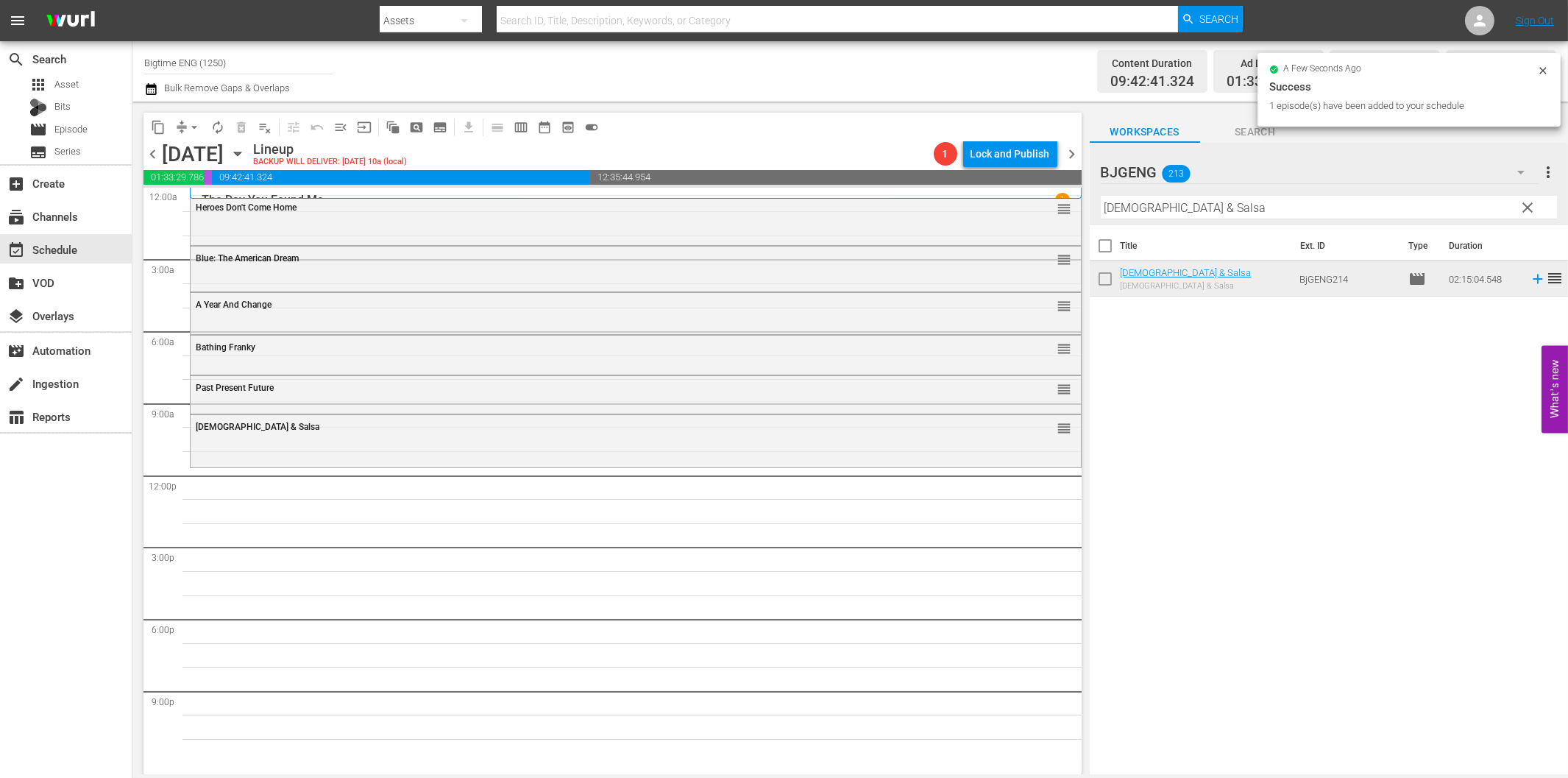
click at [1158, 205] on input "[DEMOGRAPHIC_DATA] & Salsa" at bounding box center [1329, 208] width 456 height 24
paste input "Something Good Coming"
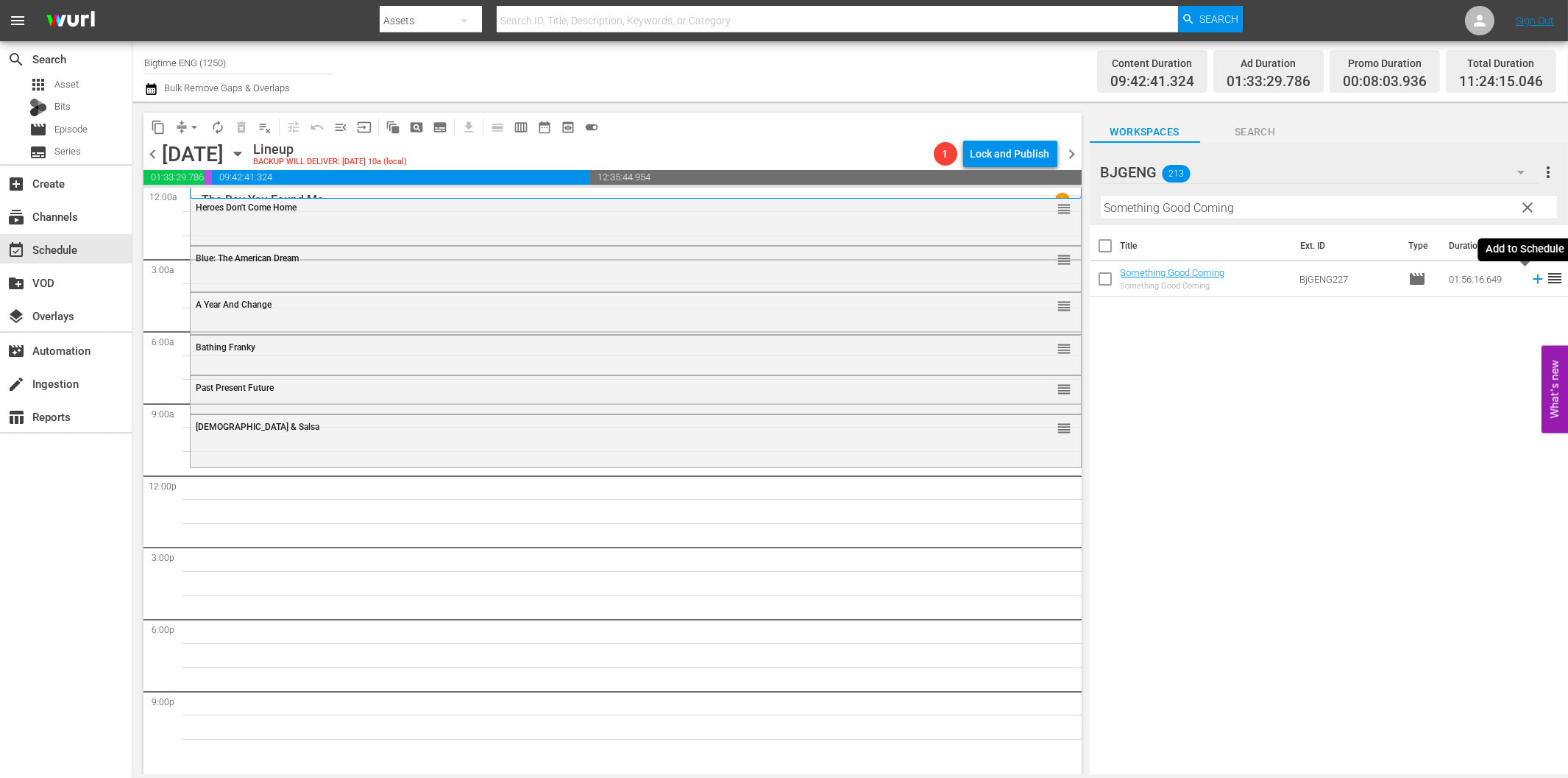
click at [1529, 283] on icon at bounding box center [1537, 278] width 16 height 16
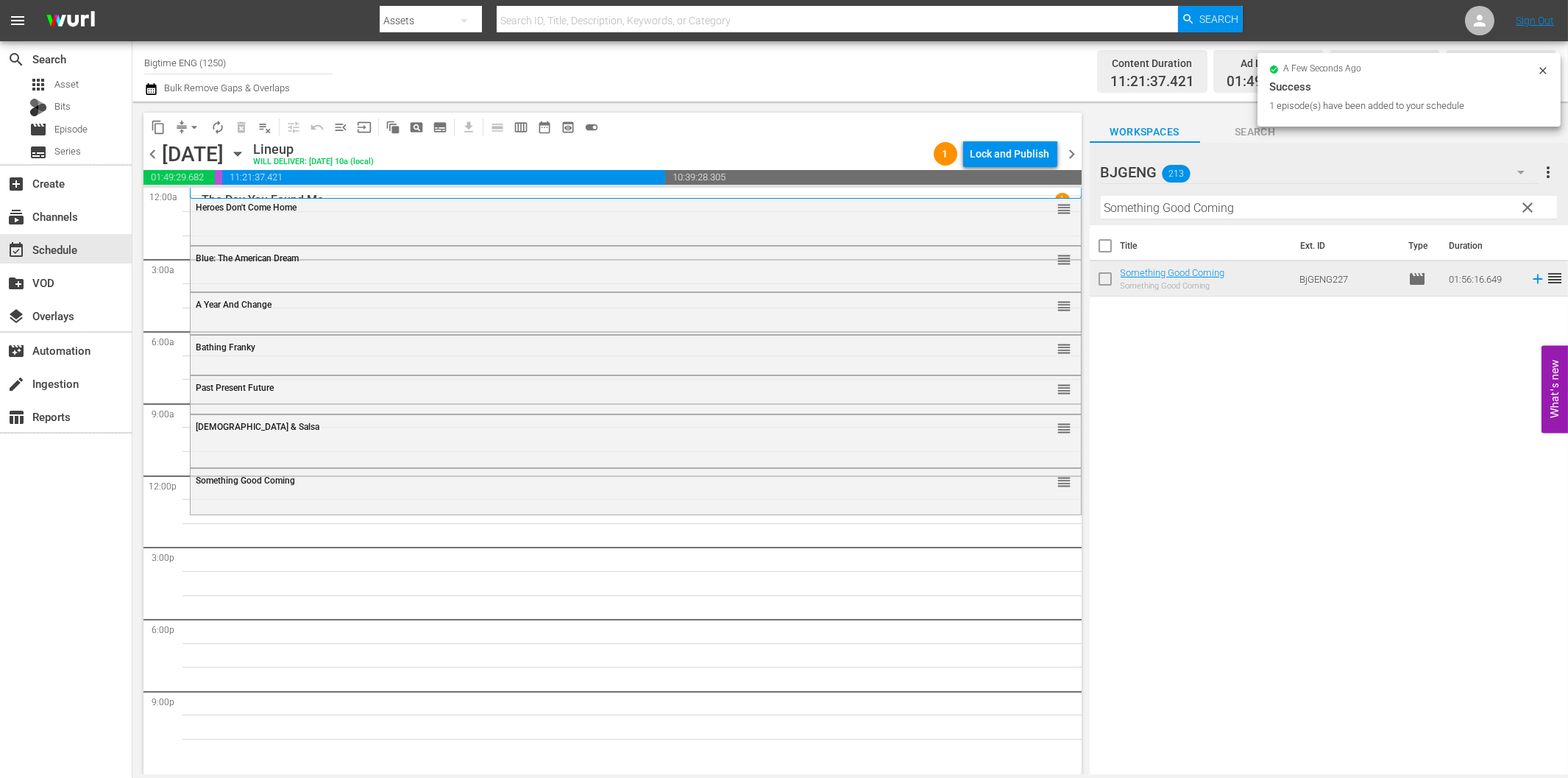
click at [1311, 213] on input "Something Good Coming" at bounding box center [1329, 208] width 456 height 24
paste input "Dad"
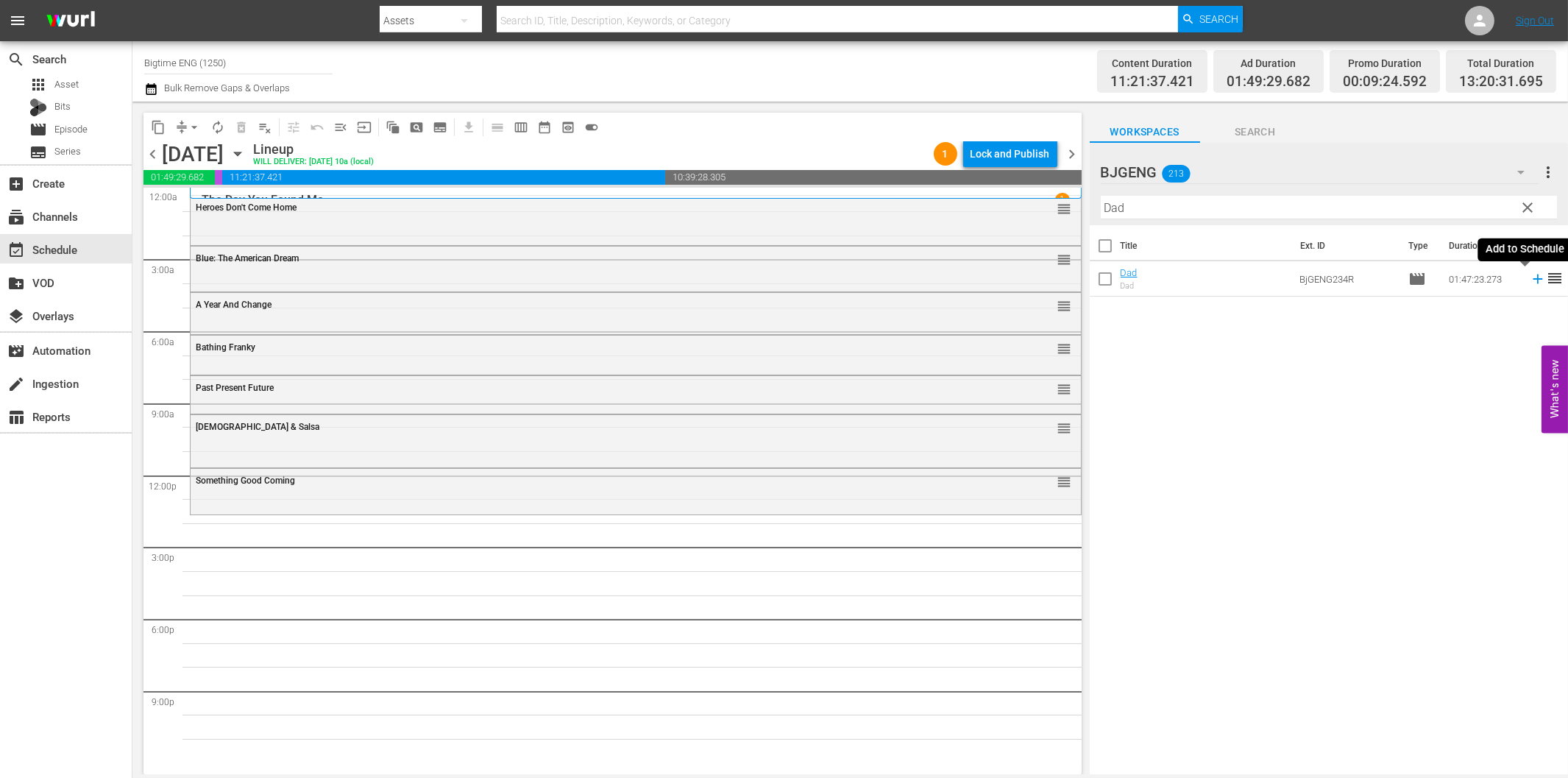
click at [1529, 276] on icon at bounding box center [1537, 278] width 16 height 16
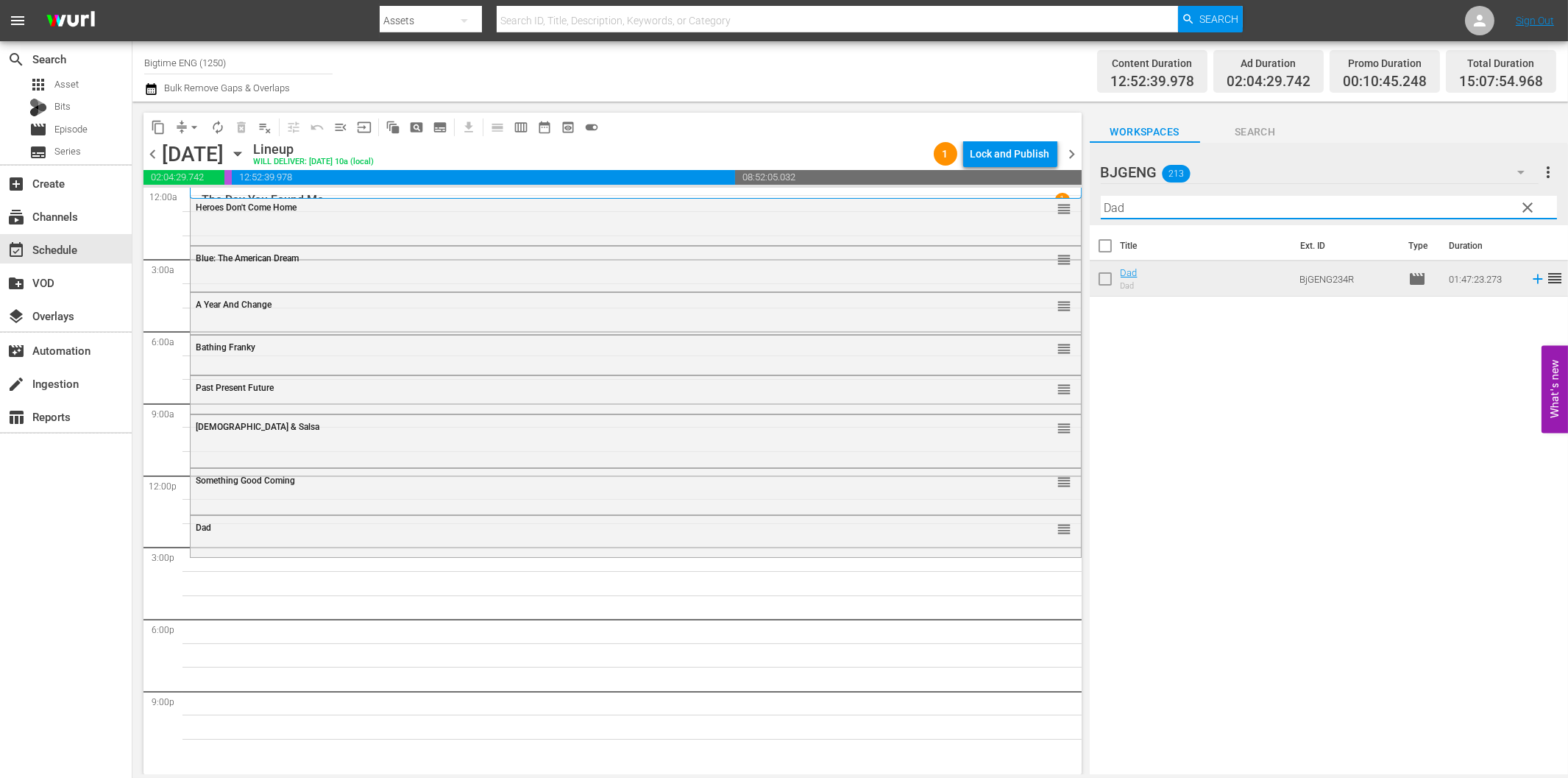
click at [1233, 213] on input "Dad" at bounding box center [1329, 208] width 456 height 24
paste input "Betraye"
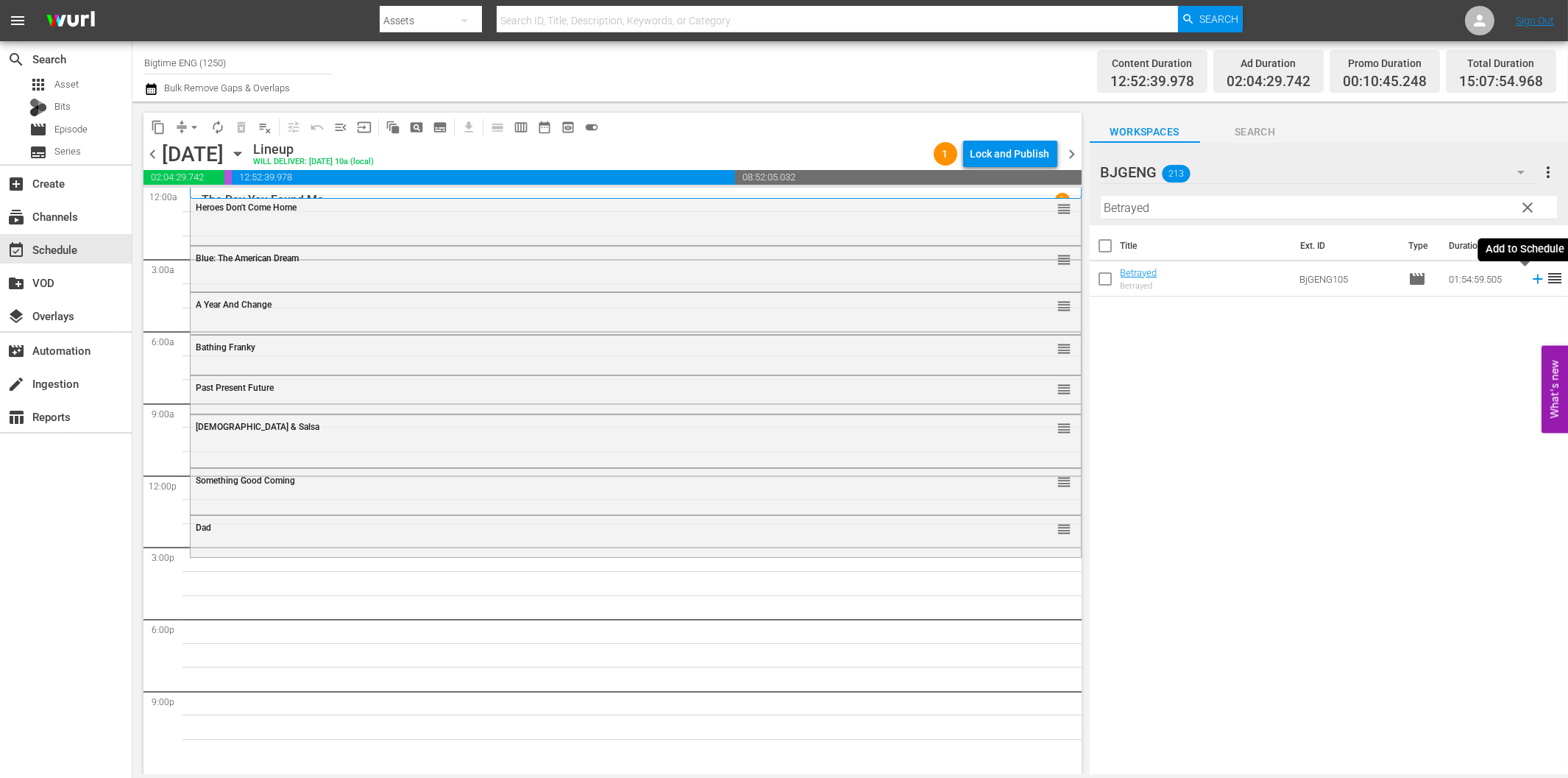
click at [1533, 276] on icon at bounding box center [1537, 279] width 9 height 9
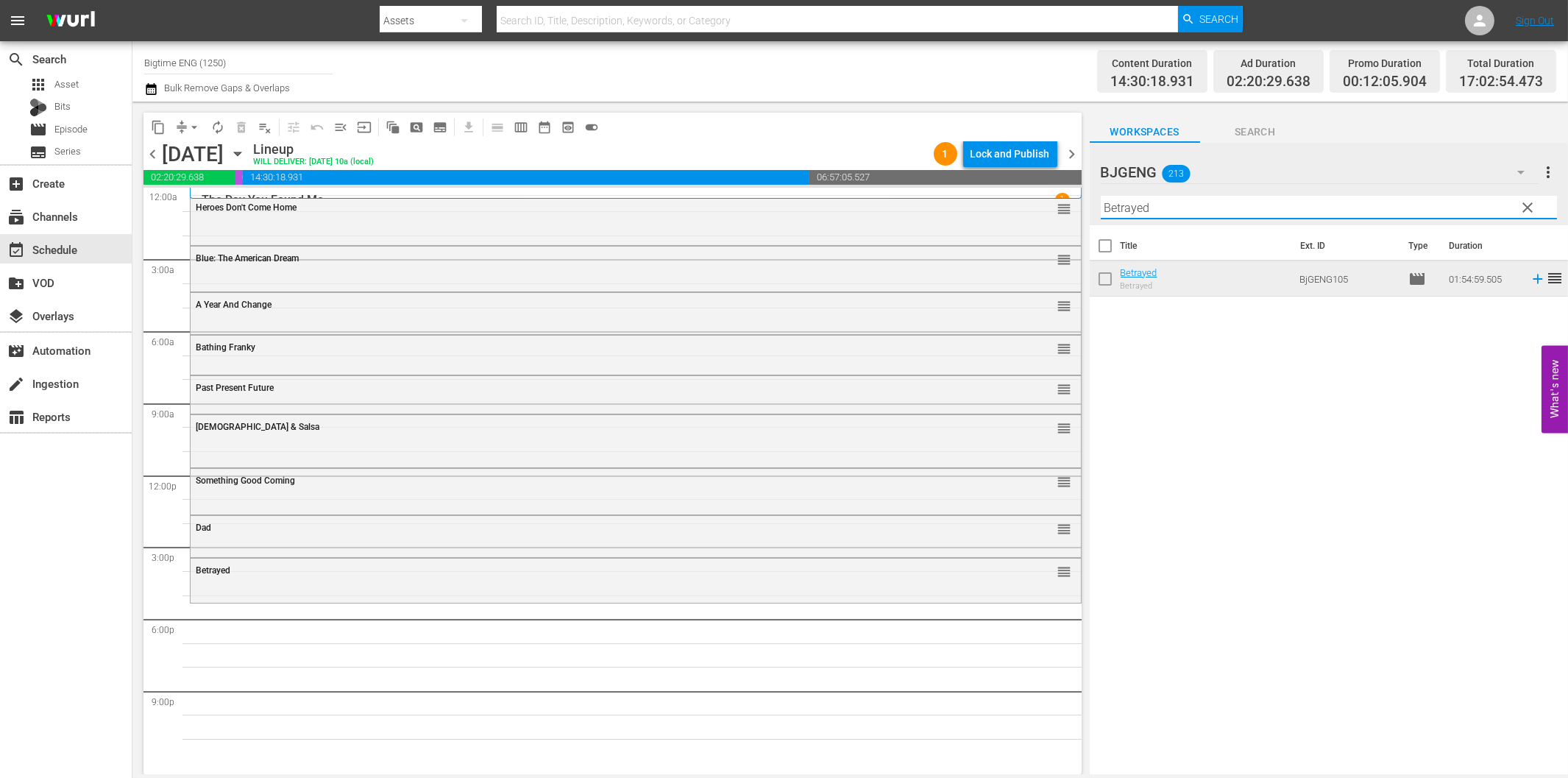
click at [1167, 212] on input "Betrayed" at bounding box center [1329, 208] width 456 height 24
paste input "Final Move"
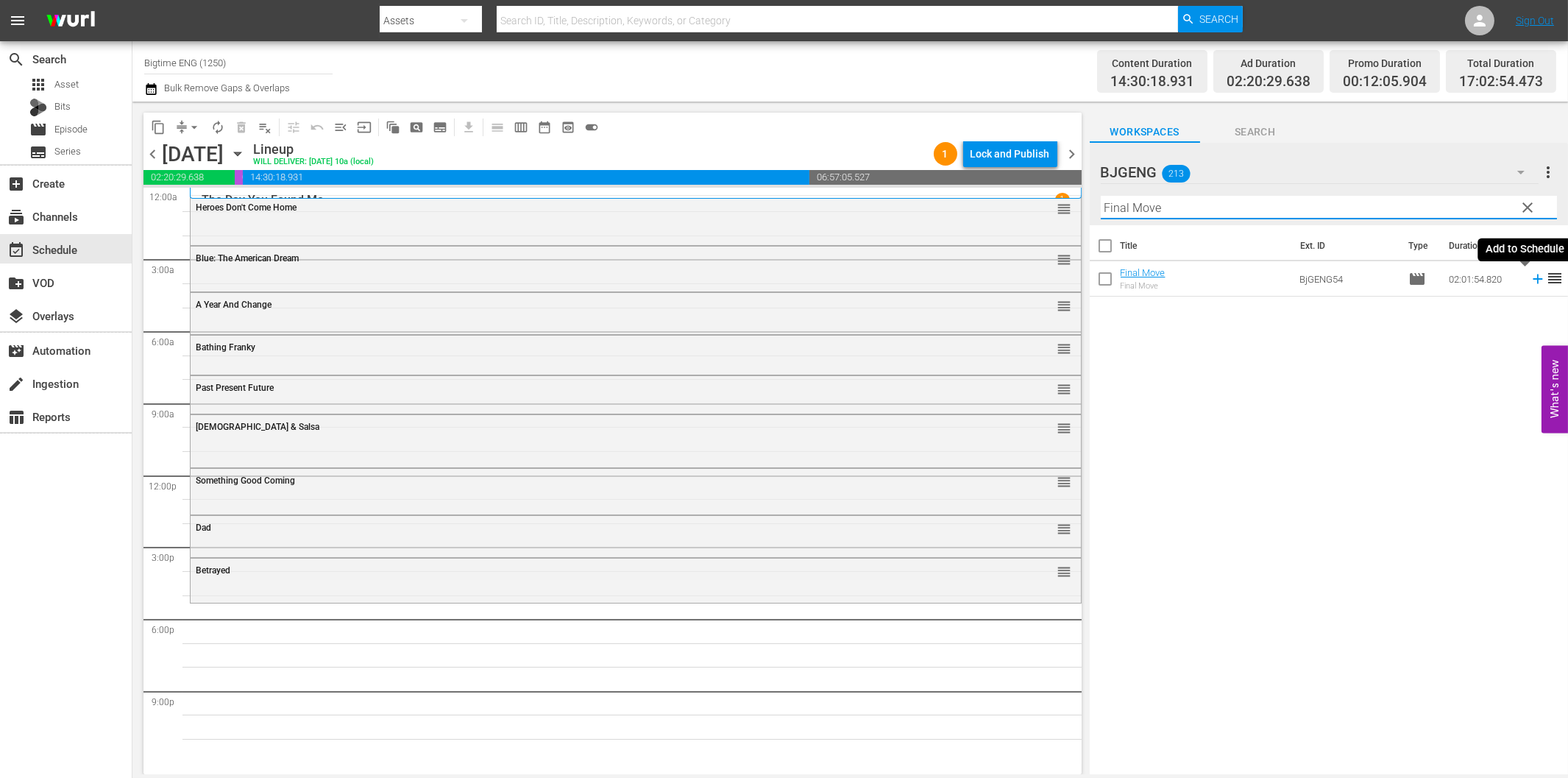
click at [1533, 280] on icon at bounding box center [1537, 279] width 9 height 9
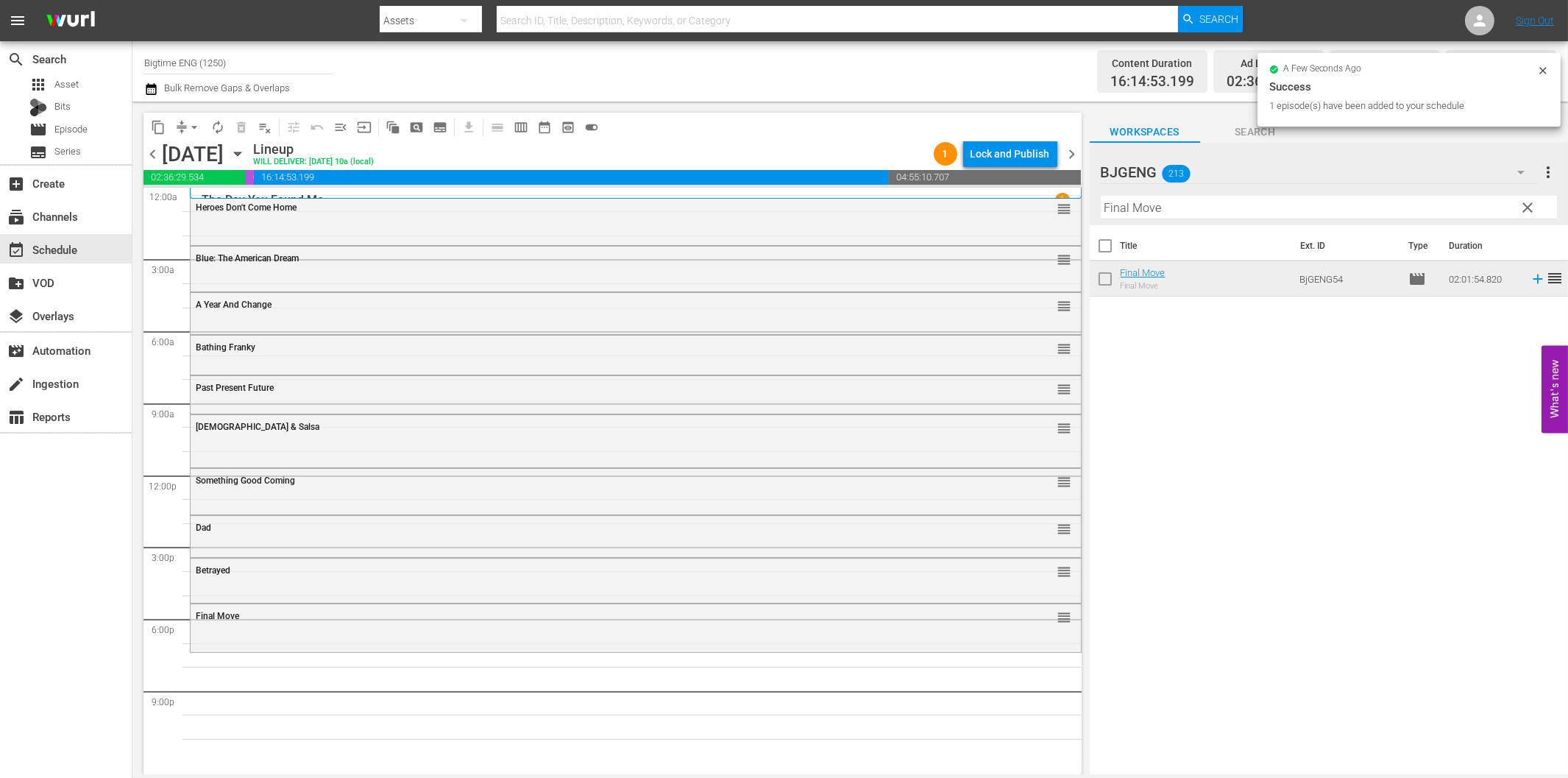
click at [1204, 203] on input "Final Move" at bounding box center [1329, 208] width 456 height 24
paste input "The Congressman"
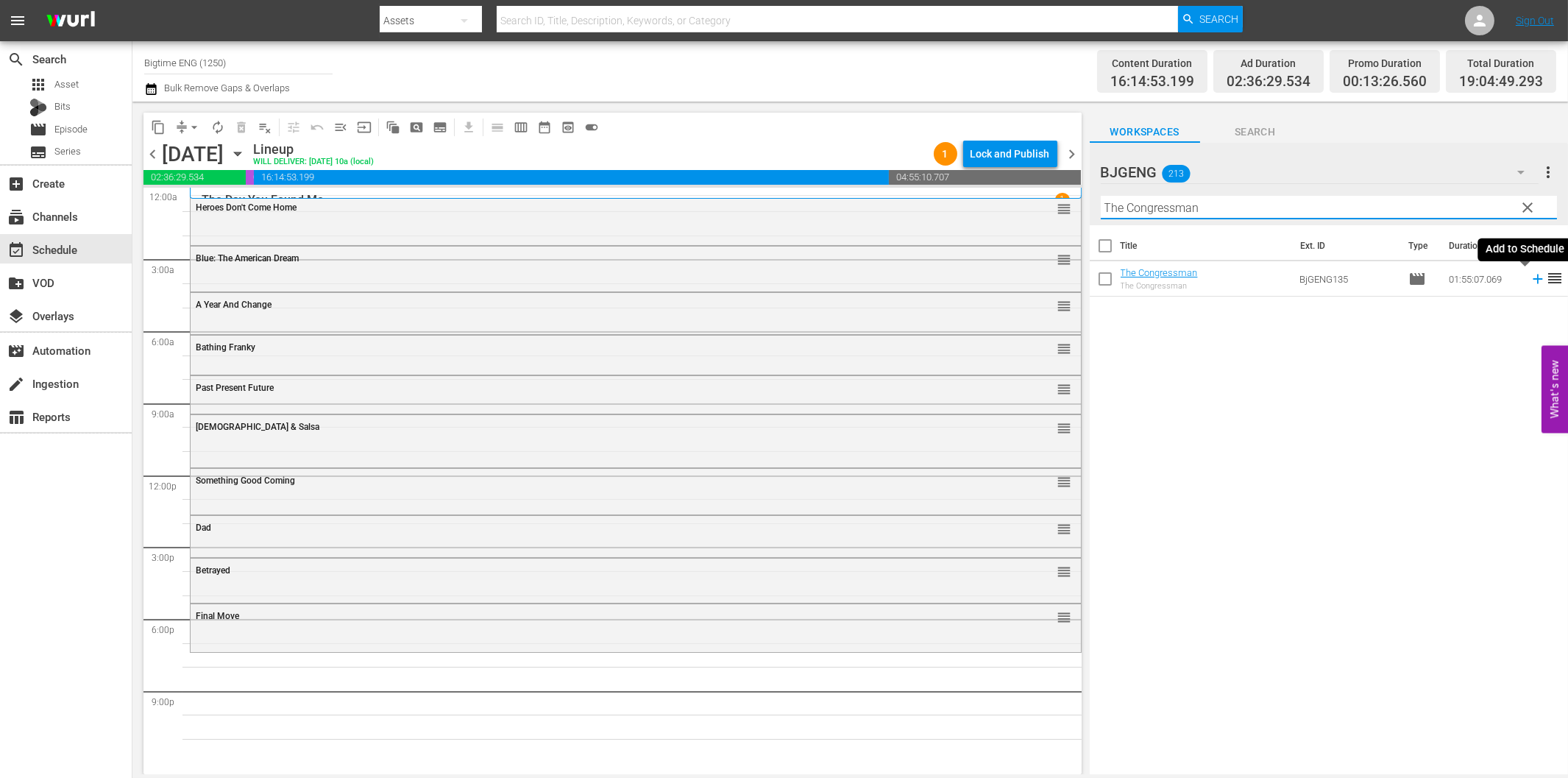
drag, startPoint x: 1524, startPoint y: 276, endPoint x: 1505, endPoint y: 281, distance: 19.6
click at [1529, 276] on icon at bounding box center [1537, 278] width 16 height 16
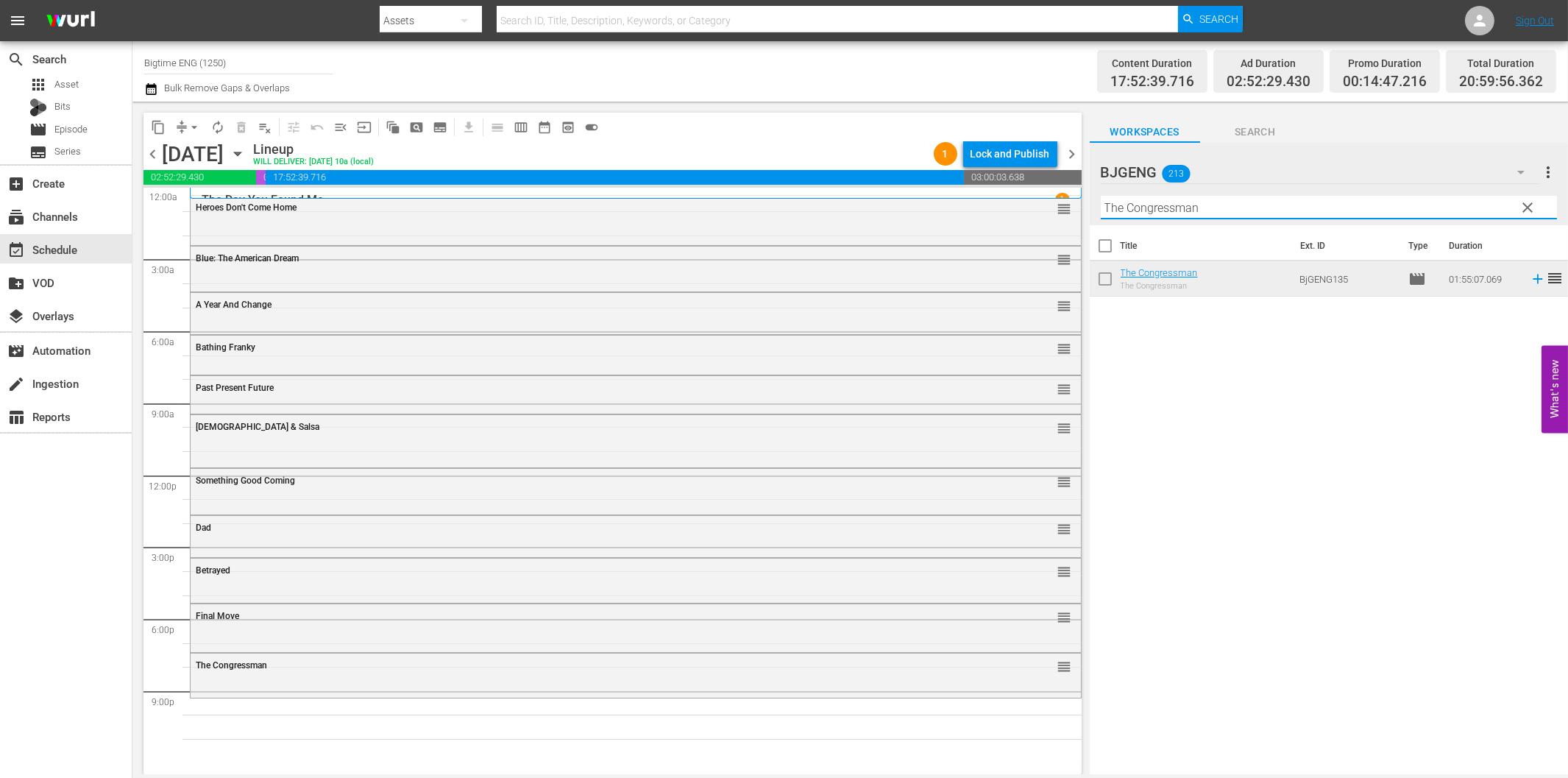
click at [1229, 208] on input "The Congressman" at bounding box center [1329, 208] width 456 height 24
paste input "Broken Contract"
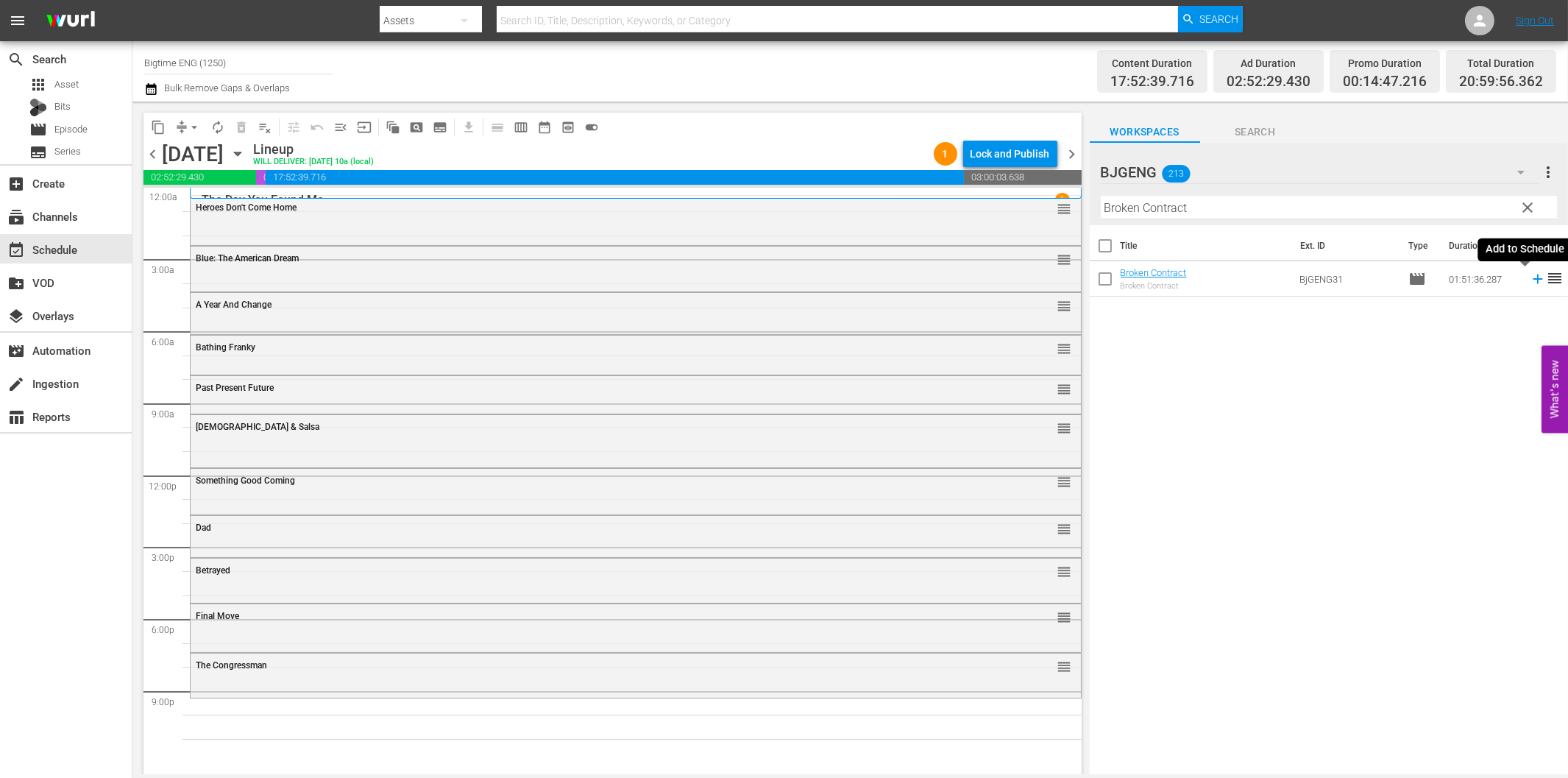
click at [1533, 280] on icon at bounding box center [1537, 279] width 9 height 9
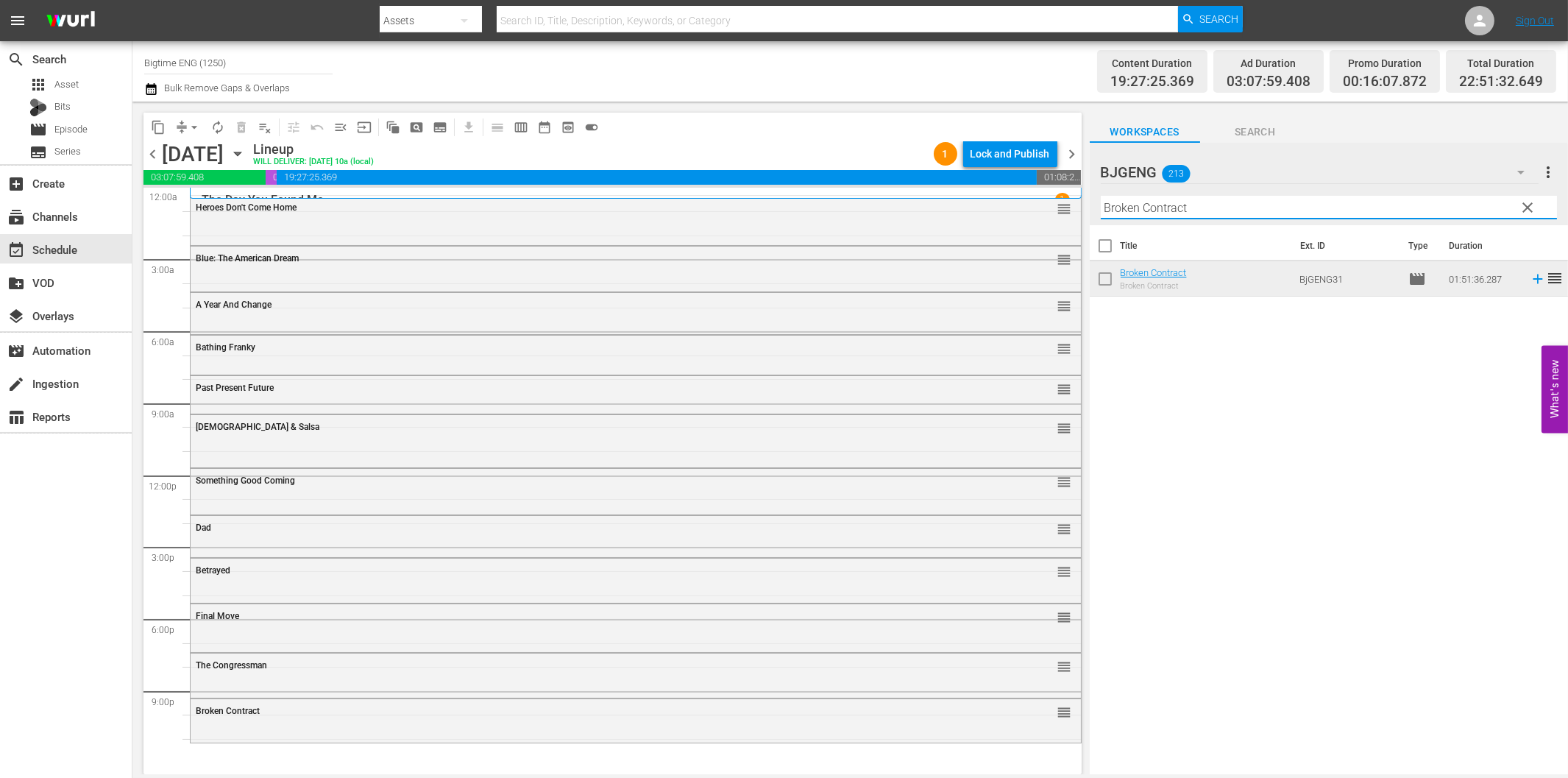
click at [1197, 212] on input "Broken Contract" at bounding box center [1329, 208] width 456 height 24
paste input "Sugar!"
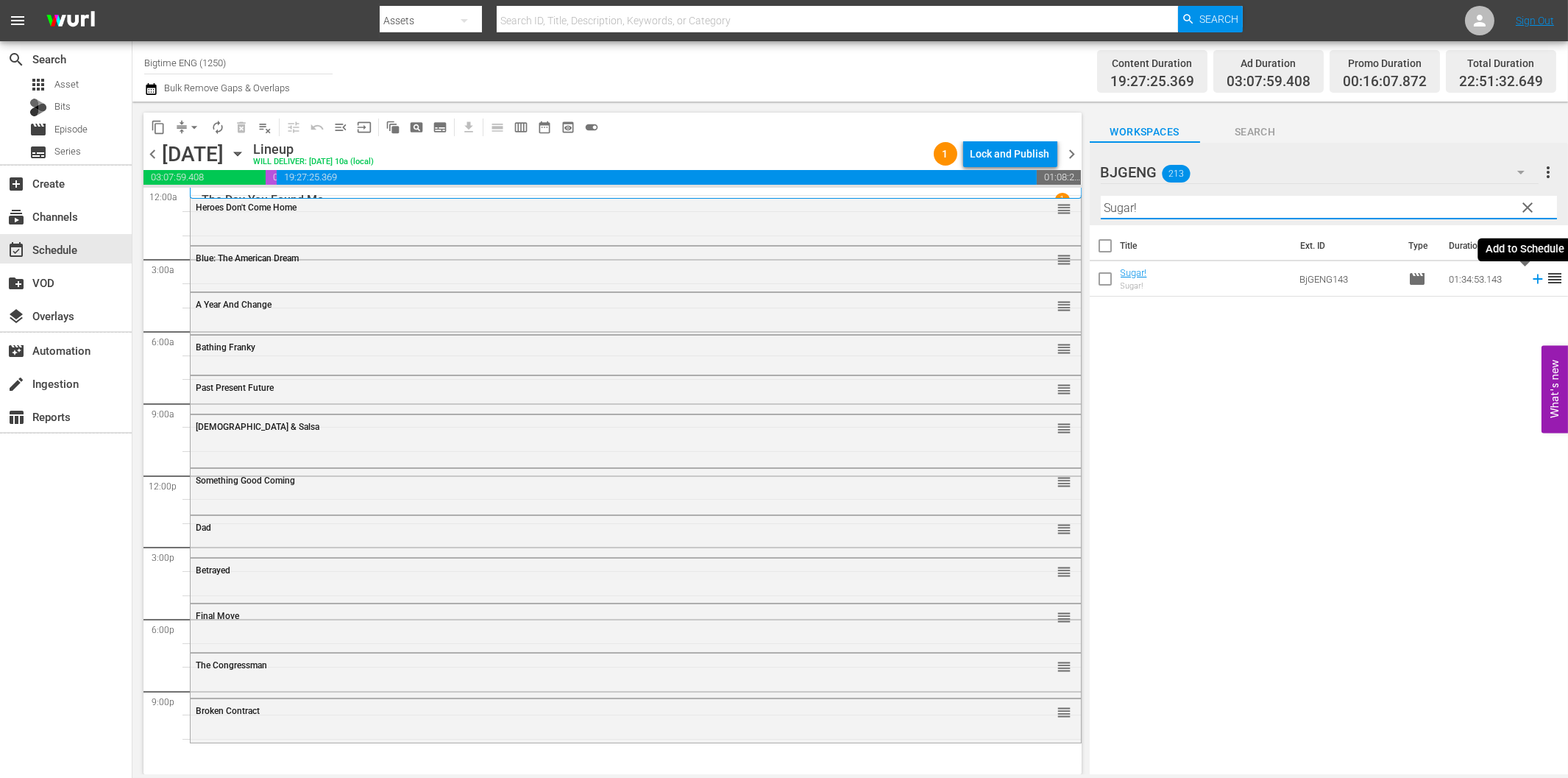
click at [1533, 280] on icon at bounding box center [1537, 279] width 9 height 9
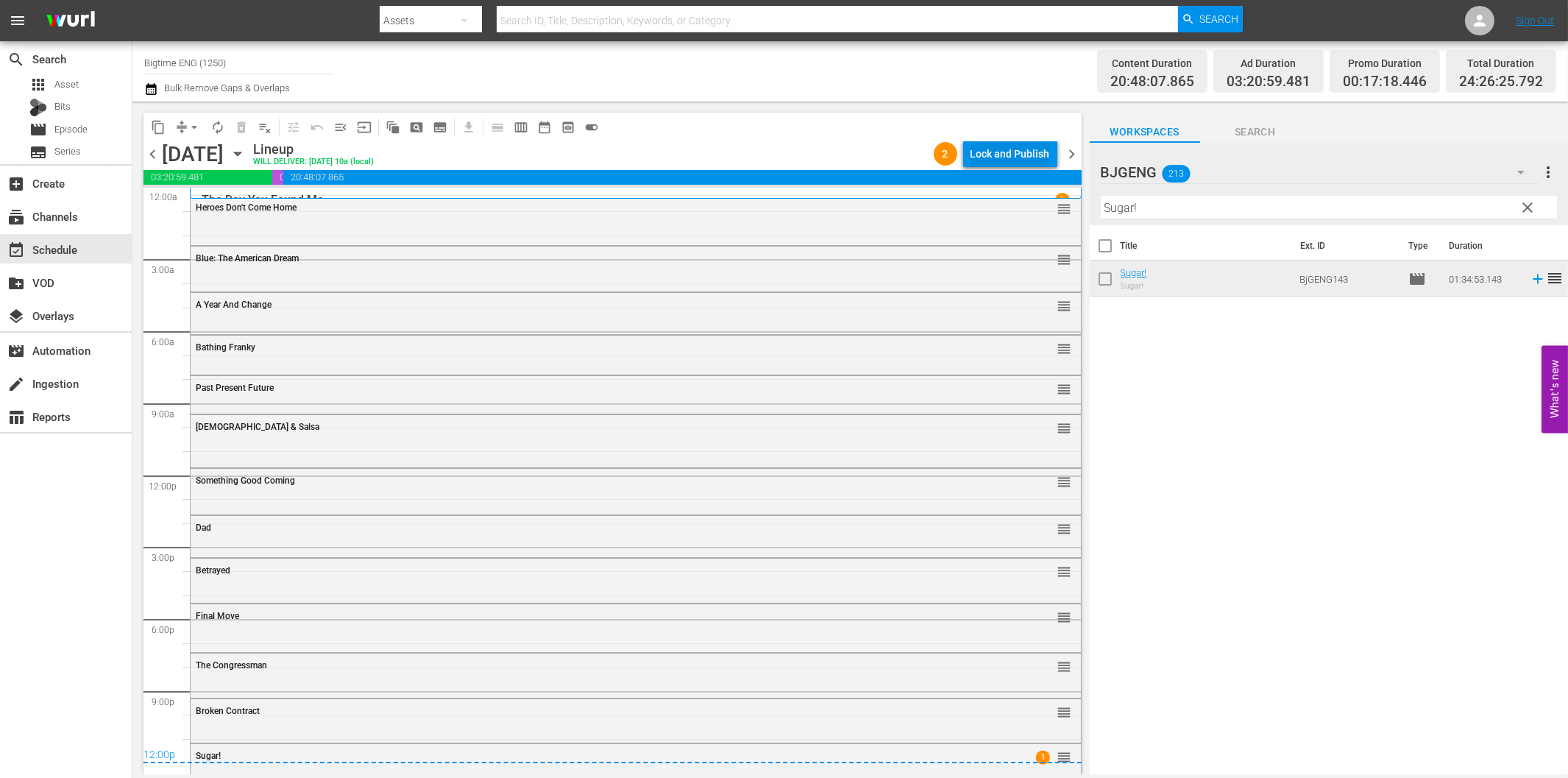
click at [1016, 155] on div "Lock and Publish" at bounding box center [1010, 154] width 80 height 27
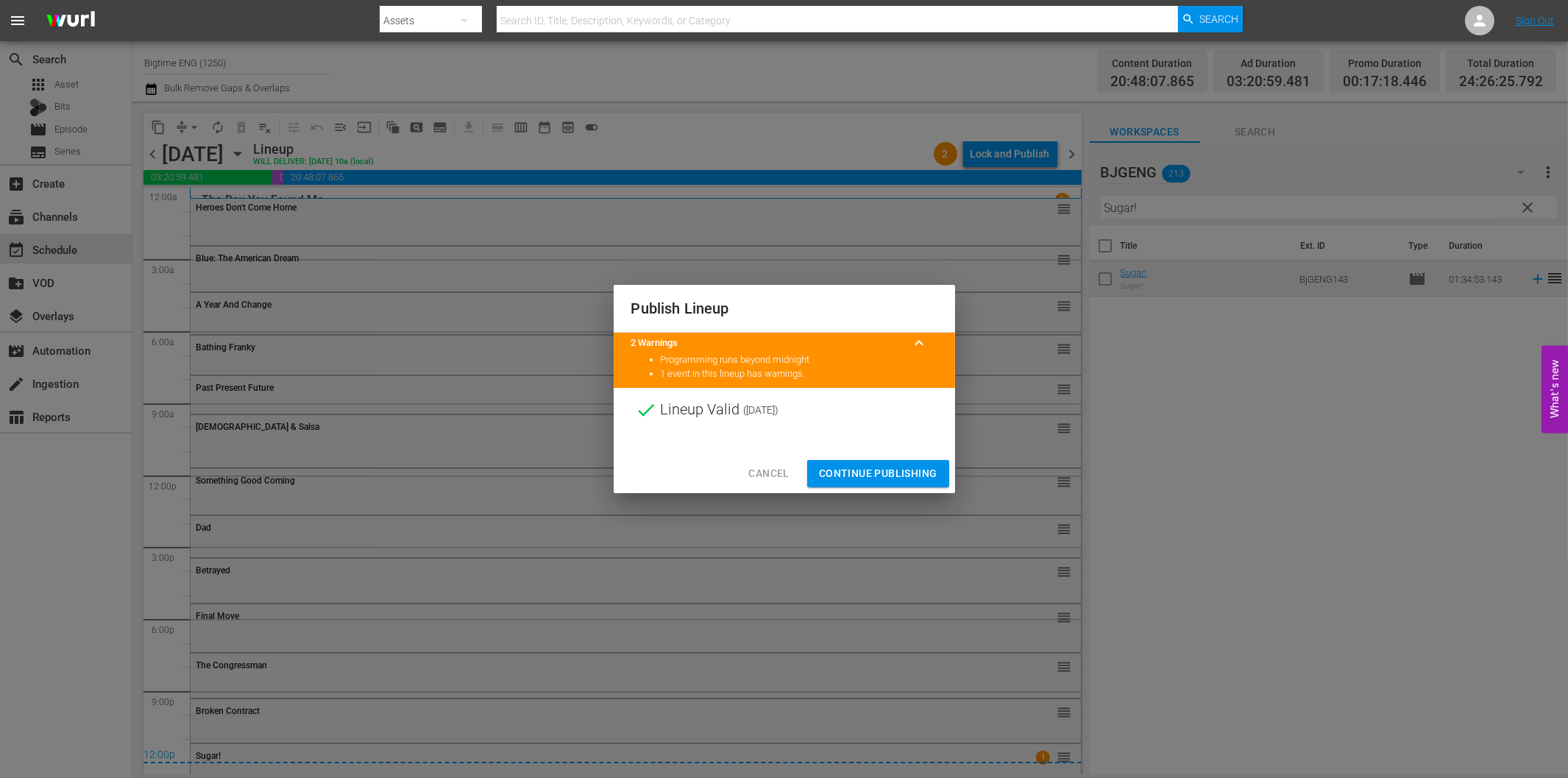
click at [877, 475] on span "Continue Publishing" at bounding box center [878, 474] width 118 height 18
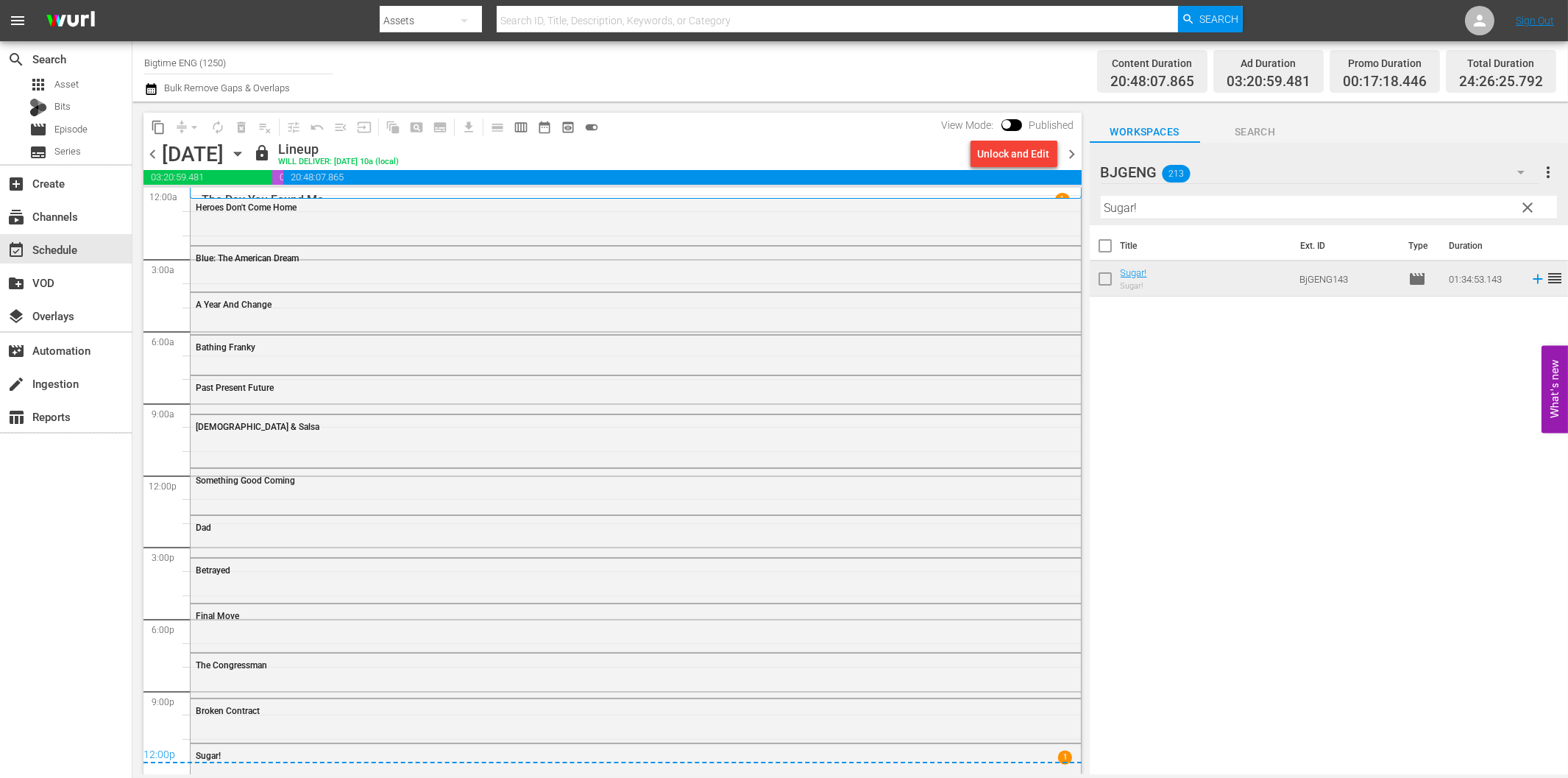
drag, startPoint x: 1069, startPoint y: 160, endPoint x: 1145, endPoint y: 193, distance: 82.9
click at [1069, 160] on span "chevron_right" at bounding box center [1072, 155] width 18 height 18
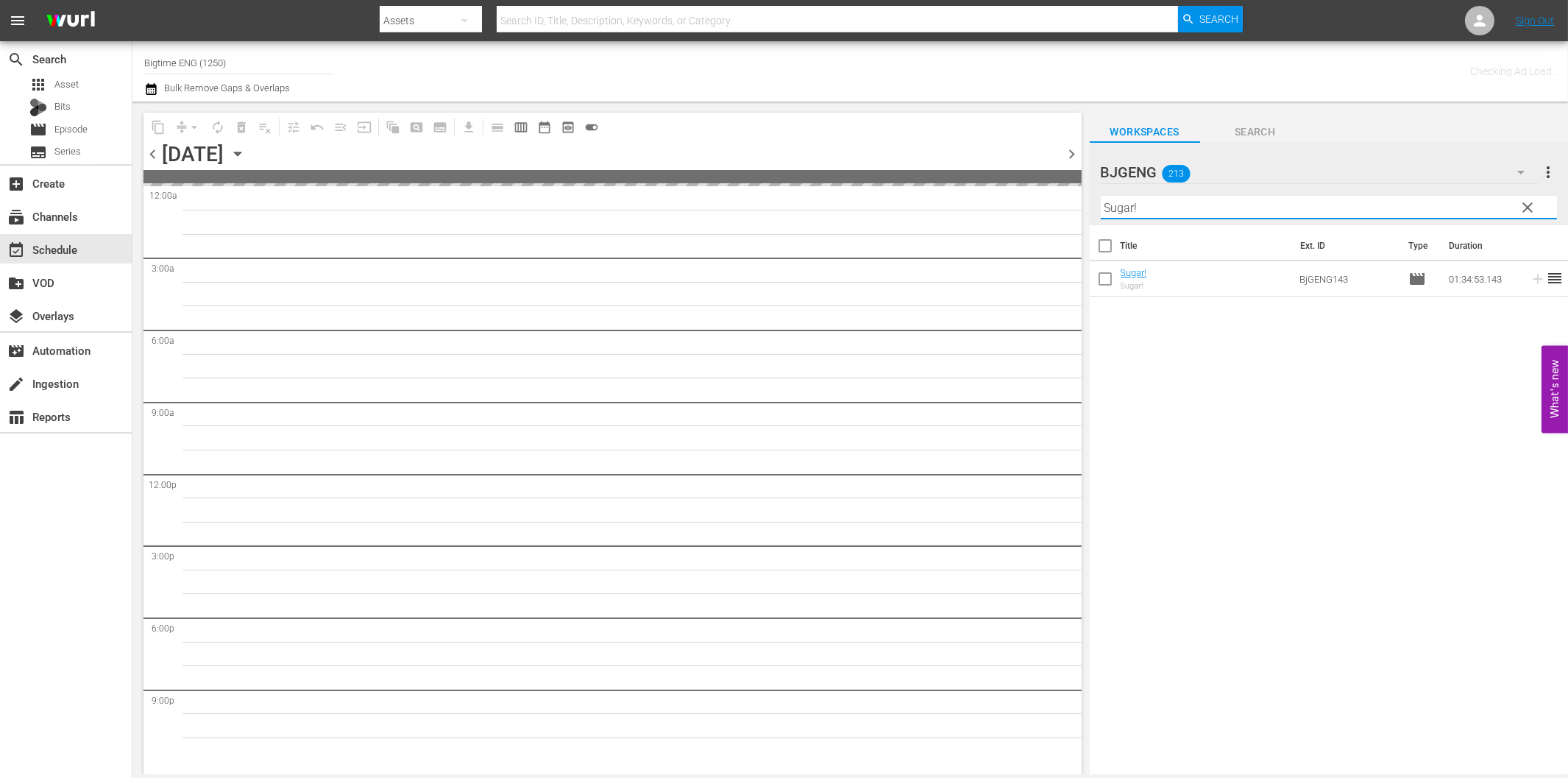
click at [1167, 214] on input "Sugar!" at bounding box center [1329, 208] width 456 height 24
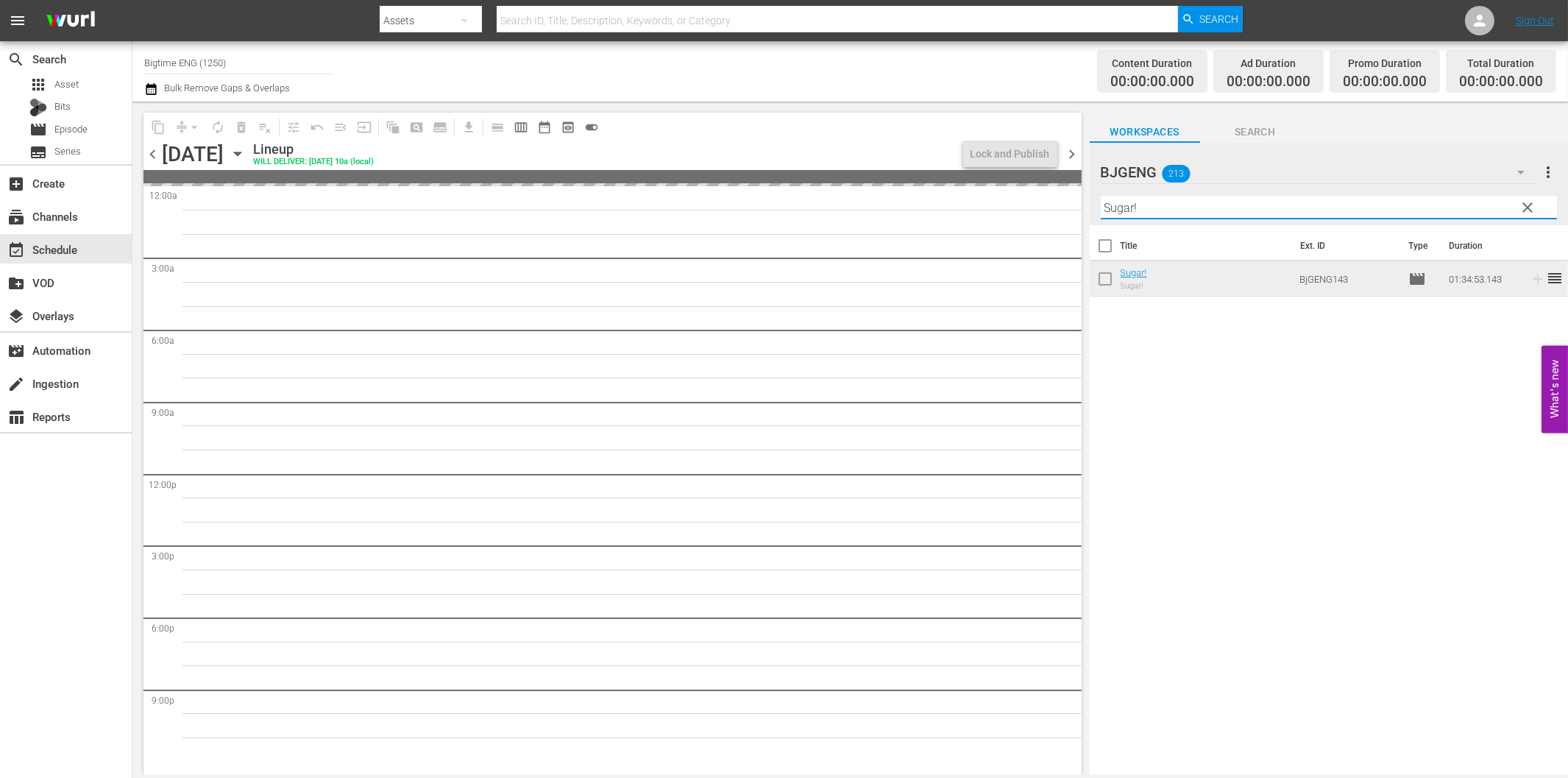
paste input "Exit Speed"
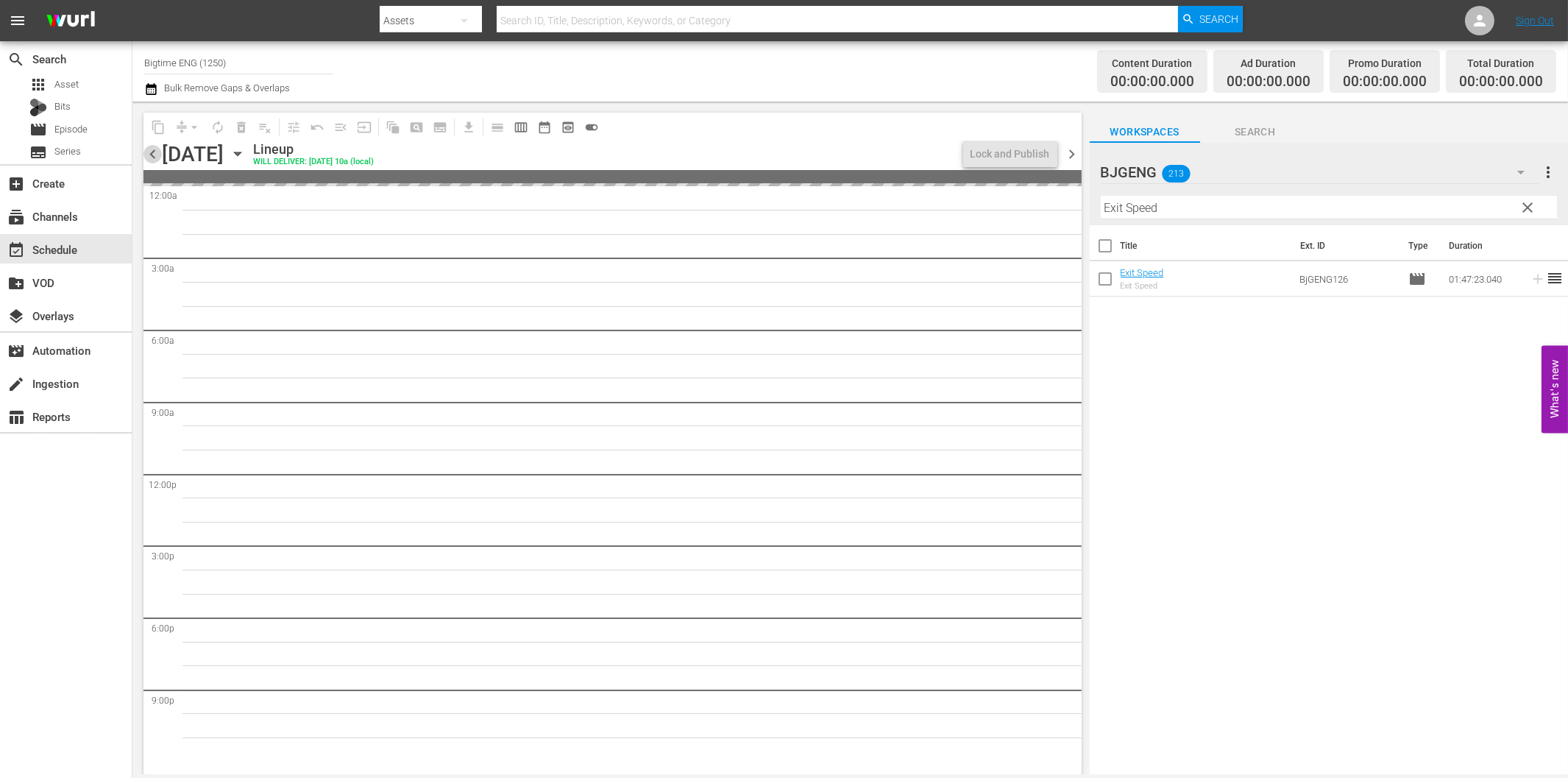
click at [145, 148] on span "chevron_left" at bounding box center [153, 155] width 18 height 18
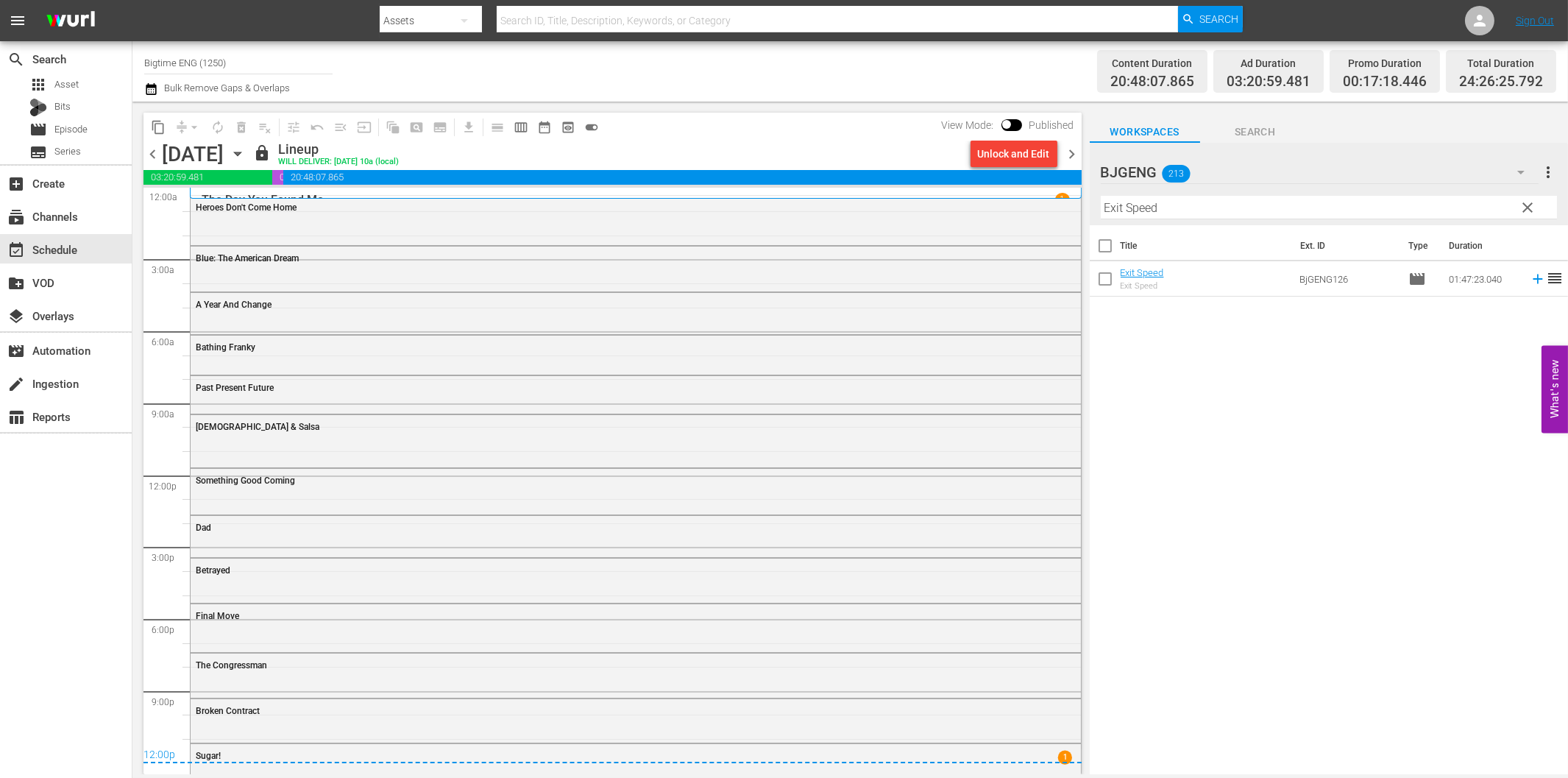
click at [1072, 155] on span "chevron_right" at bounding box center [1072, 155] width 18 height 18
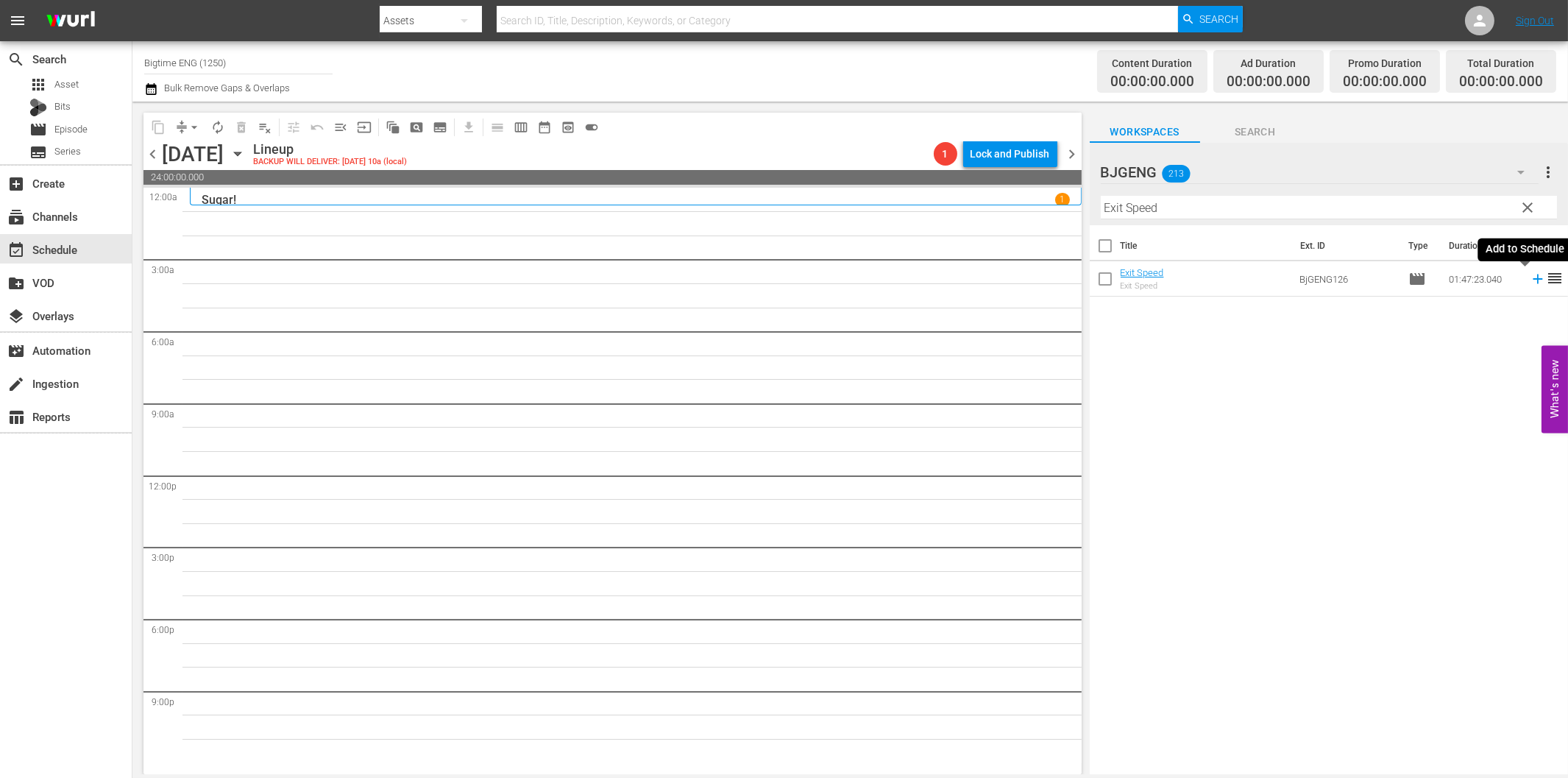
click at [1529, 281] on icon at bounding box center [1537, 278] width 16 height 16
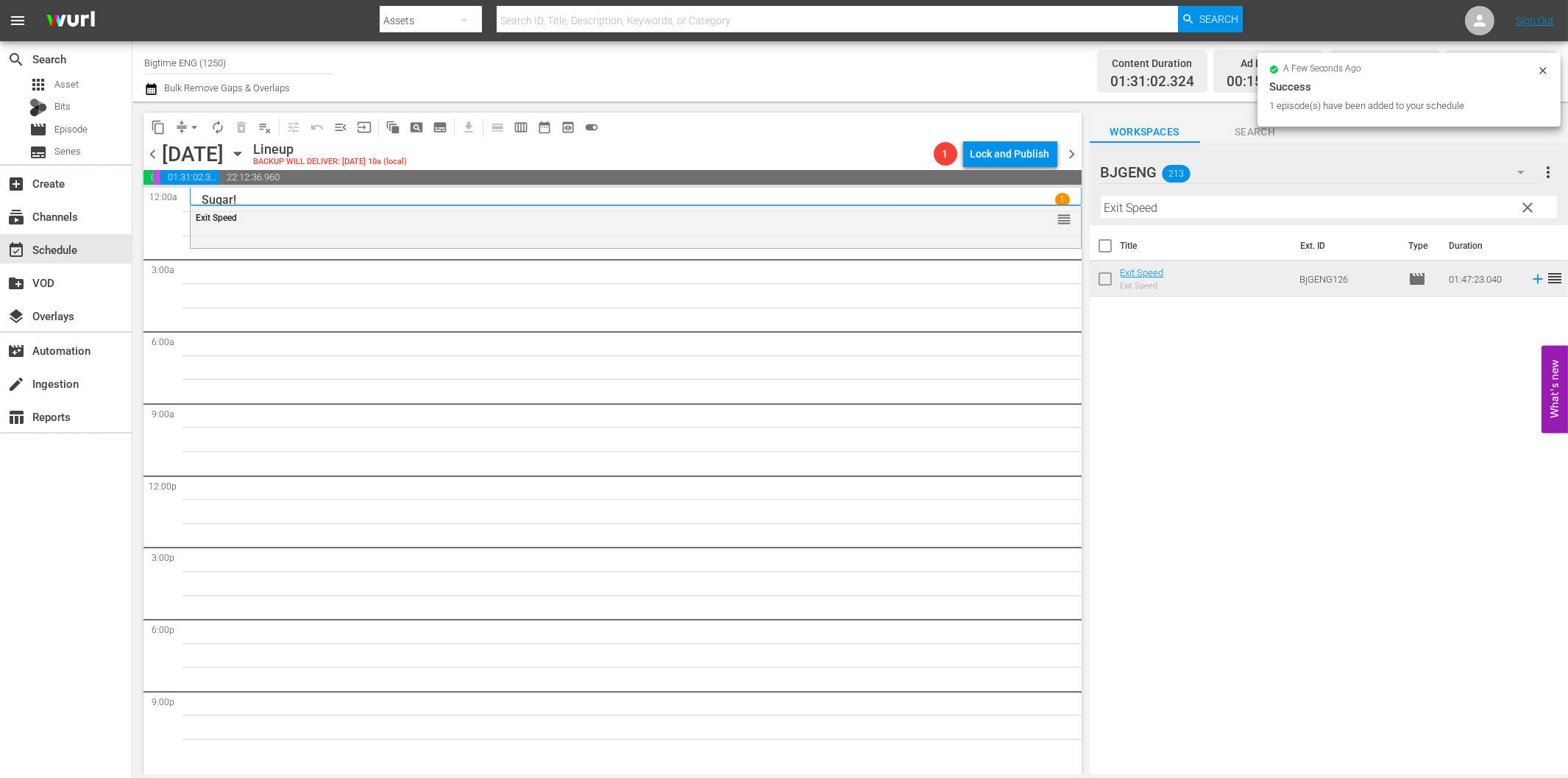
click at [1179, 199] on input "Exit Speed" at bounding box center [1329, 208] width 456 height 24
paste input "Convict"
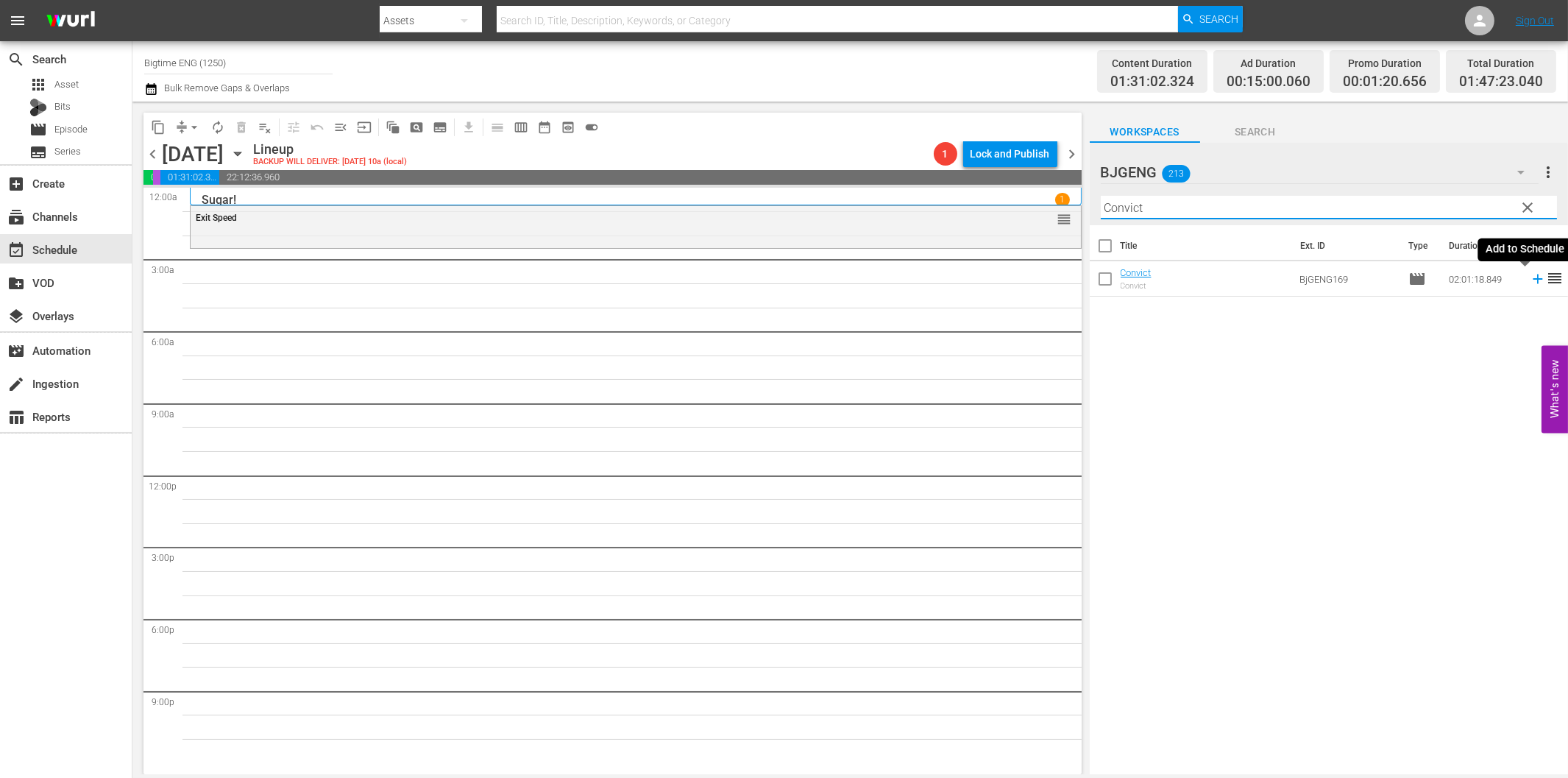
click at [1529, 276] on icon at bounding box center [1537, 278] width 16 height 16
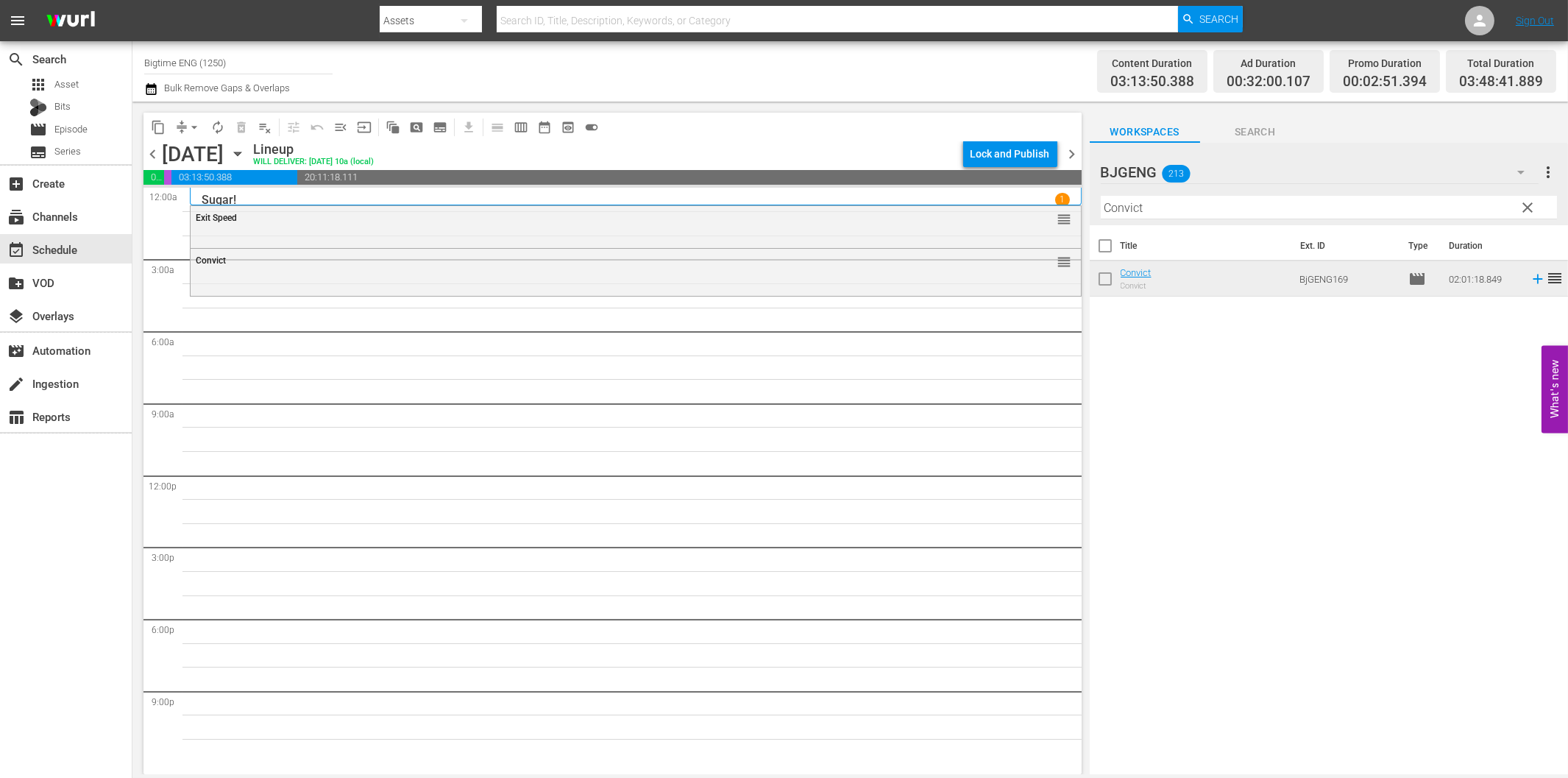
click at [1214, 213] on input "Convict" at bounding box center [1329, 208] width 456 height 24
paste input "Perfect Break"
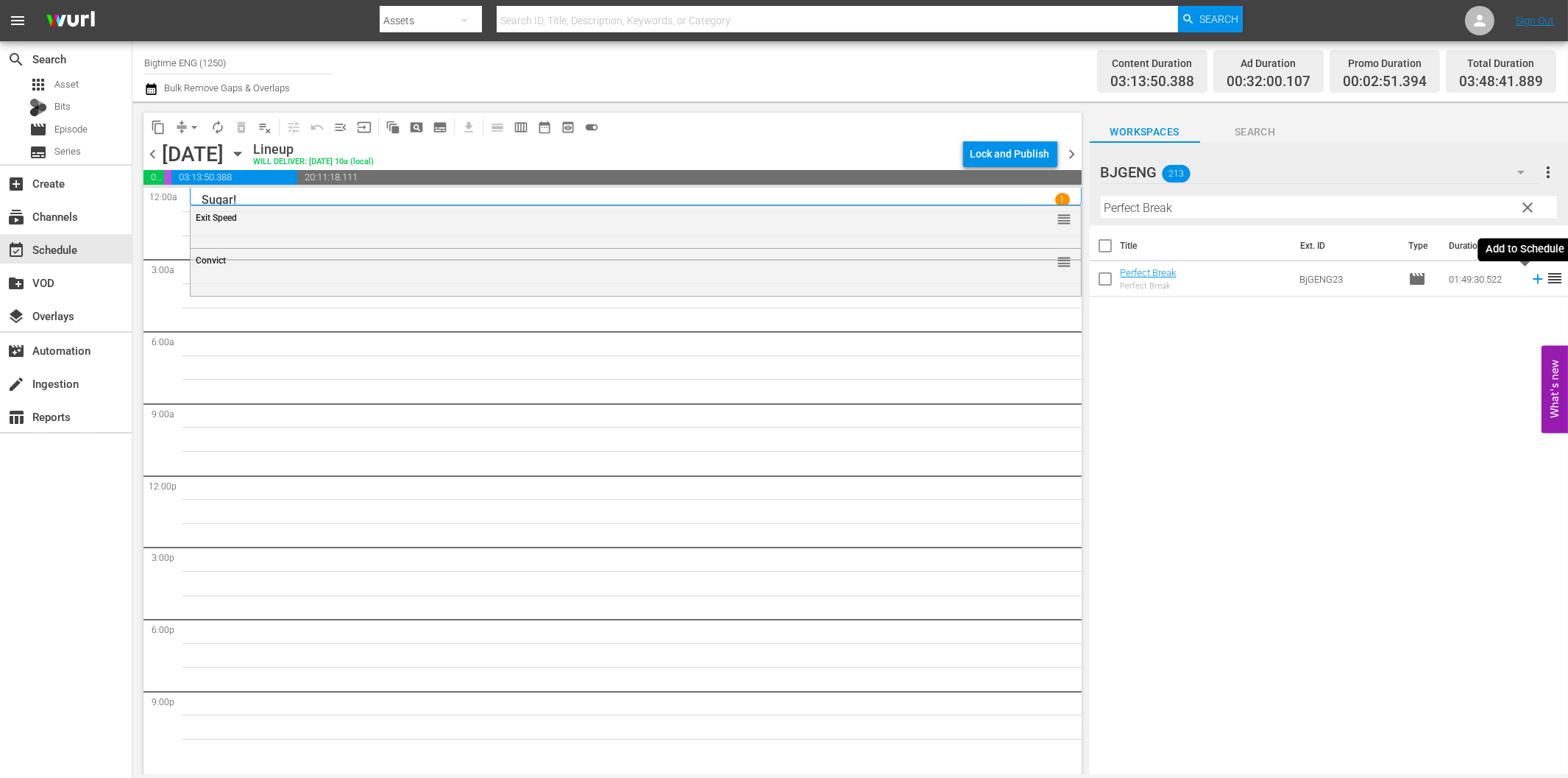
click at [1529, 277] on icon at bounding box center [1537, 278] width 16 height 16
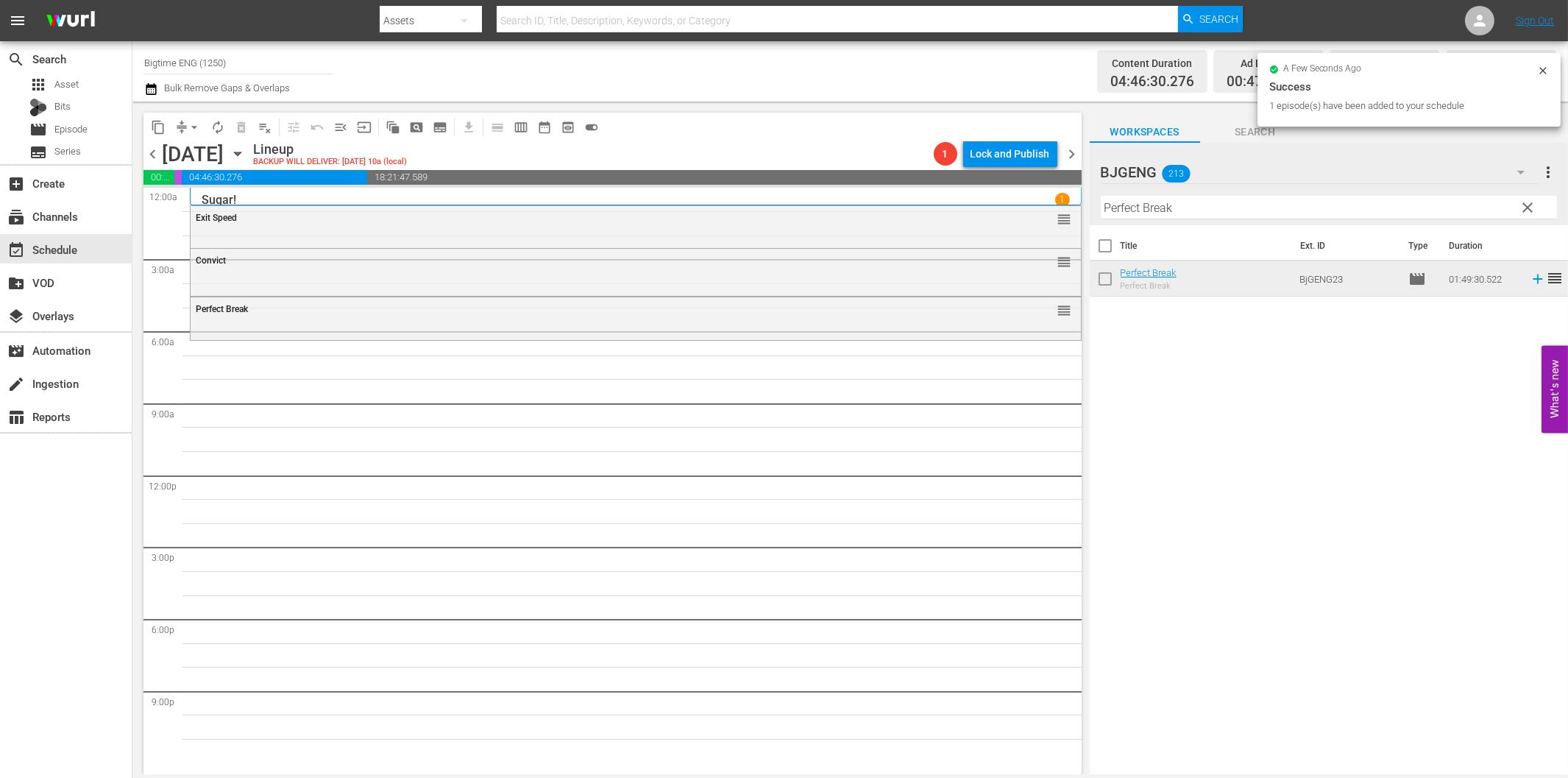
click at [1217, 221] on div "Filter by Title Perfect Break" at bounding box center [1329, 208] width 456 height 35
click at [1219, 211] on input "Perfect Break" at bounding box center [1329, 208] width 456 height 24
paste input "The Dog [PERSON_NAME]"
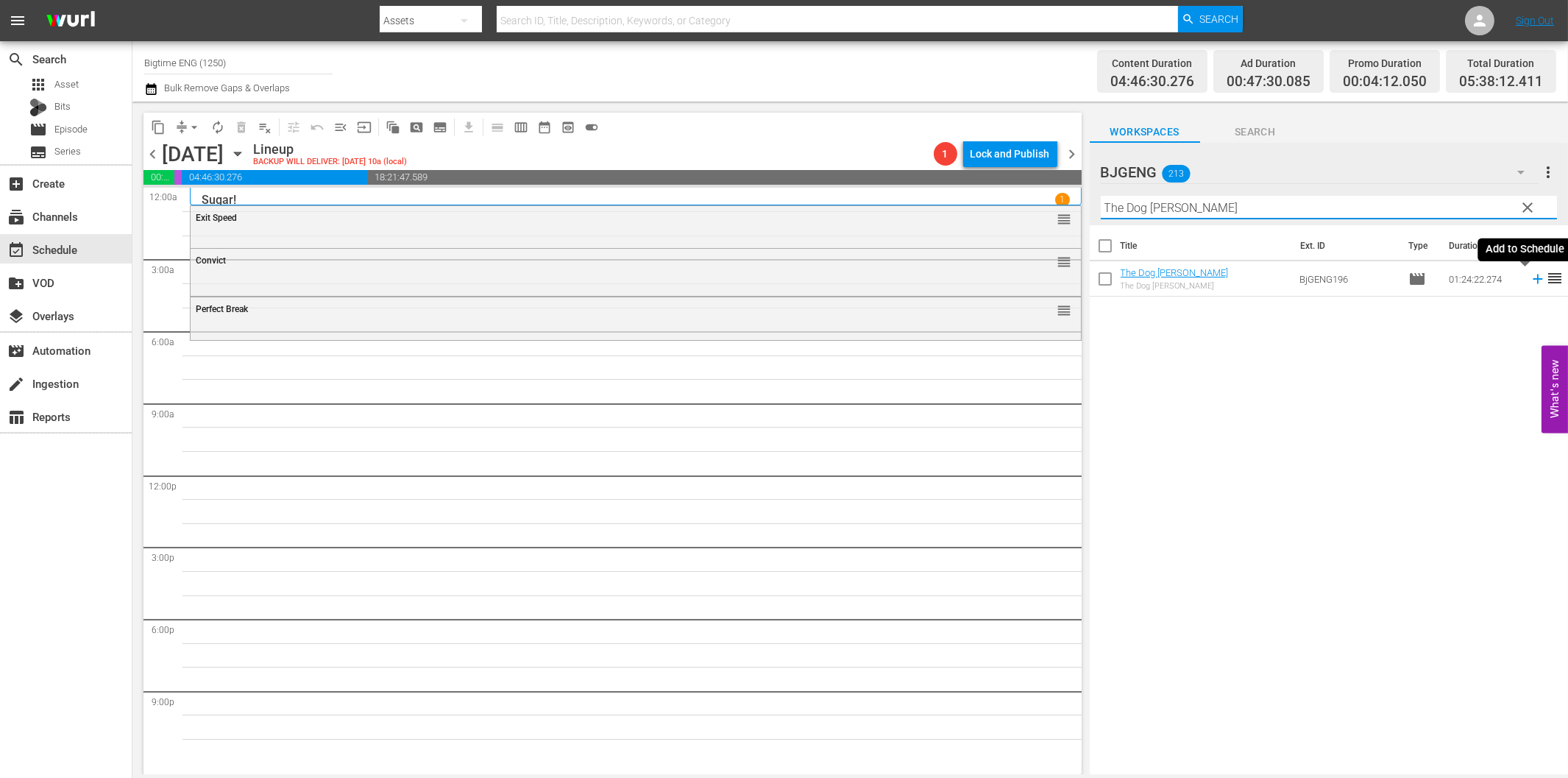
click at [1529, 277] on icon at bounding box center [1537, 278] width 16 height 16
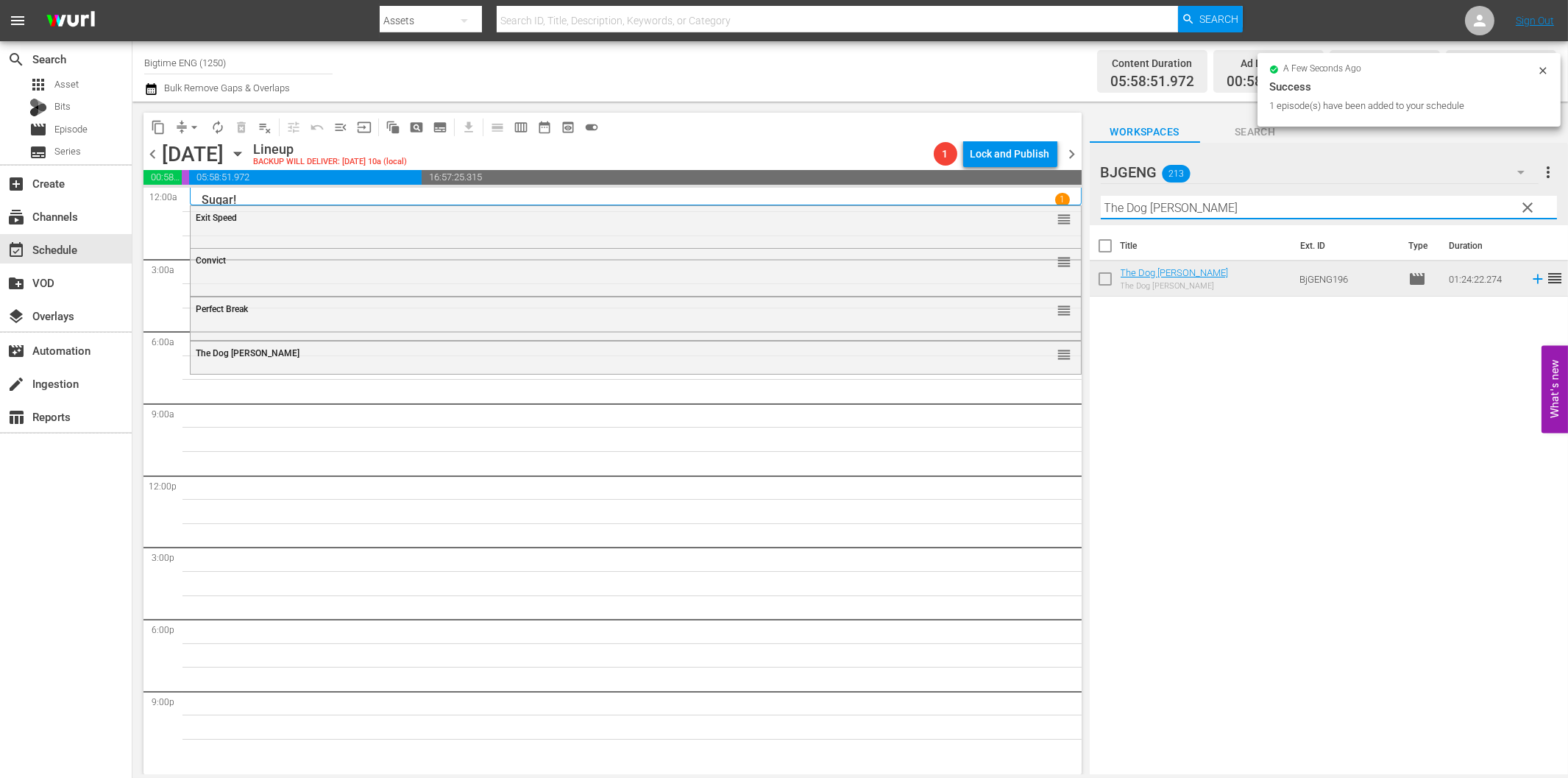
click at [1212, 206] on input "The Dog [PERSON_NAME]" at bounding box center [1329, 208] width 456 height 24
paste input "Hibiscus"
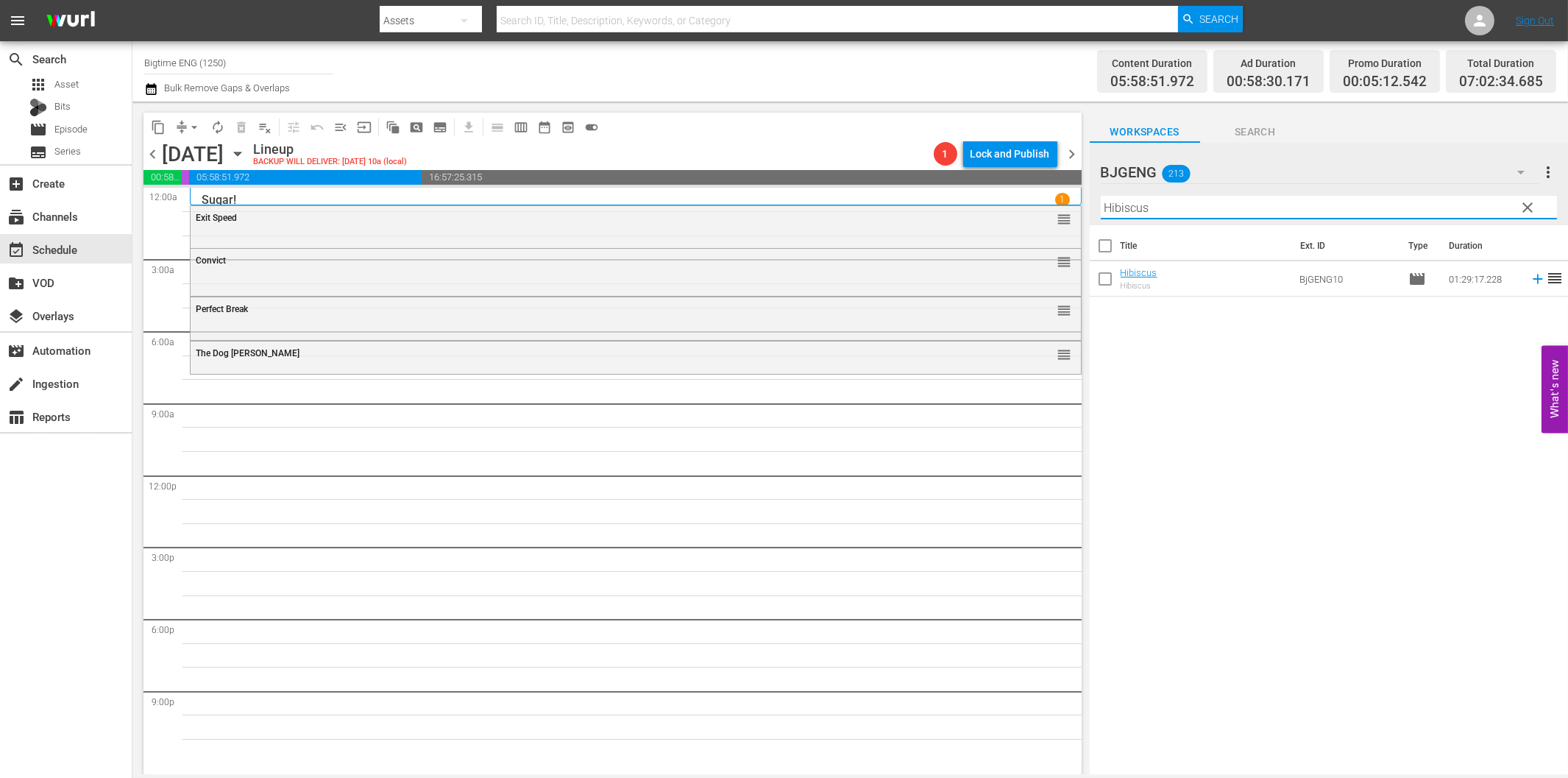
click at [1529, 281] on icon at bounding box center [1537, 278] width 16 height 16
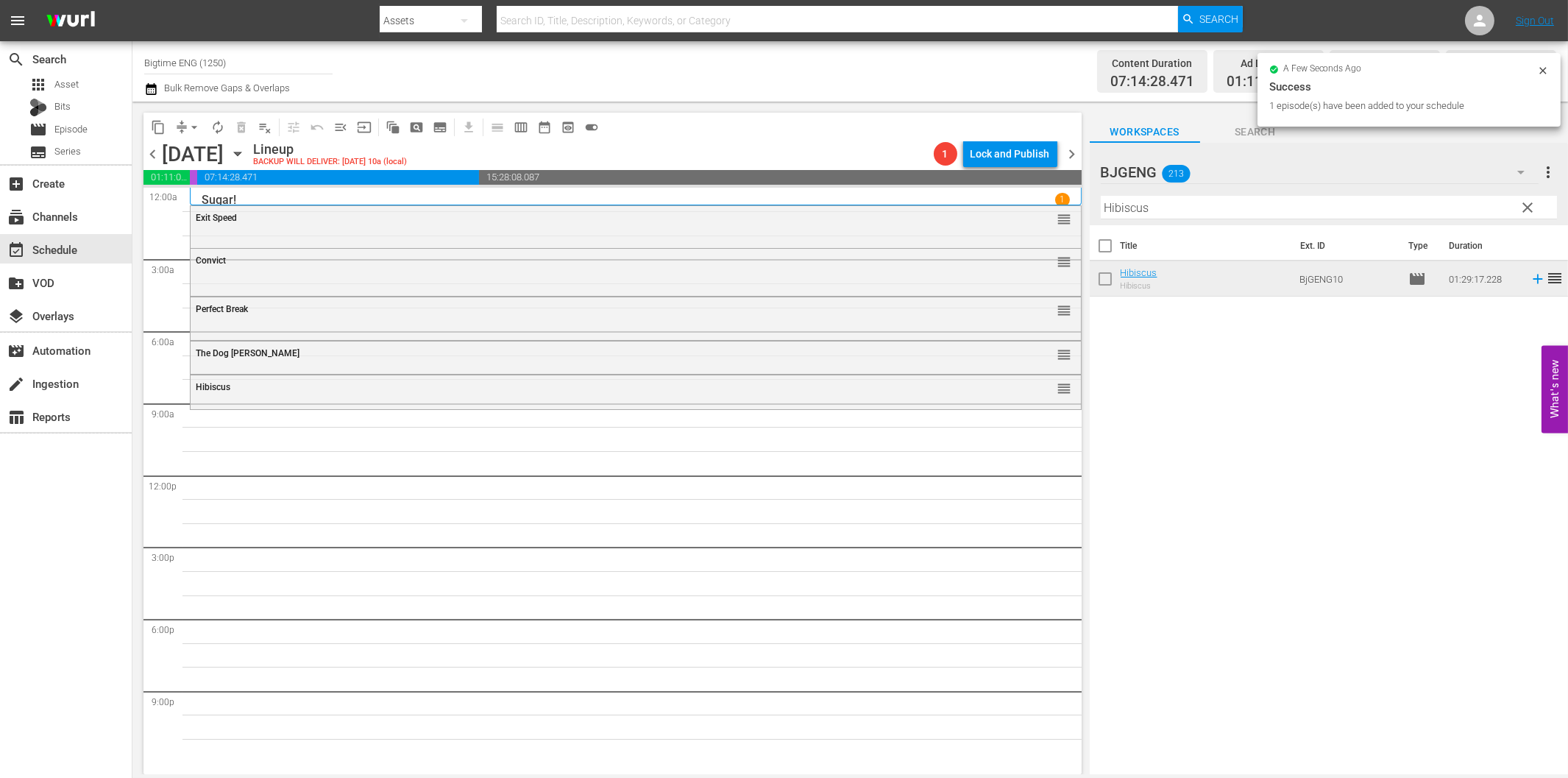
click at [1303, 211] on input "Hibiscus" at bounding box center [1329, 208] width 456 height 24
paste input "Who Will Move The Stone"
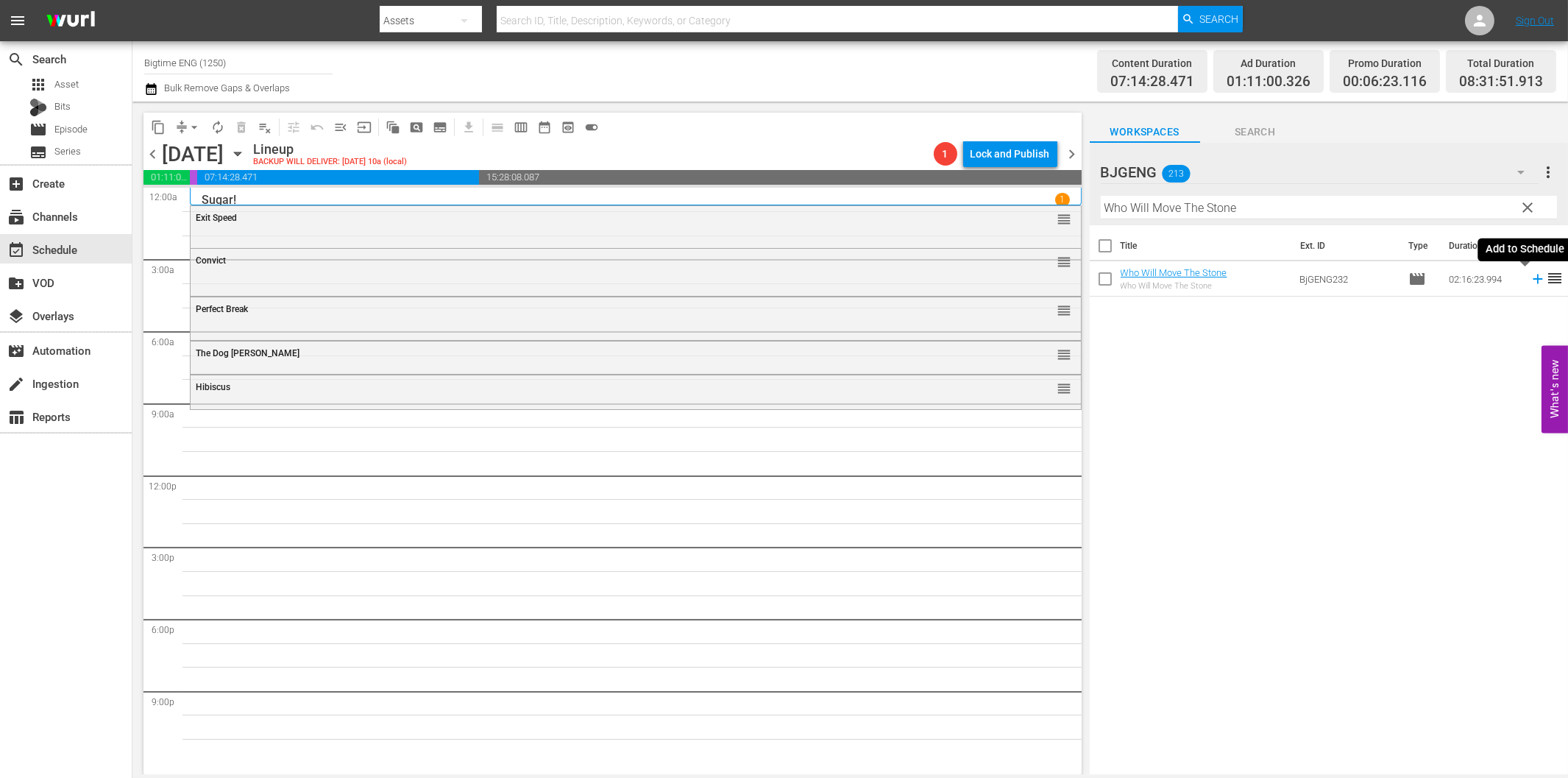
click at [1529, 277] on icon at bounding box center [1537, 278] width 16 height 16
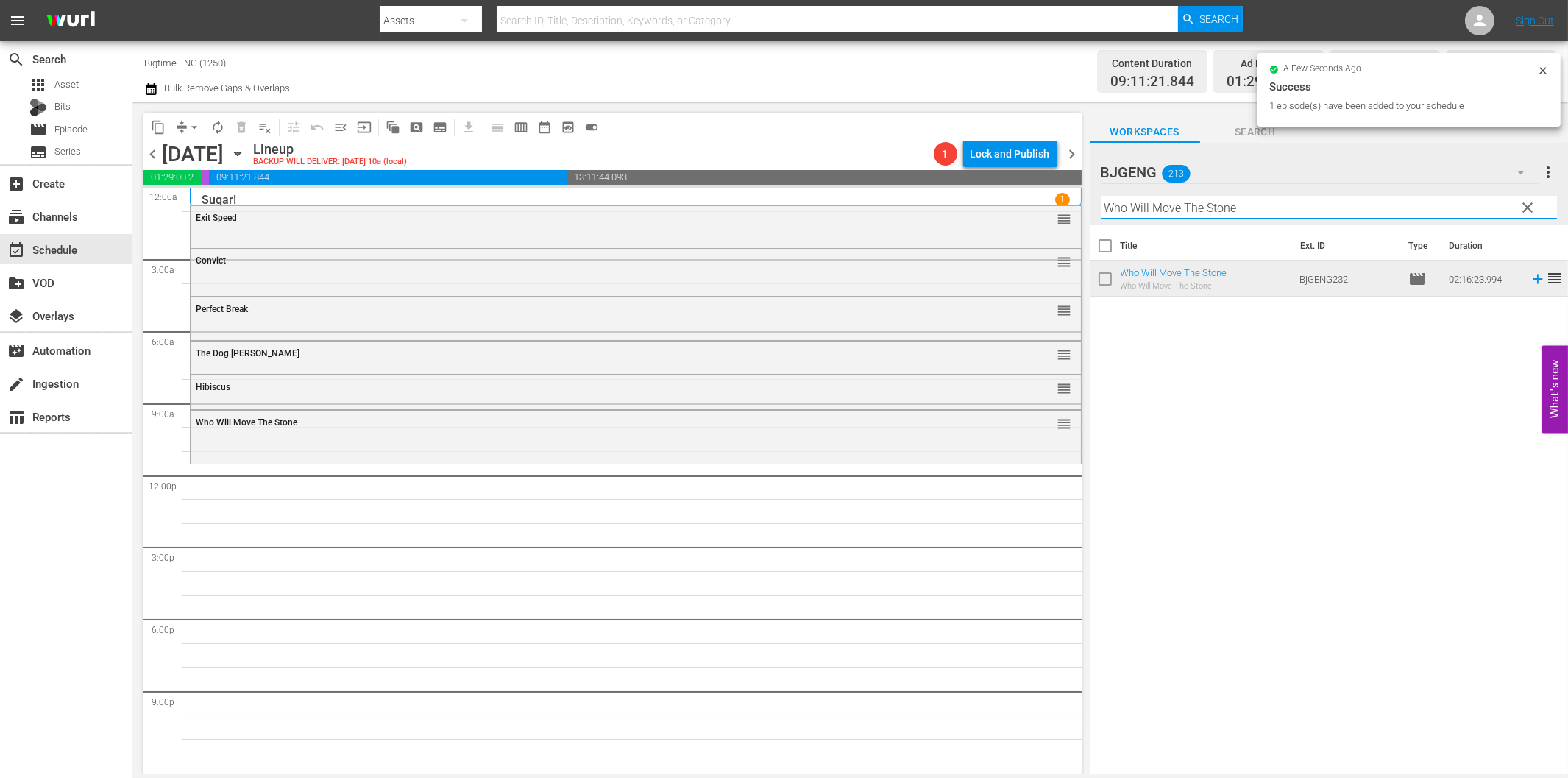
click at [1119, 205] on input "Who Will Move The Stone" at bounding box center [1329, 208] width 456 height 24
paste input "If You Only Knew"
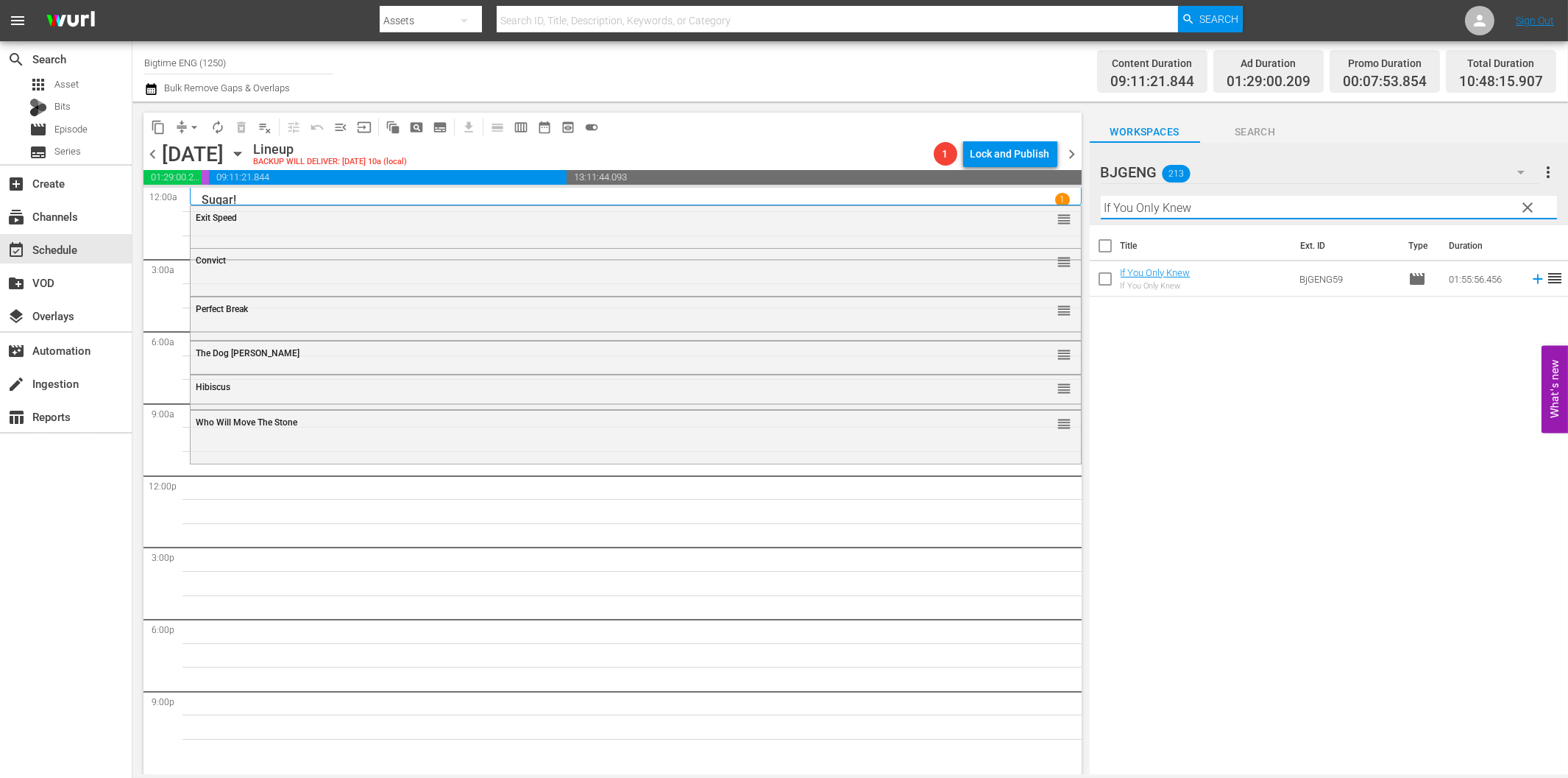
click at [1529, 277] on icon at bounding box center [1537, 278] width 16 height 16
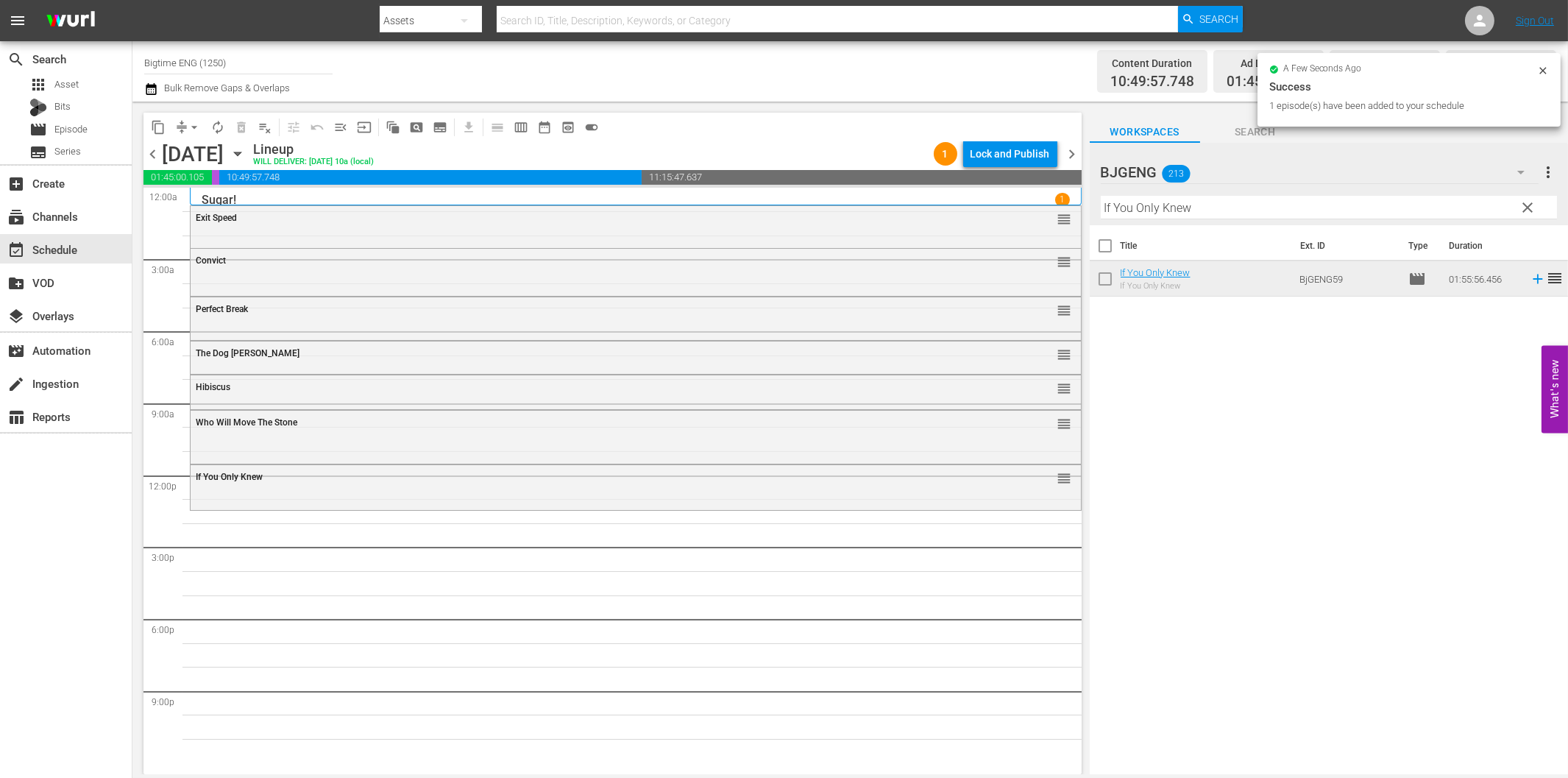
click at [1305, 205] on input "If You Only Knew" at bounding box center [1329, 208] width 456 height 24
paste input "Tie The Knot"
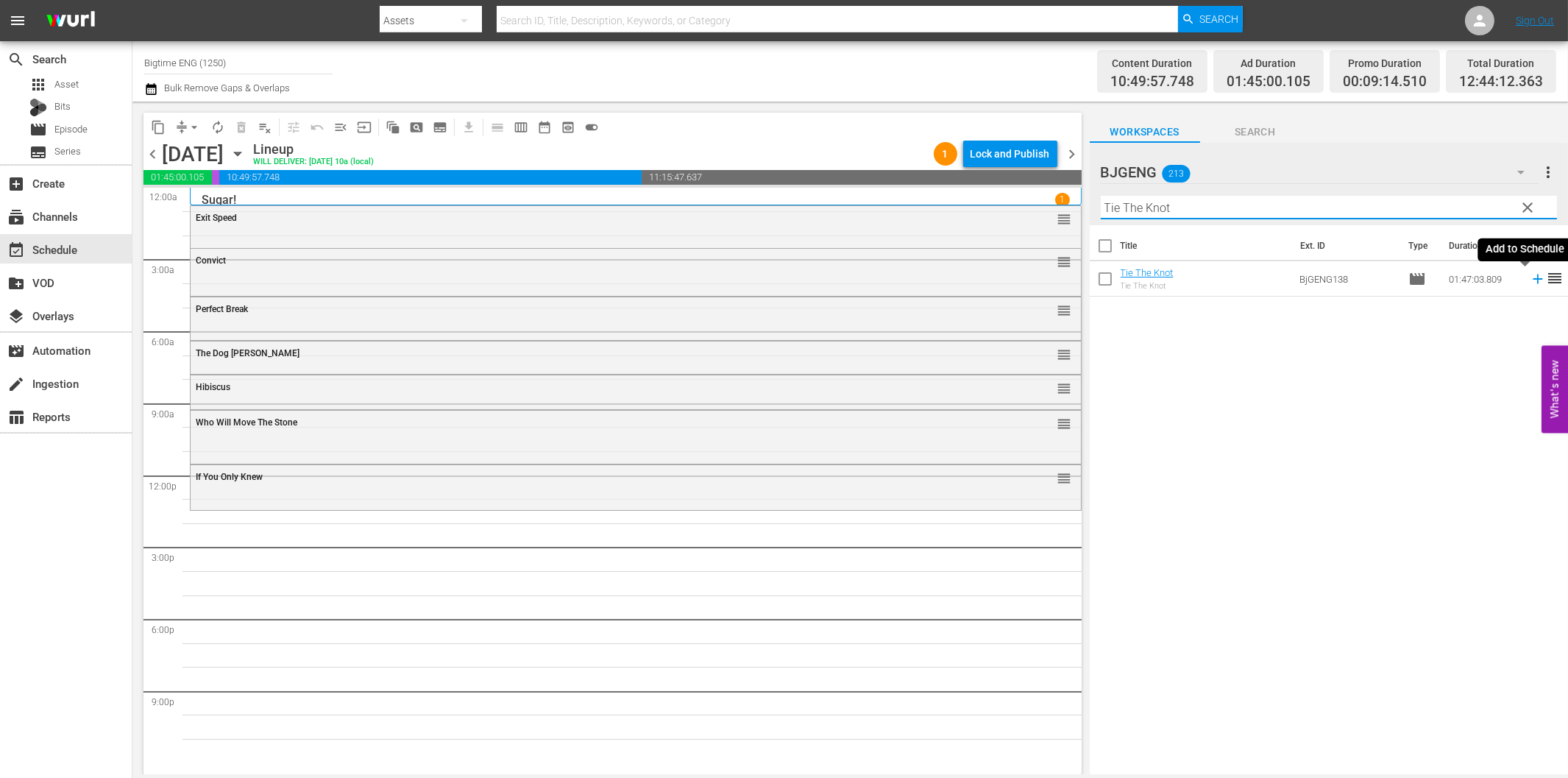
click at [1533, 278] on icon at bounding box center [1537, 279] width 9 height 9
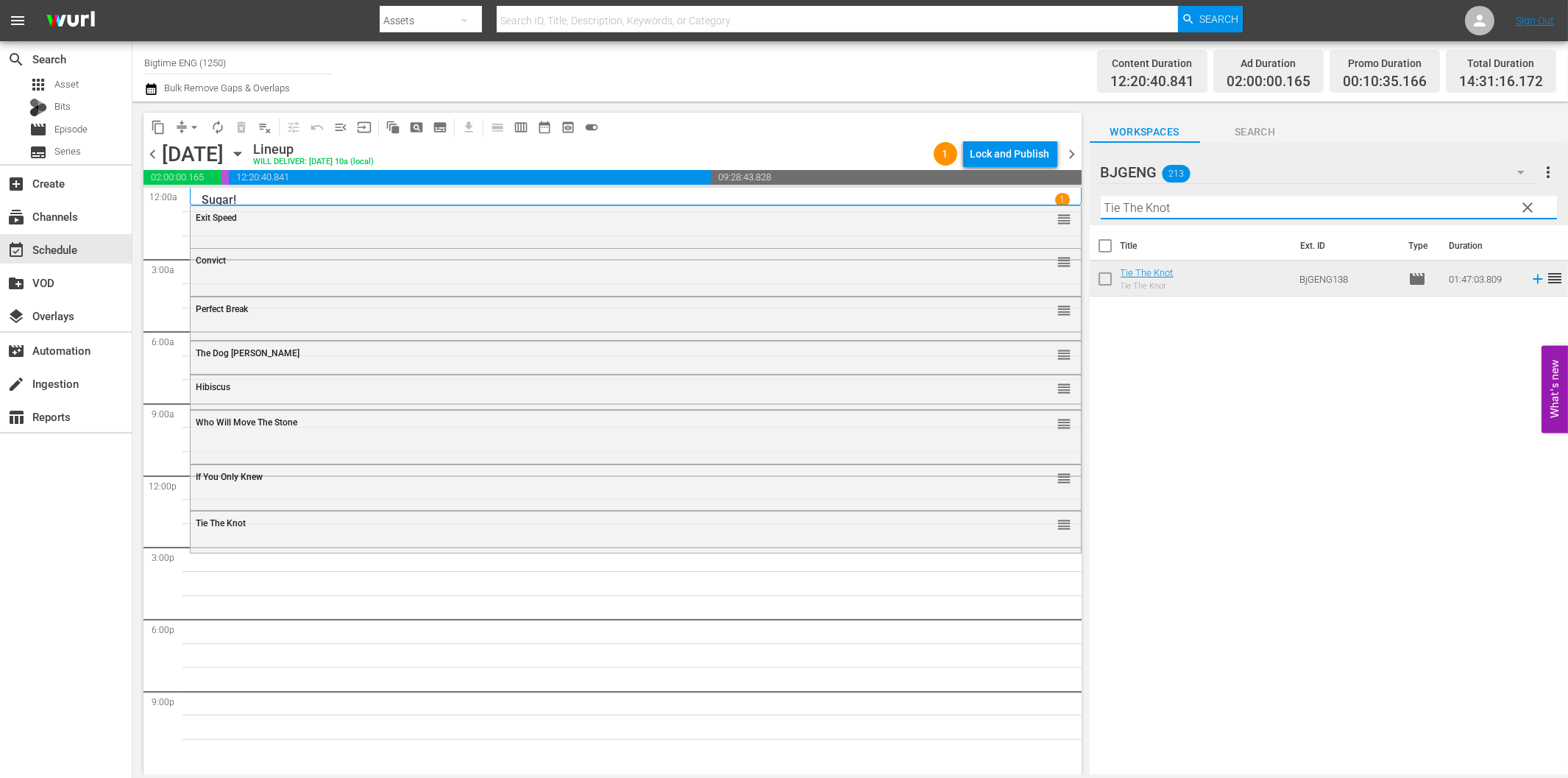
click at [1162, 208] on input "Tie The Knot" at bounding box center [1329, 208] width 456 height 24
paste input "Harbinger"
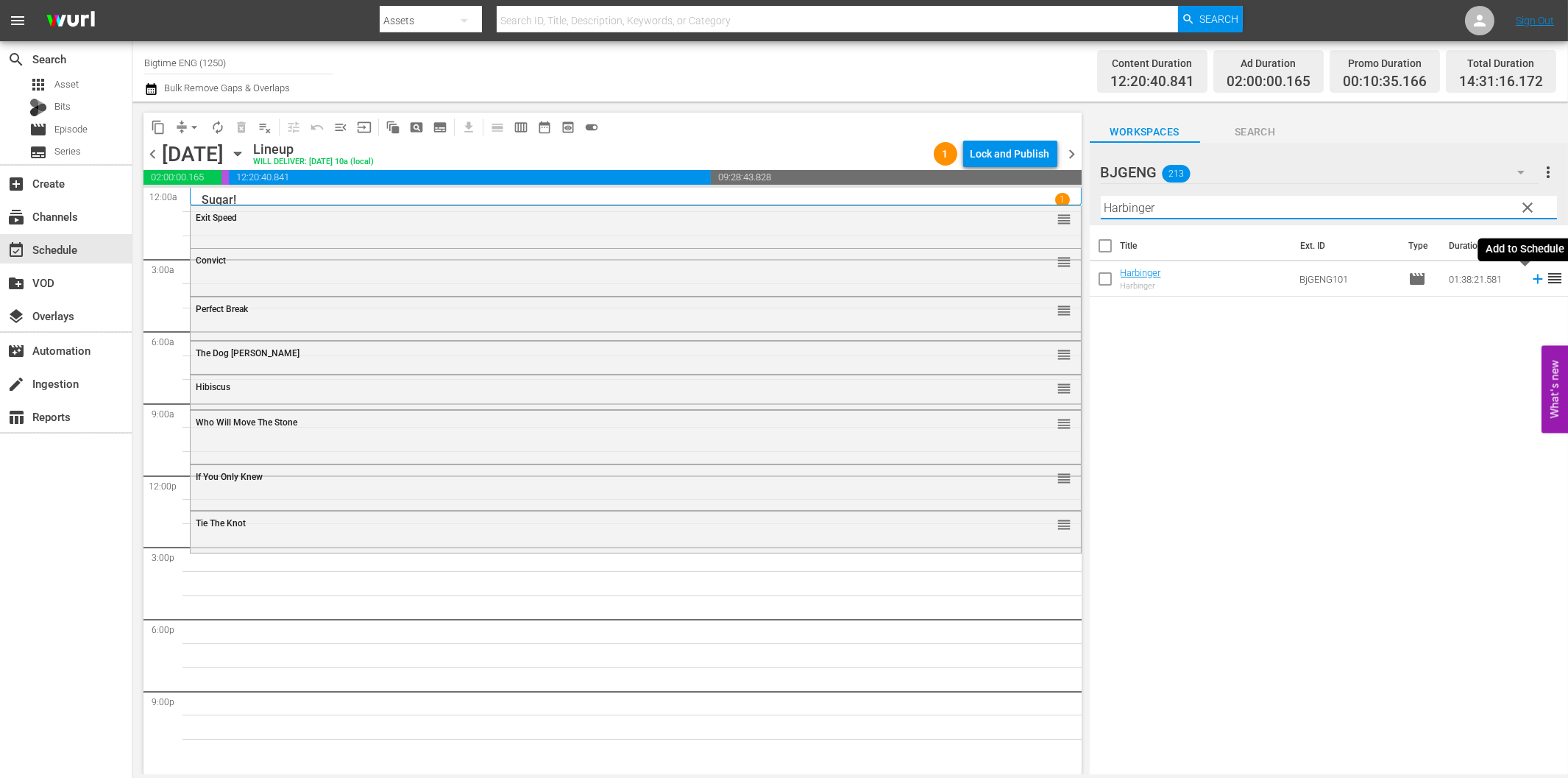
click at [1529, 283] on icon at bounding box center [1537, 278] width 16 height 16
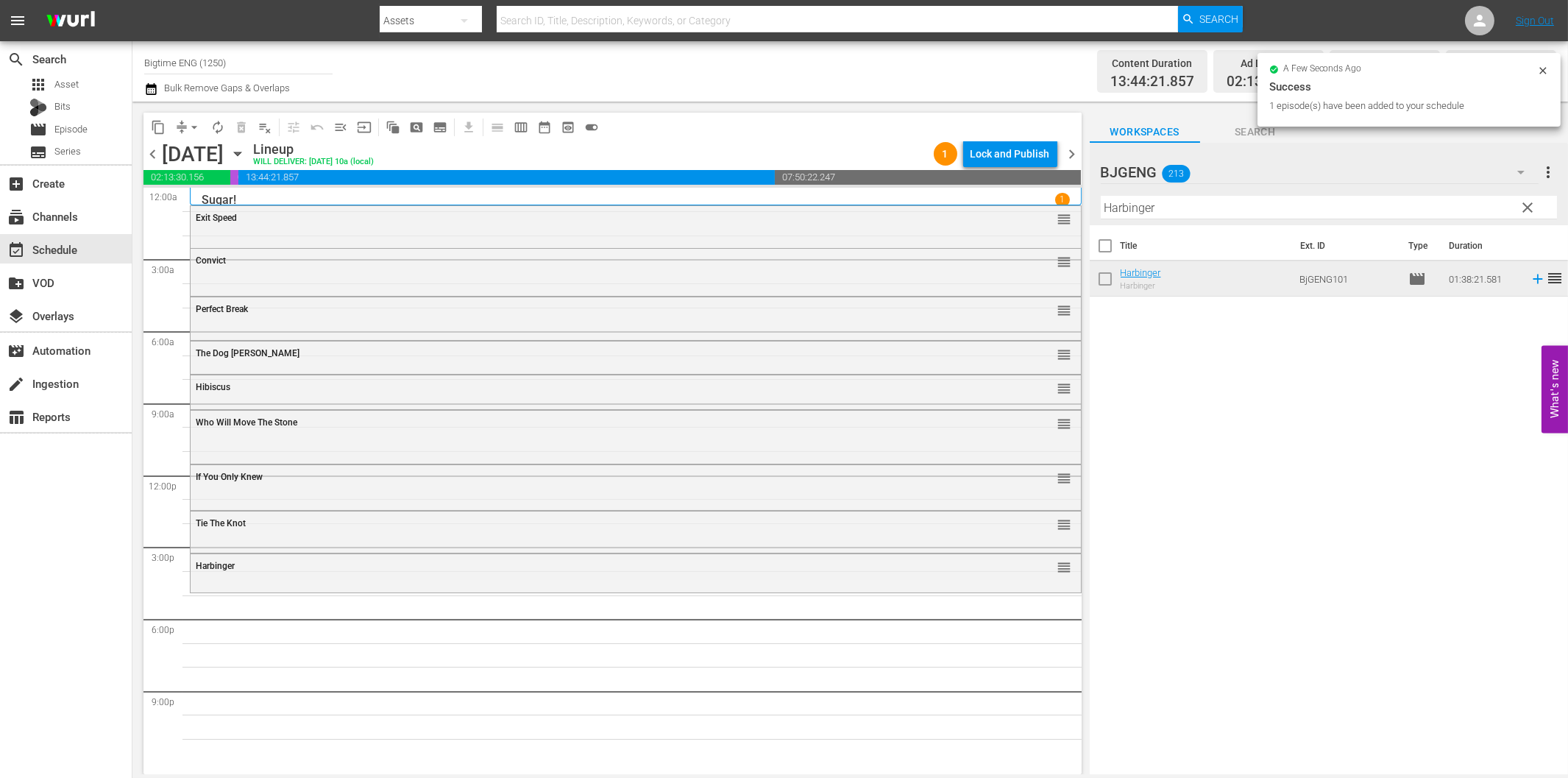
click at [1240, 205] on input "Harbinger" at bounding box center [1329, 208] width 456 height 24
paste input "Goodbye Butterfly"
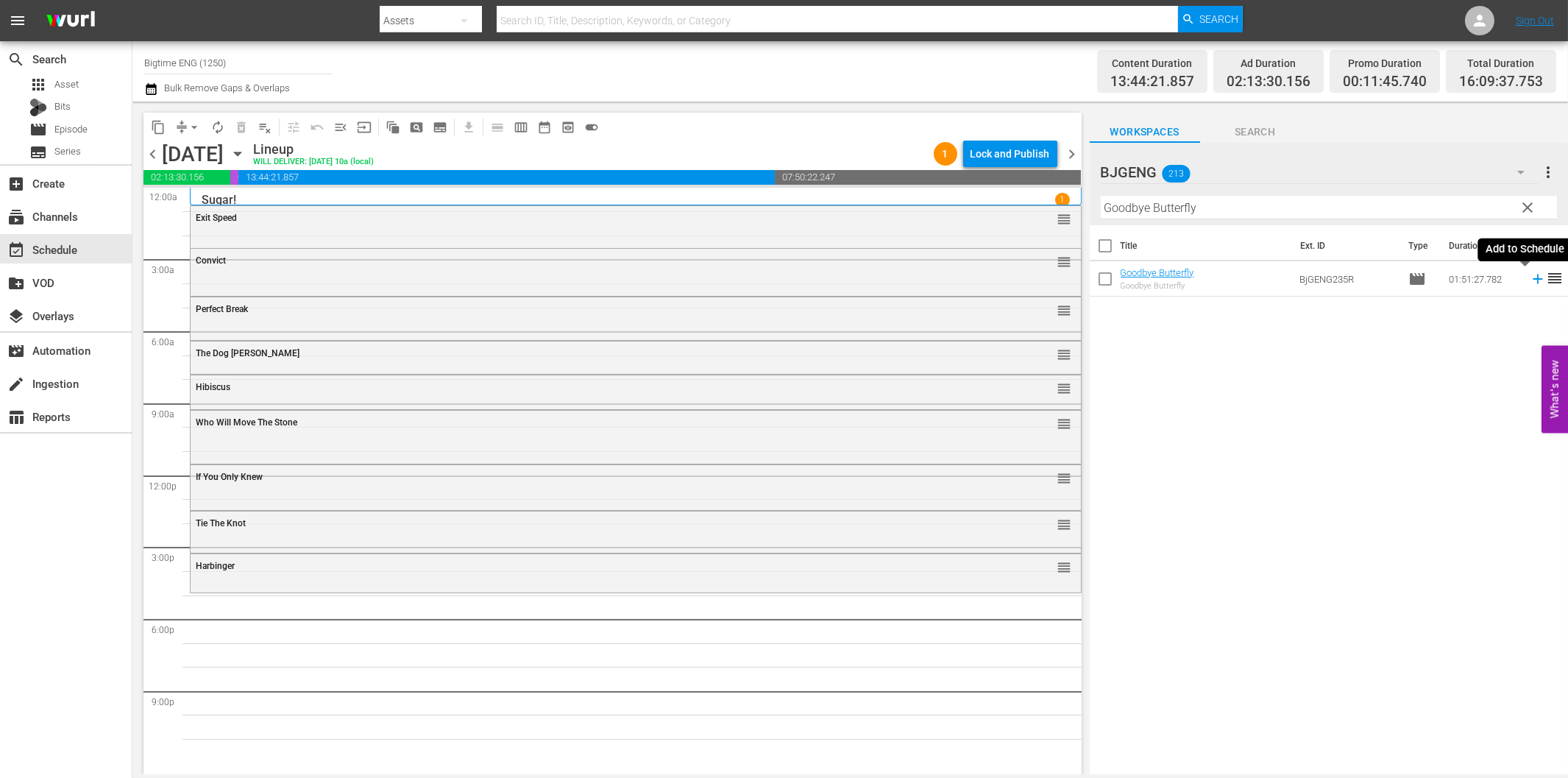
click at [1529, 271] on icon at bounding box center [1537, 278] width 16 height 16
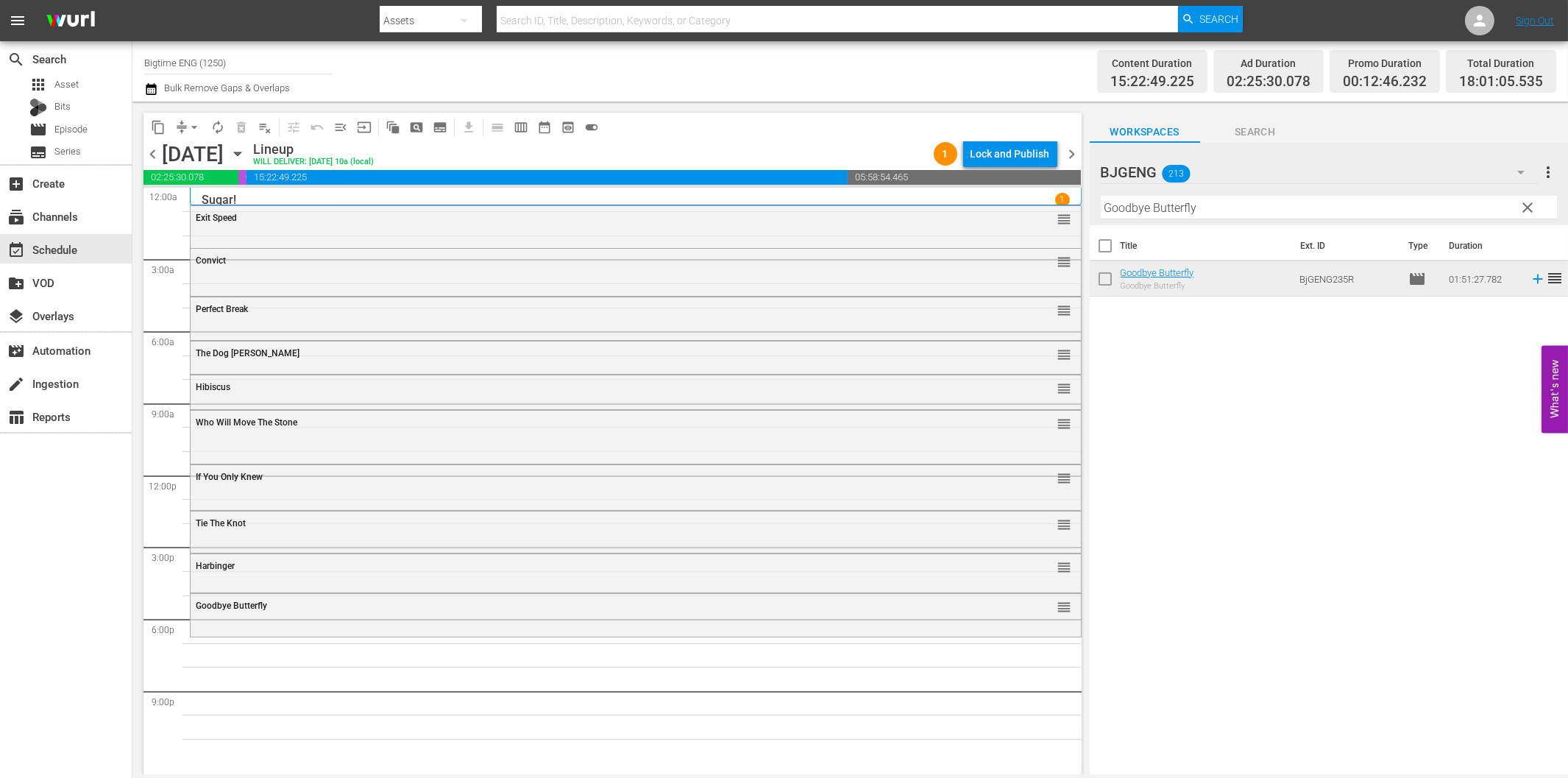
click at [1269, 208] on input "Goodbye Butterfly" at bounding box center [1329, 208] width 456 height 24
paste input "The Shattering"
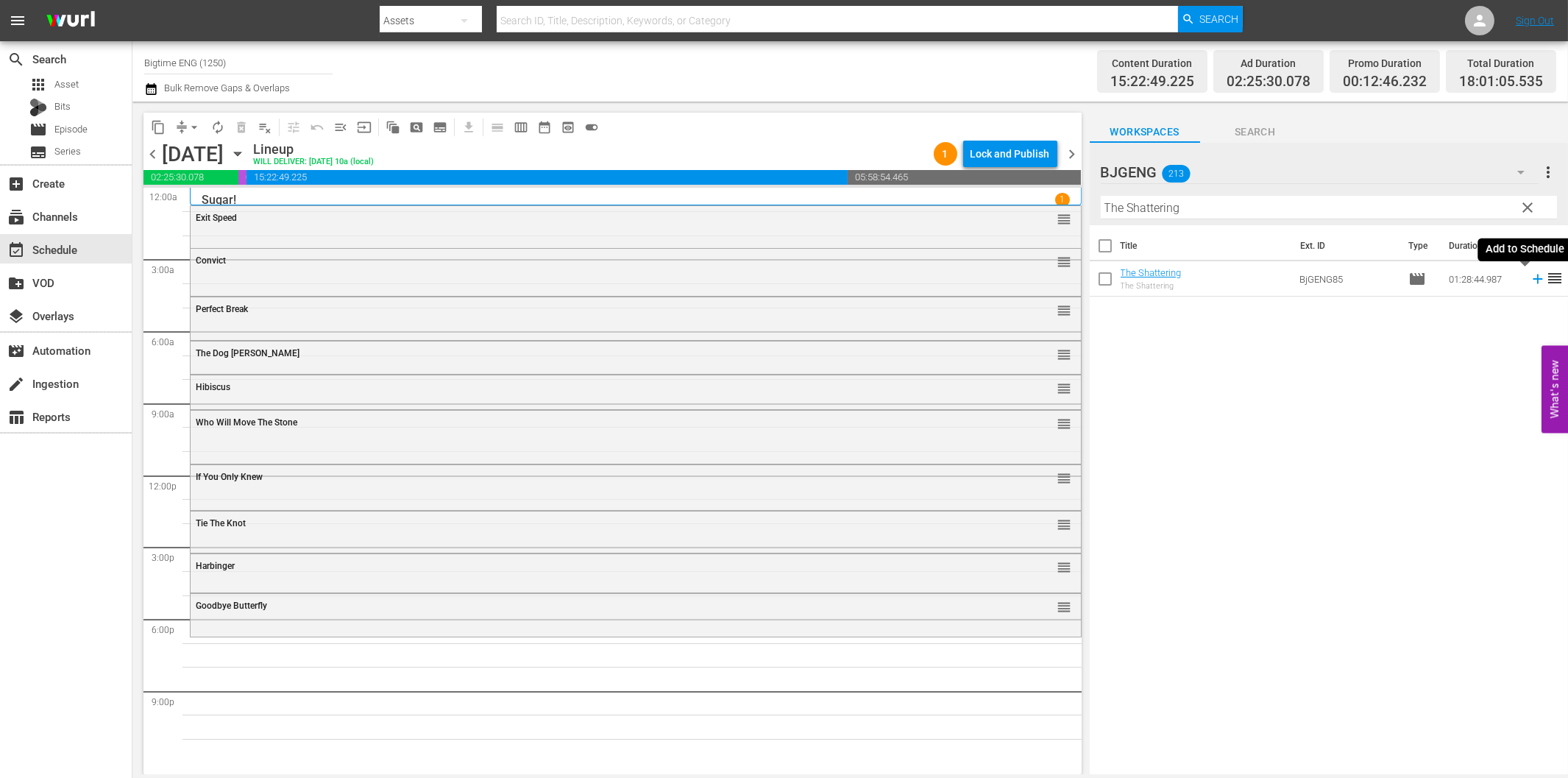
click at [1529, 276] on icon at bounding box center [1537, 278] width 16 height 16
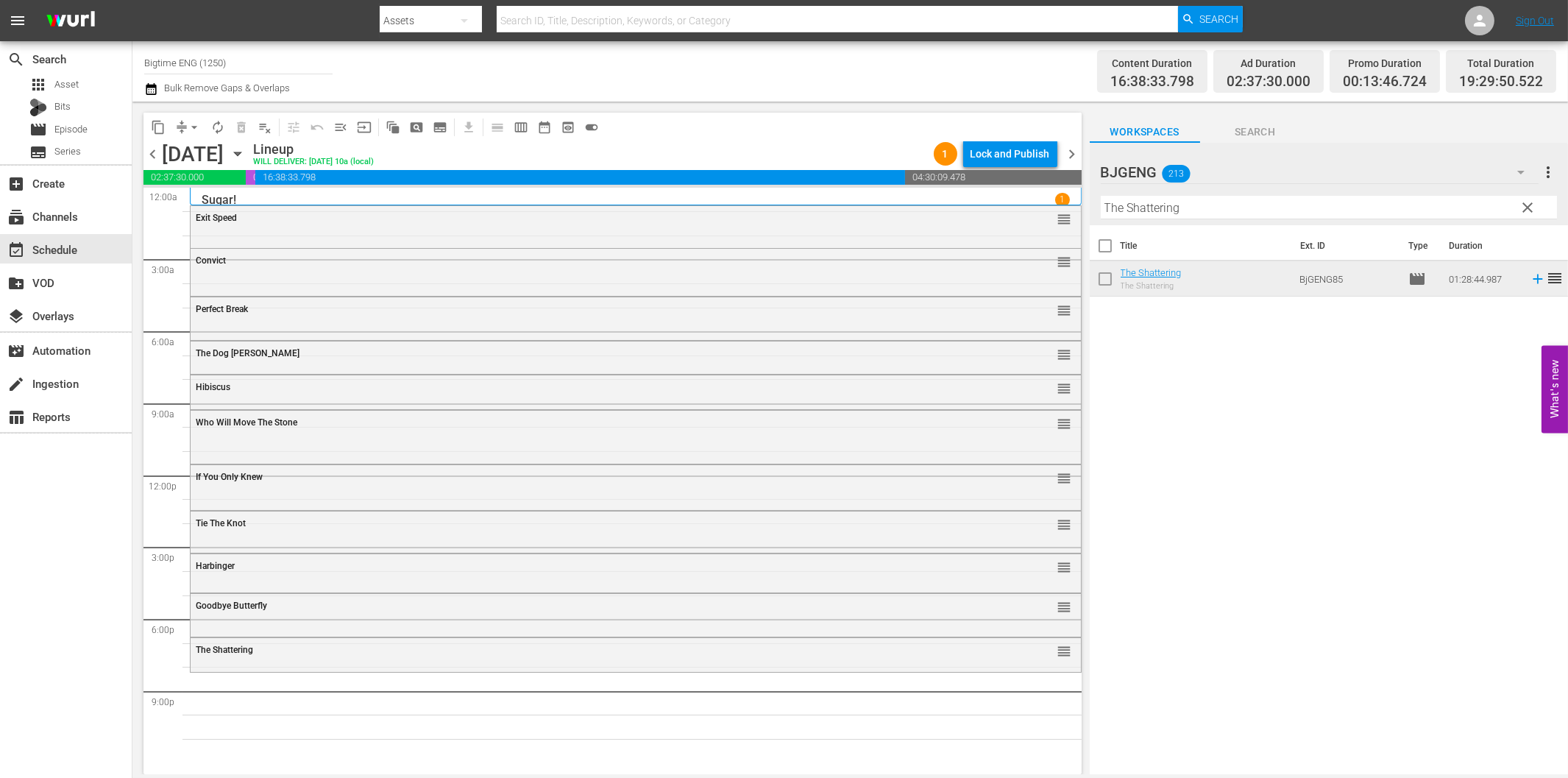
click at [1212, 205] on input "The Shattering" at bounding box center [1329, 208] width 456 height 24
paste input "Fray"
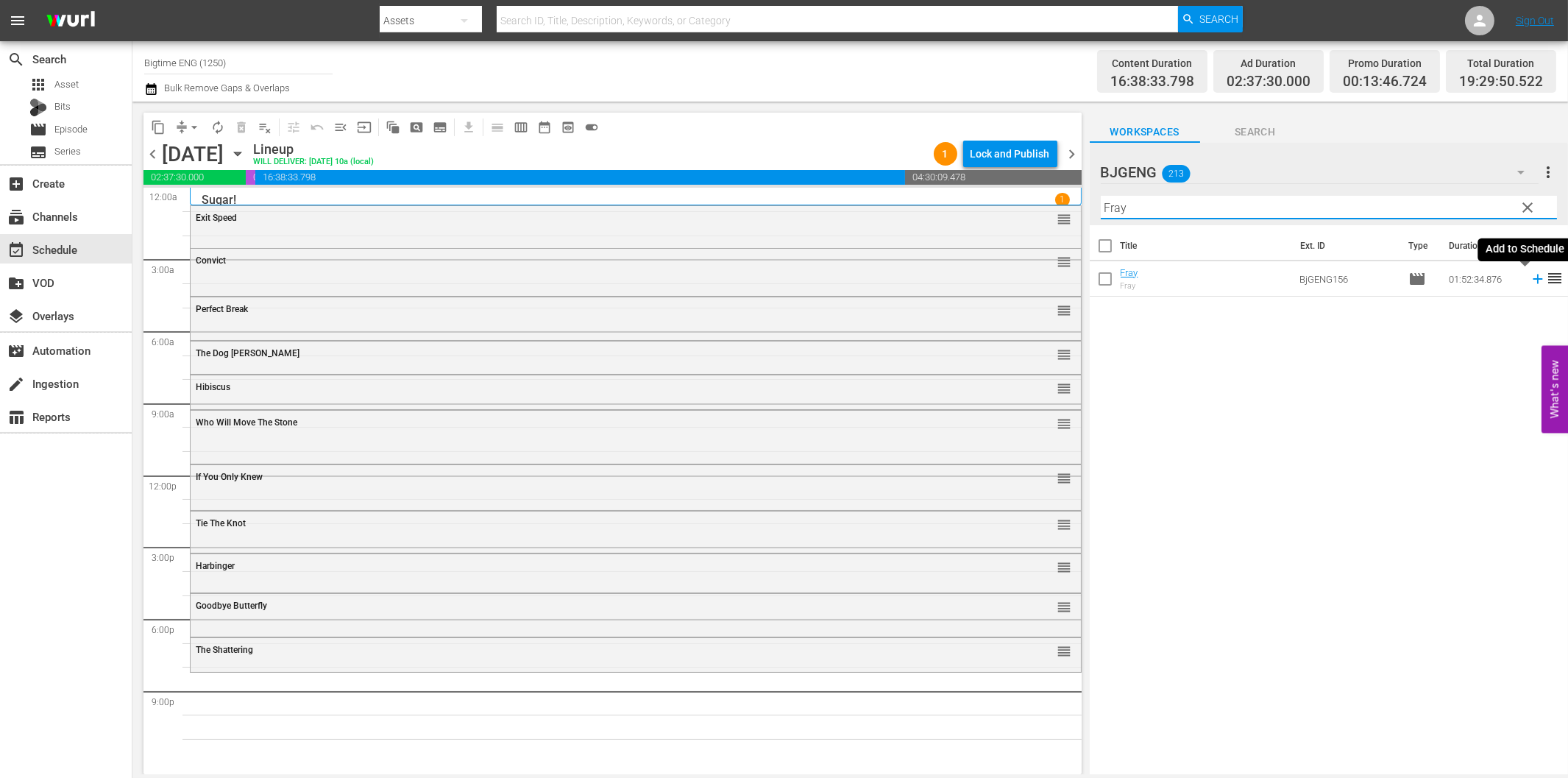
click at [1529, 282] on icon at bounding box center [1537, 278] width 16 height 16
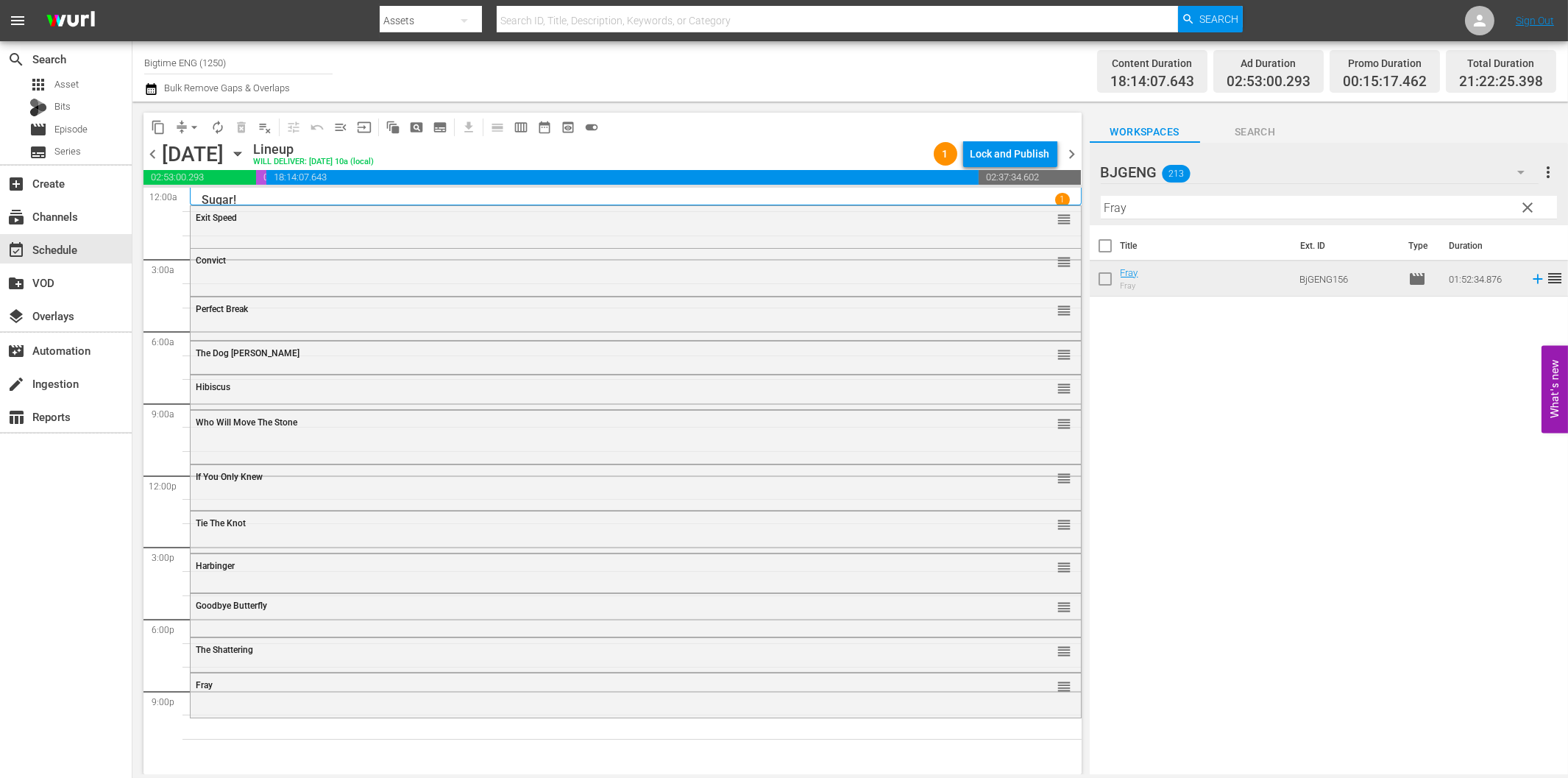
click at [1276, 214] on input "Fray" at bounding box center [1329, 208] width 456 height 24
paste input "A Life Lived"
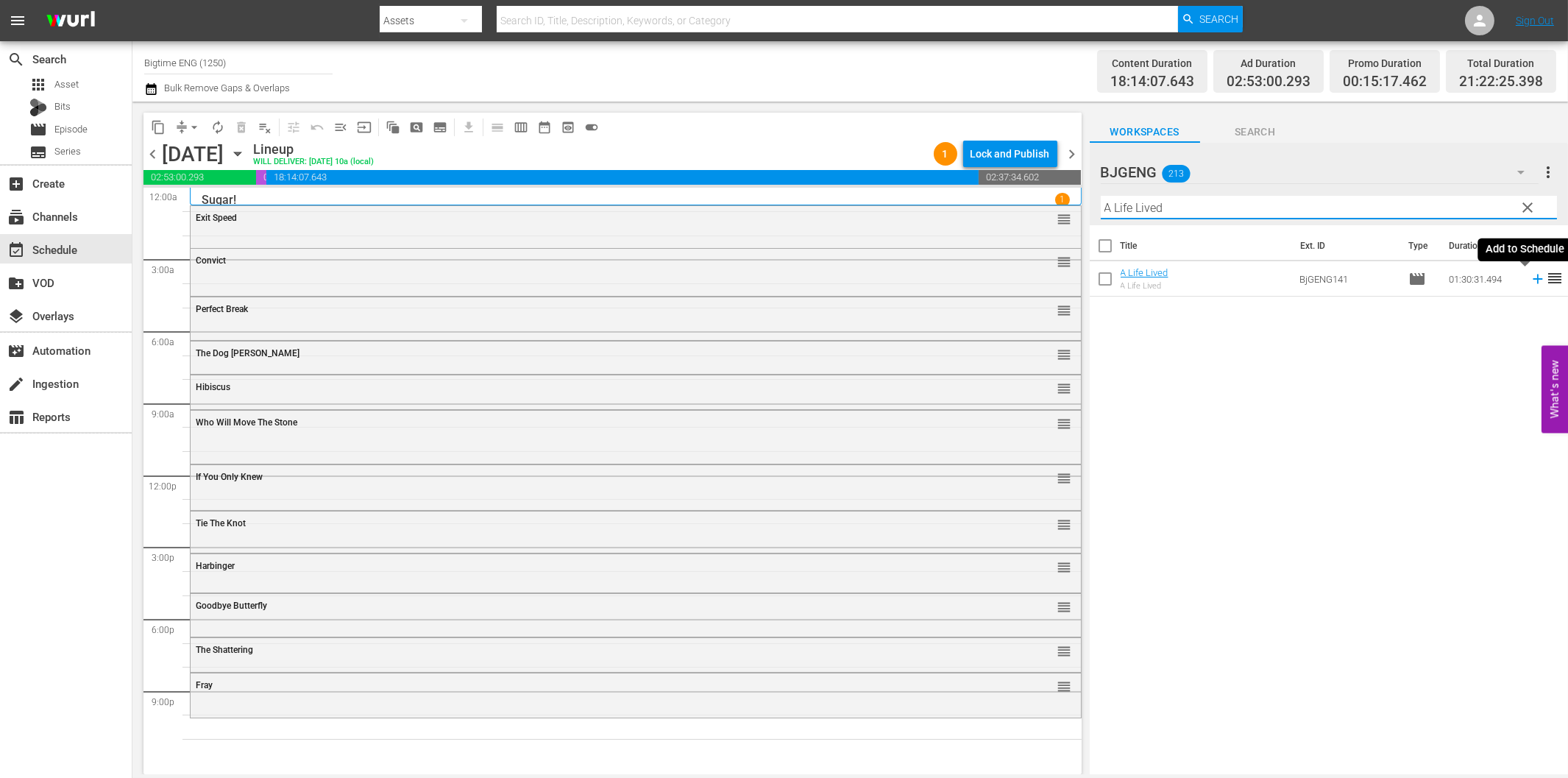
click at [1533, 278] on icon at bounding box center [1537, 279] width 9 height 9
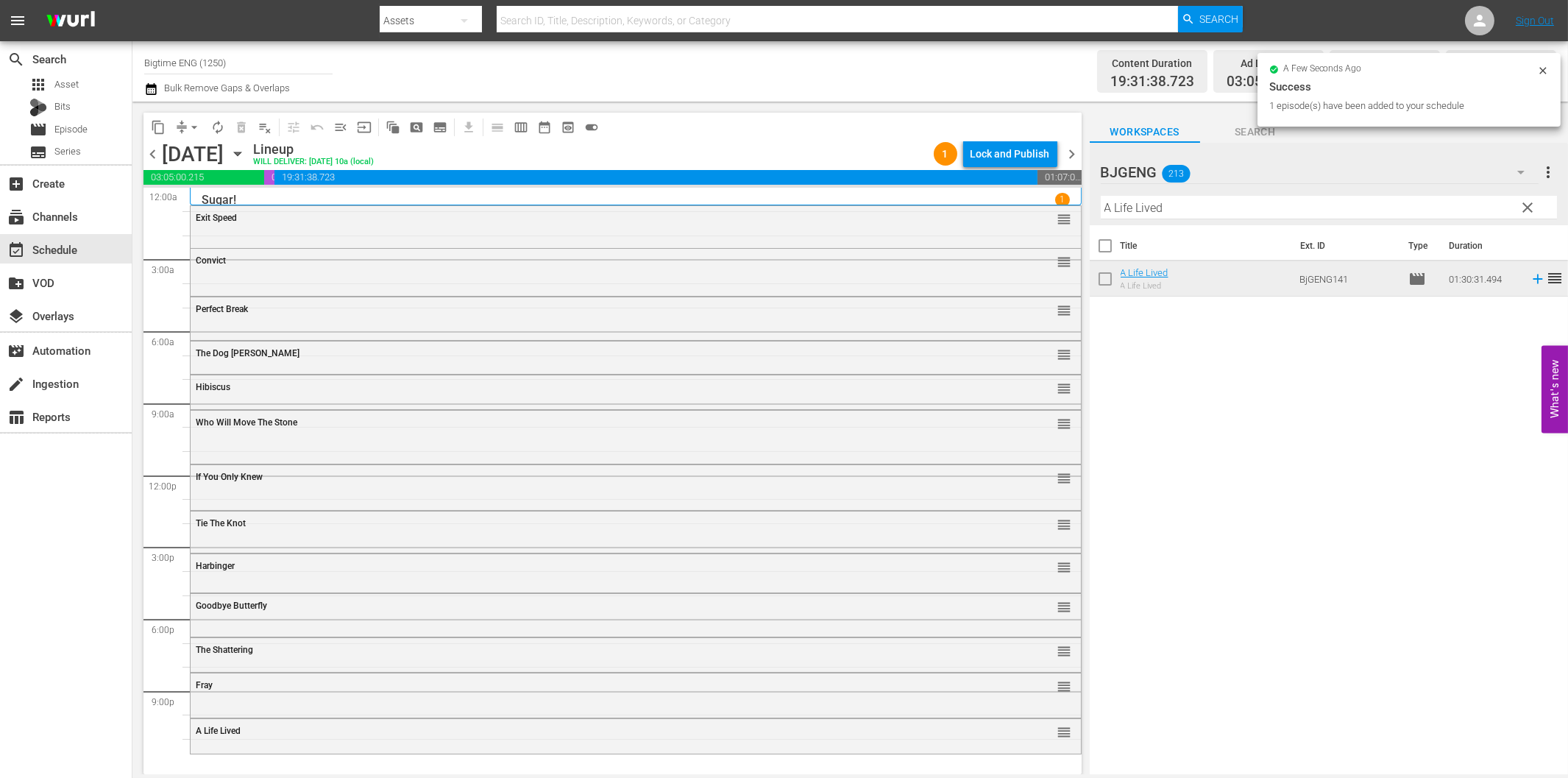
click at [1328, 209] on input "A Life Lived" at bounding box center [1329, 208] width 456 height 24
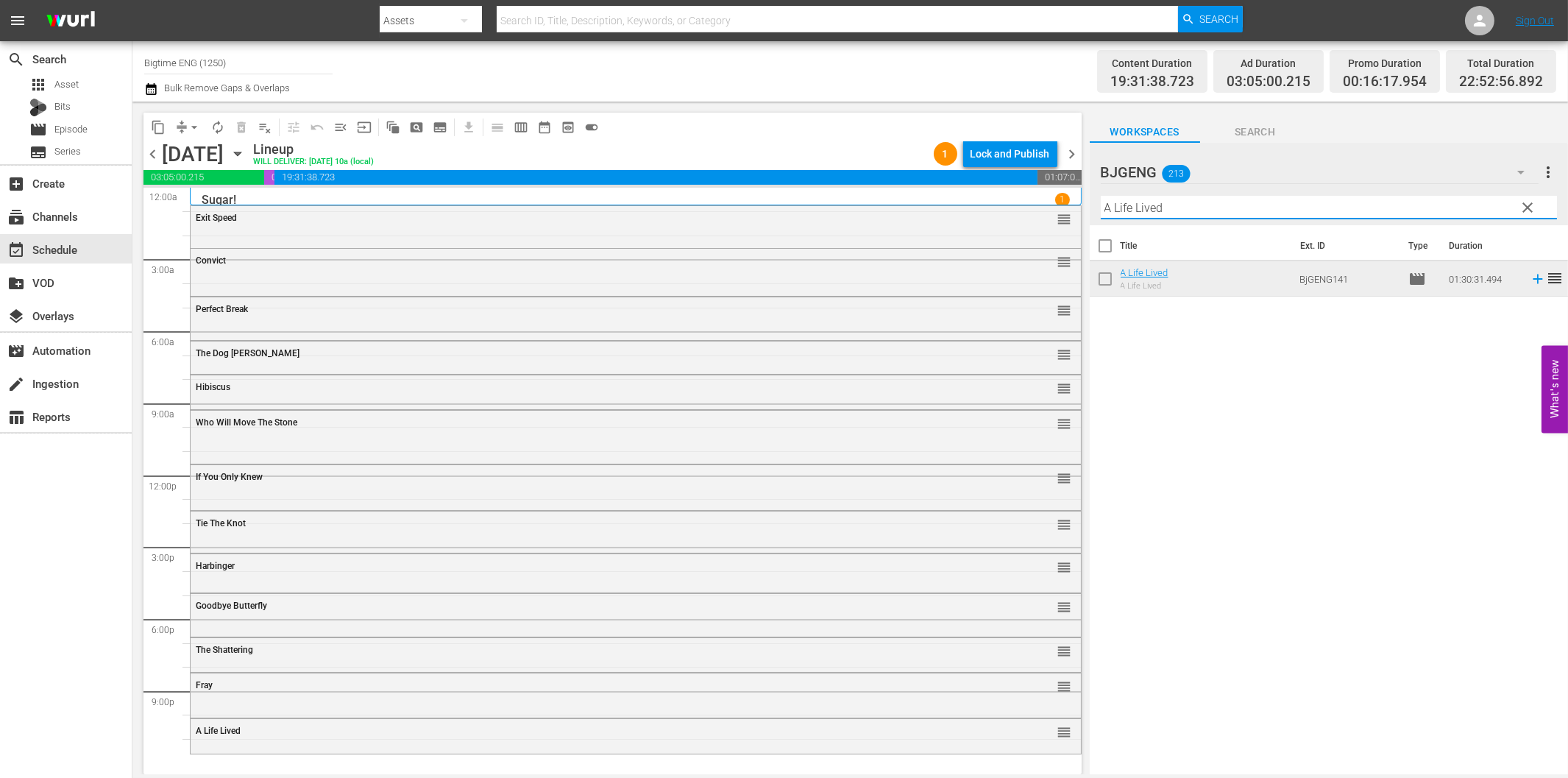
paste input "Survive or Die"
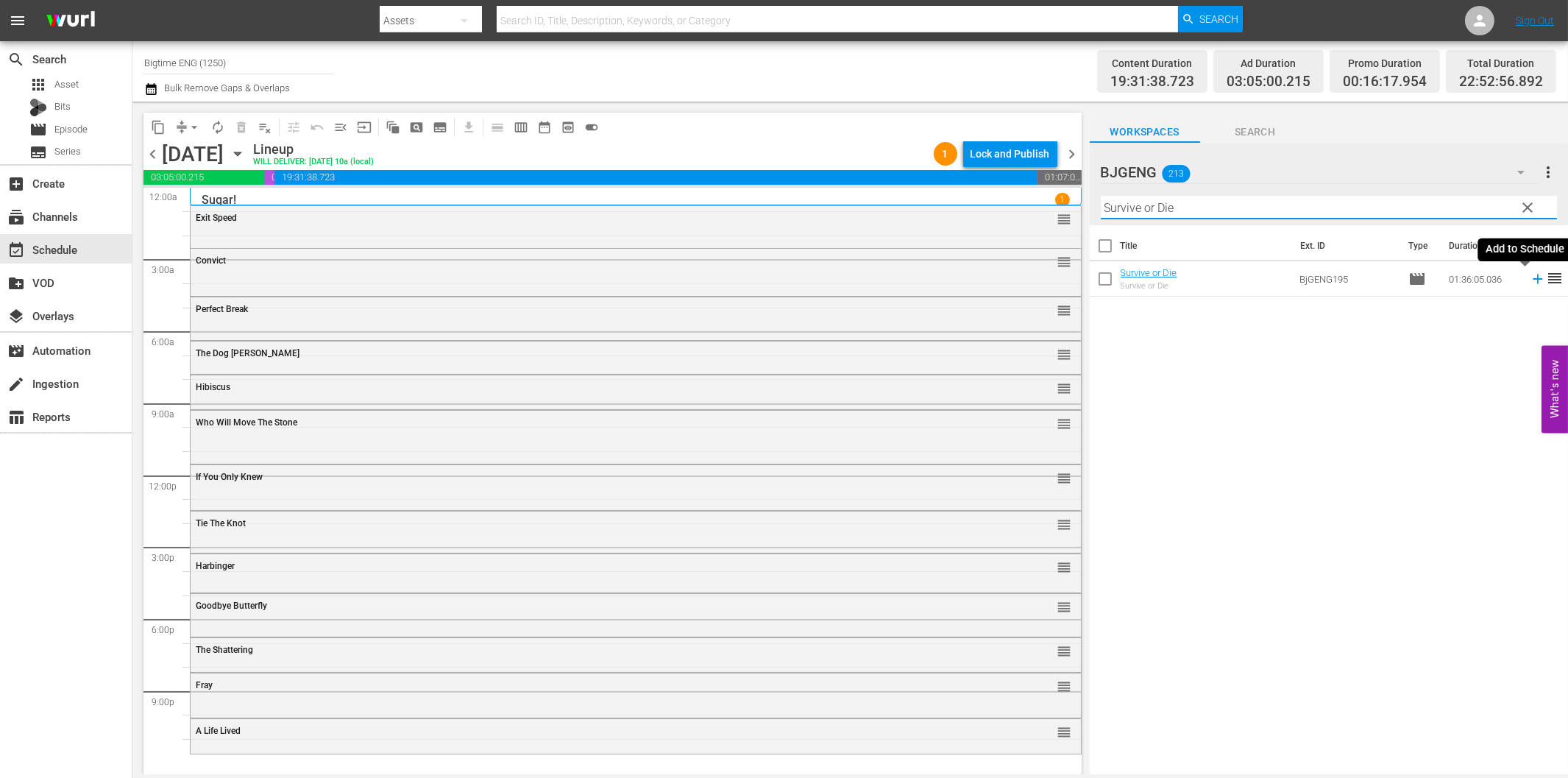
click at [1529, 281] on icon at bounding box center [1537, 278] width 16 height 16
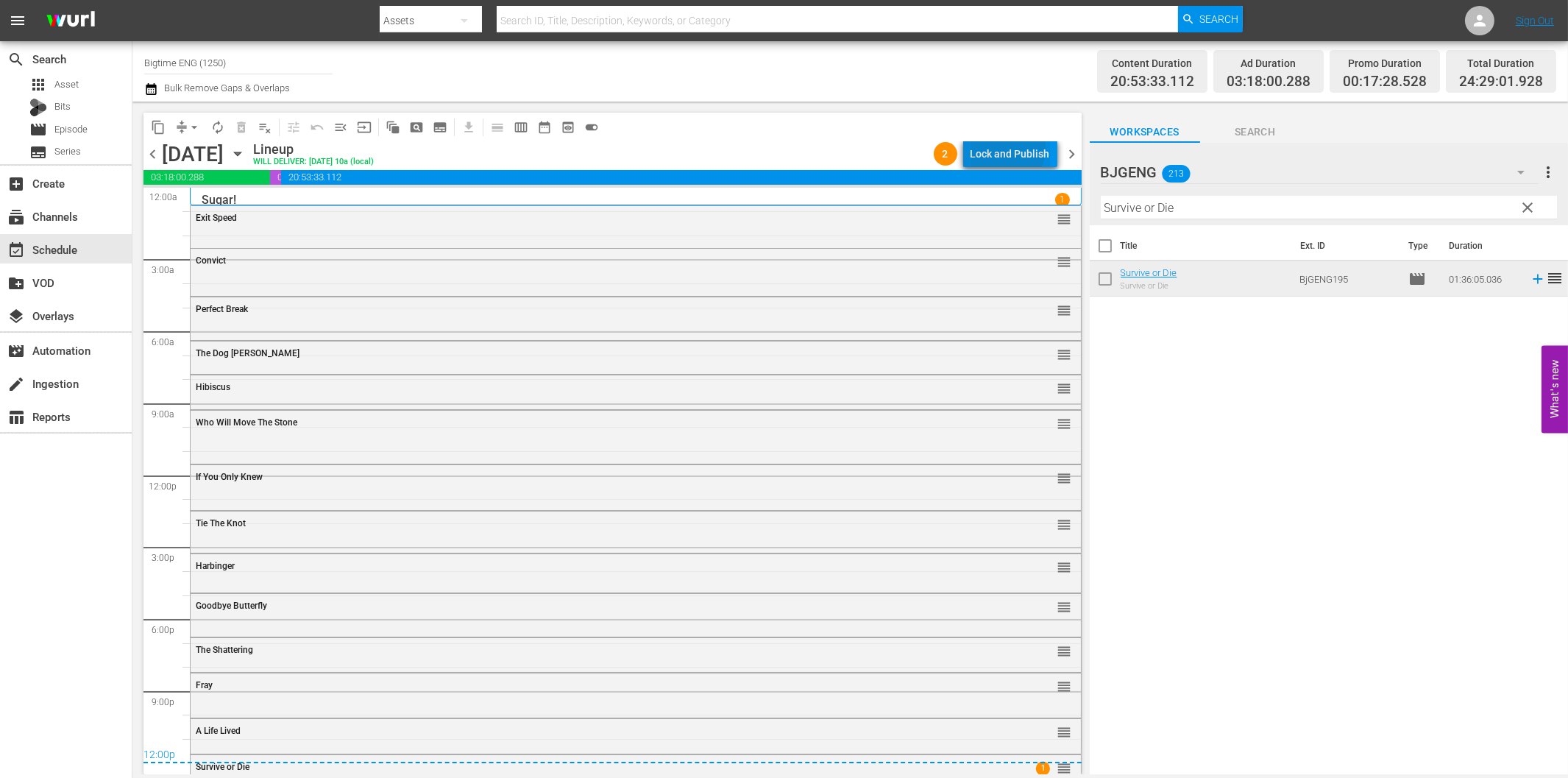
click at [1001, 147] on div "Lock and Publish" at bounding box center [1010, 154] width 80 height 27
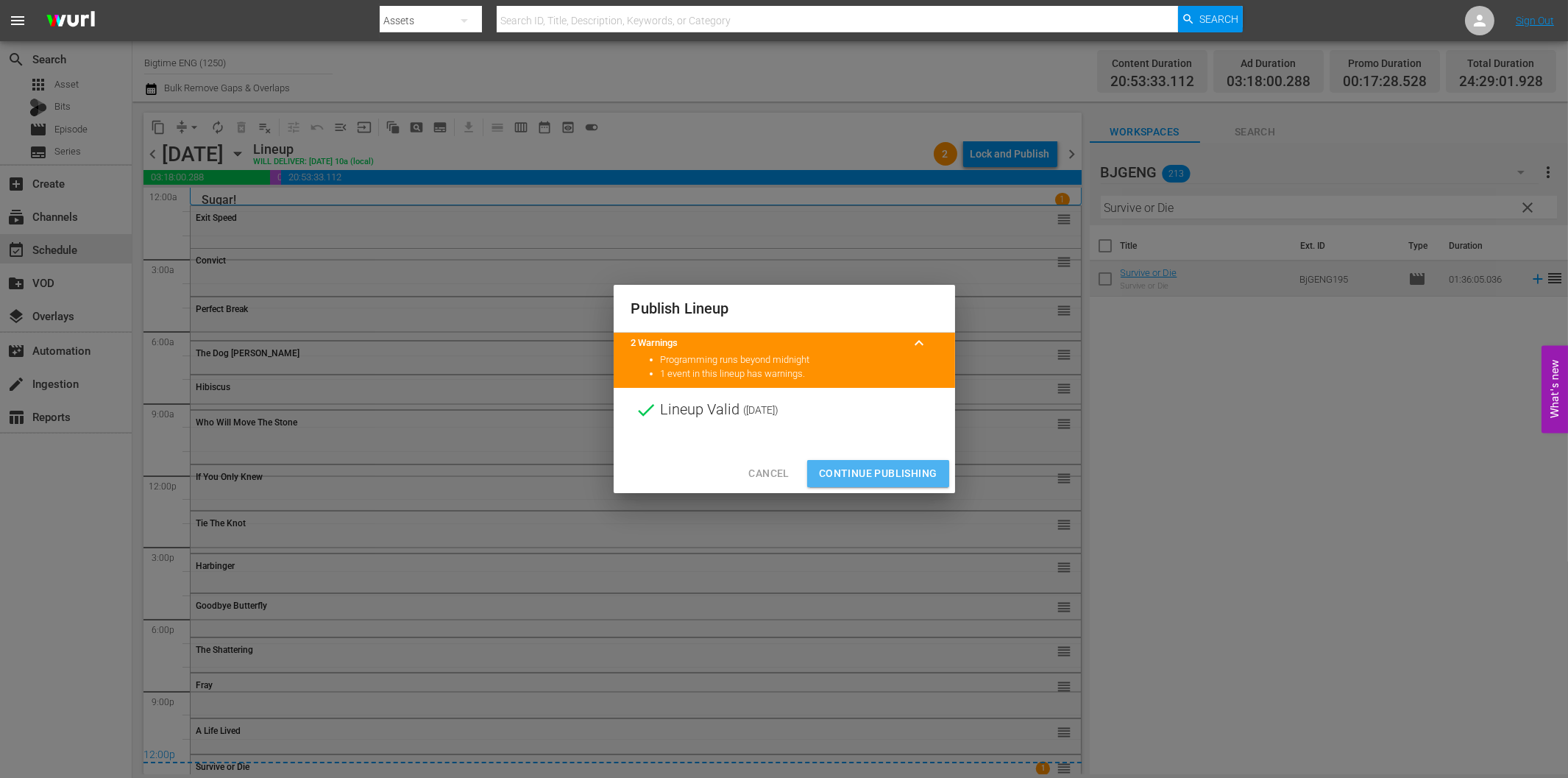
click at [894, 476] on span "Continue Publishing" at bounding box center [878, 474] width 118 height 18
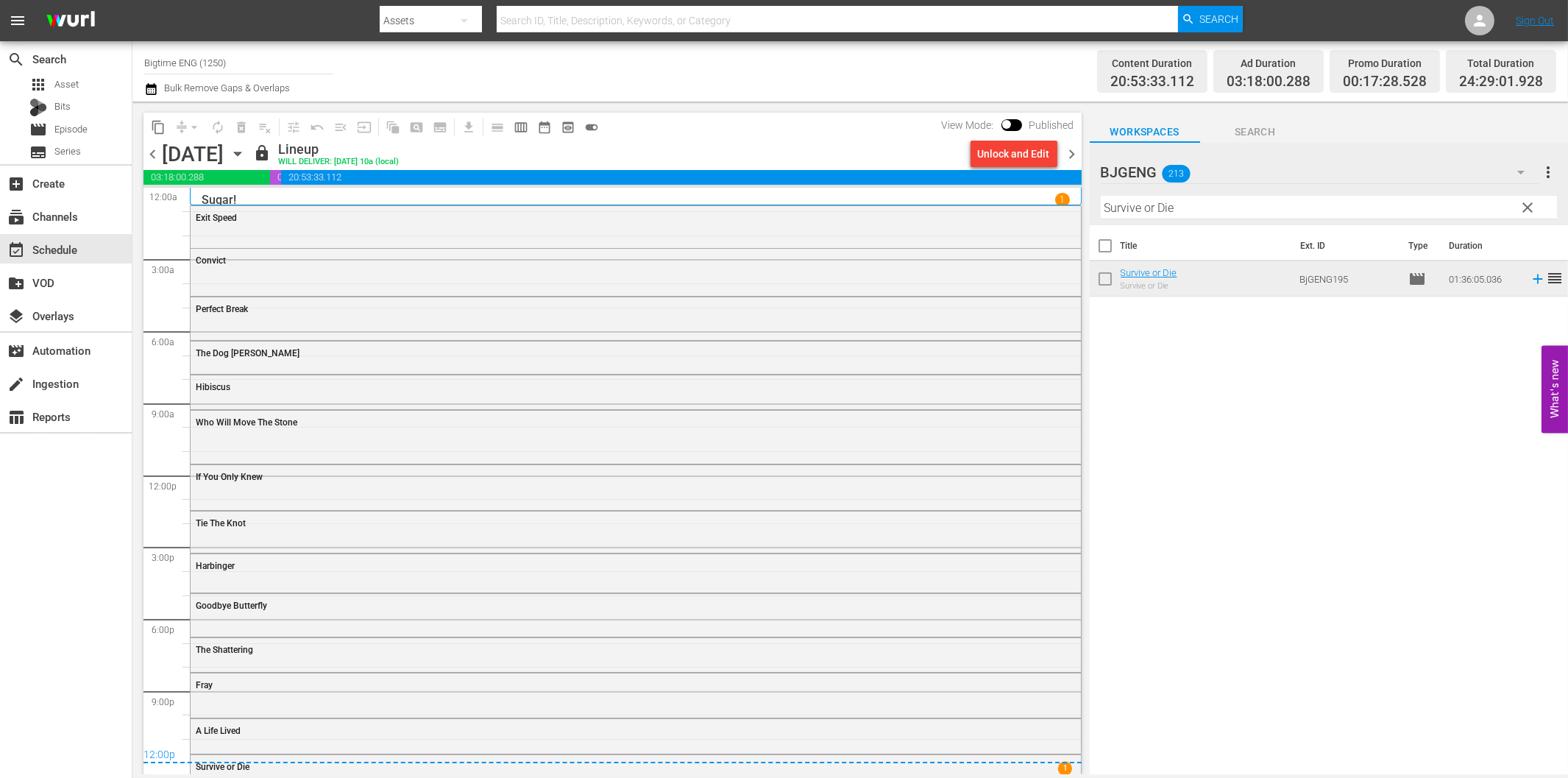
drag, startPoint x: 1069, startPoint y: 158, endPoint x: 1172, endPoint y: 178, distance: 104.9
click at [1069, 158] on span "chevron_right" at bounding box center [1072, 155] width 18 height 18
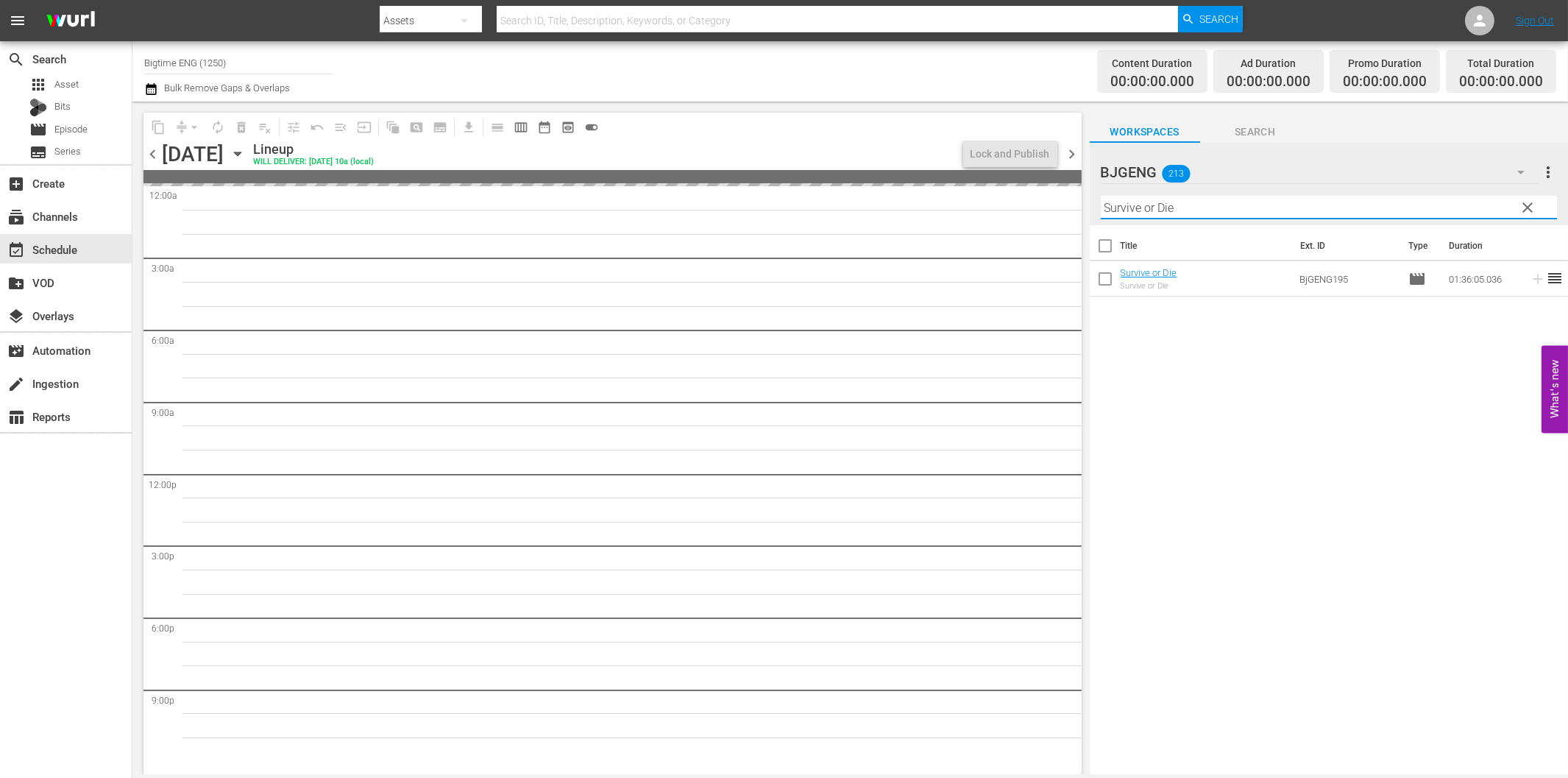
click at [1214, 209] on input "Survive or Die" at bounding box center [1329, 208] width 456 height 24
paste input "Dirty Dead Con Men"
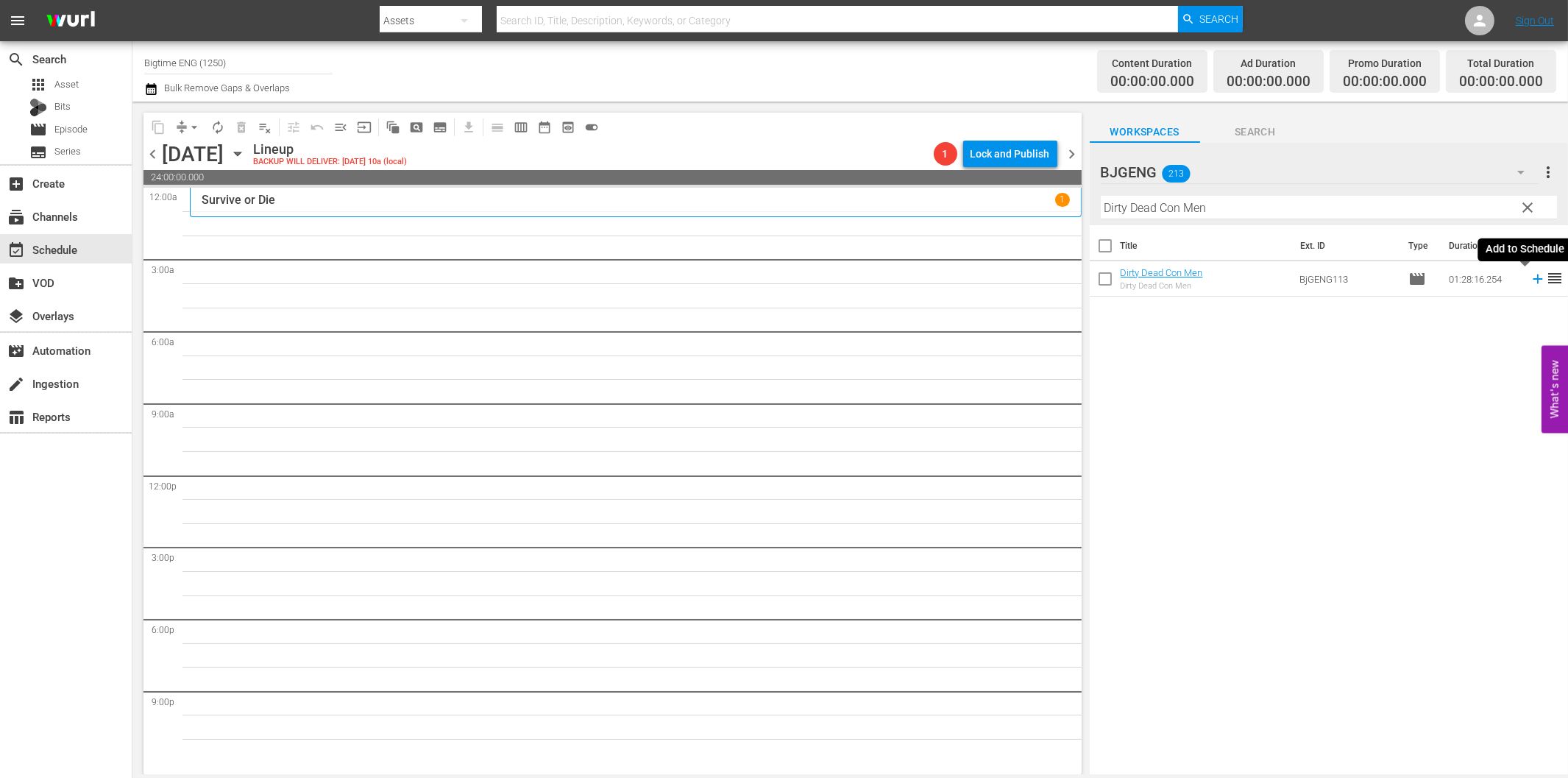
click at [1533, 276] on icon at bounding box center [1537, 279] width 9 height 9
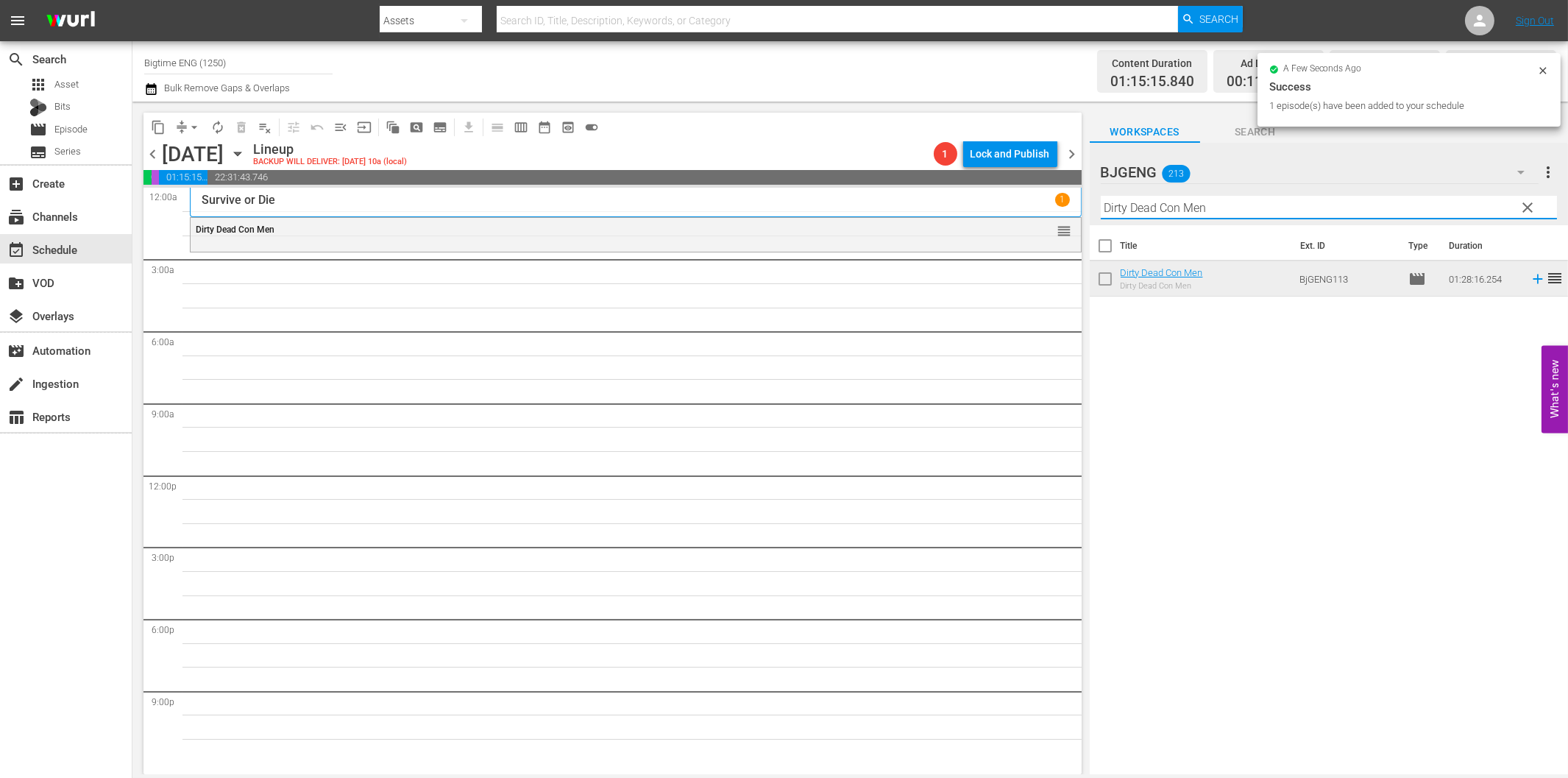
click at [1144, 205] on input "Dirty Dead Con Men" at bounding box center [1329, 208] width 456 height 24
paste input "Admins"
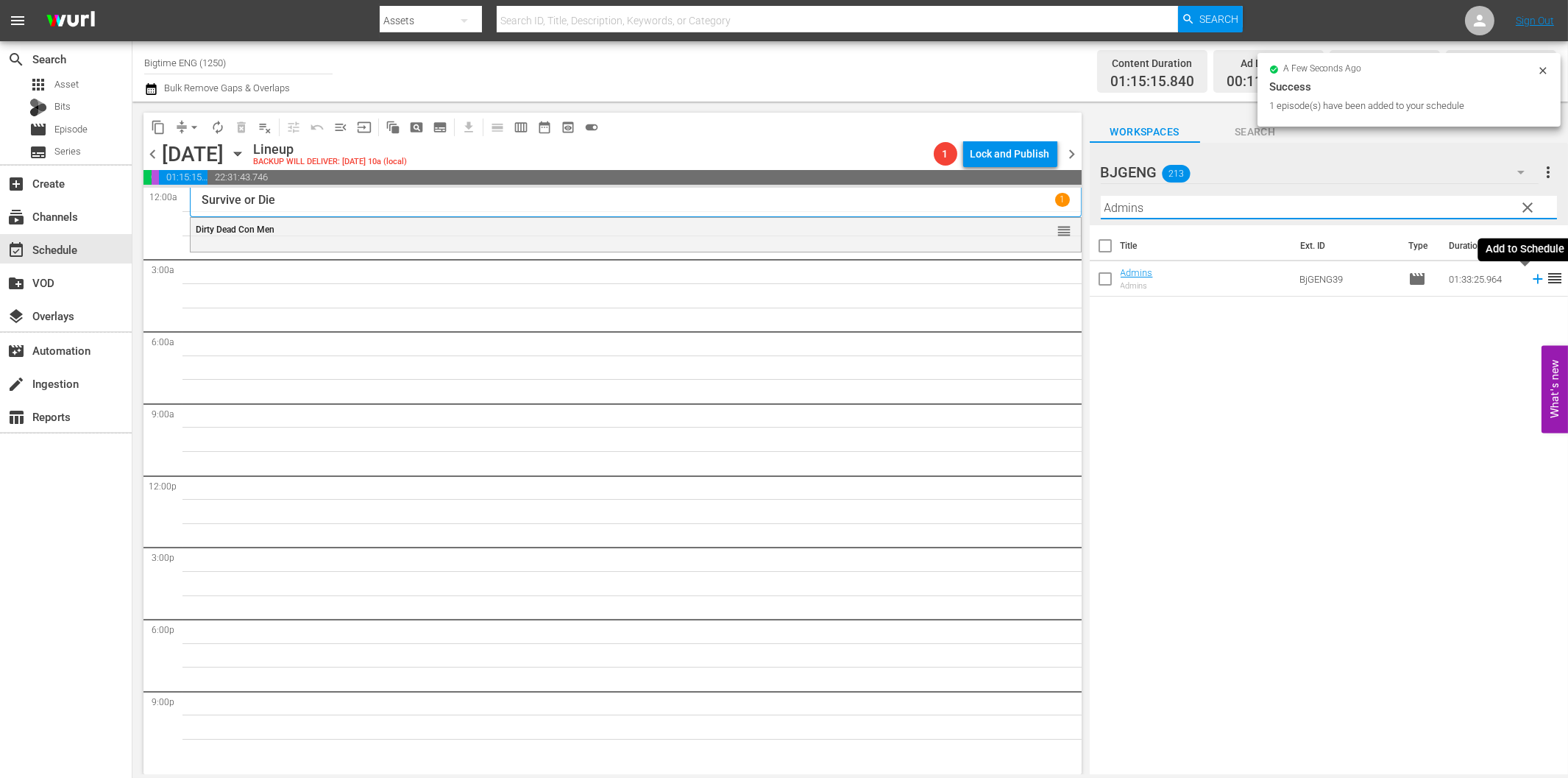
click at [1529, 276] on icon at bounding box center [1537, 278] width 16 height 16
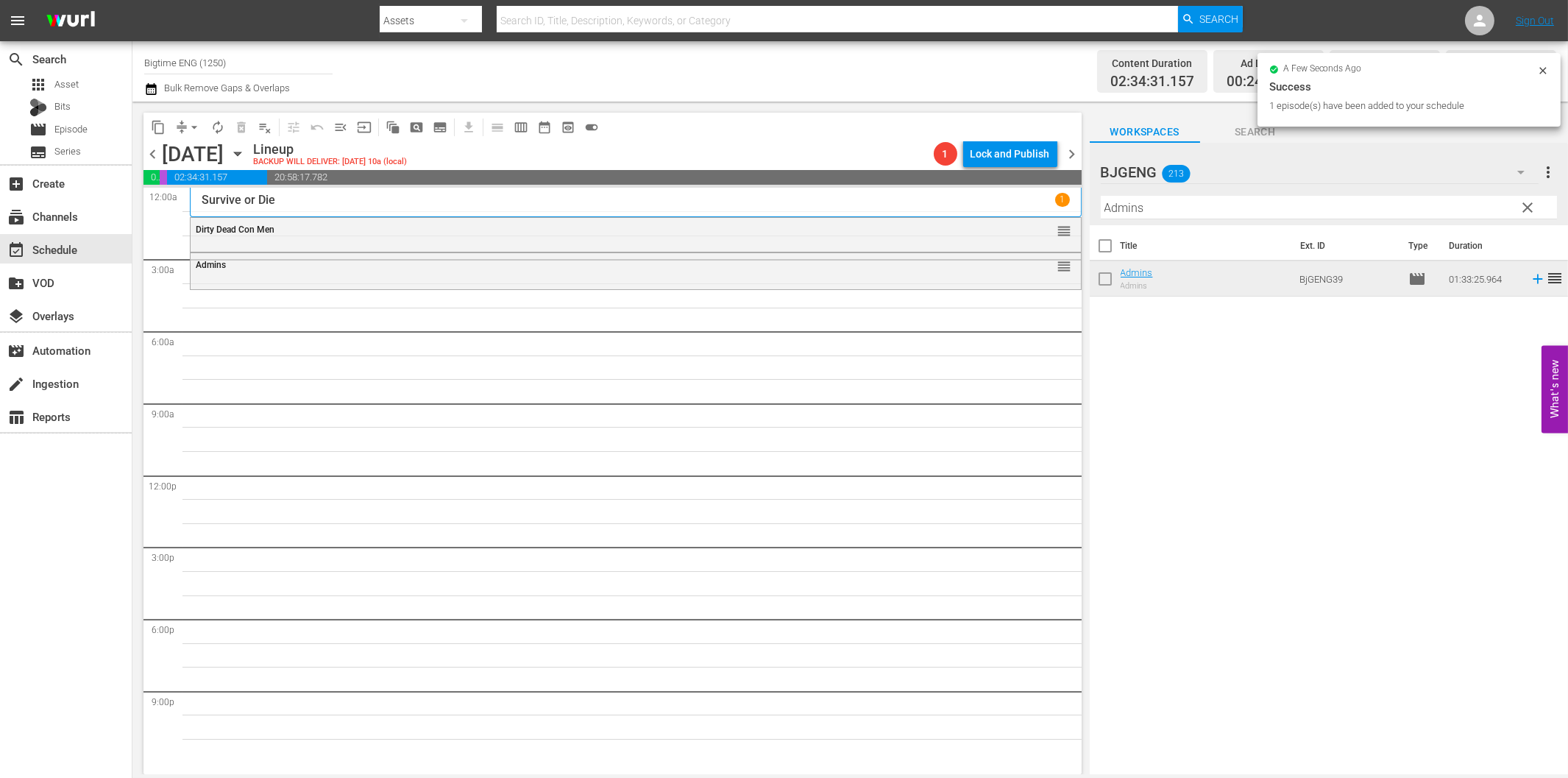
click at [1203, 207] on input "Admins" at bounding box center [1329, 208] width 456 height 24
paste input "How To Beat A Bully"
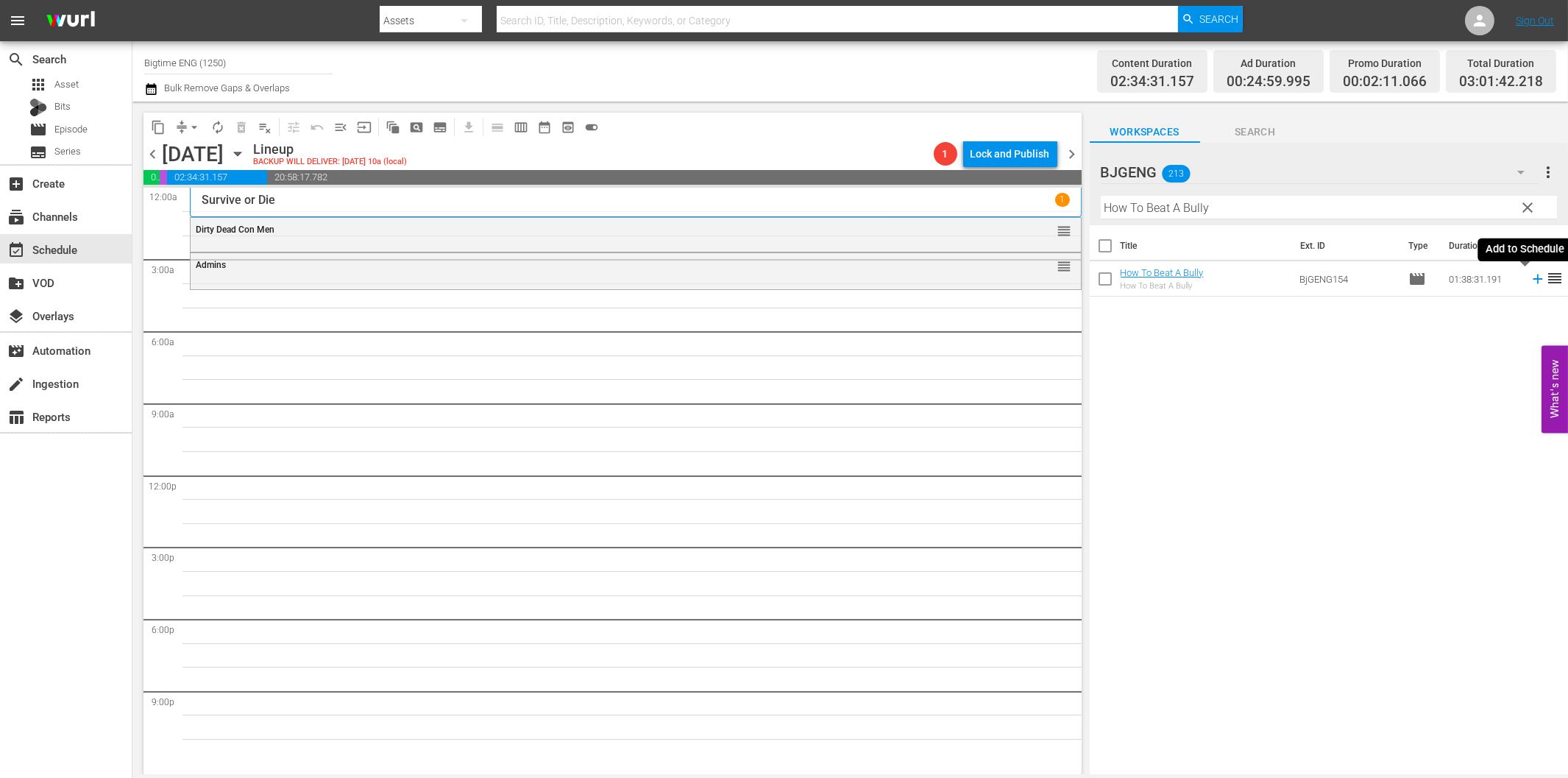
click at [1529, 282] on icon at bounding box center [1537, 278] width 16 height 16
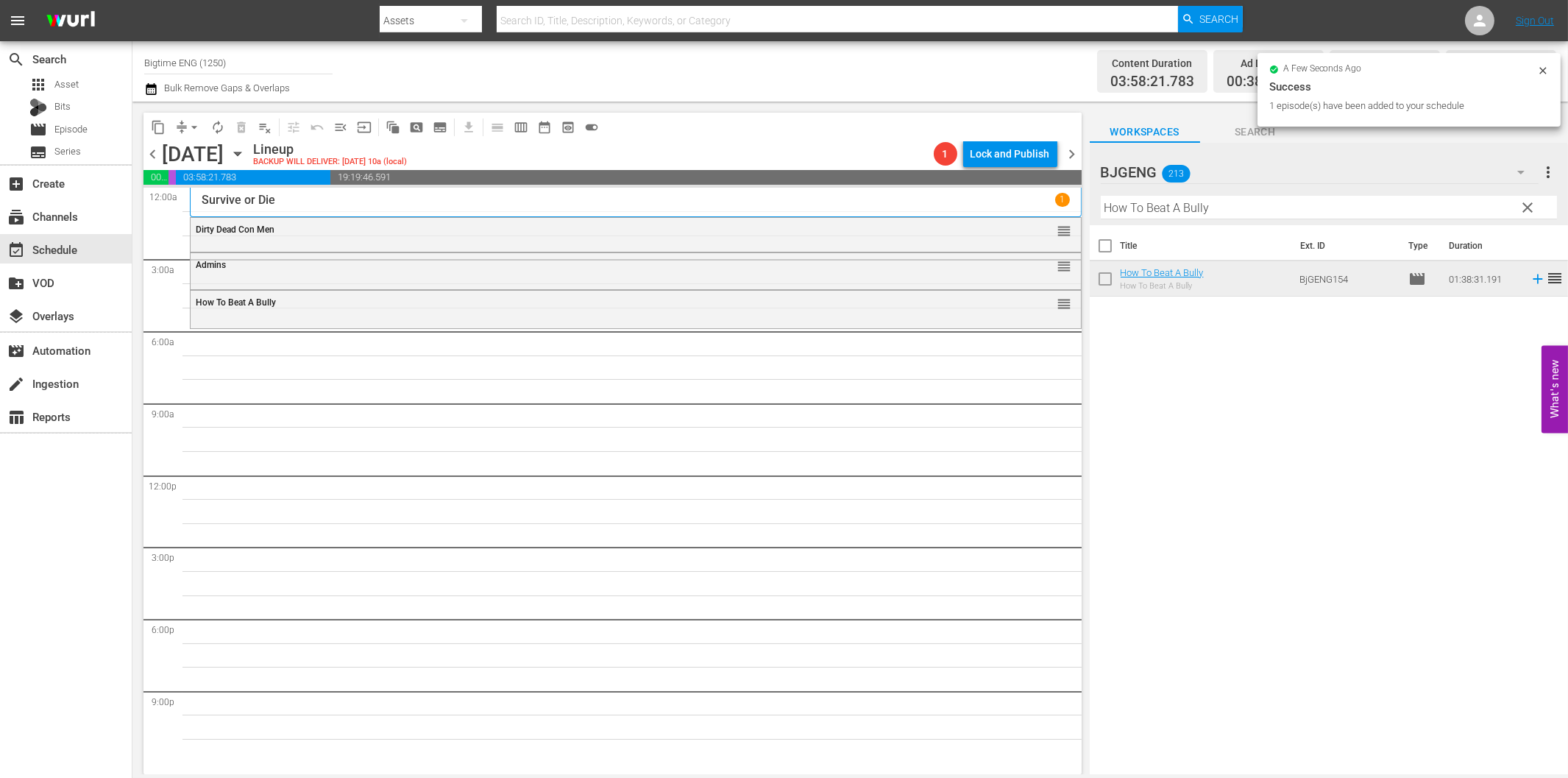
click at [1172, 207] on input "How To Beat A Bully" at bounding box center [1329, 208] width 456 height 24
paste input "Blissfully Unmarried"
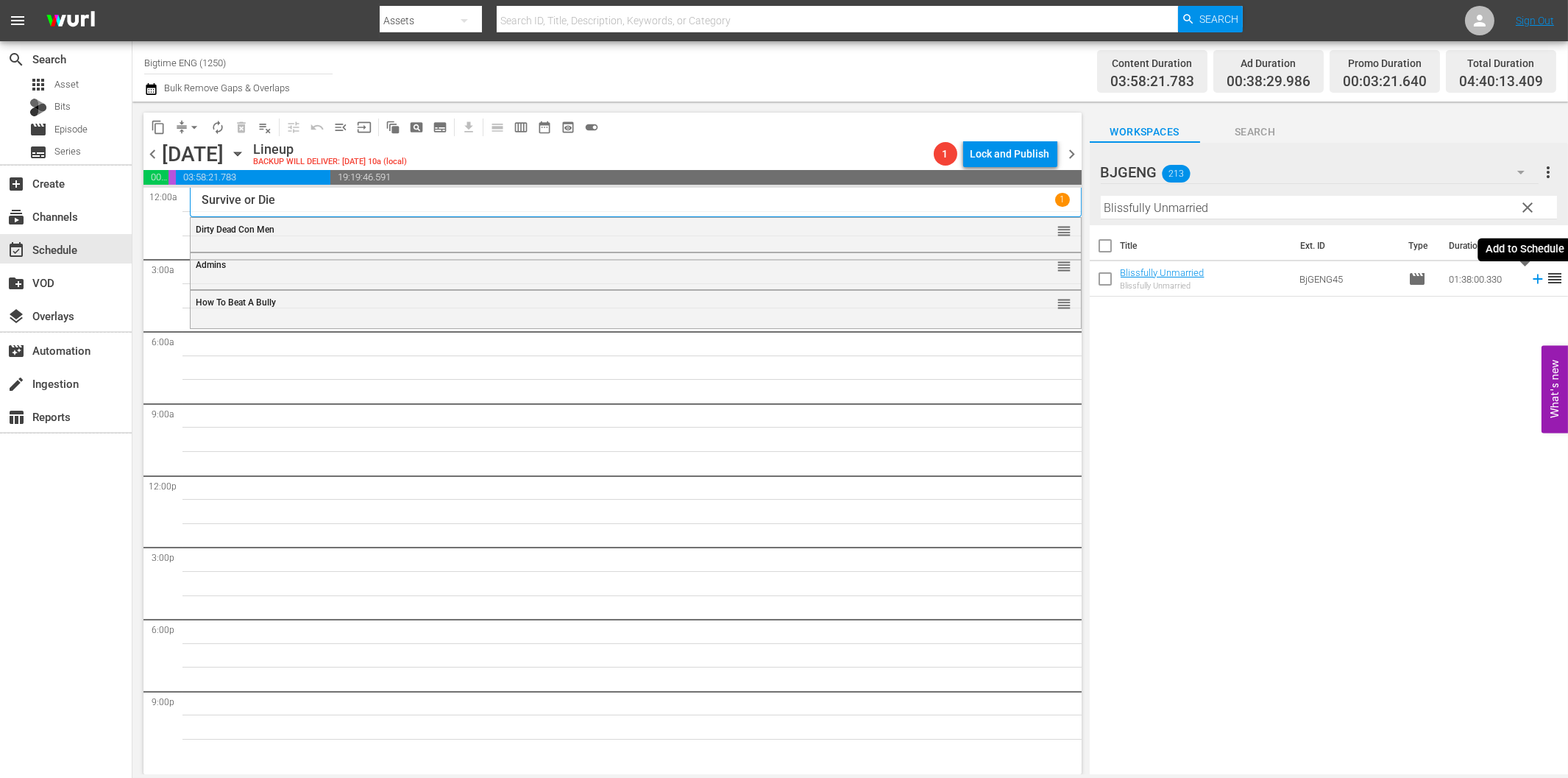
click at [1529, 282] on icon at bounding box center [1537, 278] width 16 height 16
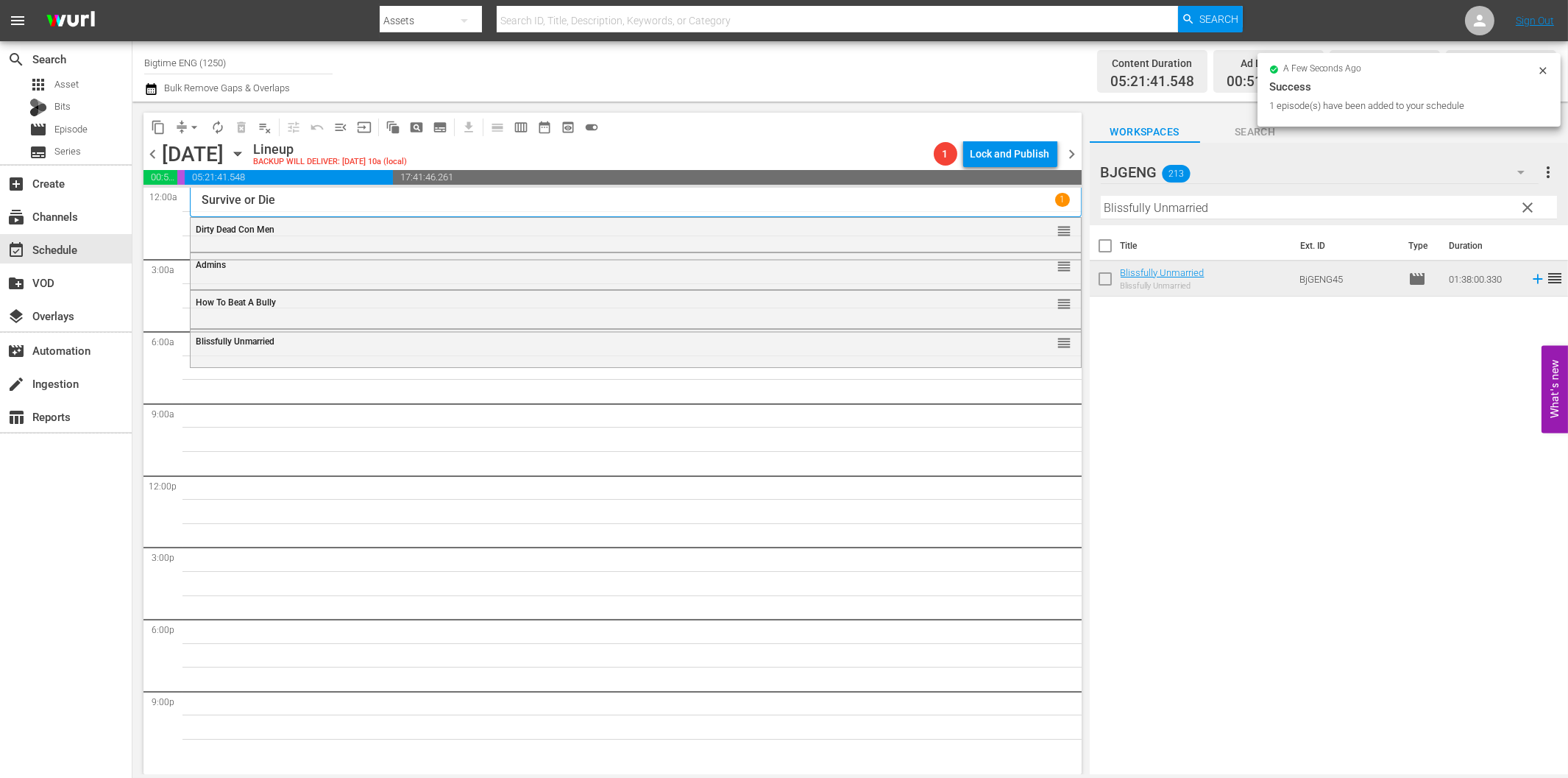
click at [1156, 209] on input "Blissfully Unmarried" at bounding box center [1329, 208] width 456 height 24
paste input "Chelsea"
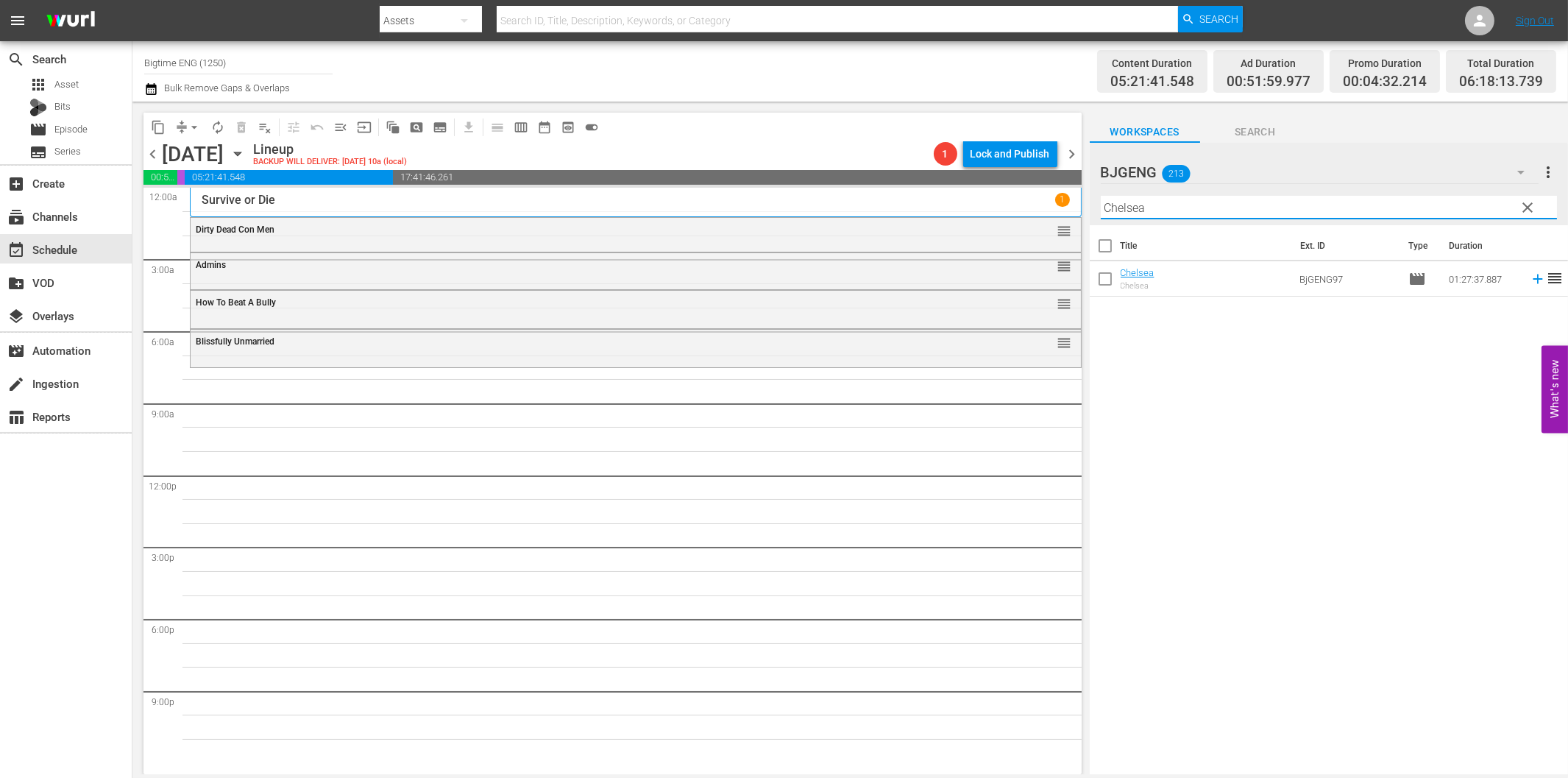
click at [1533, 280] on icon at bounding box center [1537, 279] width 9 height 9
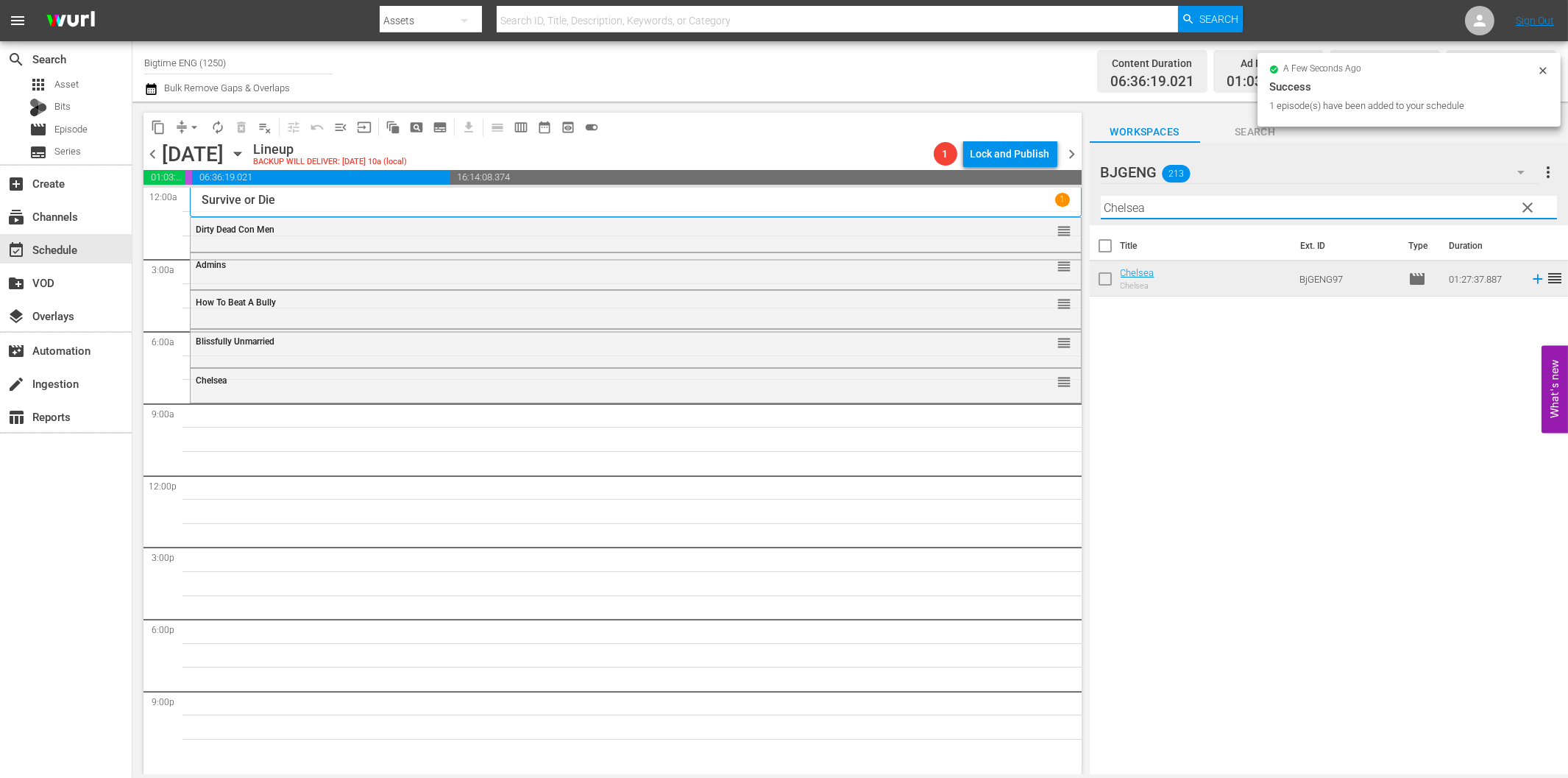
click at [1272, 201] on input "Chelsea" at bounding box center [1329, 208] width 456 height 24
paste input "[PERSON_NAME] Vow"
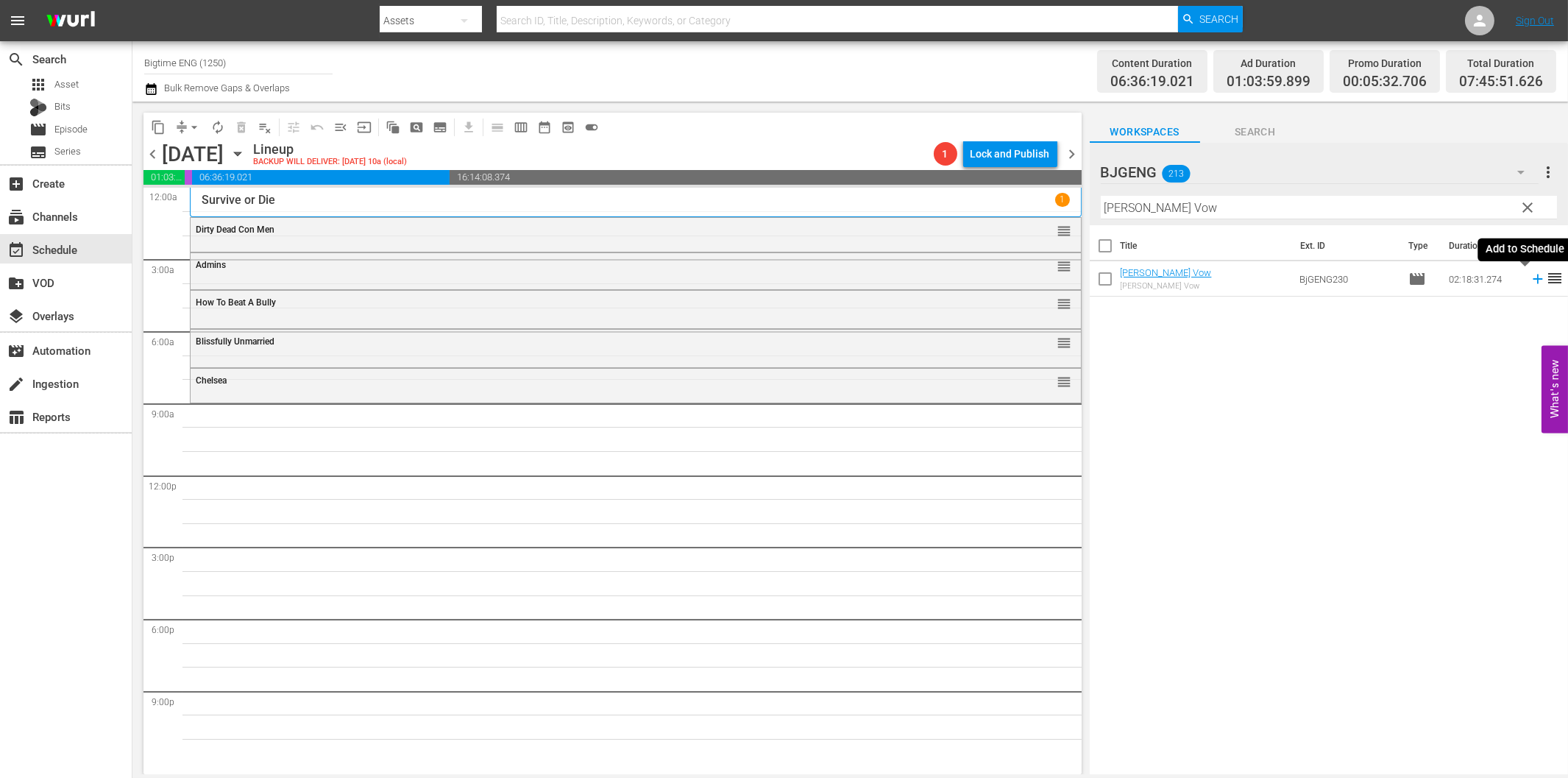
click at [1531, 277] on icon at bounding box center [1537, 278] width 16 height 16
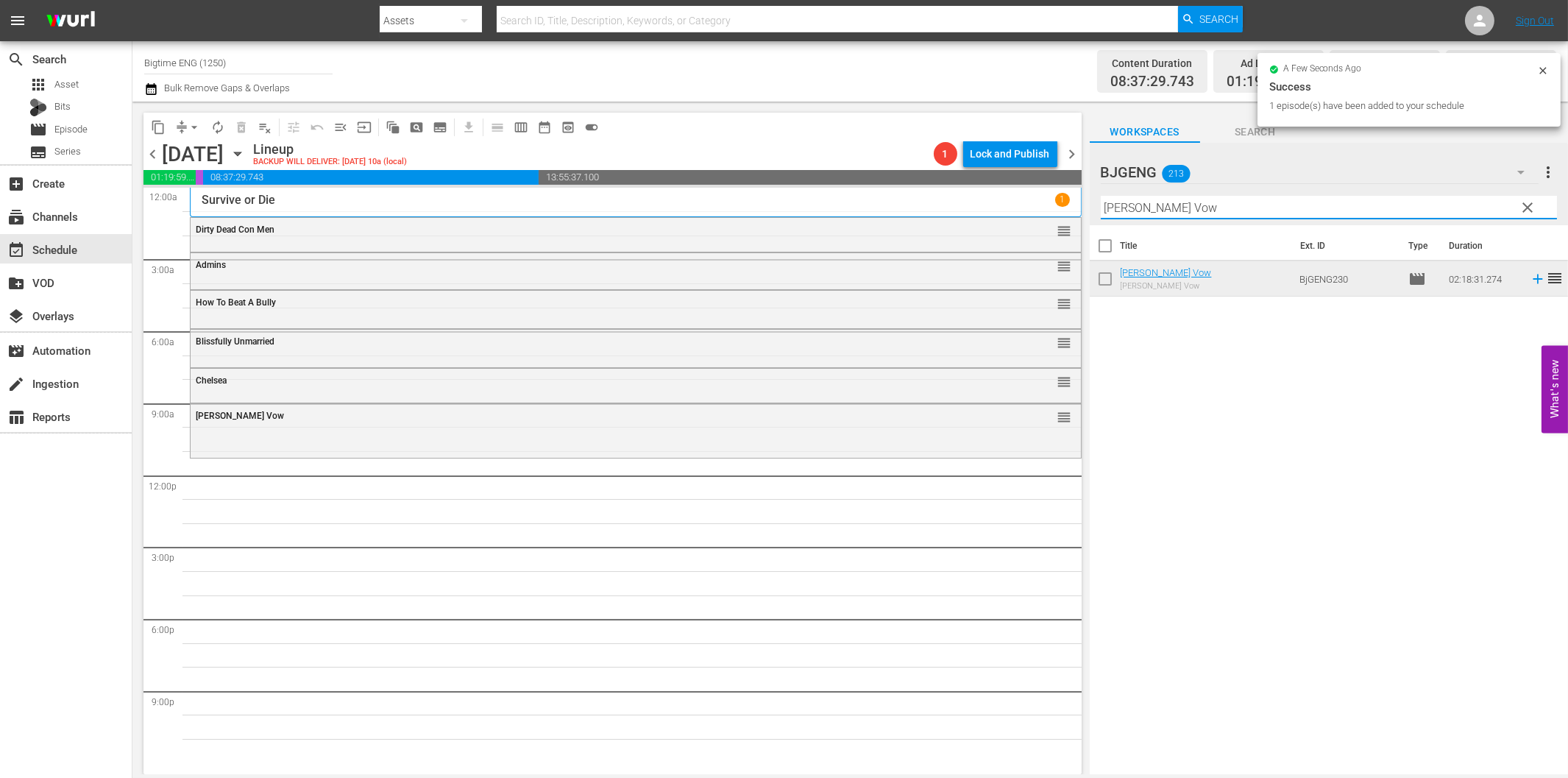
click at [1158, 208] on input "[PERSON_NAME] Vow" at bounding box center [1329, 208] width 456 height 24
paste input "Damaged Goods"
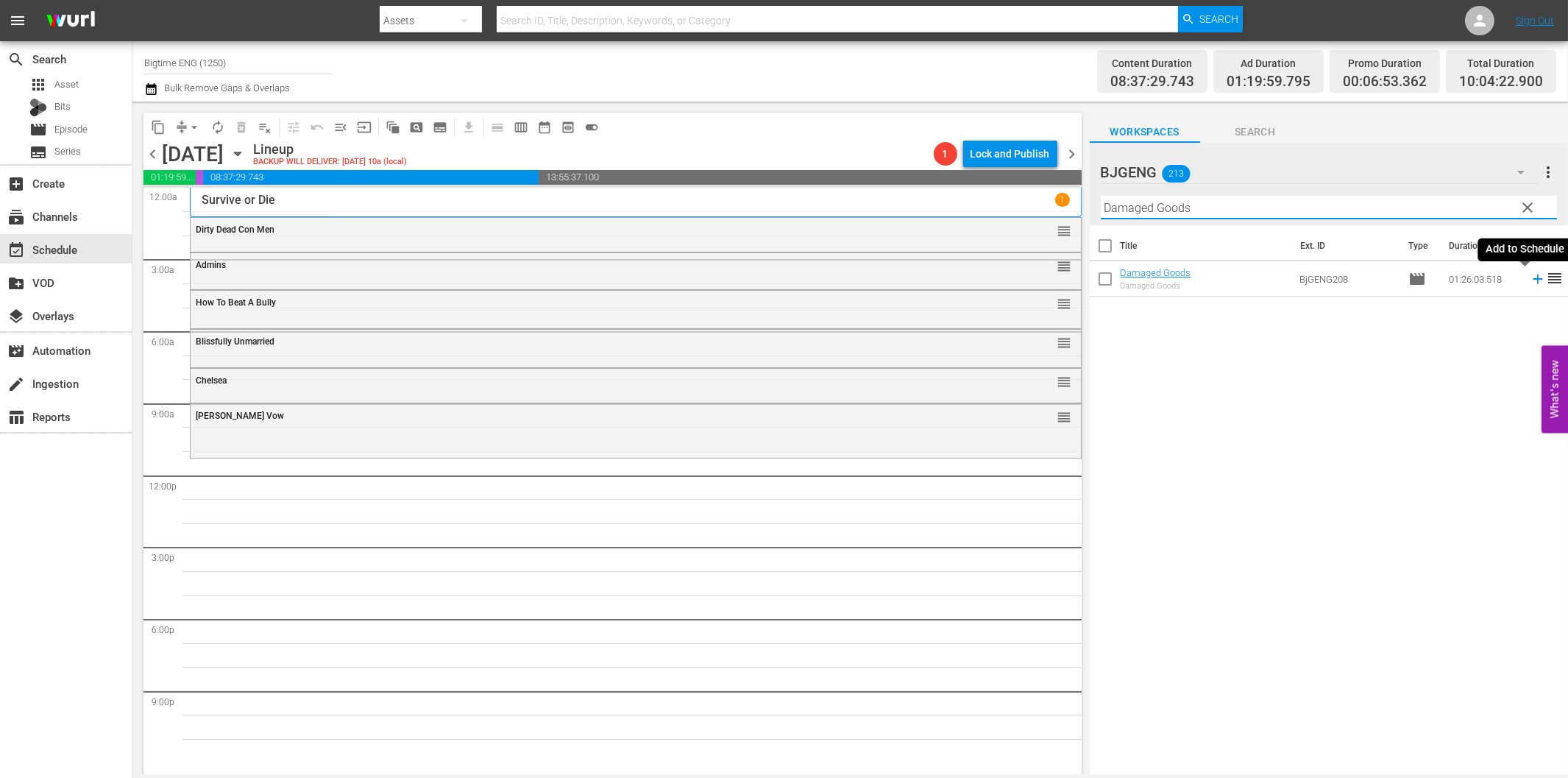
click at [1533, 276] on icon at bounding box center [1537, 279] width 9 height 9
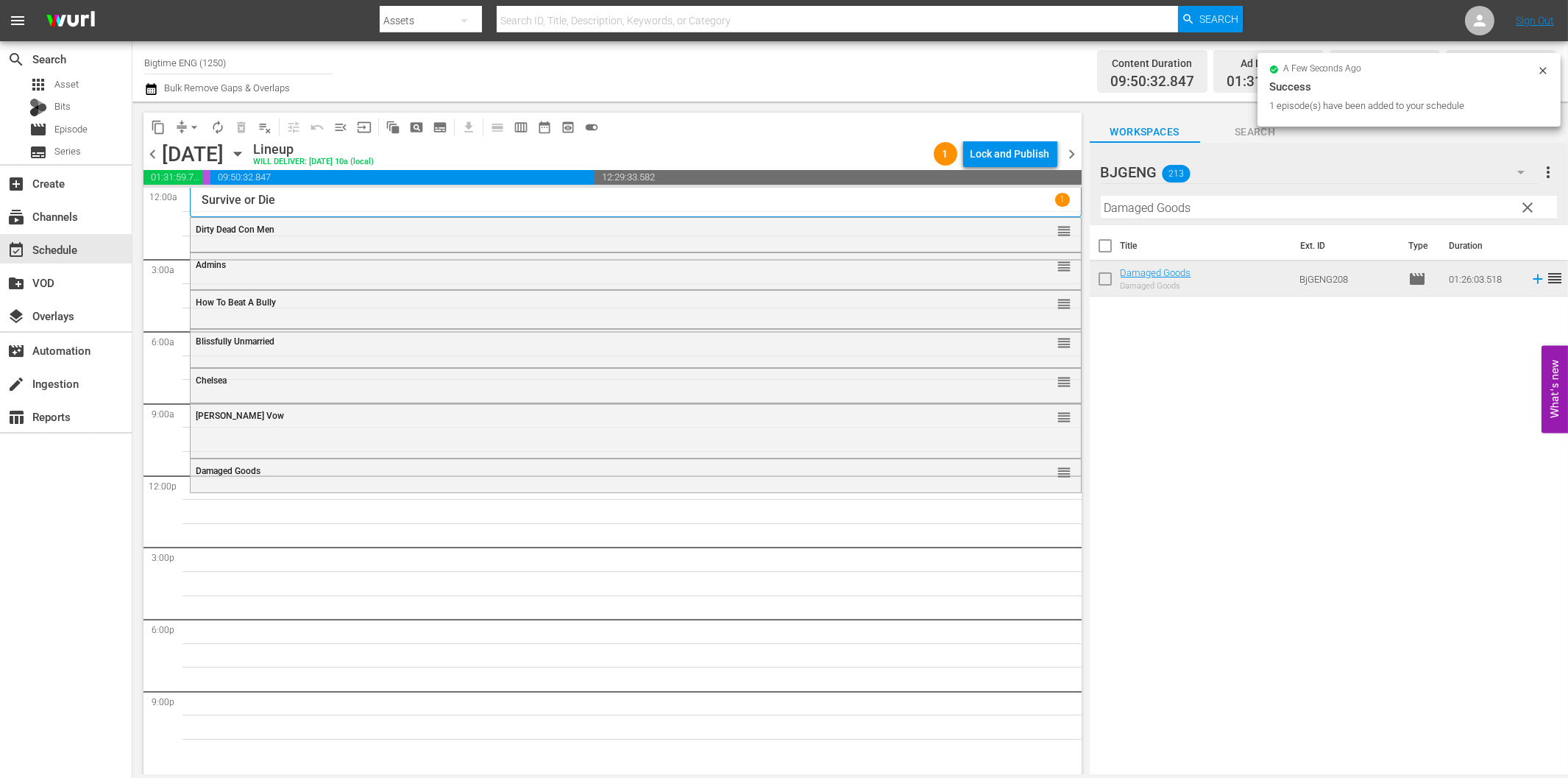
click at [1215, 207] on input "Damaged Goods" at bounding box center [1329, 208] width 456 height 24
paste input "Elle: A Modern Cinderella Tale"
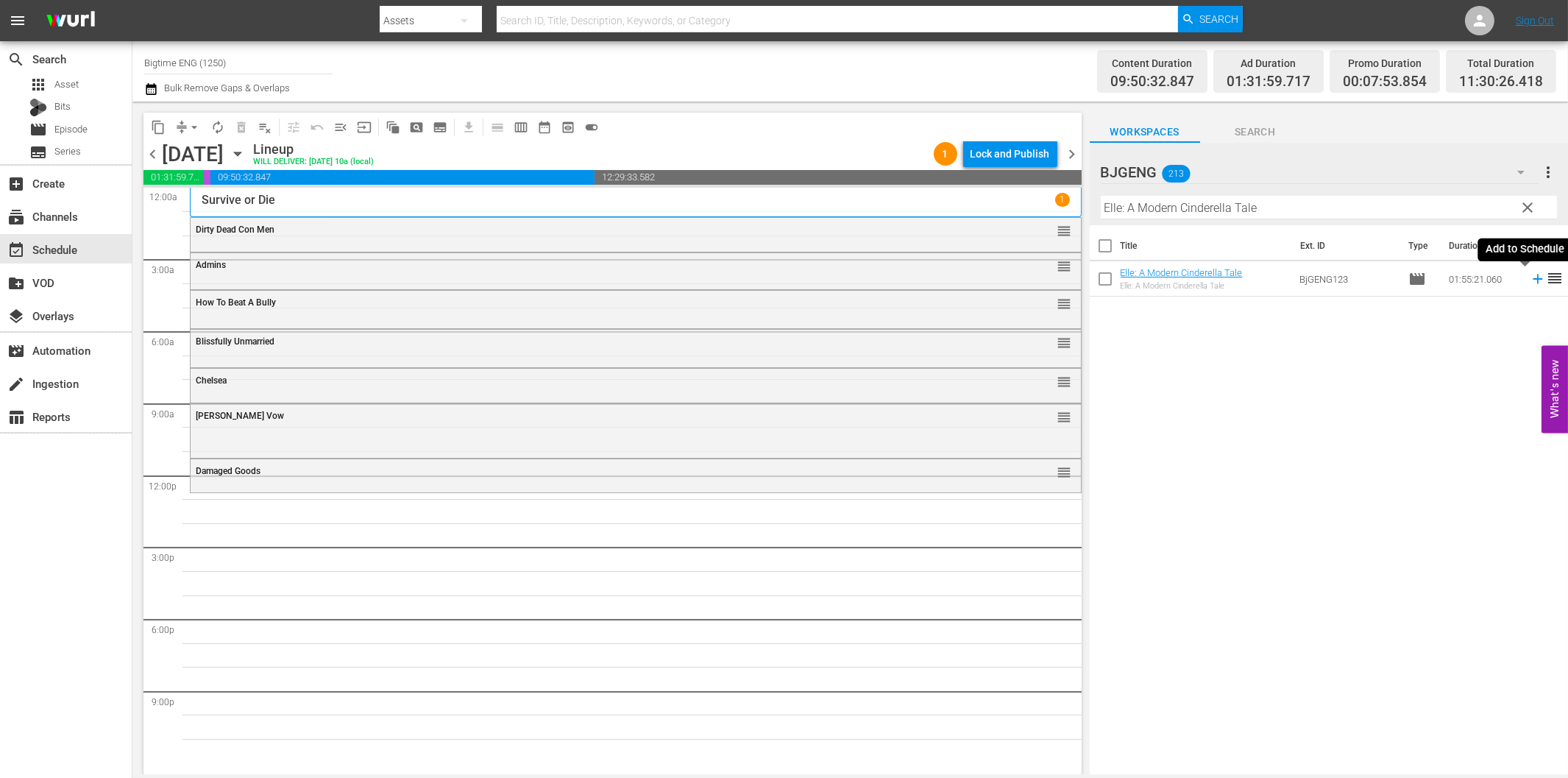
click at [1529, 281] on icon at bounding box center [1537, 278] width 16 height 16
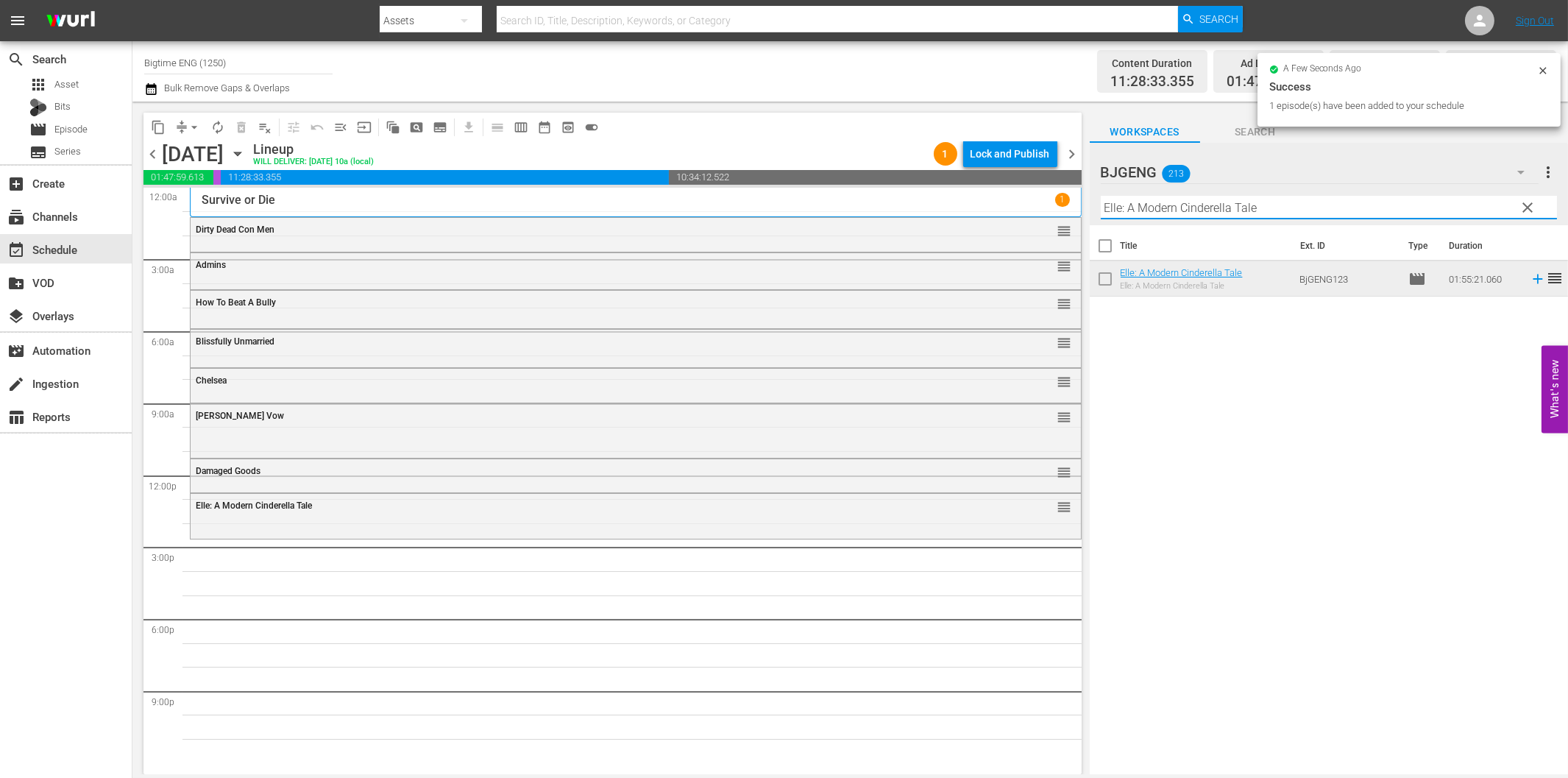
click at [1249, 201] on input "Elle: A Modern Cinderella Tale" at bounding box center [1329, 208] width 456 height 24
paste input "Color Me You"
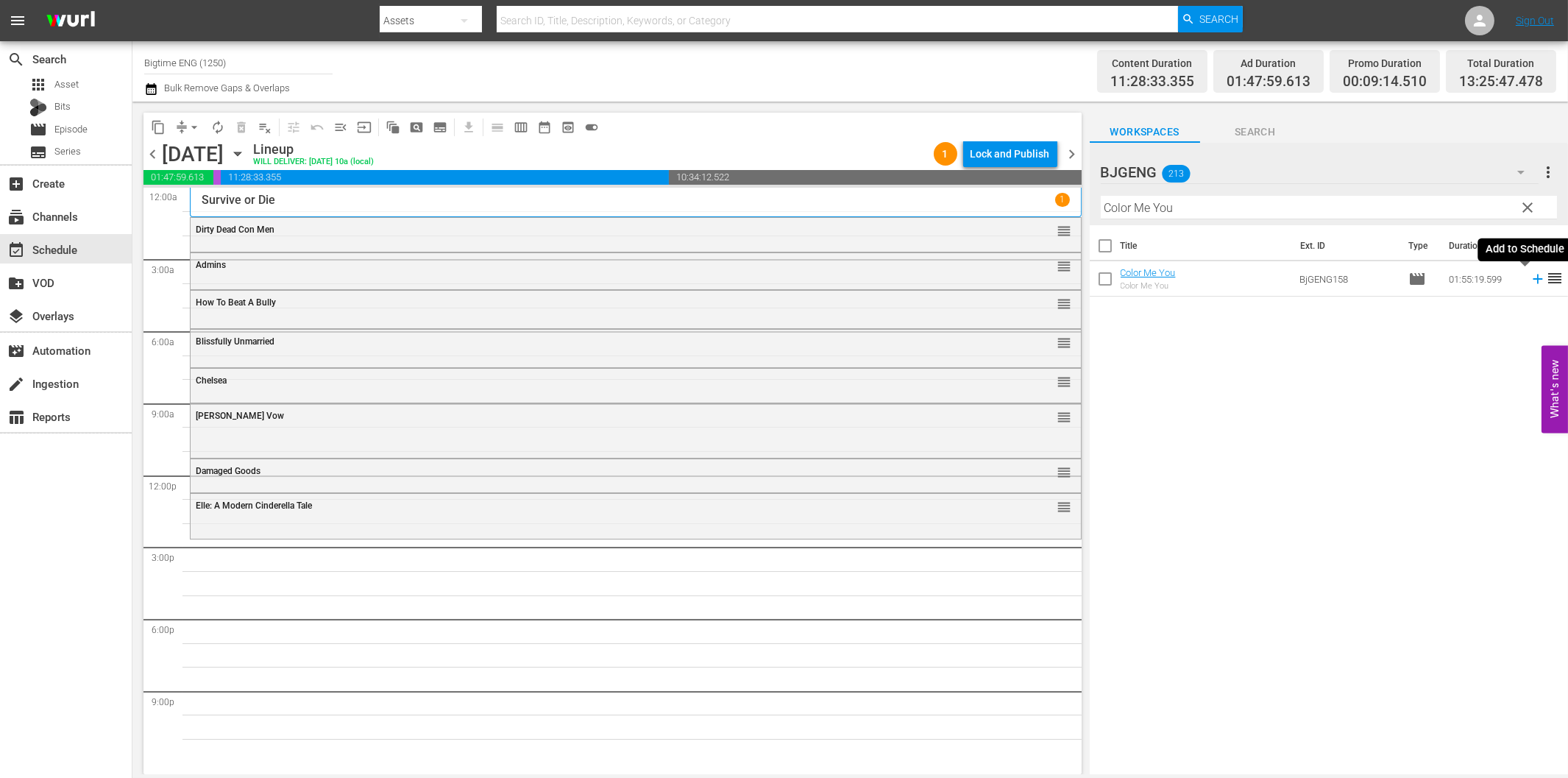
click at [1533, 280] on icon at bounding box center [1537, 279] width 9 height 9
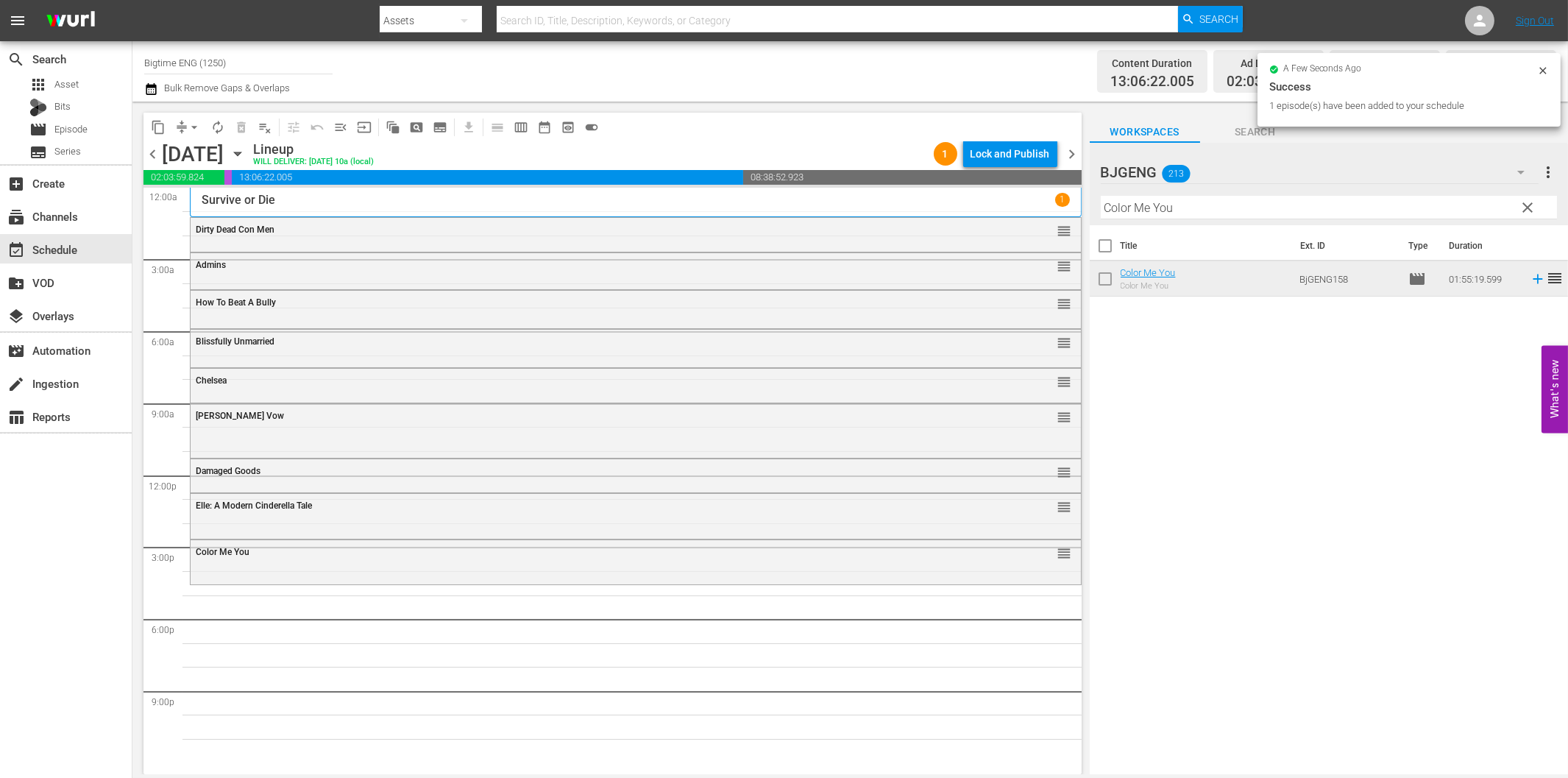
click at [1198, 201] on input "Color Me You" at bounding box center [1329, 208] width 456 height 24
paste input "Appleton"
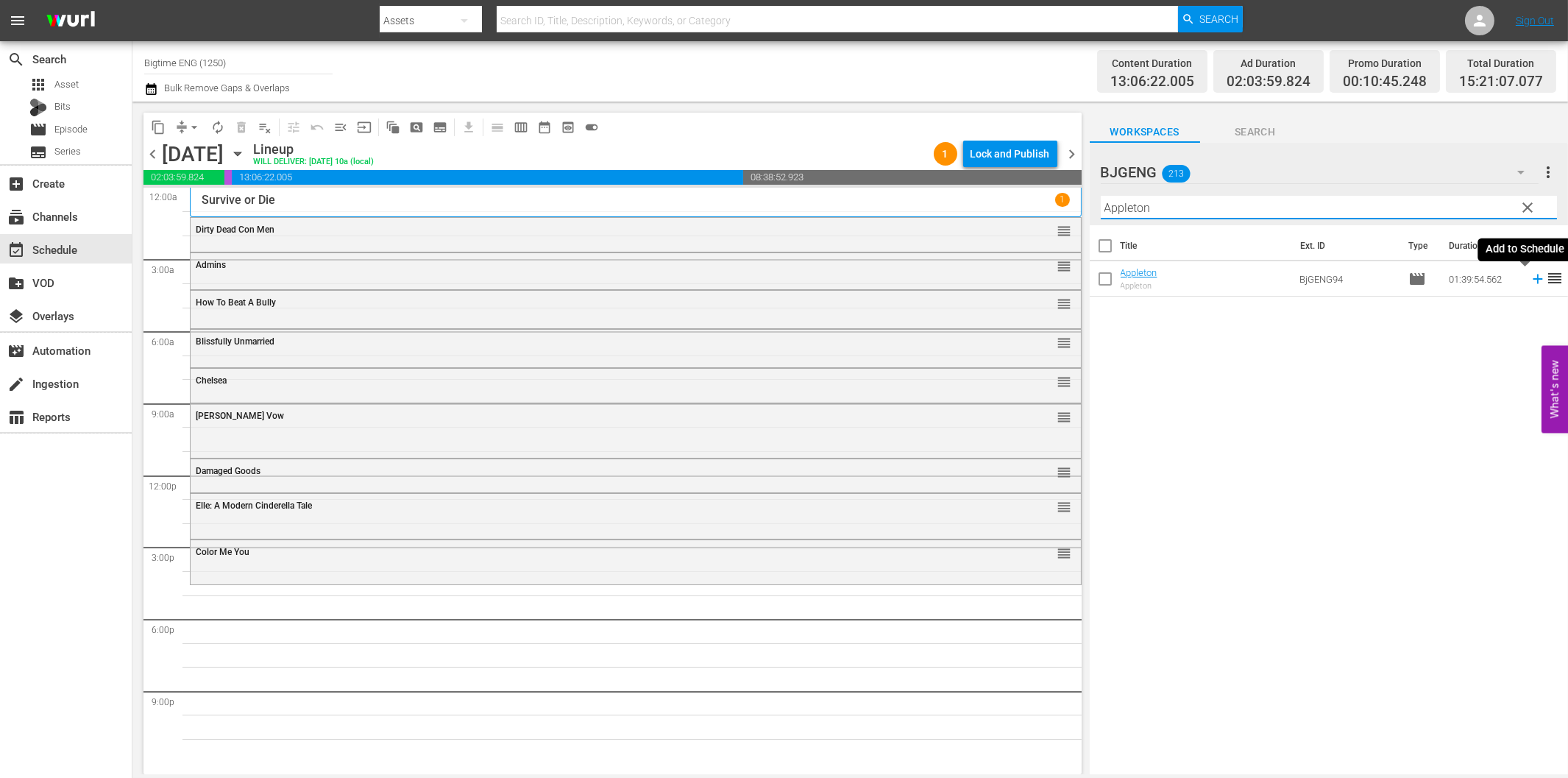
click at [1533, 280] on icon at bounding box center [1537, 279] width 9 height 9
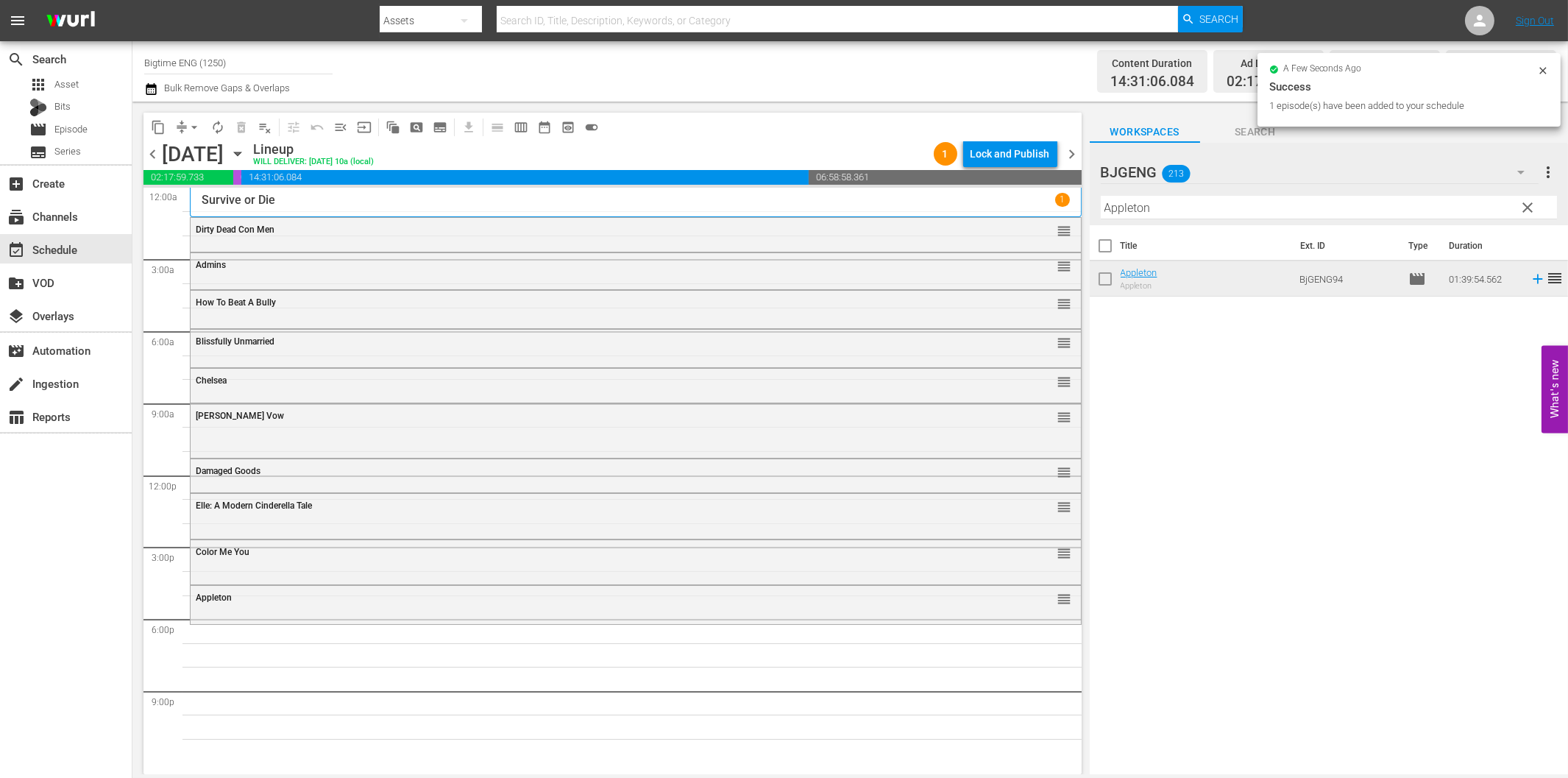
click at [1197, 214] on input "Appleton" at bounding box center [1329, 208] width 456 height 24
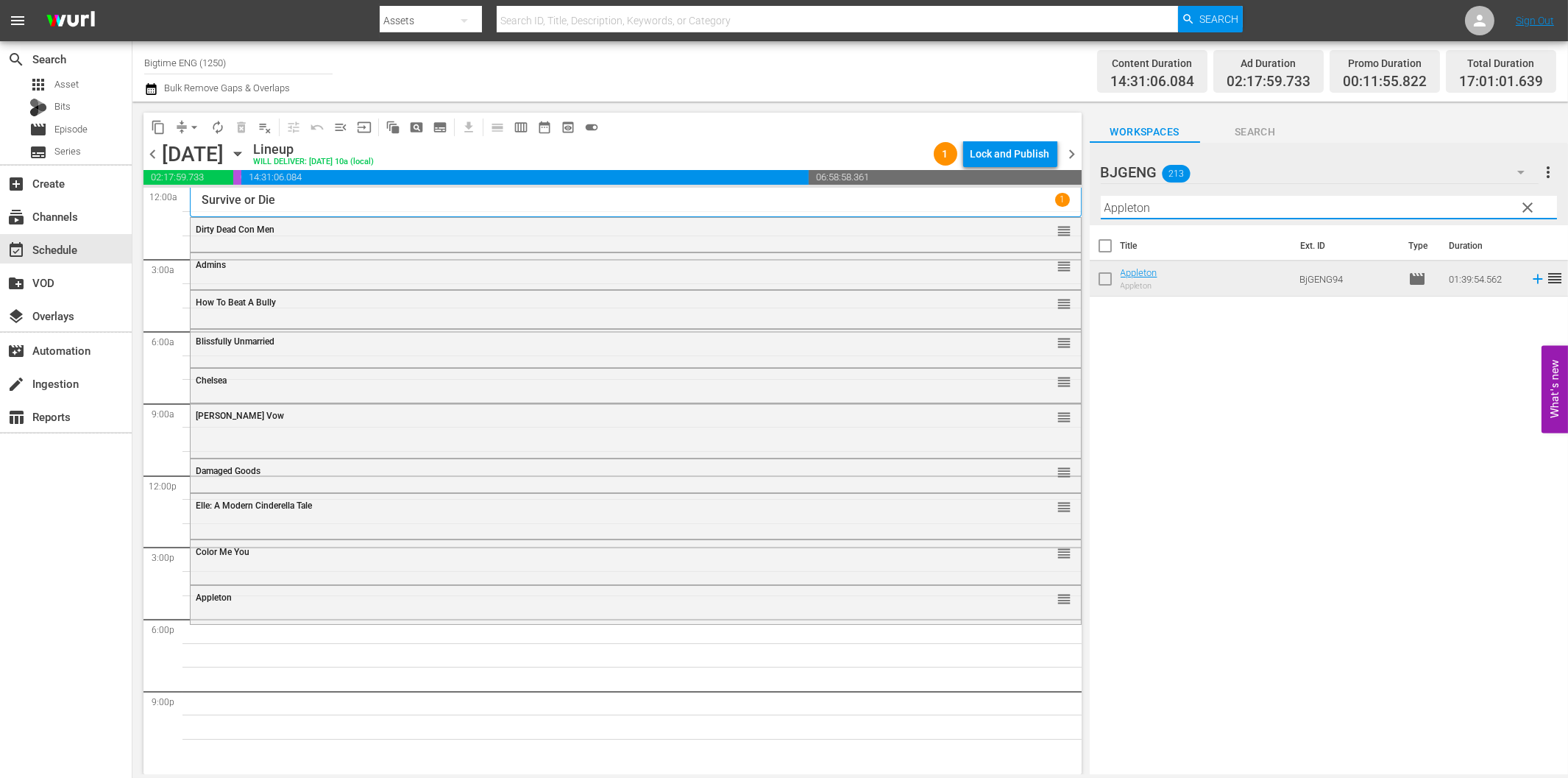
paste input "Eight"
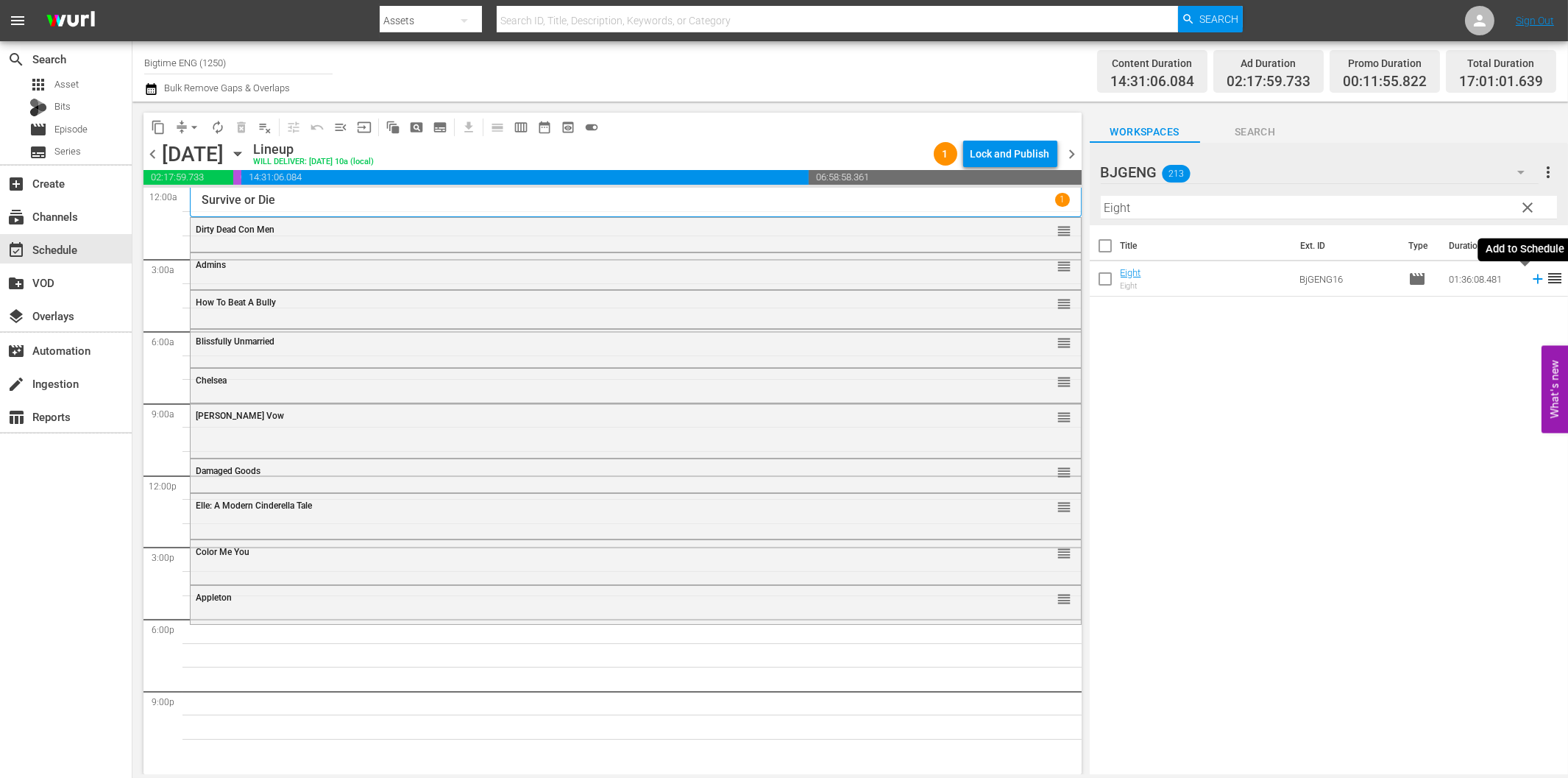
click at [1533, 278] on icon at bounding box center [1537, 279] width 9 height 9
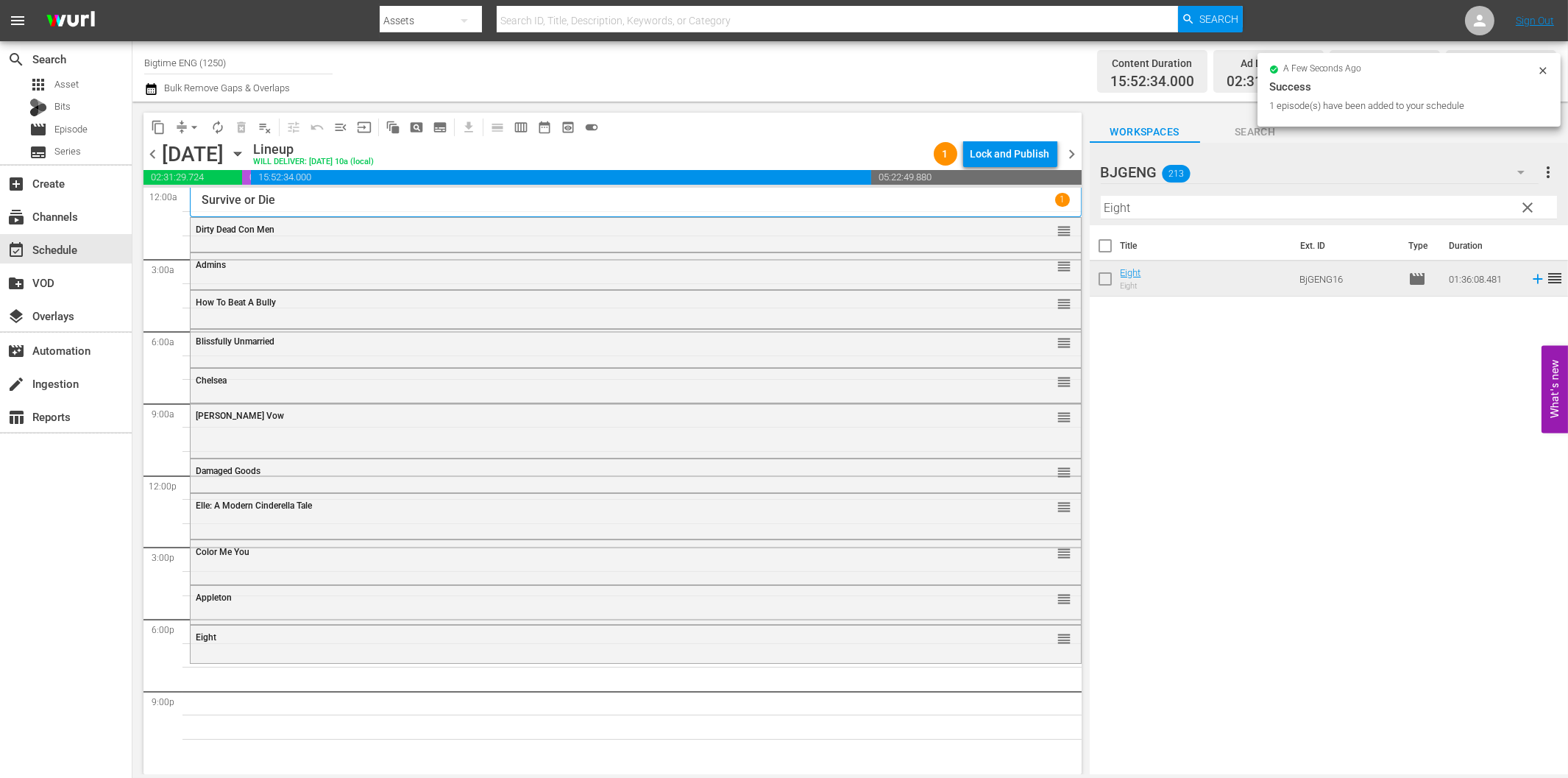
click at [1131, 203] on input "Eight" at bounding box center [1329, 208] width 456 height 24
paste input "Containmen"
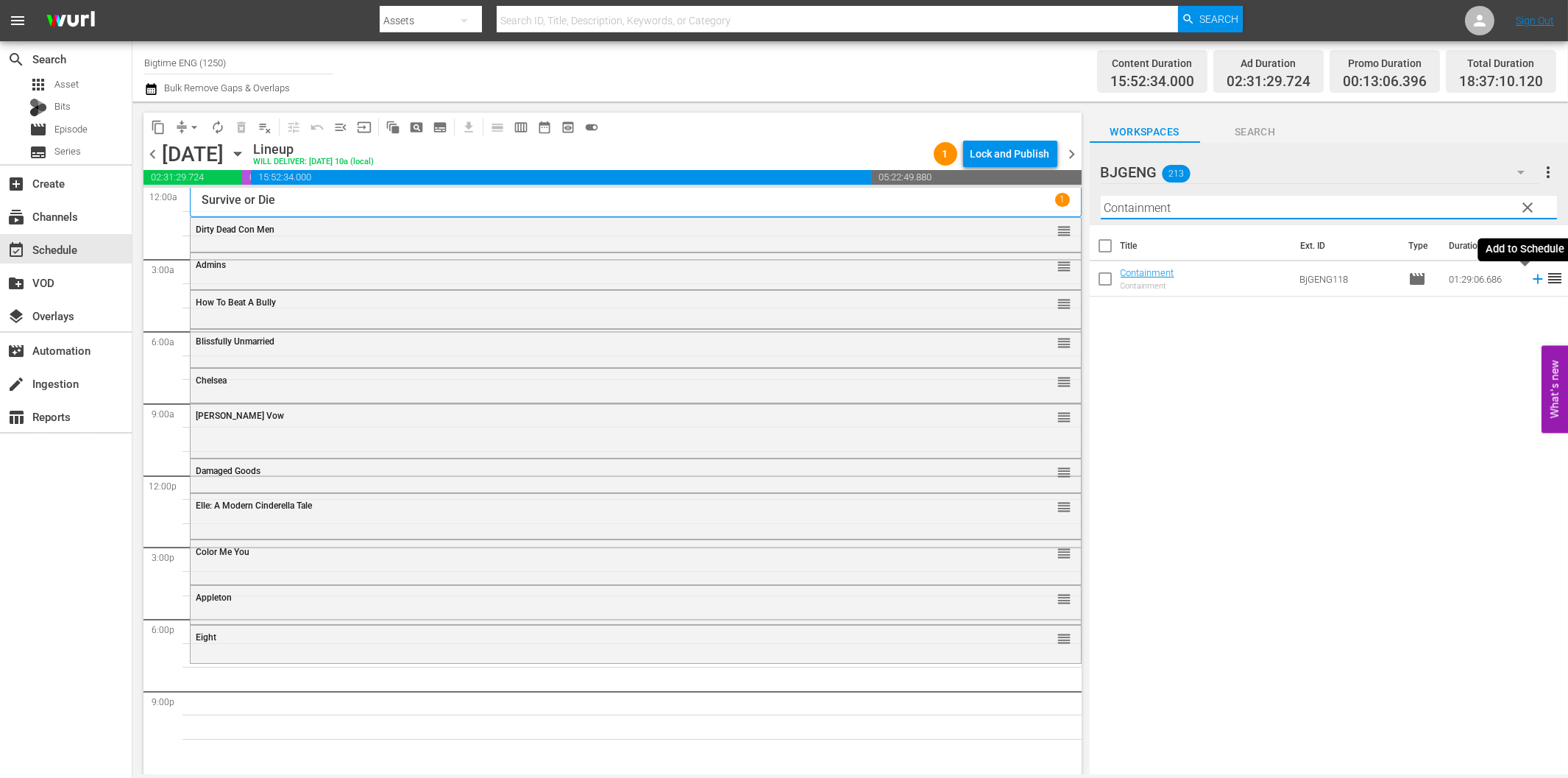
click at [1533, 278] on icon at bounding box center [1537, 279] width 9 height 9
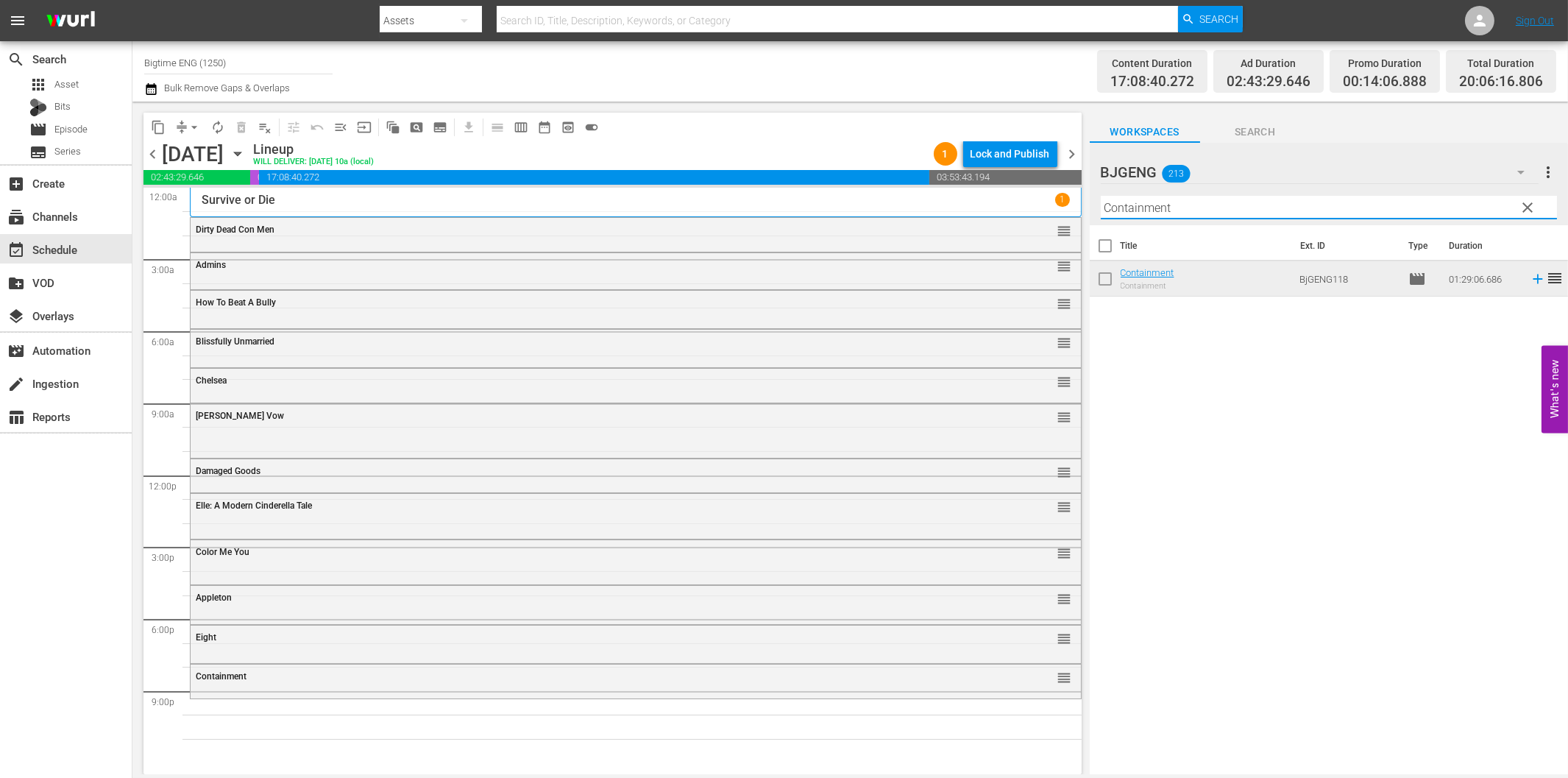
drag, startPoint x: 1293, startPoint y: 201, endPoint x: 1305, endPoint y: 211, distance: 15.6
click at [1295, 201] on input "Containment" at bounding box center [1329, 208] width 456 height 24
paste input "Psychos"
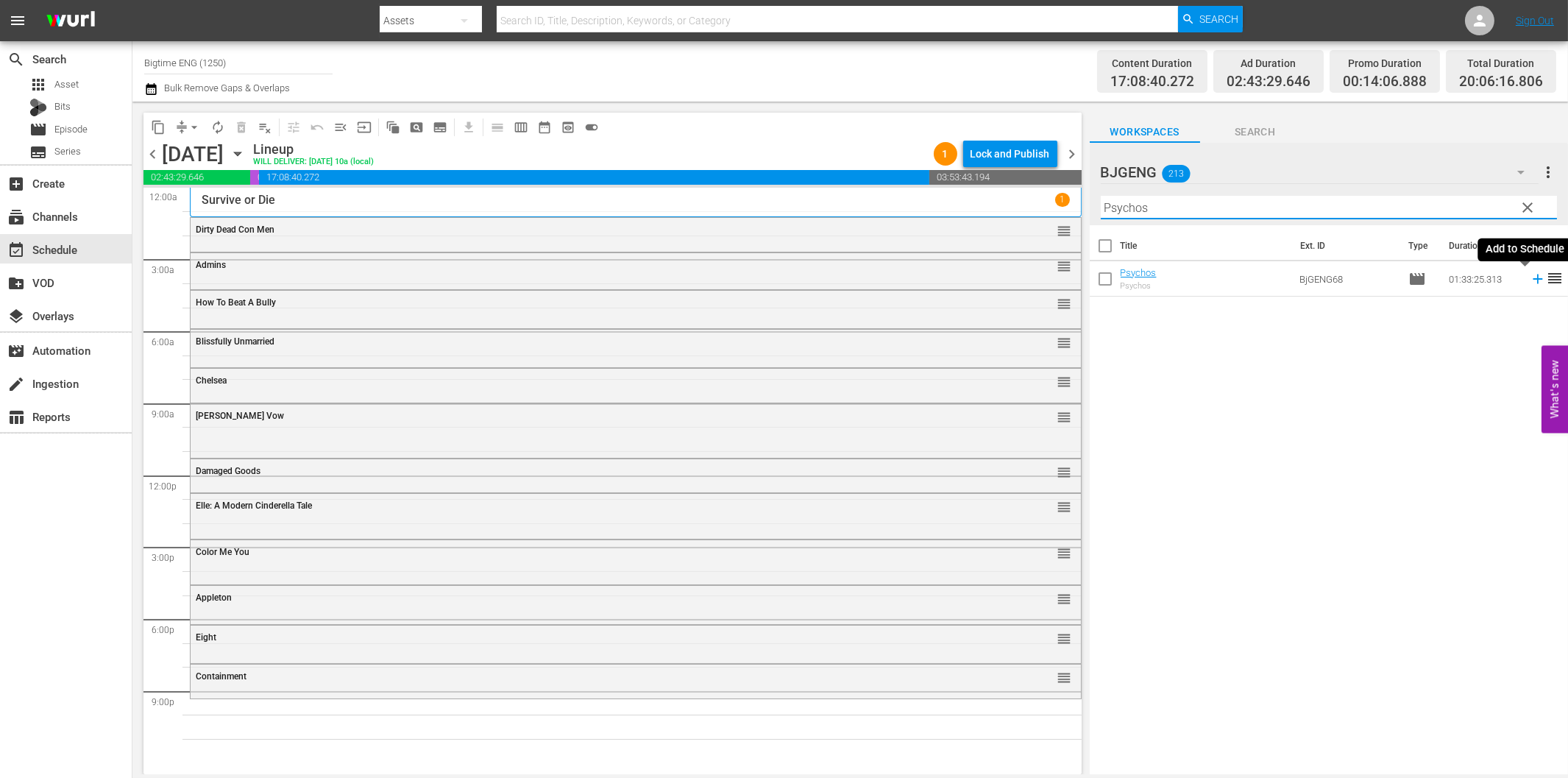
click at [1529, 273] on icon at bounding box center [1537, 278] width 16 height 16
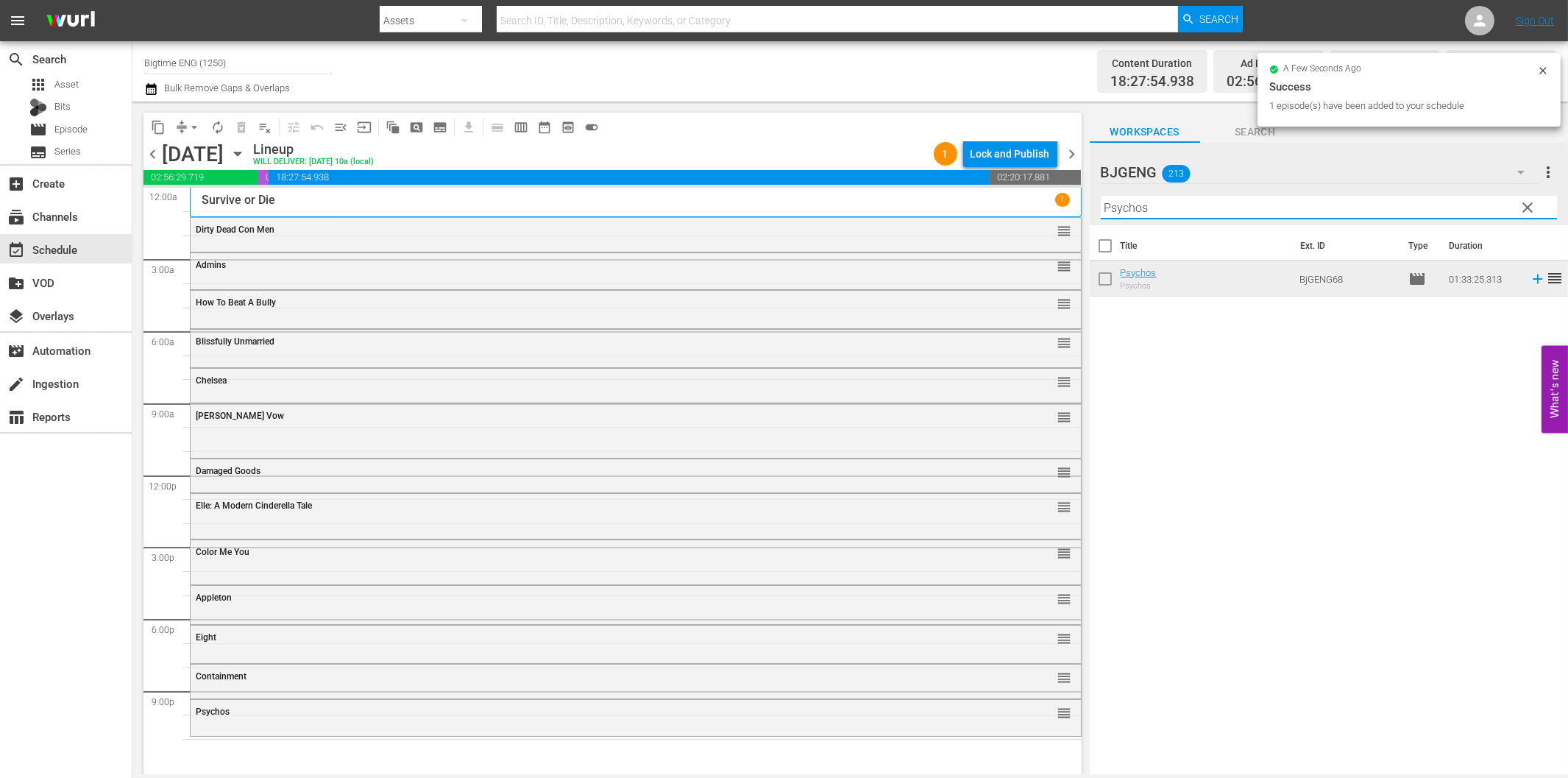
click at [1190, 217] on input "Psychos" at bounding box center [1329, 208] width 456 height 24
paste input "Creature in the Wood"
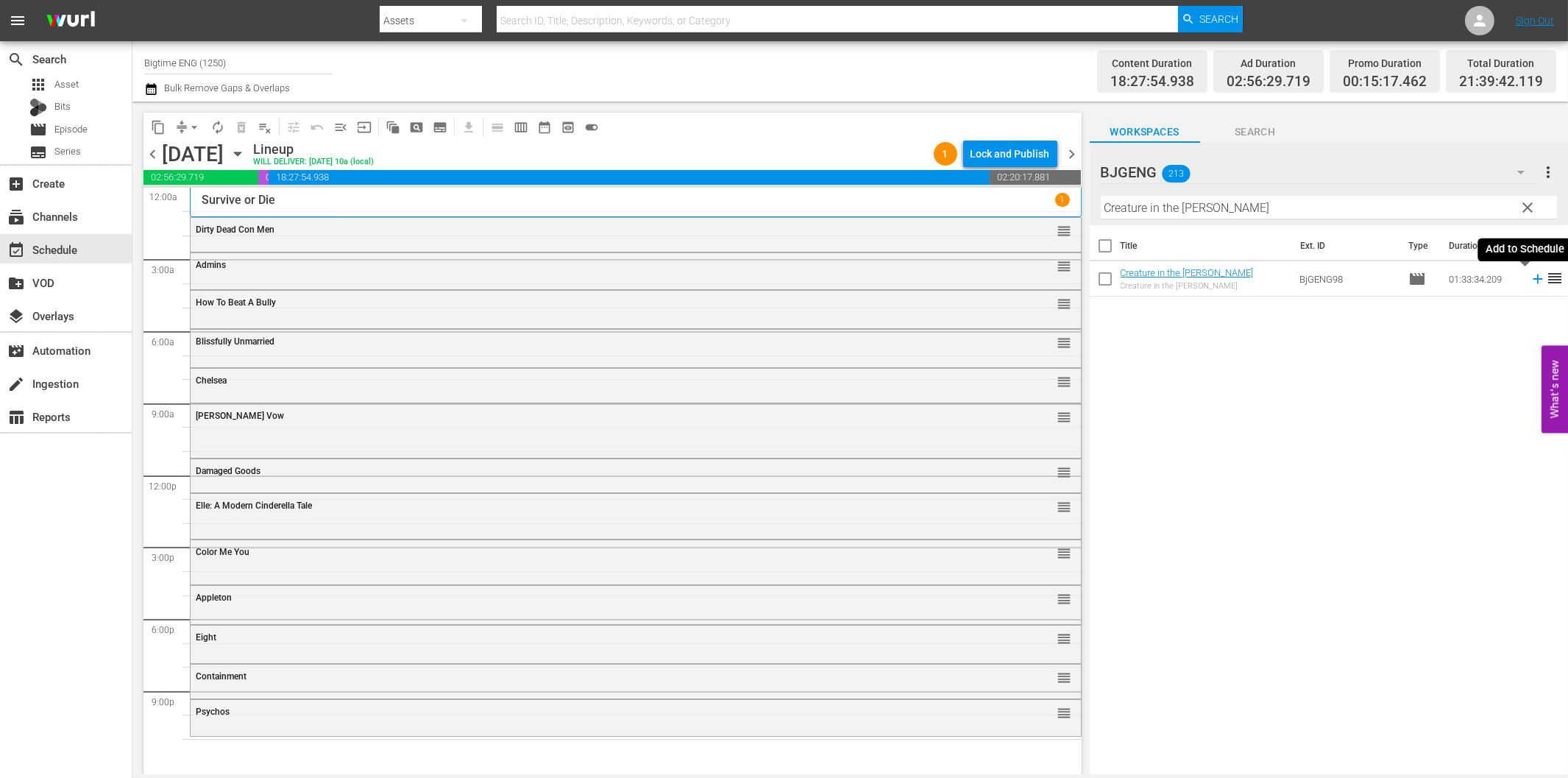
click at [1529, 282] on icon at bounding box center [1537, 278] width 16 height 16
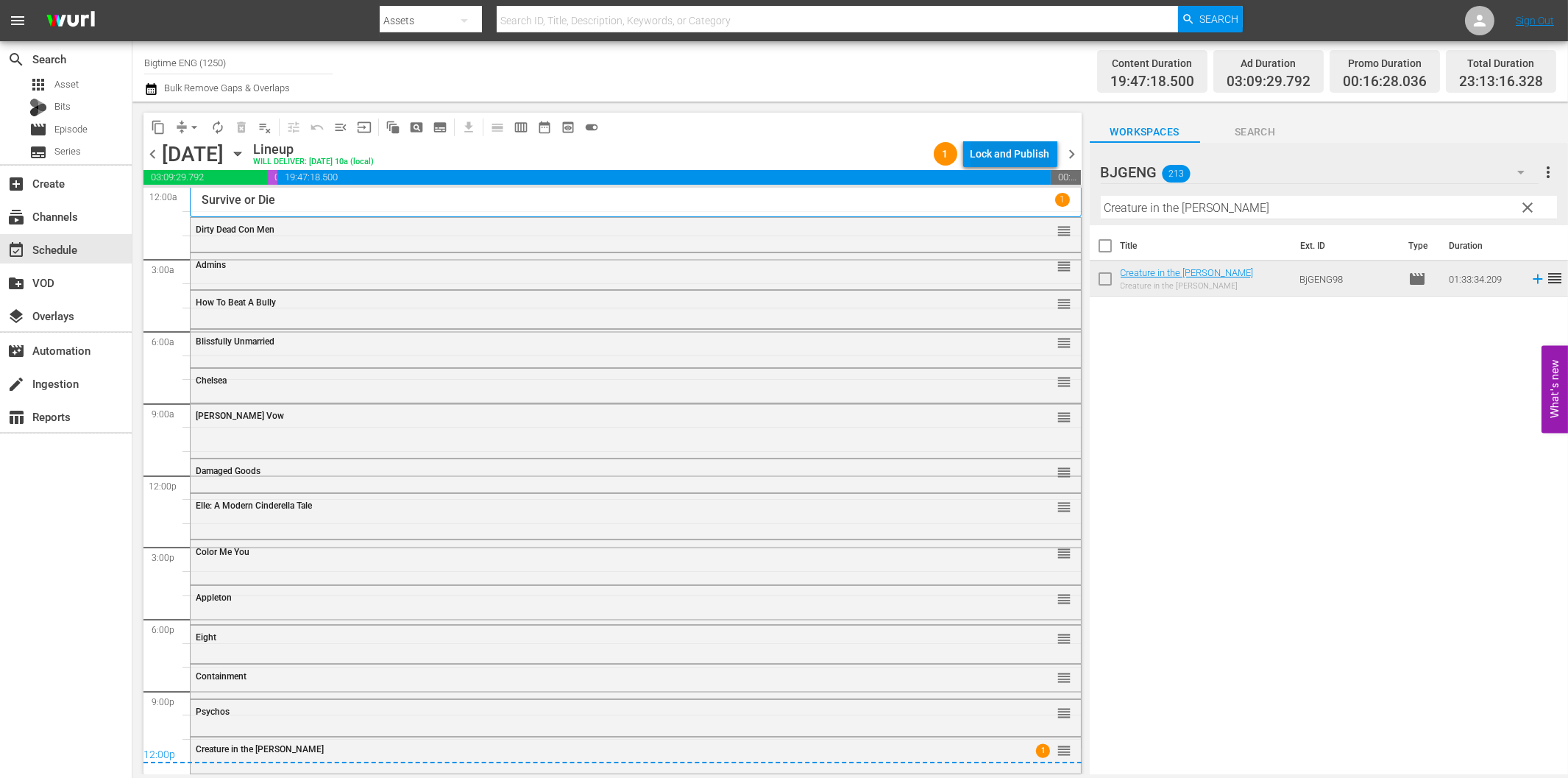
click at [1001, 150] on div "Lock and Publish" at bounding box center [1010, 154] width 80 height 27
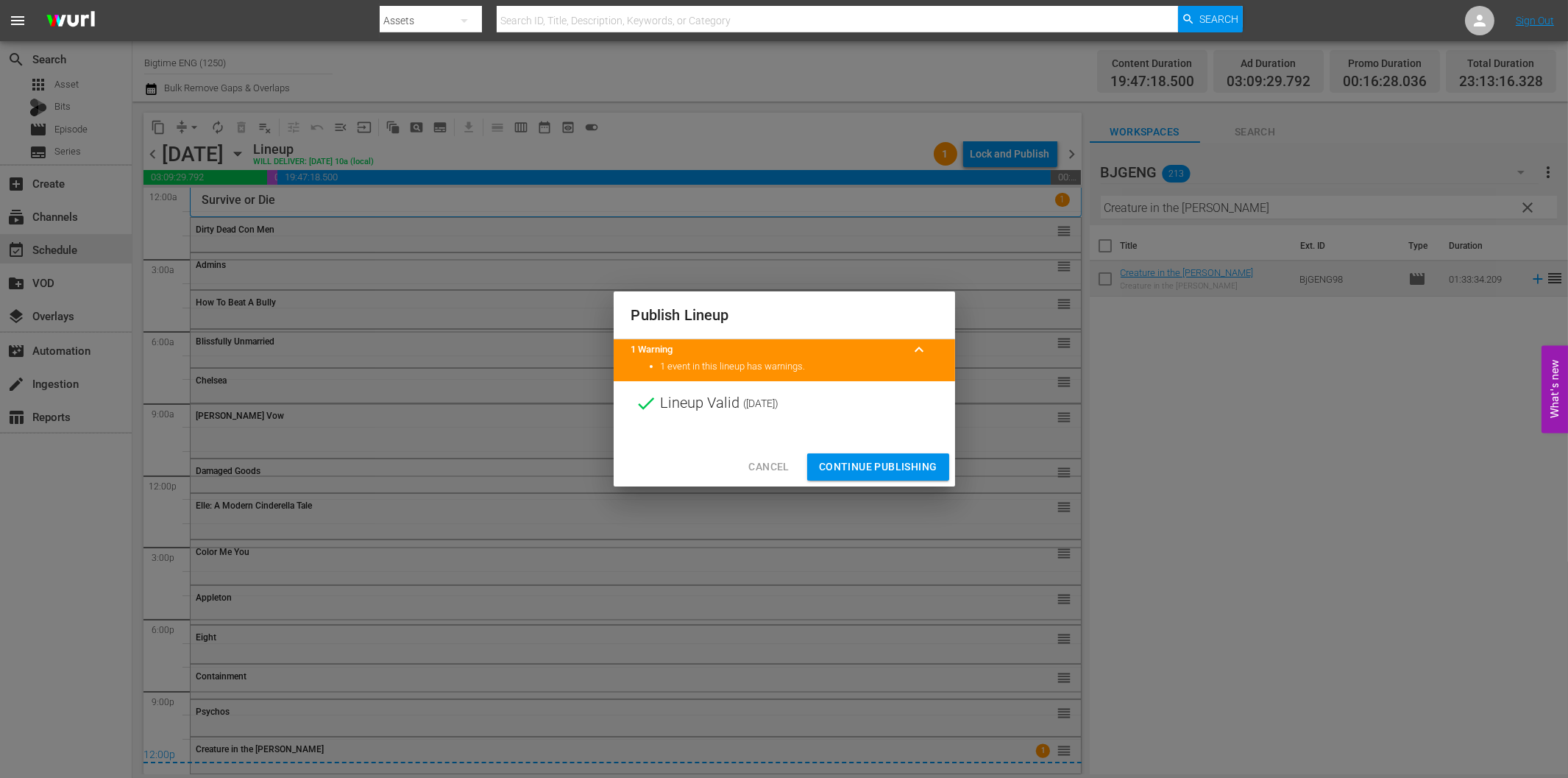
click at [899, 470] on span "Continue Publishing" at bounding box center [878, 467] width 118 height 18
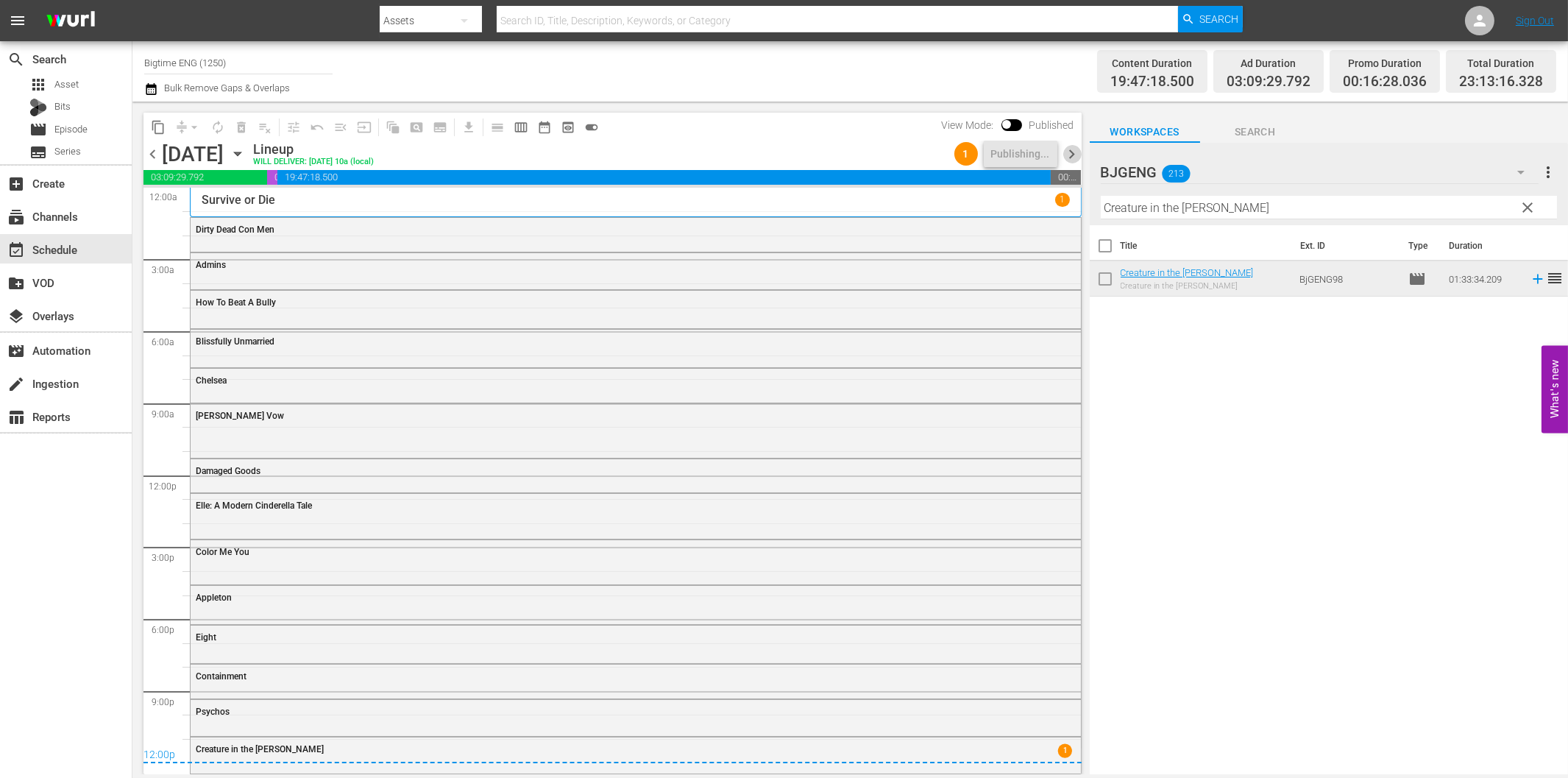
click at [1072, 157] on span "chevron_right" at bounding box center [1072, 155] width 18 height 18
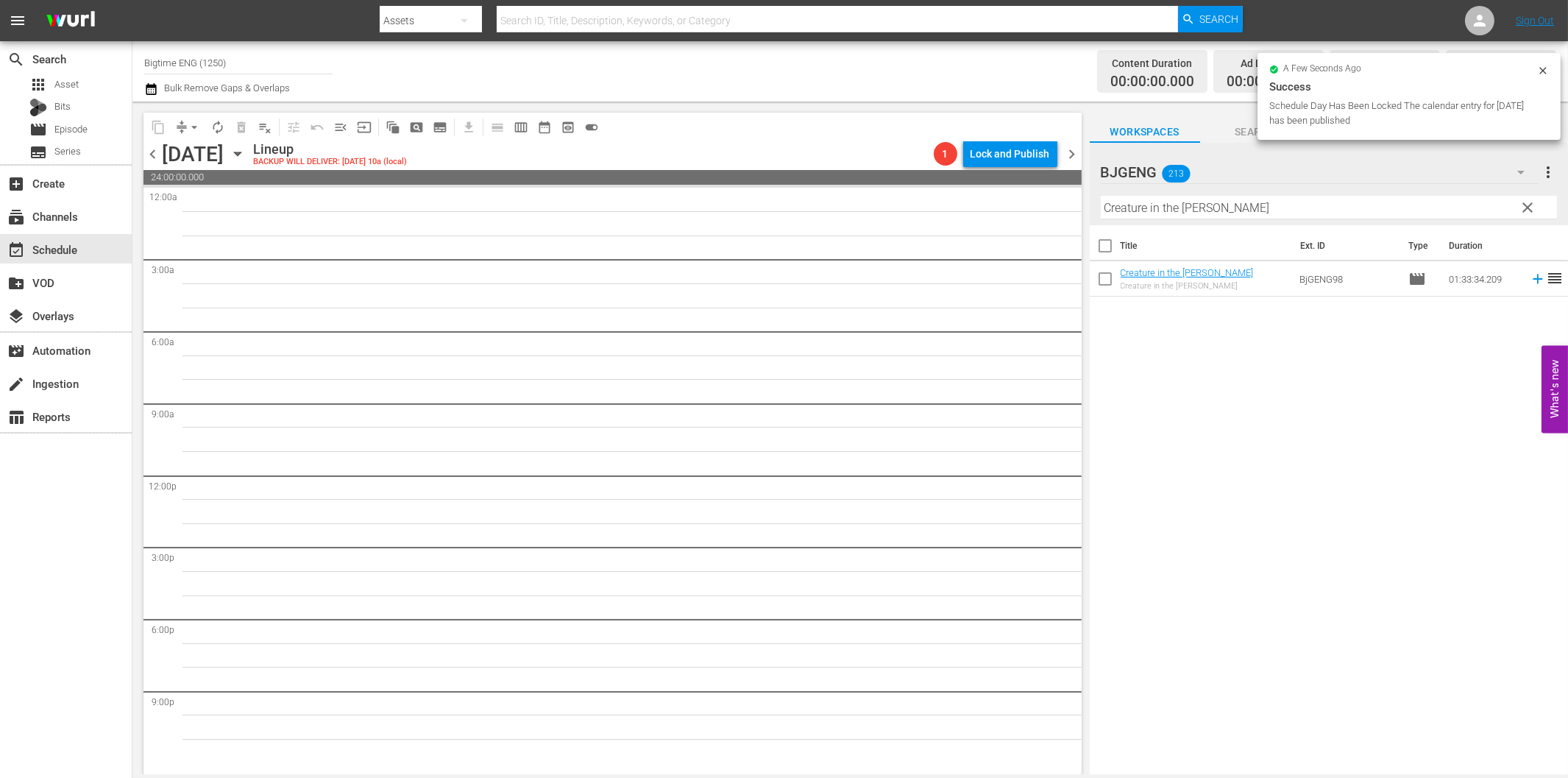
click at [1205, 207] on input "Creature in the [PERSON_NAME]" at bounding box center [1329, 208] width 456 height 24
paste input "Fighting Chance"
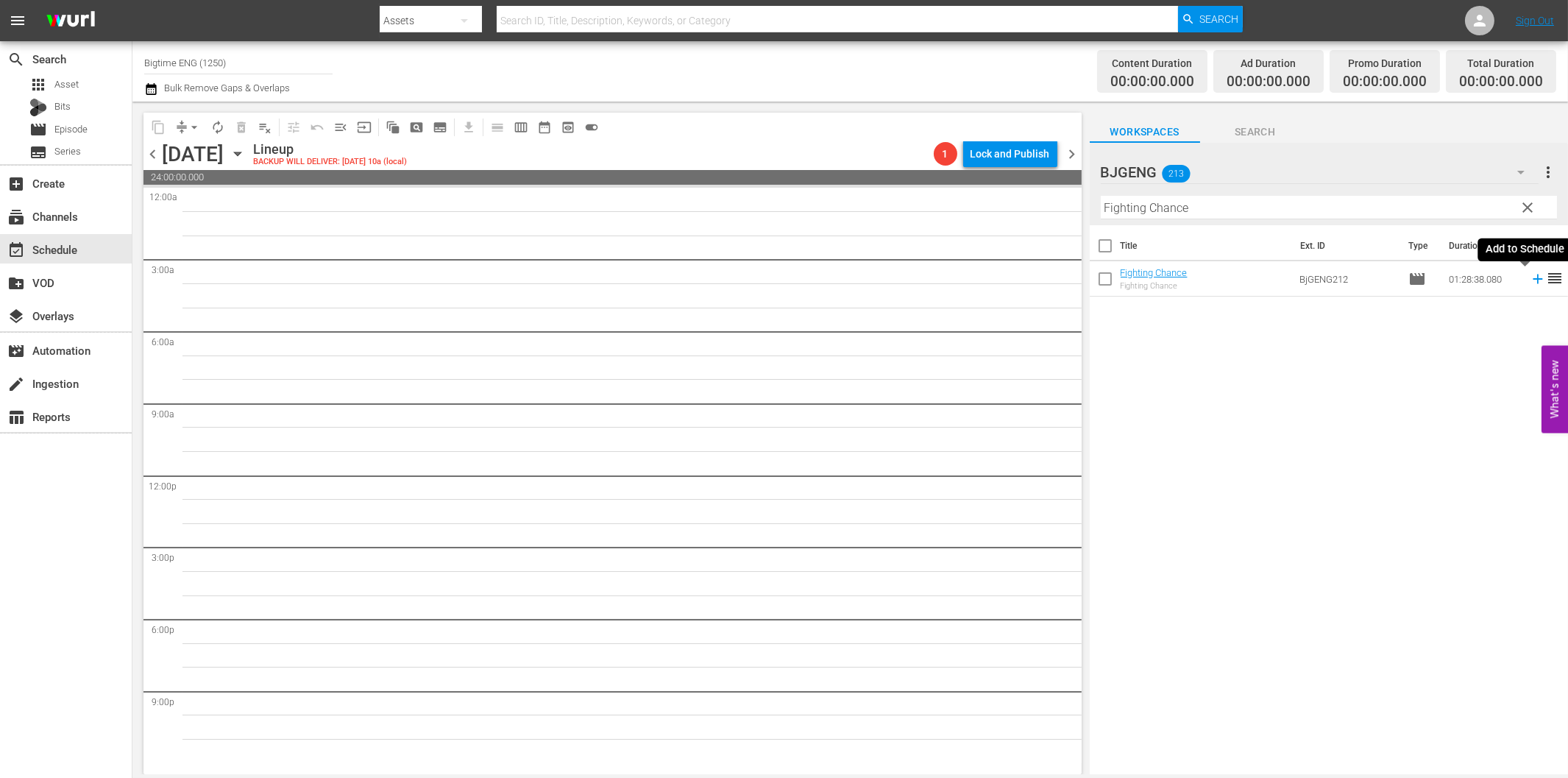
click at [1529, 276] on icon at bounding box center [1537, 278] width 16 height 16
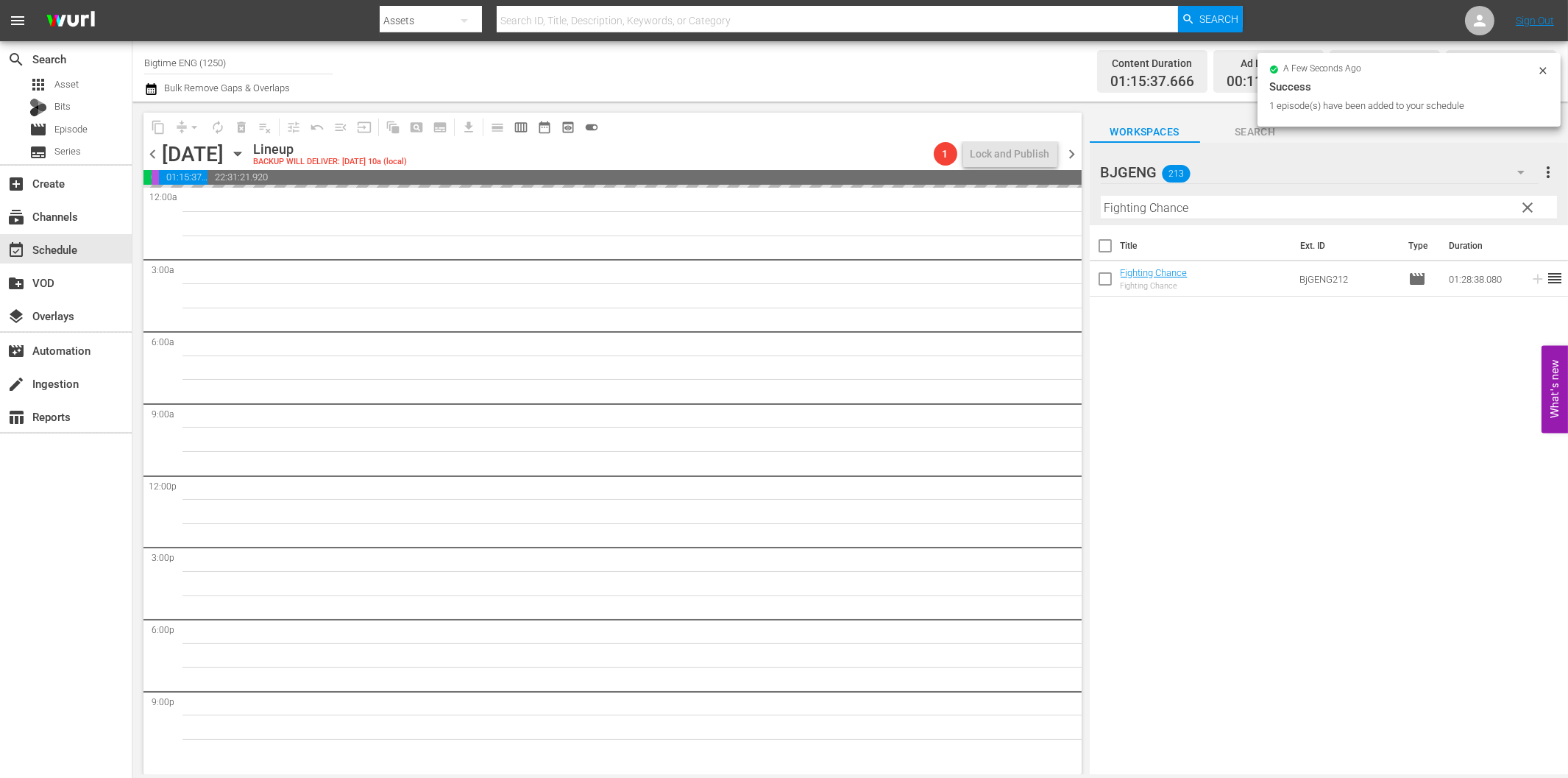
click at [1310, 208] on input "Fighting Chance" at bounding box center [1329, 208] width 456 height 24
paste input "Aquarians"
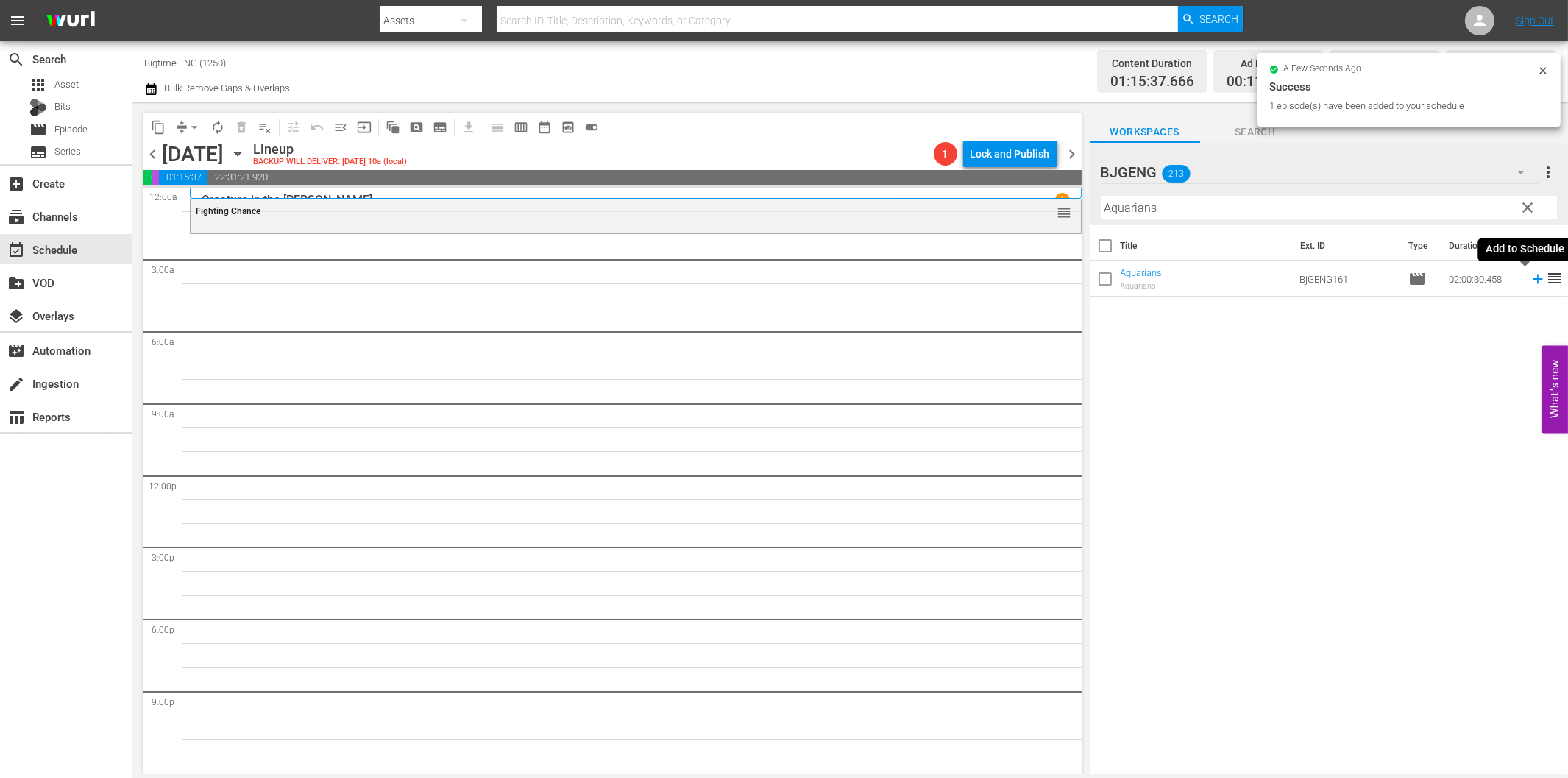
click at [1529, 278] on icon at bounding box center [1537, 278] width 16 height 16
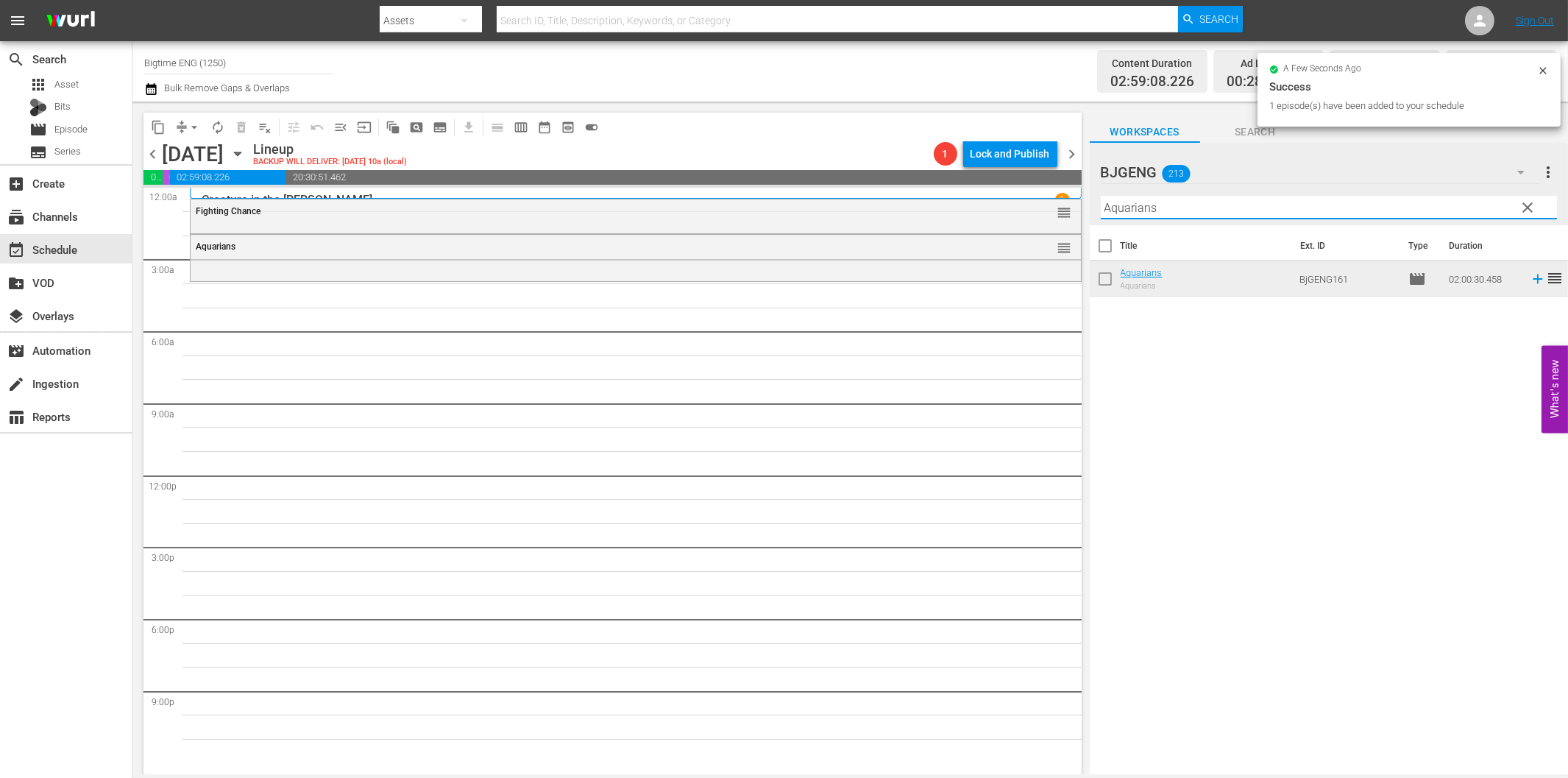
click at [1252, 202] on input "Aquarians" at bounding box center [1329, 208] width 456 height 24
paste input "Glass Jaw"
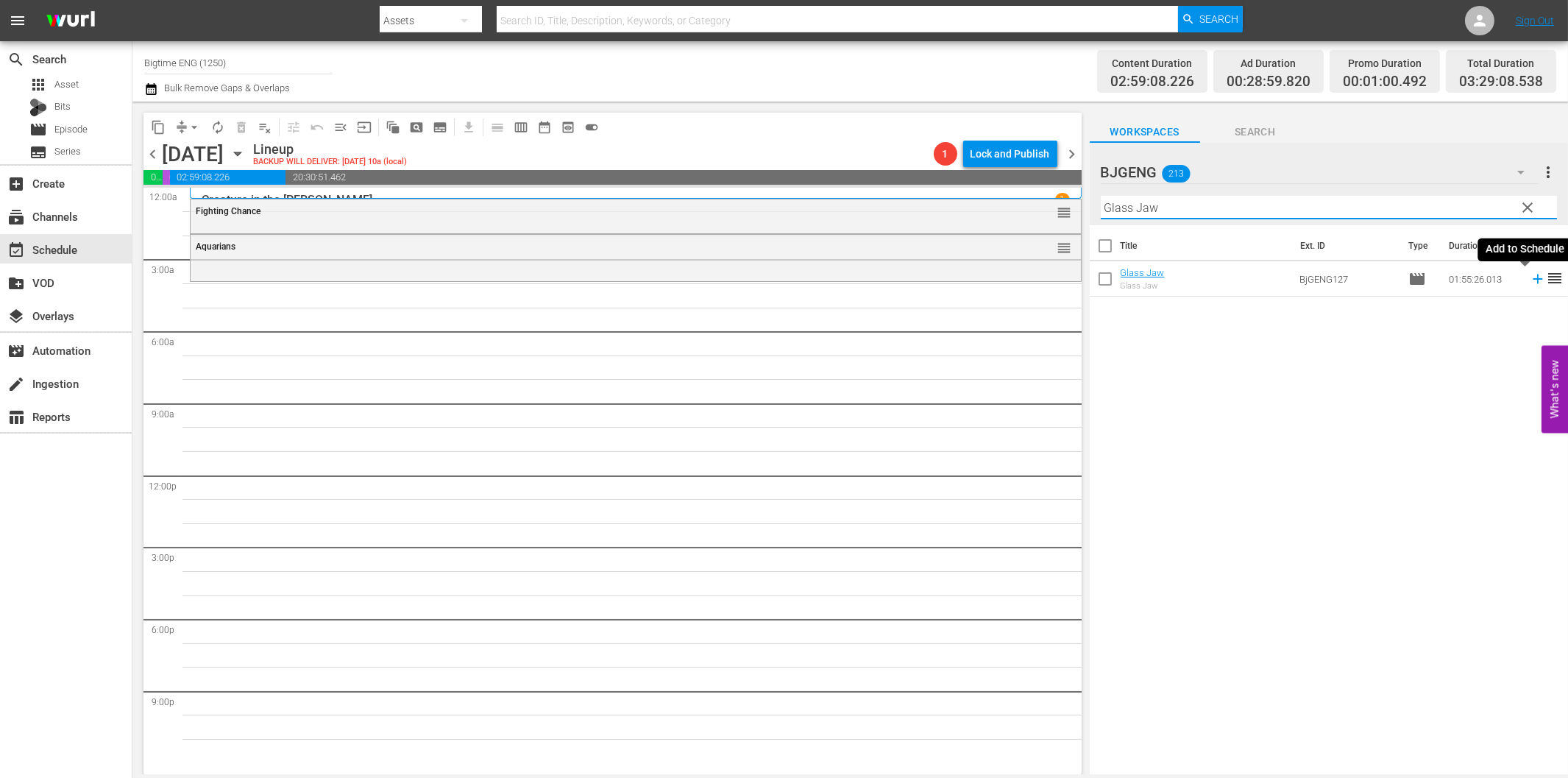
click at [1529, 283] on icon at bounding box center [1537, 278] width 16 height 16
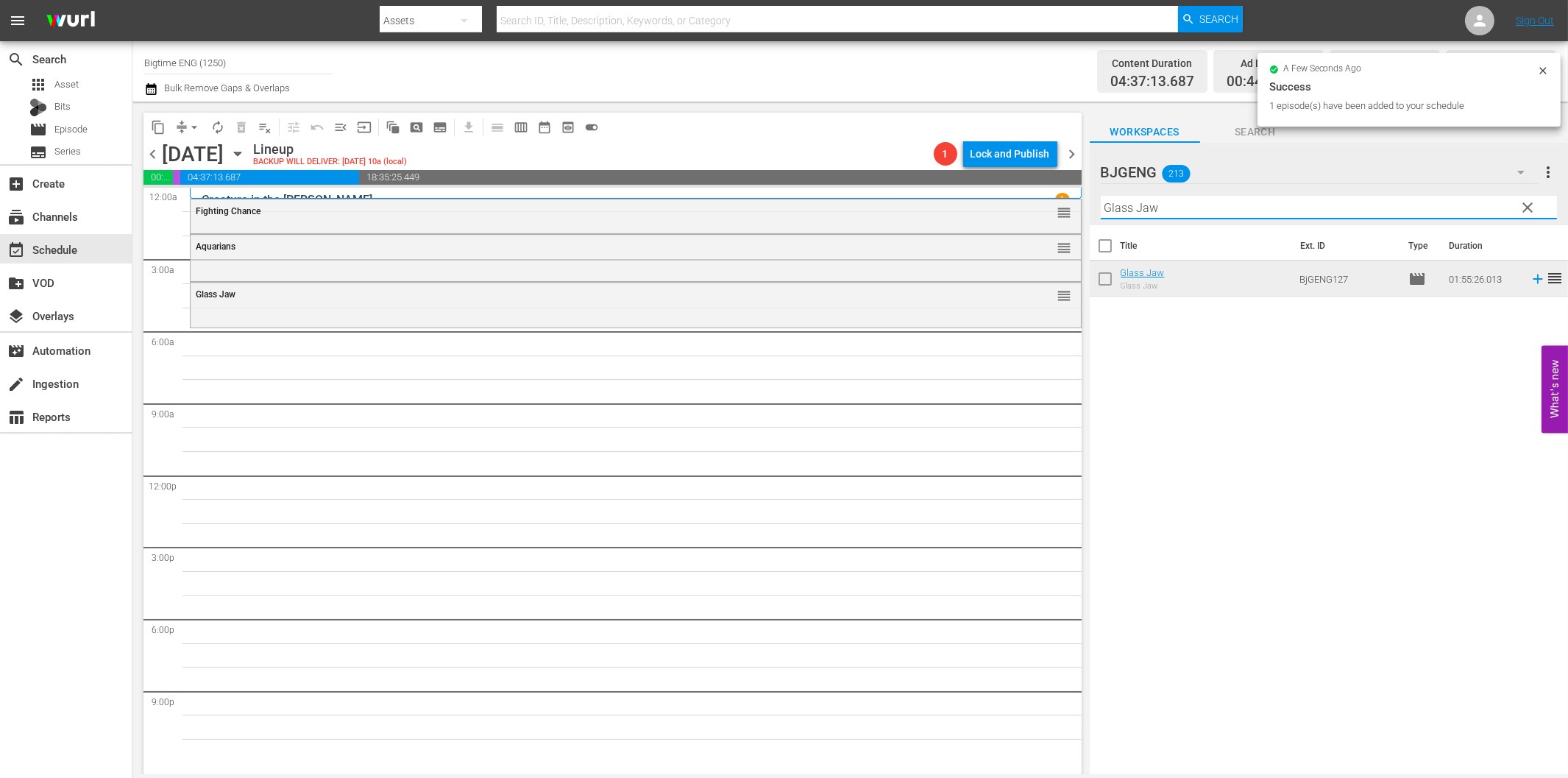
click at [1233, 205] on input "Glass Jaw" at bounding box center [1329, 208] width 456 height 24
paste input "Pastor's Kid"
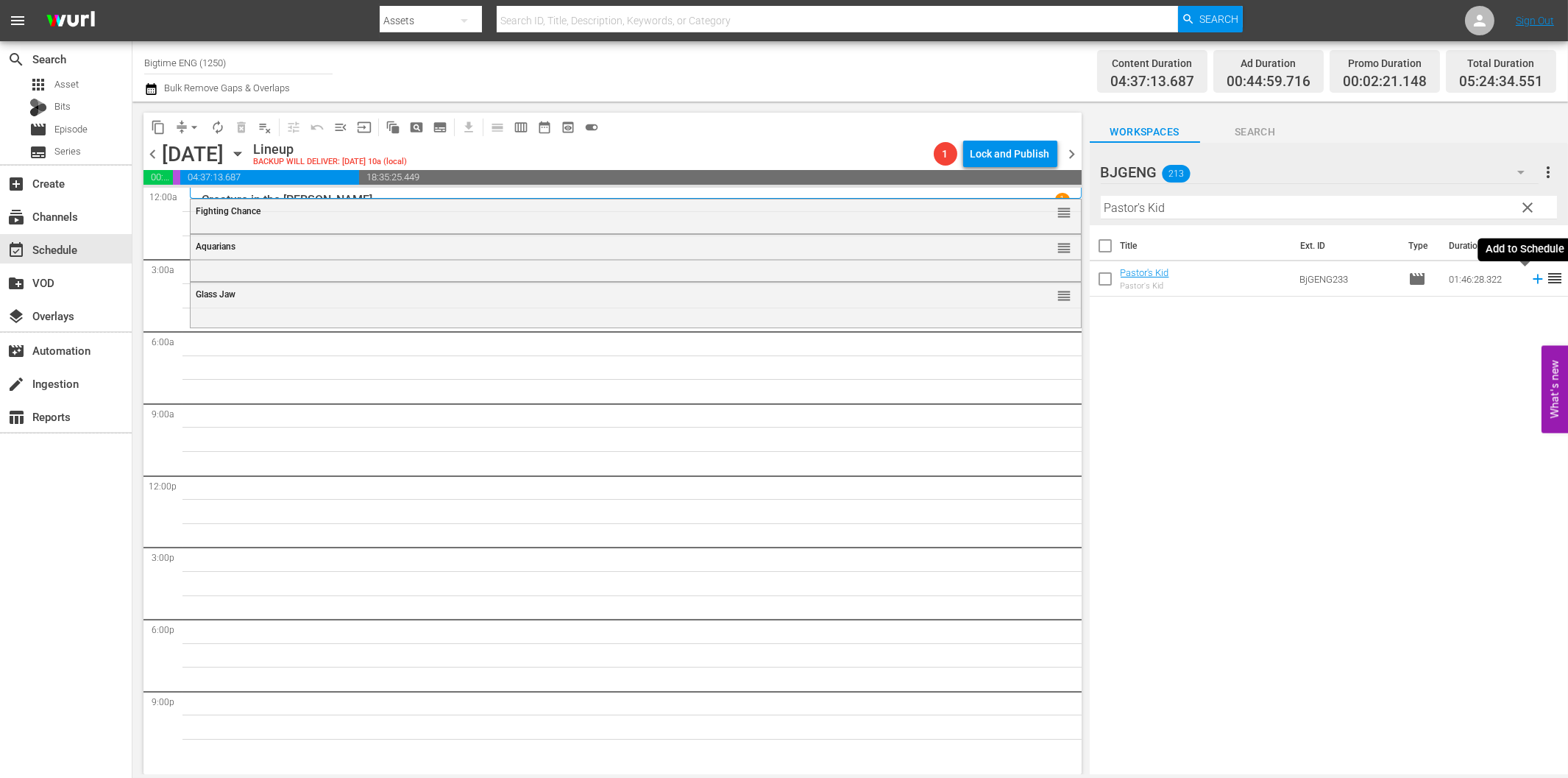
click at [1529, 276] on icon at bounding box center [1537, 278] width 16 height 16
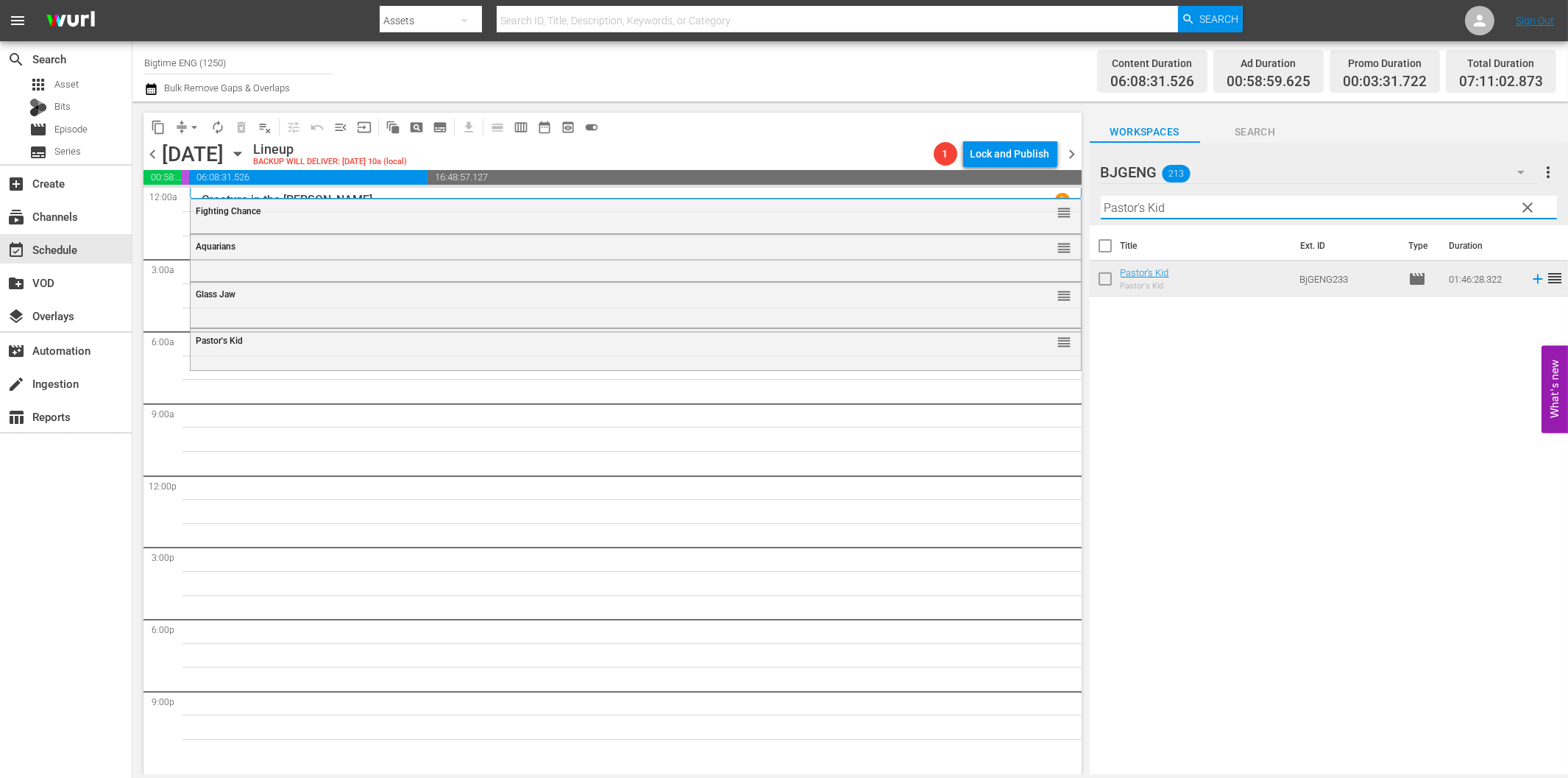
click at [1289, 206] on input "Pastor's Kid" at bounding box center [1329, 208] width 456 height 24
paste input "[GEOGRAPHIC_DATA]"
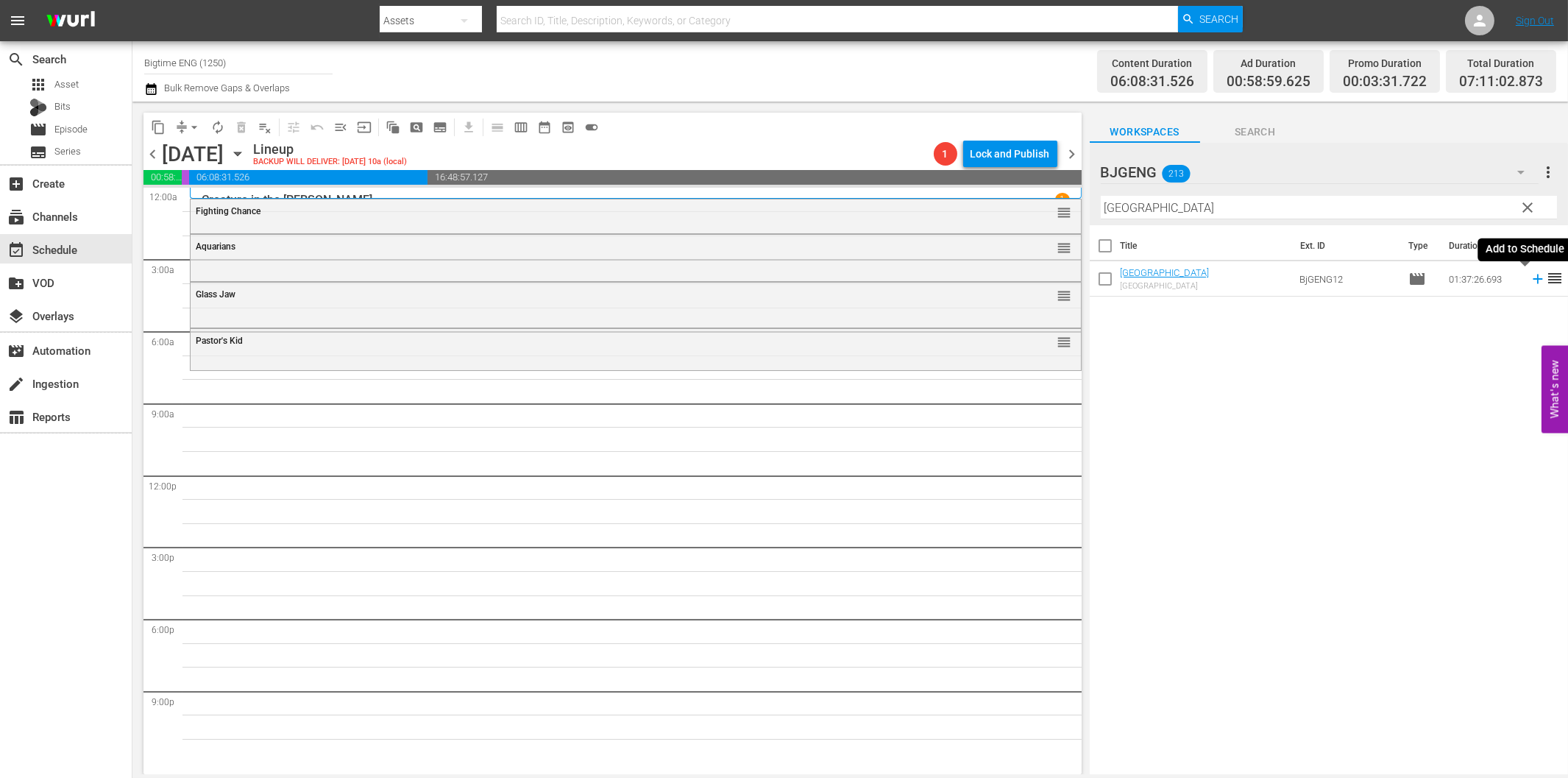
click at [1529, 276] on icon at bounding box center [1537, 278] width 16 height 16
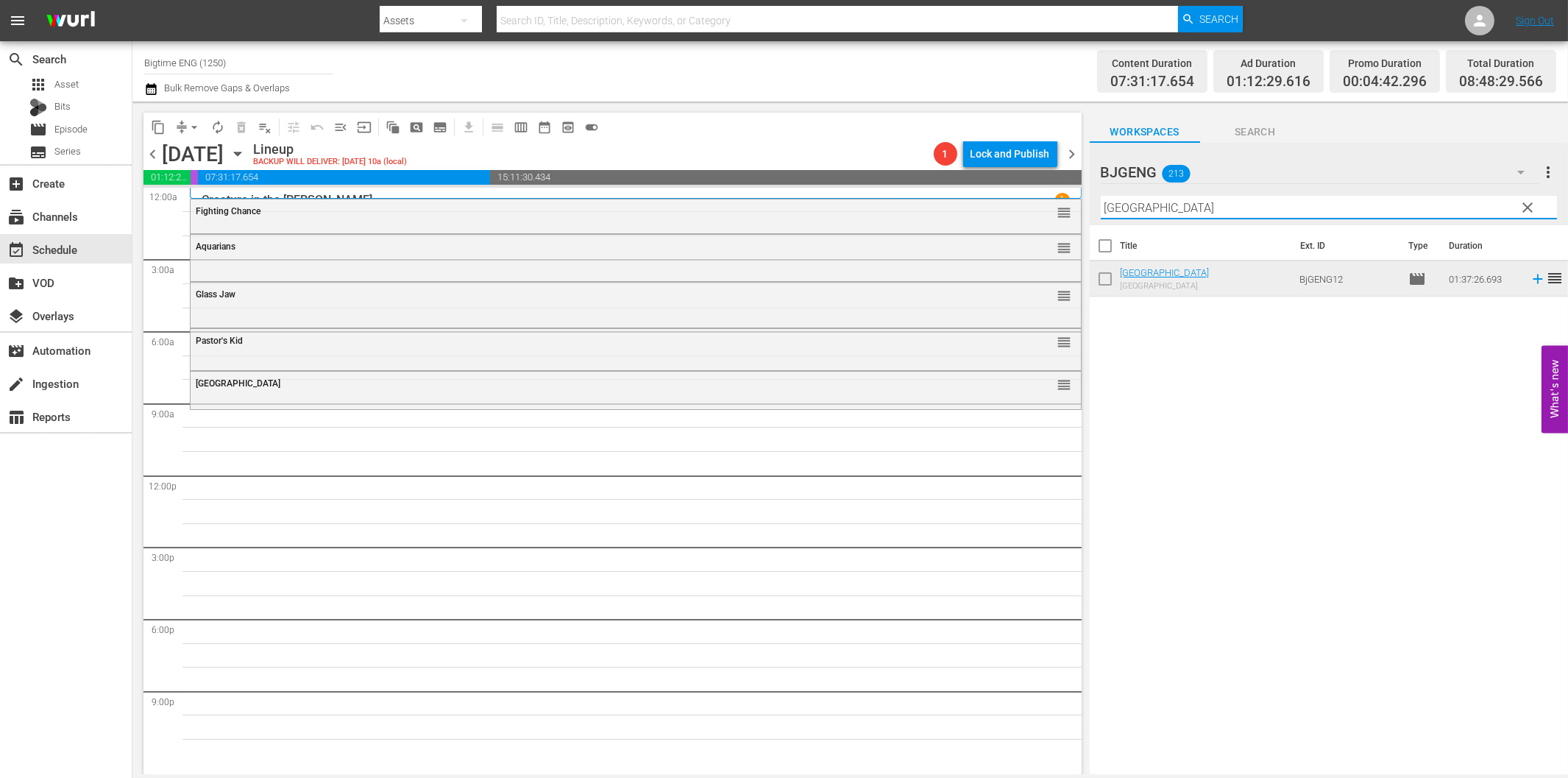
click at [1130, 212] on input "[GEOGRAPHIC_DATA]" at bounding box center [1329, 208] width 456 height 24
paste input "The Wait"
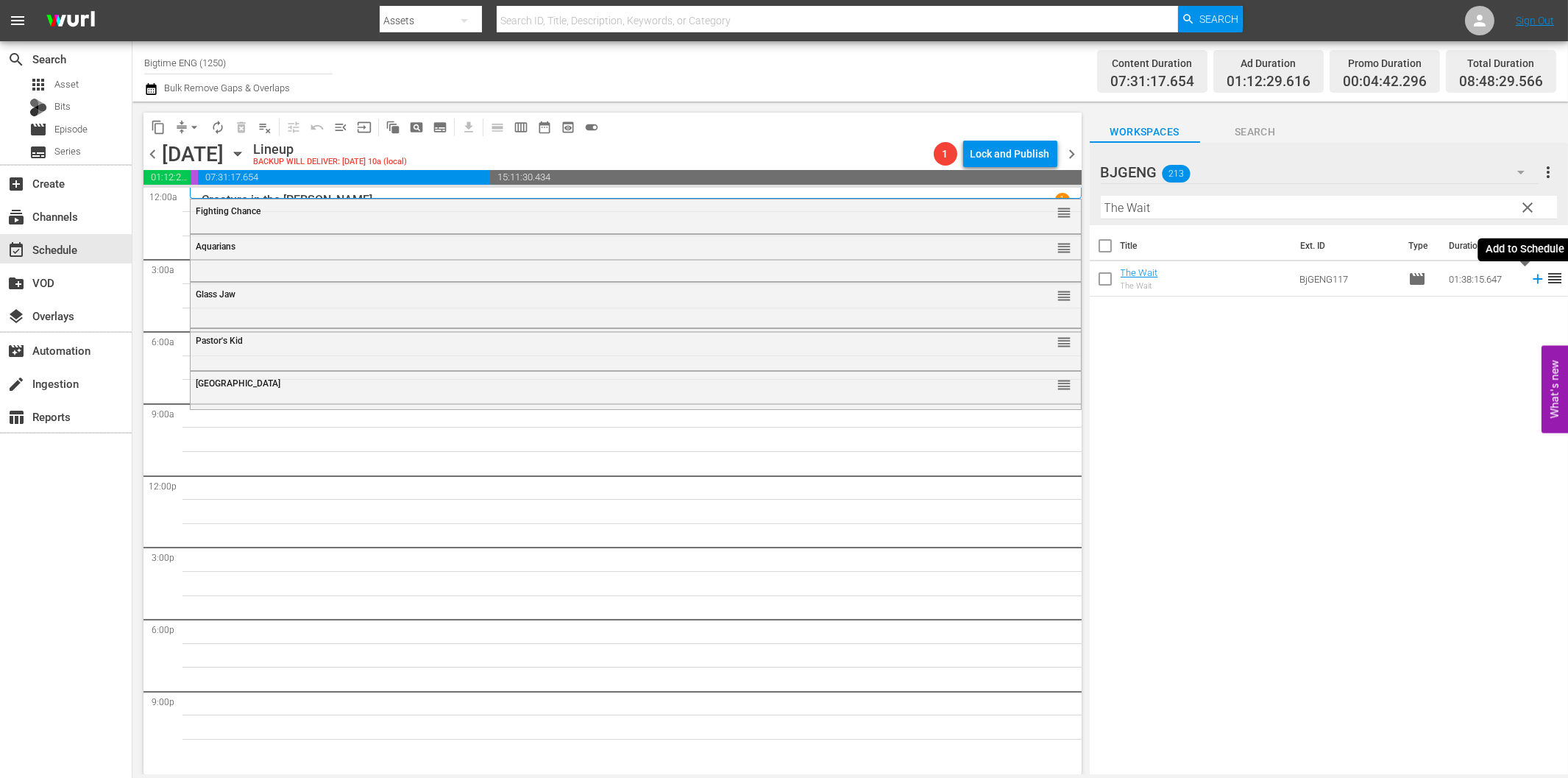
click at [1529, 282] on icon at bounding box center [1537, 278] width 16 height 16
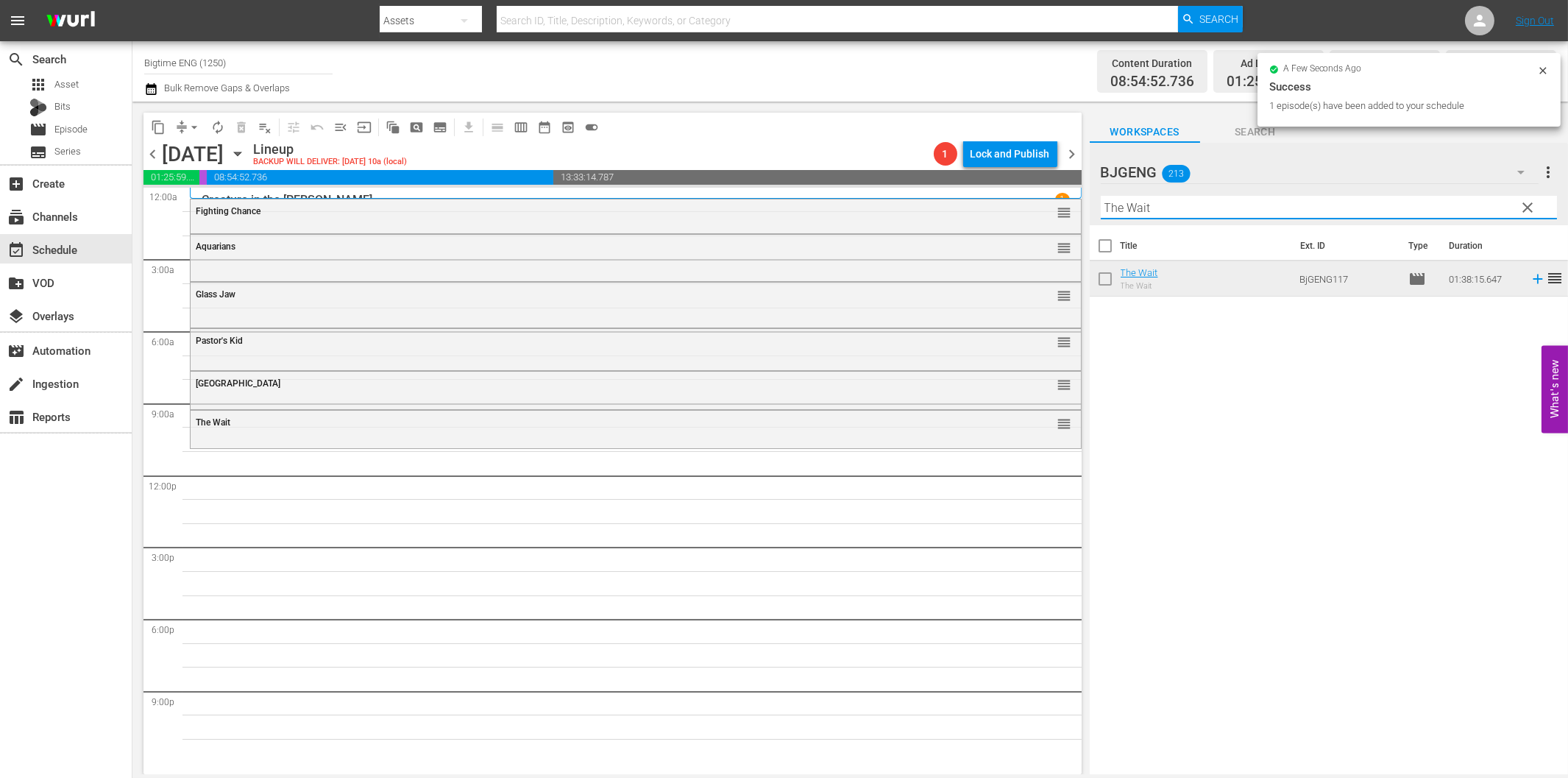
click at [1191, 207] on input "The Wait" at bounding box center [1329, 208] width 456 height 24
paste input "A Murder Of Innocence"
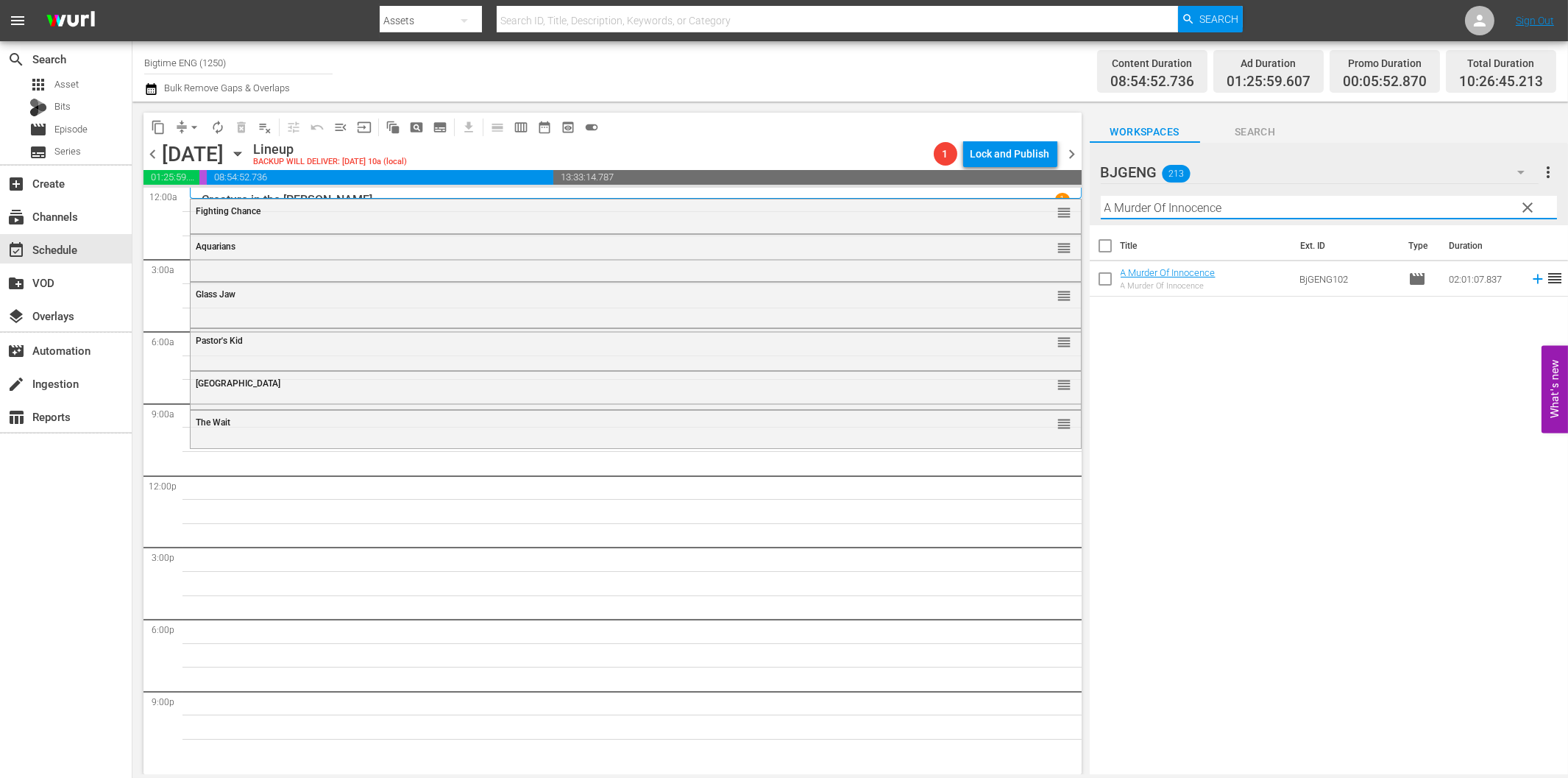
click at [1224, 211] on input "A Murder Of Innocence" at bounding box center [1329, 208] width 456 height 24
paste input "Miles To Go"
click at [1531, 282] on icon at bounding box center [1537, 278] width 16 height 16
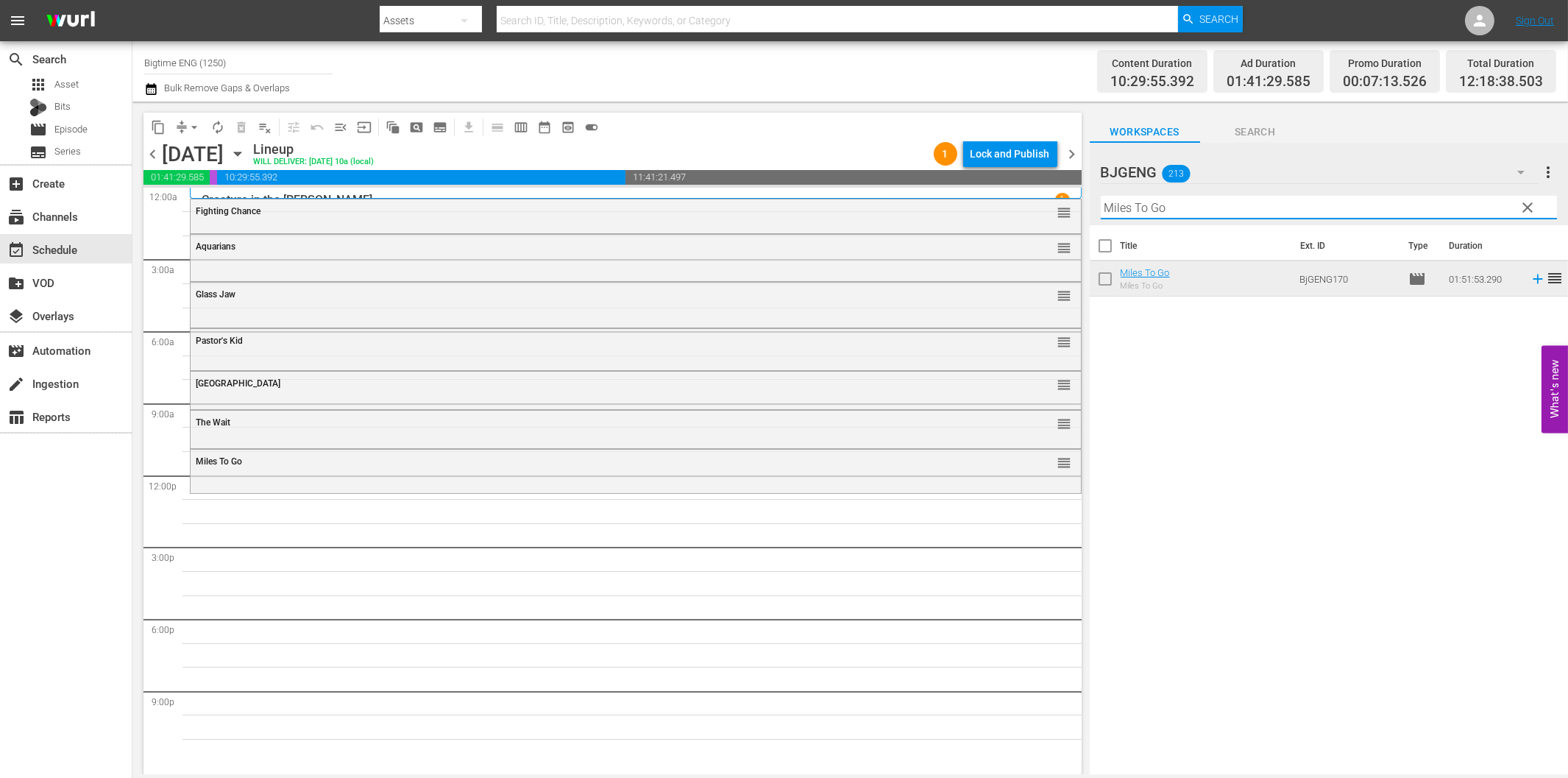
click at [1172, 206] on input "Miles To Go" at bounding box center [1329, 208] width 456 height 24
paste input "[PERSON_NAME]"
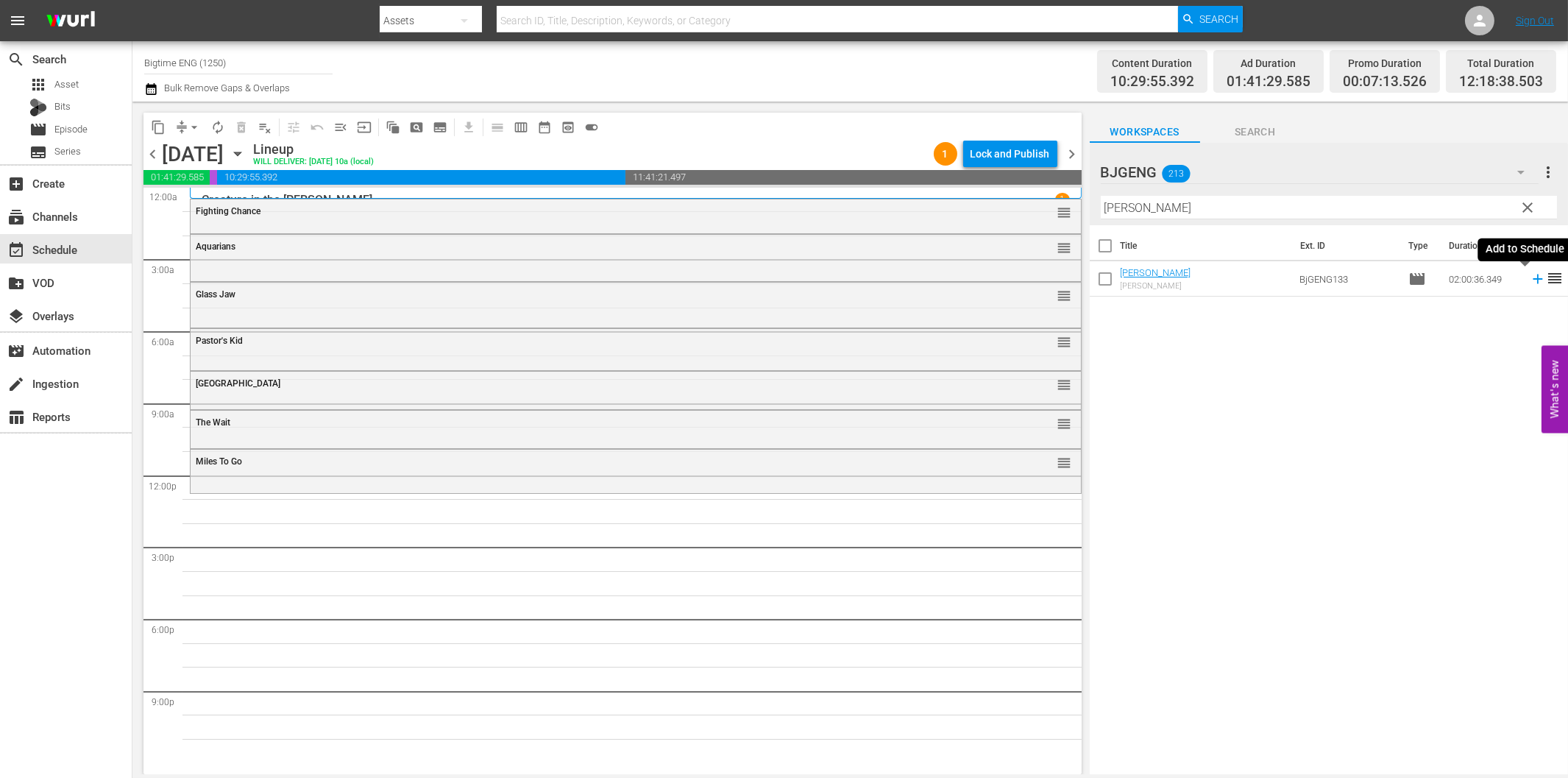
click at [1533, 280] on icon at bounding box center [1537, 279] width 9 height 9
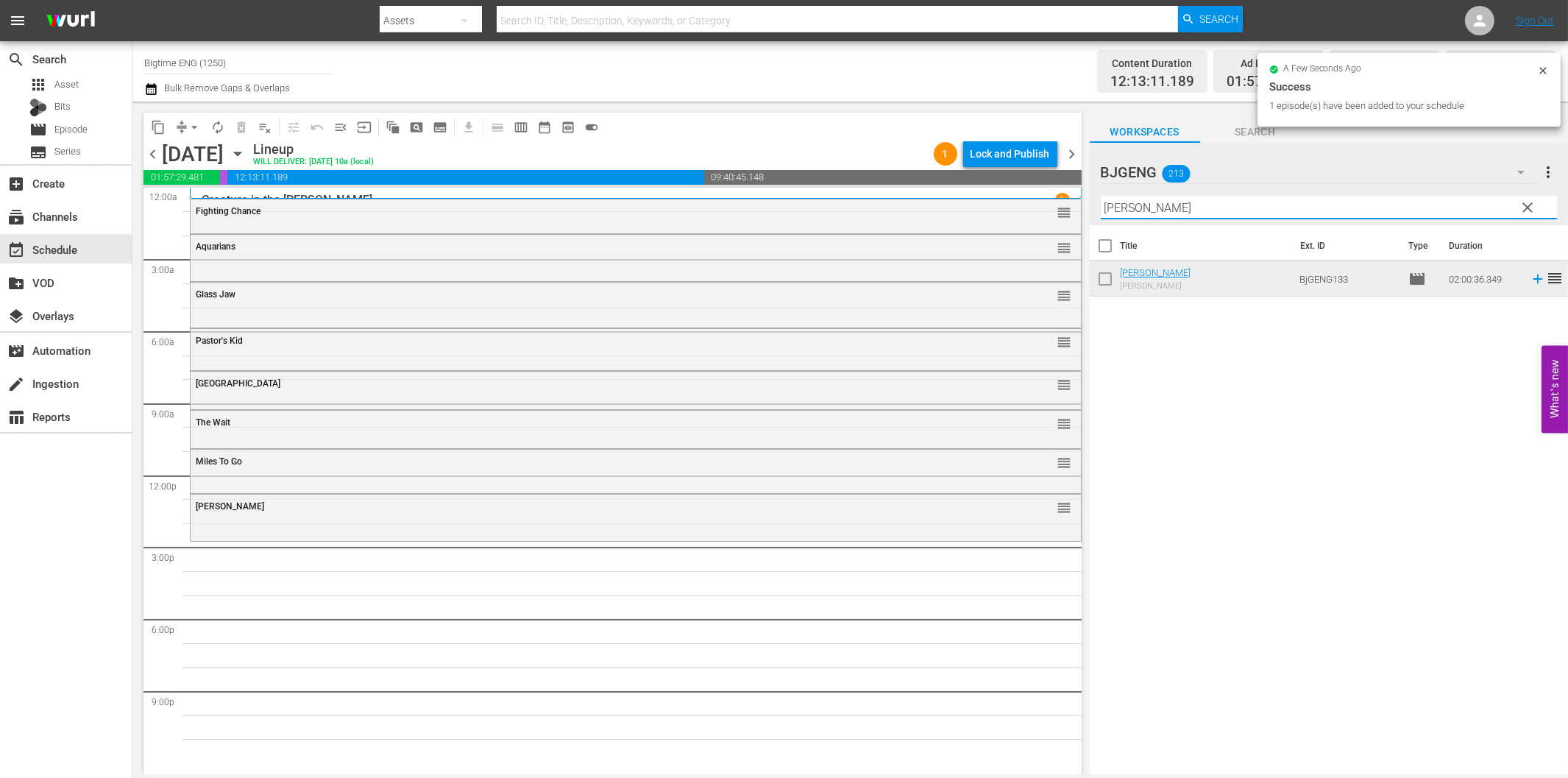
click at [1172, 208] on input "[PERSON_NAME]" at bounding box center [1329, 208] width 456 height 24
paste input "A Different Sun"
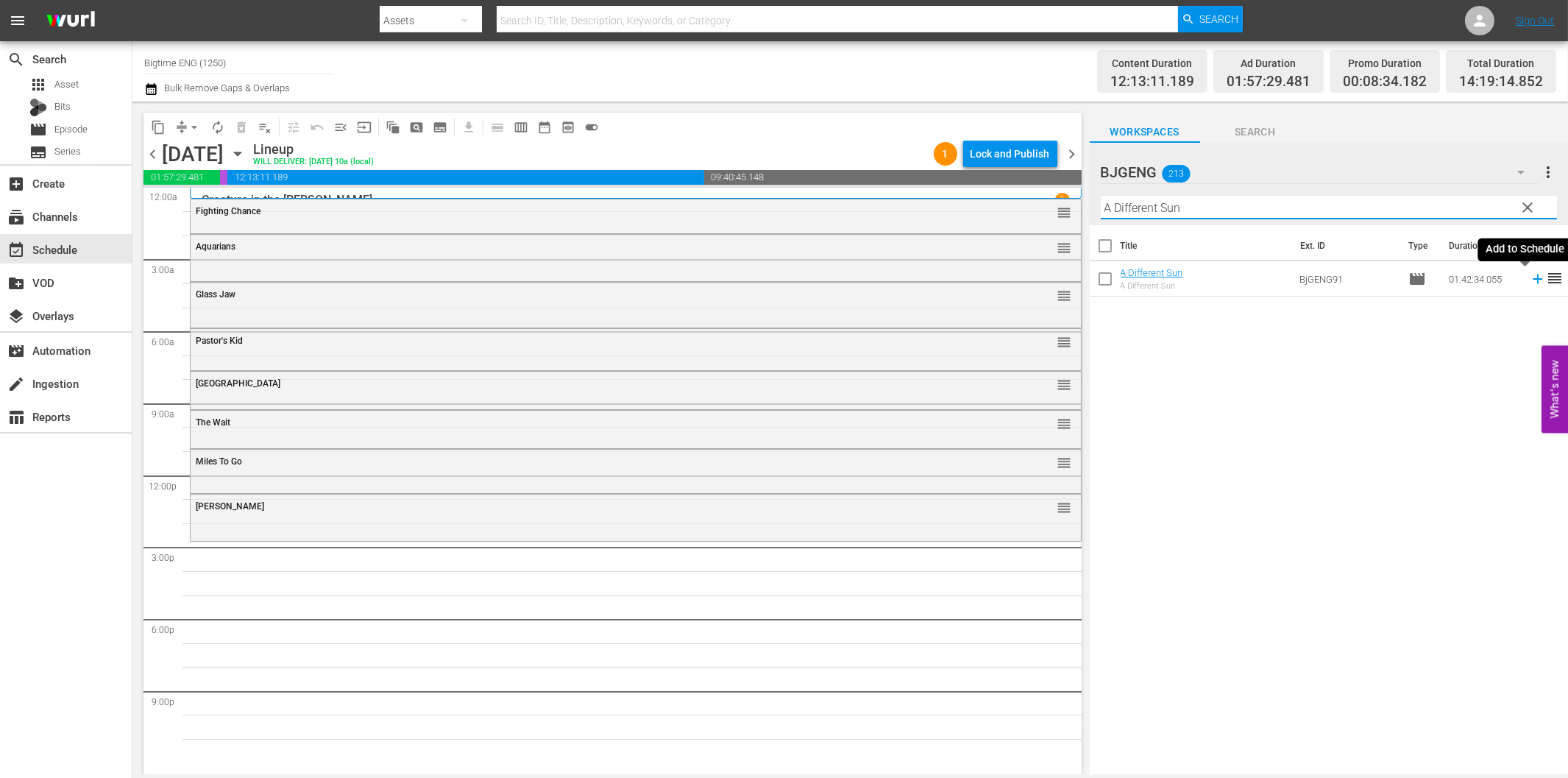
click at [1529, 282] on icon at bounding box center [1537, 278] width 16 height 16
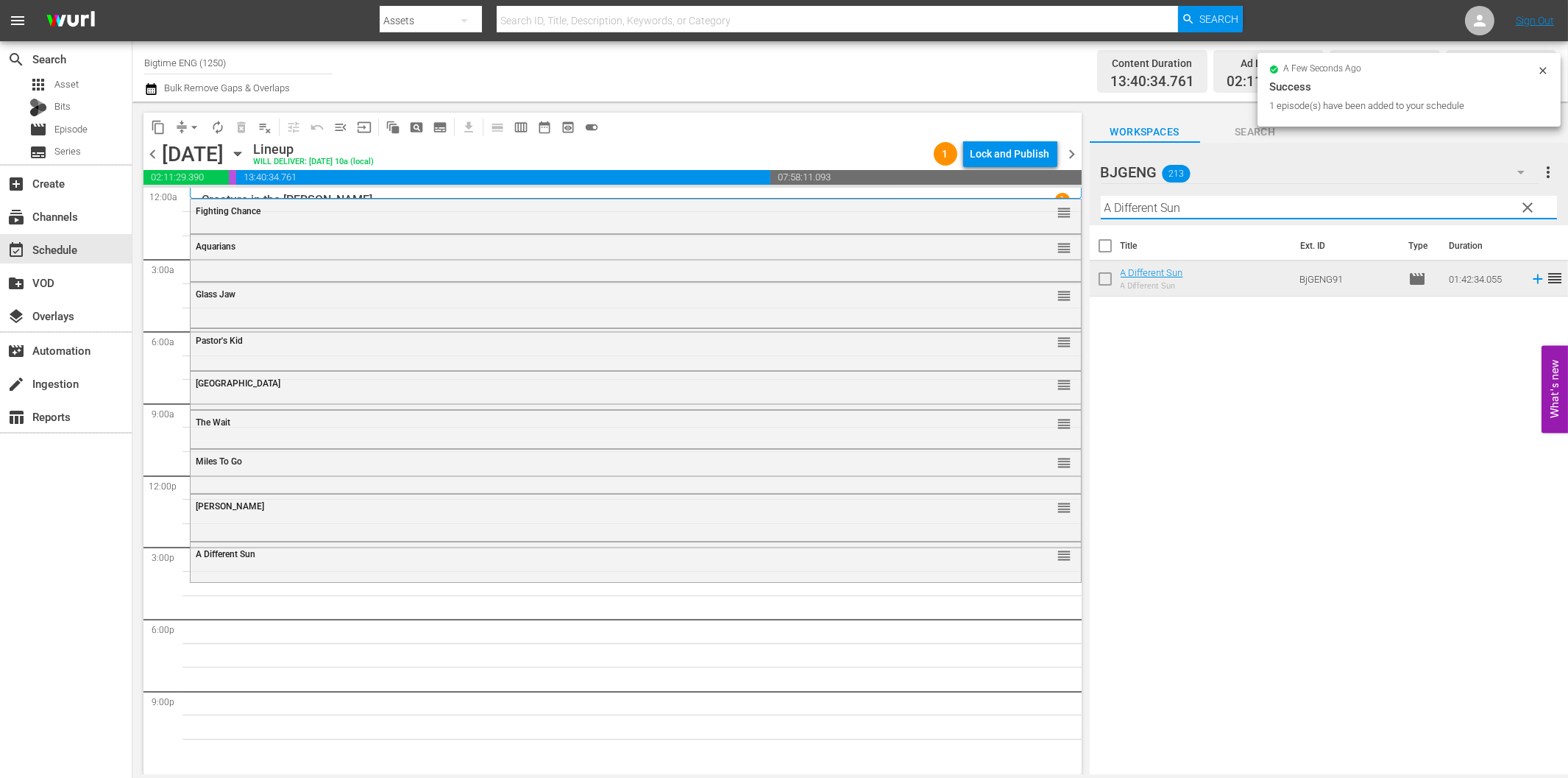
click at [1145, 214] on input "A Different Sun" at bounding box center [1329, 208] width 456 height 24
paste input "Chicago Overcoat"
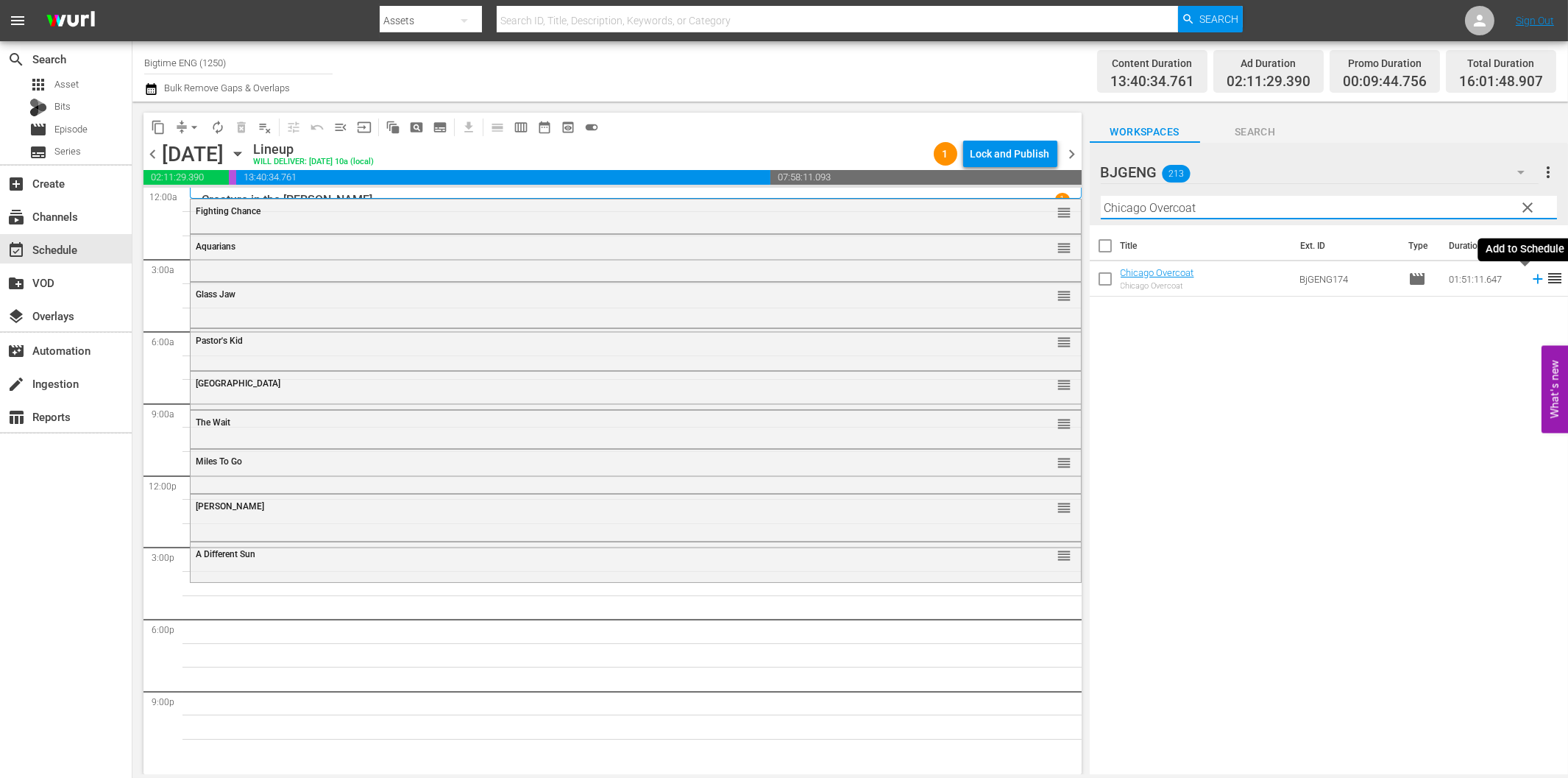
click at [1533, 280] on icon at bounding box center [1537, 279] width 9 height 9
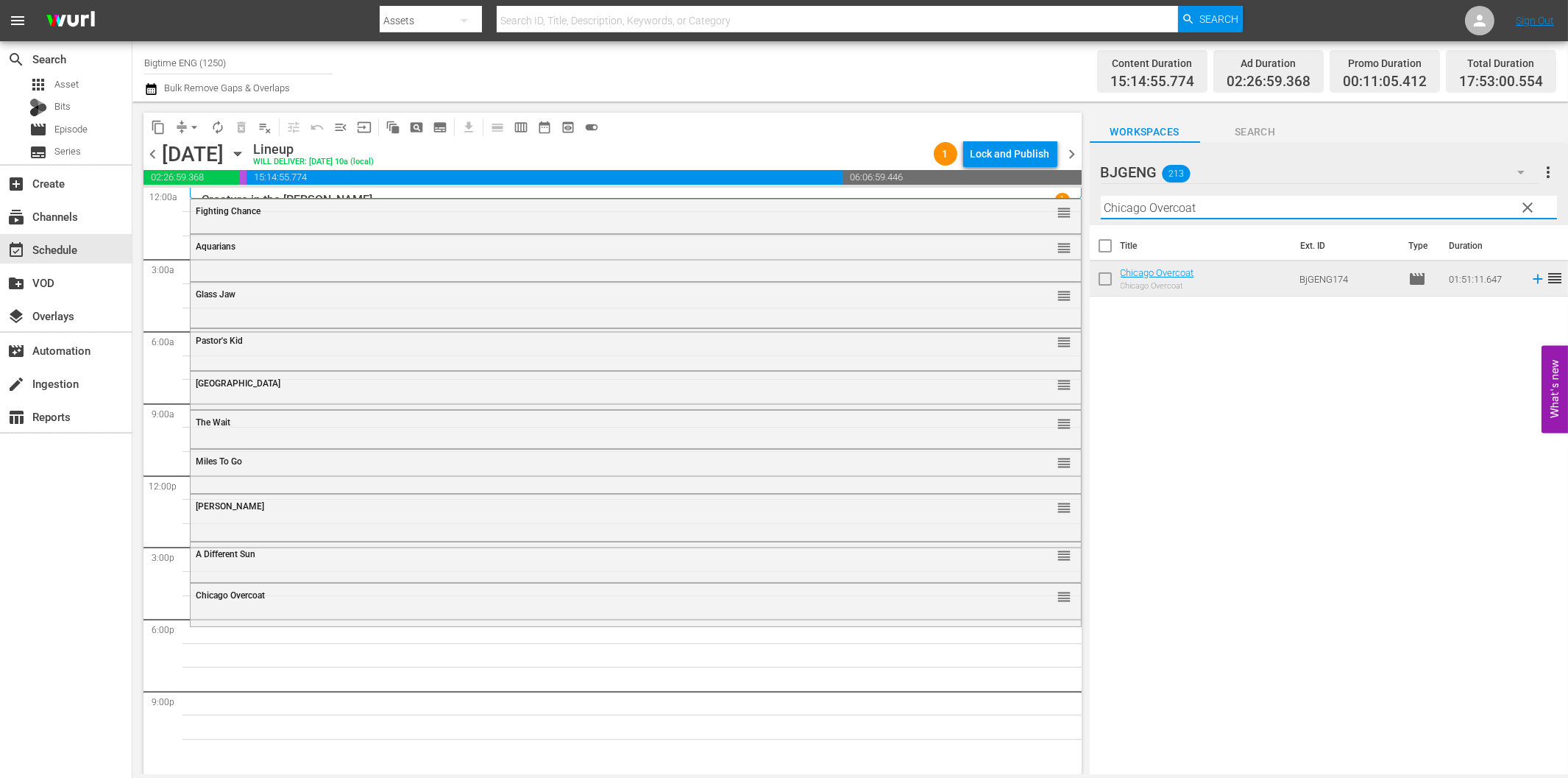
click at [1138, 211] on input "Chicago Overcoat" at bounding box center [1329, 208] width 456 height 24
paste input "Royal Ashes"
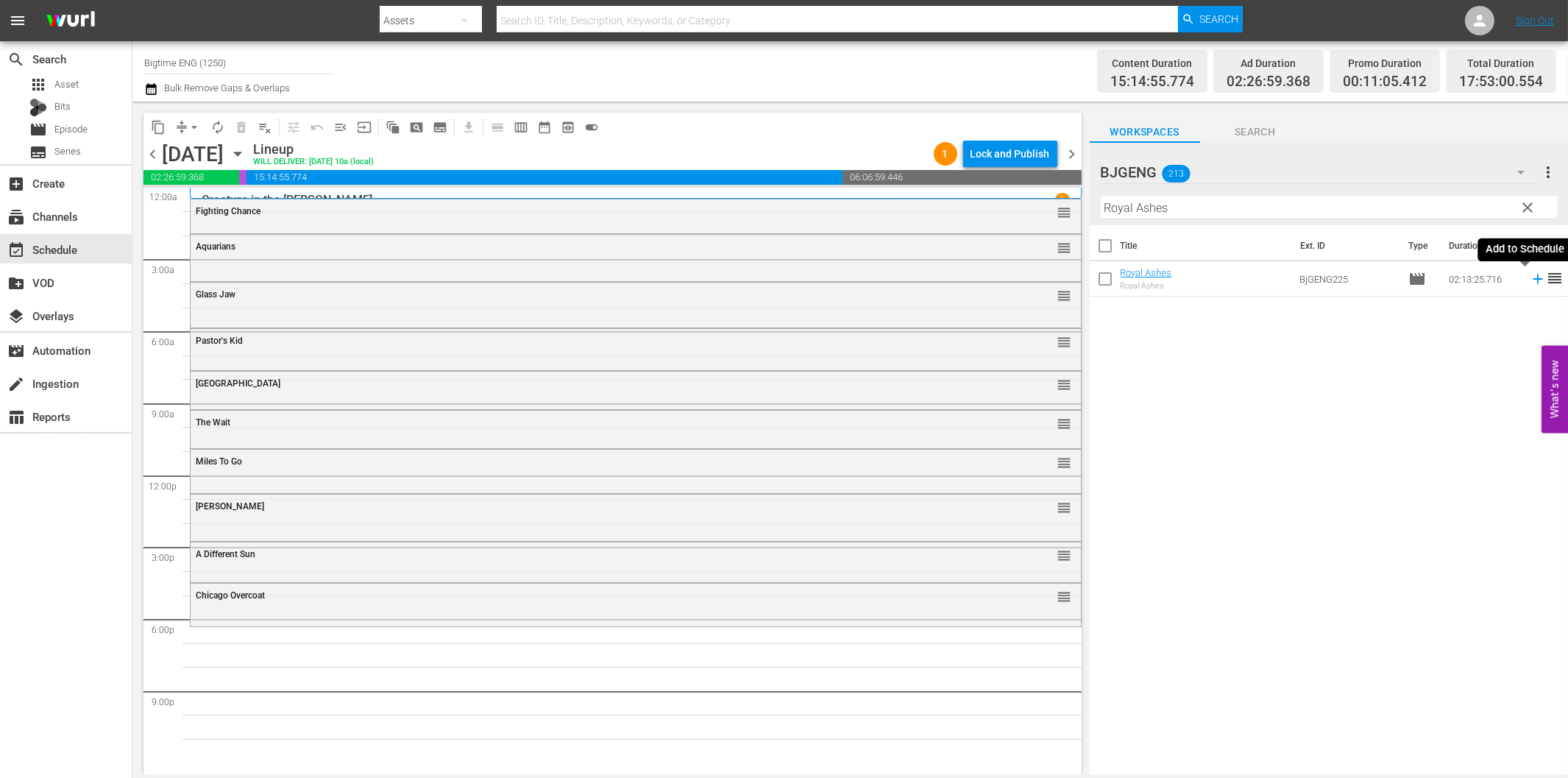
click at [1533, 278] on icon at bounding box center [1537, 279] width 9 height 9
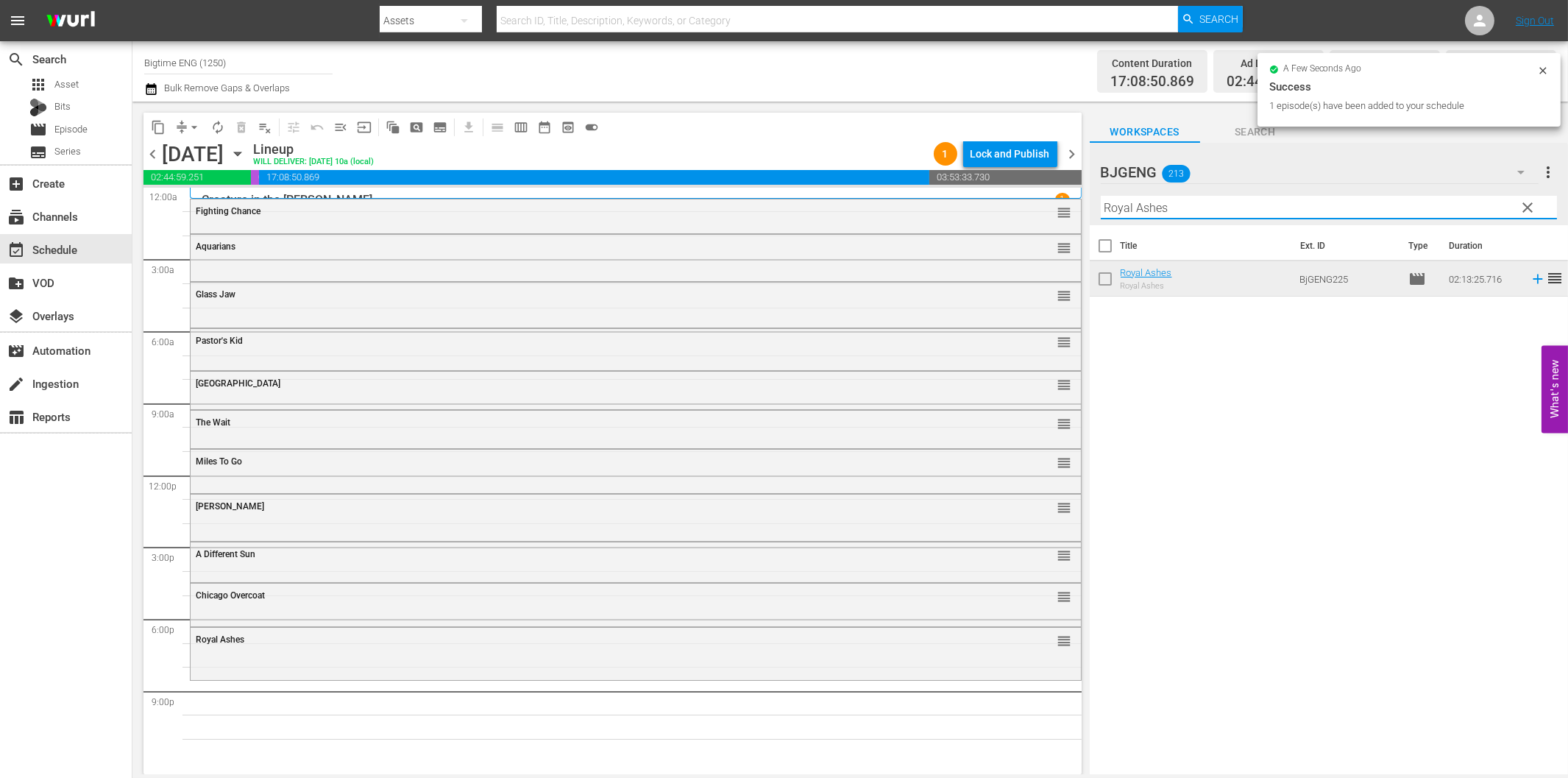
click at [1267, 207] on input "Royal Ashes" at bounding box center [1329, 208] width 456 height 24
paste input "Treasure [PERSON_NAME]"
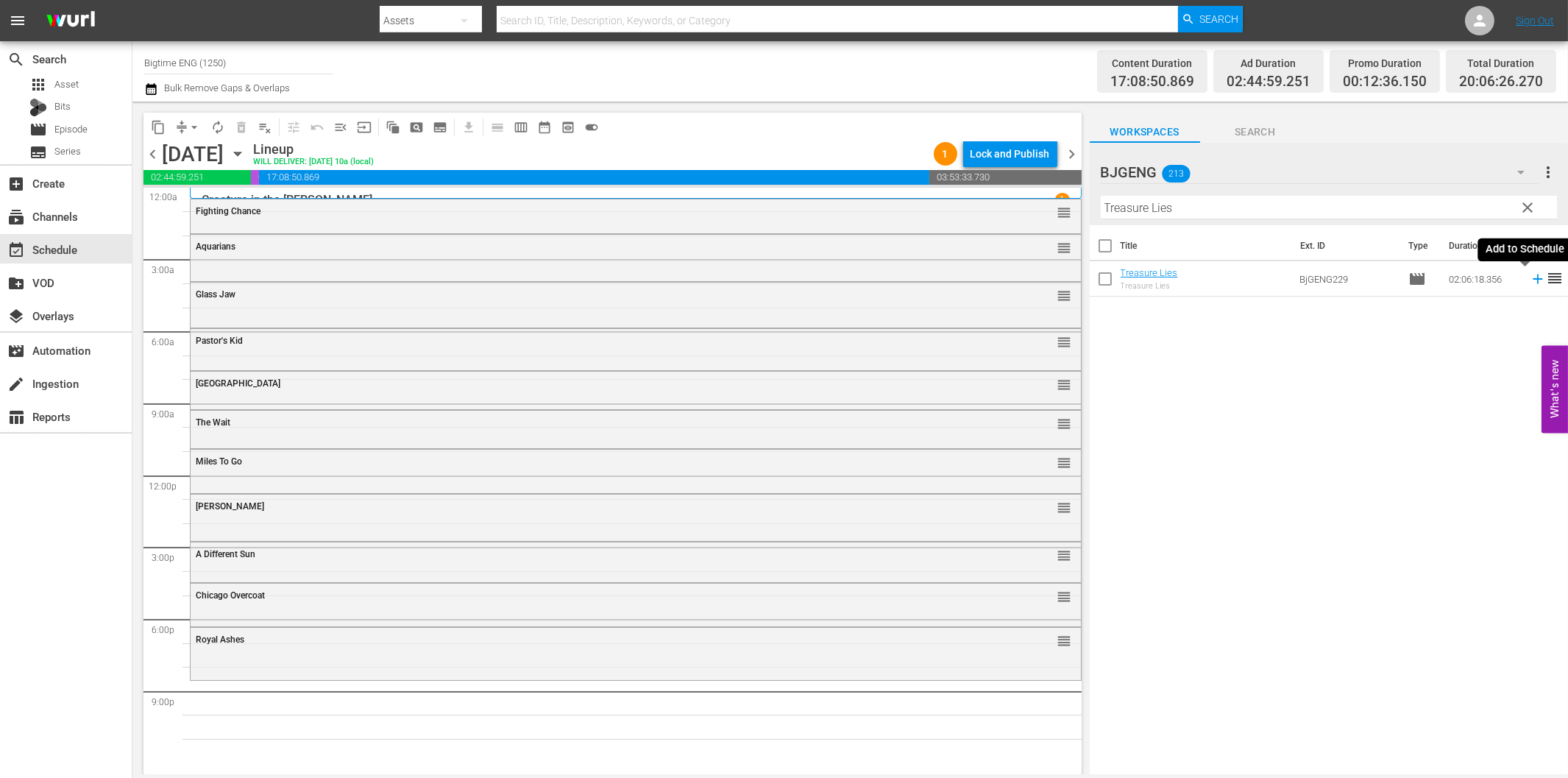
drag, startPoint x: 1528, startPoint y: 281, endPoint x: 1393, endPoint y: 293, distance: 135.5
click at [1529, 281] on icon at bounding box center [1537, 278] width 16 height 16
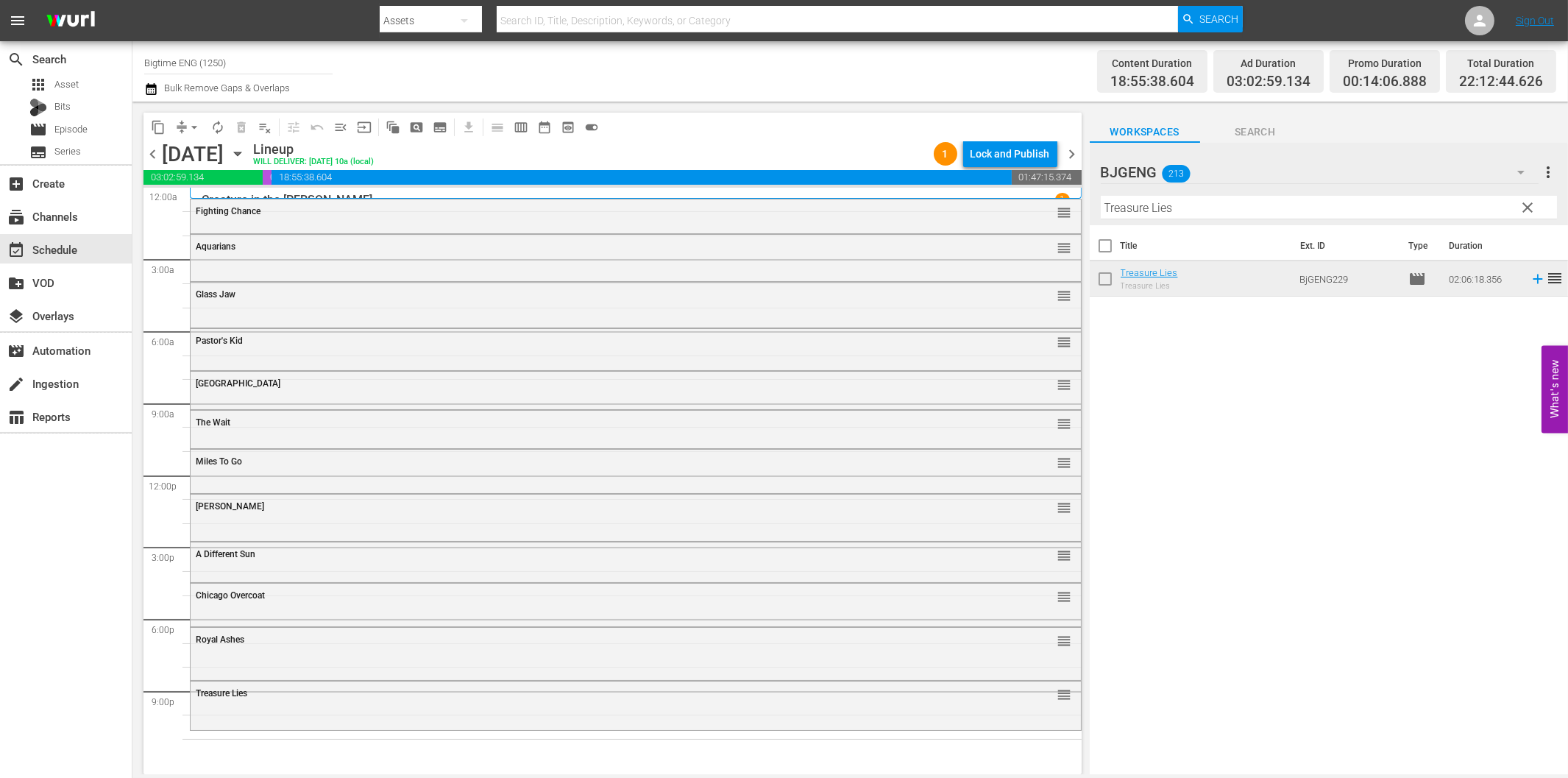
click at [1230, 205] on input "Treasure Lies" at bounding box center [1329, 208] width 456 height 24
paste input "Cursed"
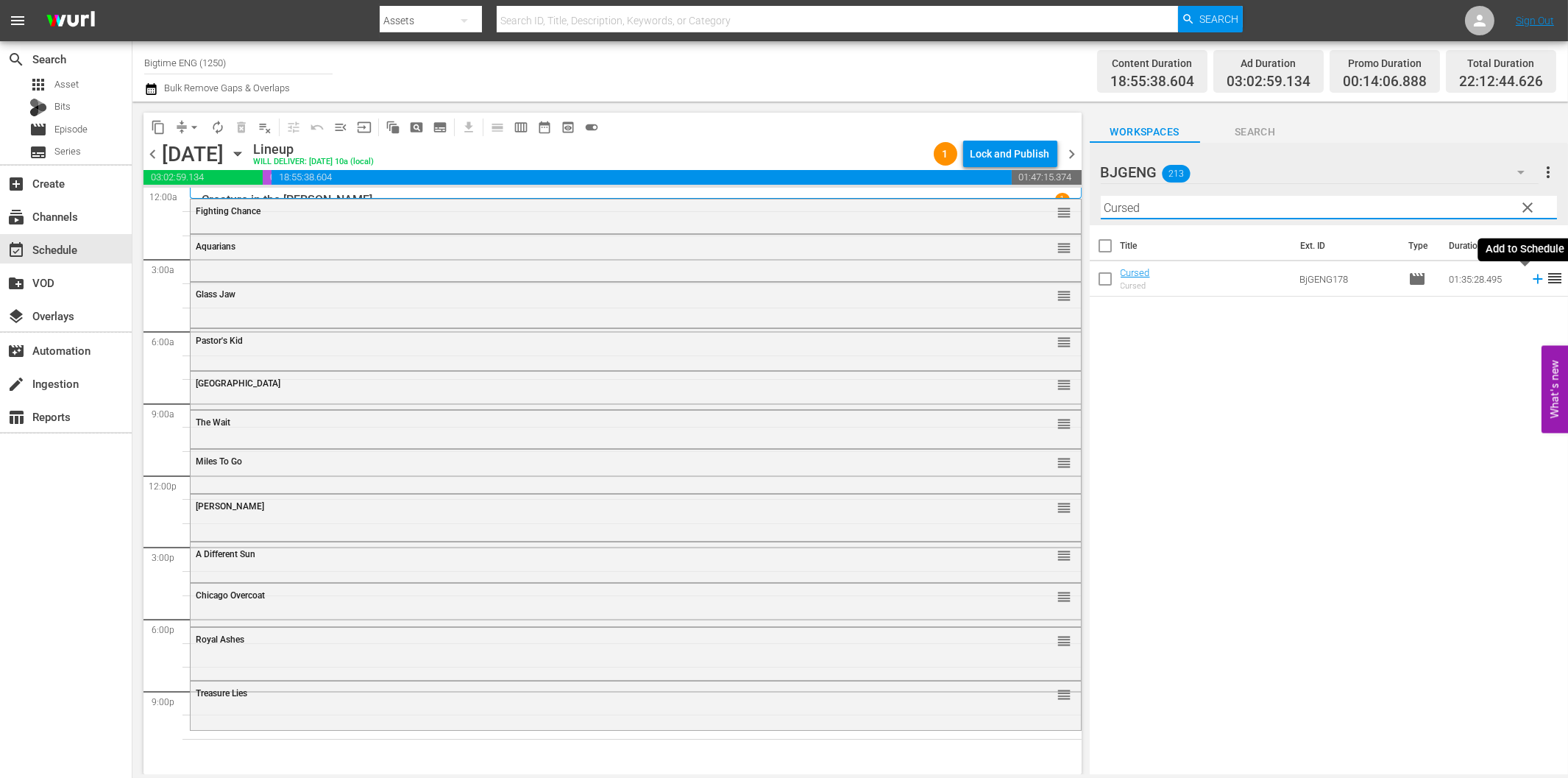
type input "Cursed"
click at [1529, 276] on icon at bounding box center [1537, 278] width 16 height 16
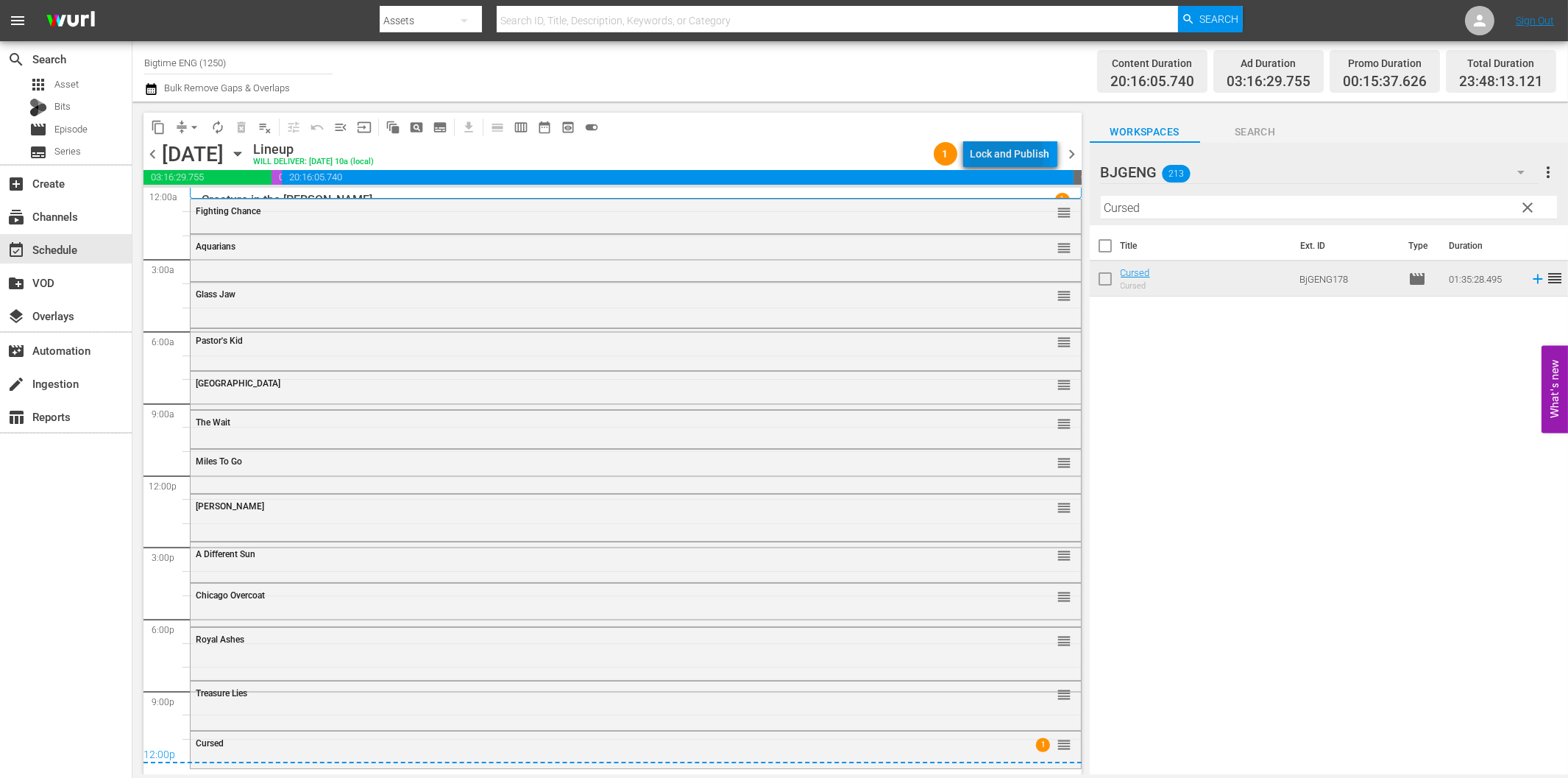
click at [979, 157] on div "Lock and Publish" at bounding box center [1010, 154] width 80 height 27
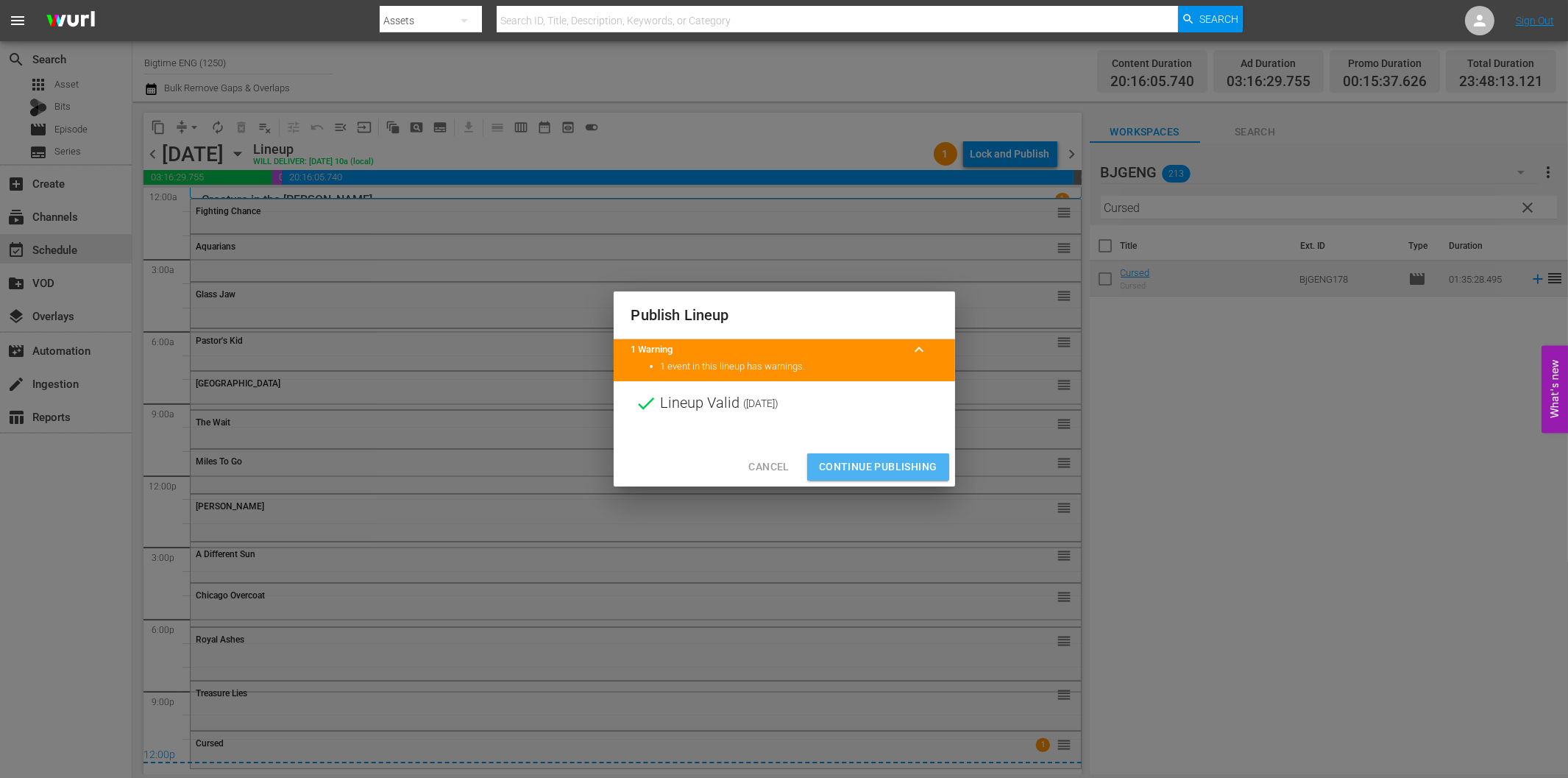
click at [888, 465] on span "Continue Publishing" at bounding box center [878, 467] width 118 height 18
